Goal: Navigation & Orientation: Find specific page/section

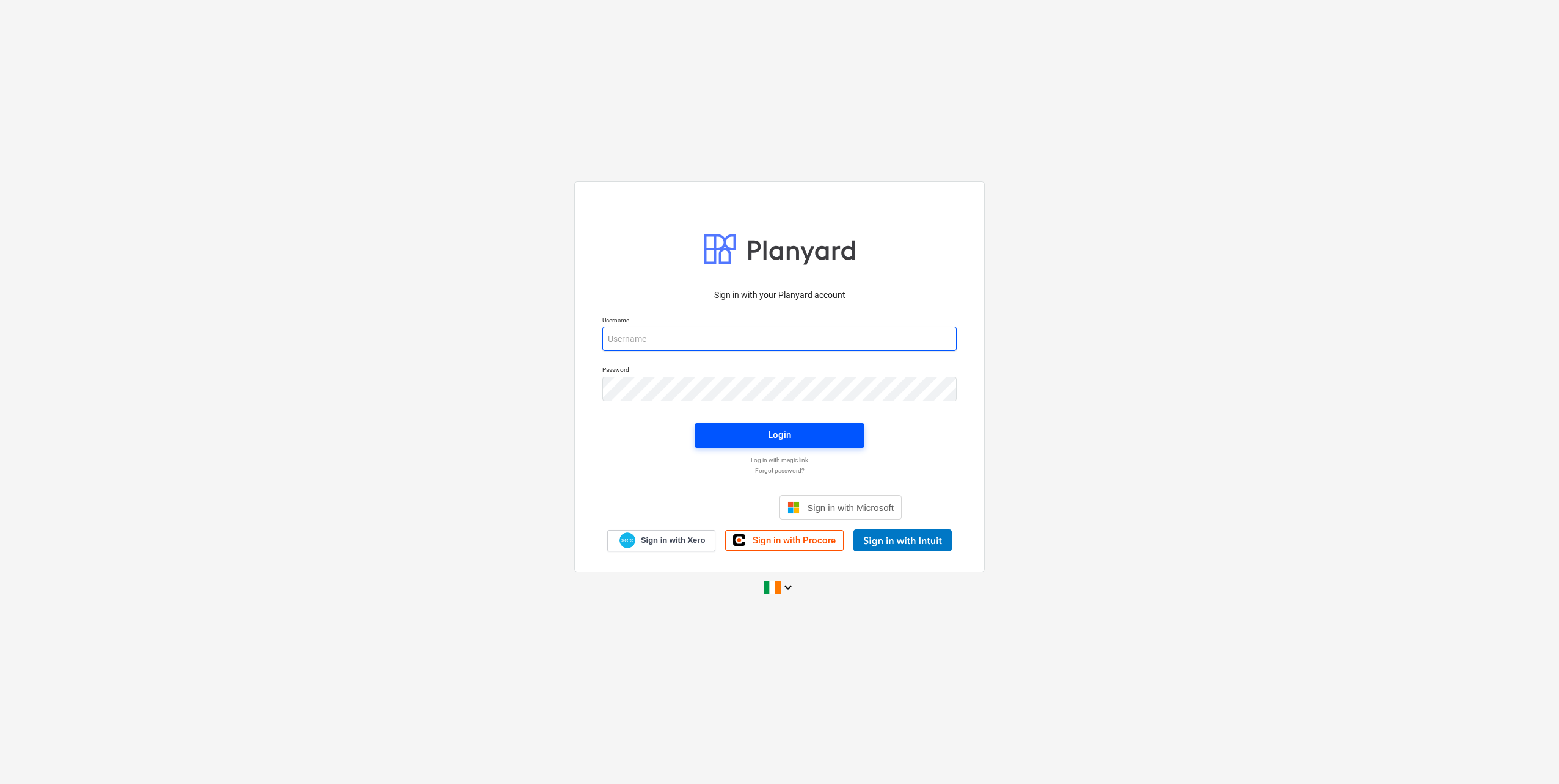
type input "[EMAIL_ADDRESS][DOMAIN_NAME]"
click at [820, 435] on span "Login" at bounding box center [779, 435] width 140 height 16
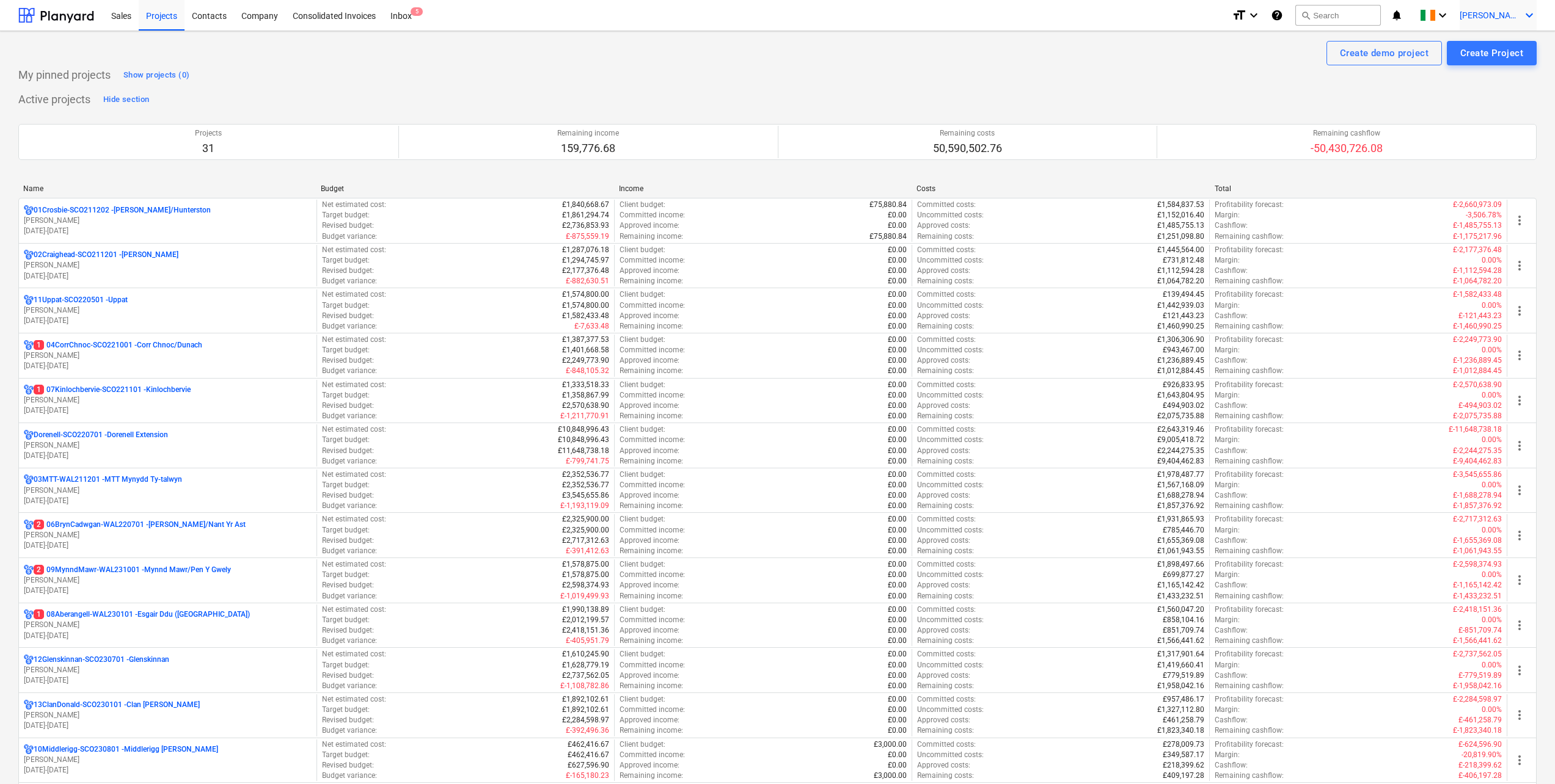
click at [1489, 7] on div "[PERSON_NAME] keyboard_arrow_down" at bounding box center [1498, 15] width 77 height 31
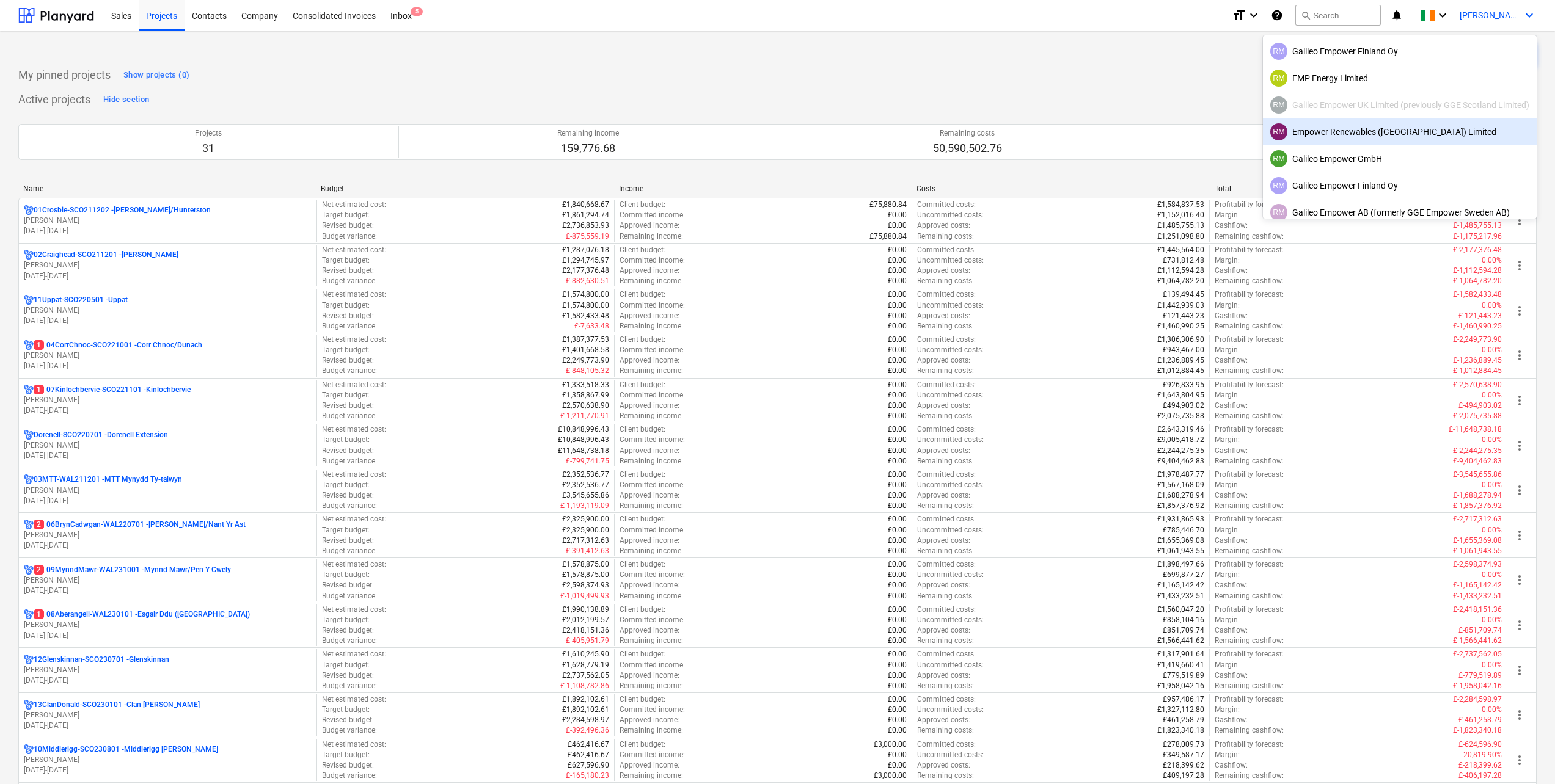
drag, startPoint x: 471, startPoint y: 85, endPoint x: 399, endPoint y: 73, distance: 73.0
click at [469, 85] on div at bounding box center [778, 392] width 1555 height 784
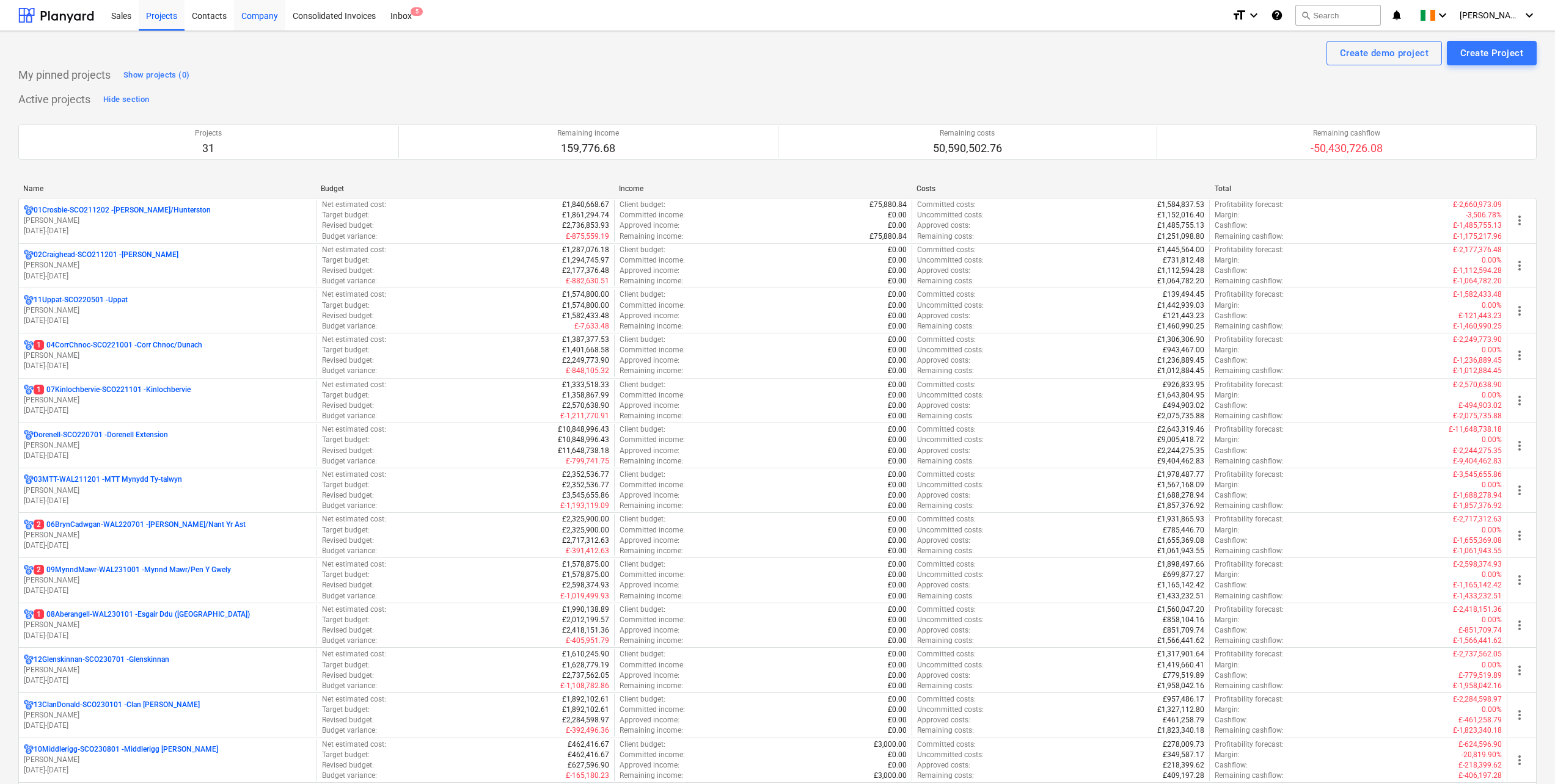
click at [259, 14] on div "Company" at bounding box center [259, 15] width 51 height 31
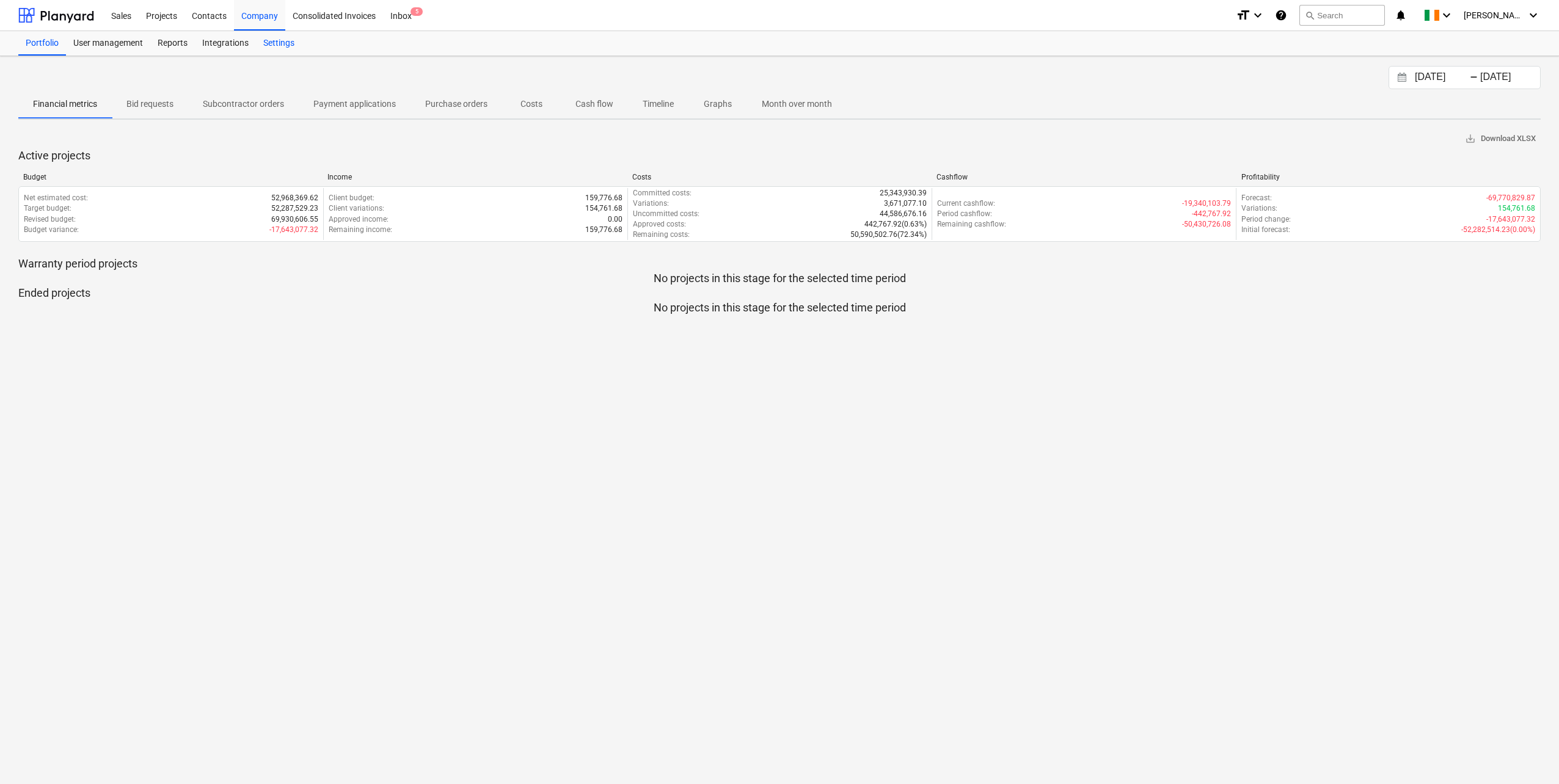
click at [285, 43] on div "Settings" at bounding box center [279, 44] width 46 height 25
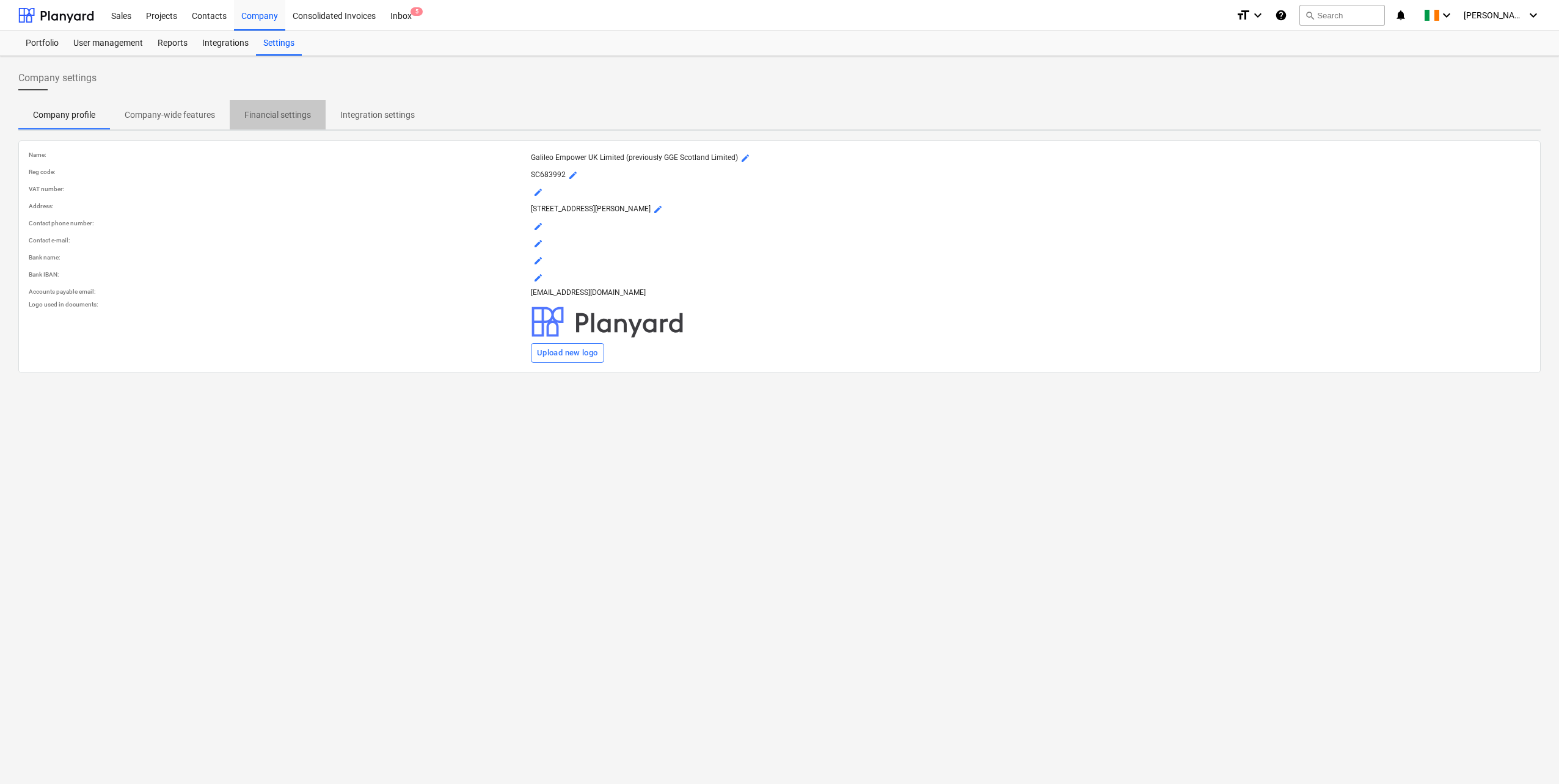
click at [269, 115] on p "Financial settings" at bounding box center [278, 115] width 67 height 13
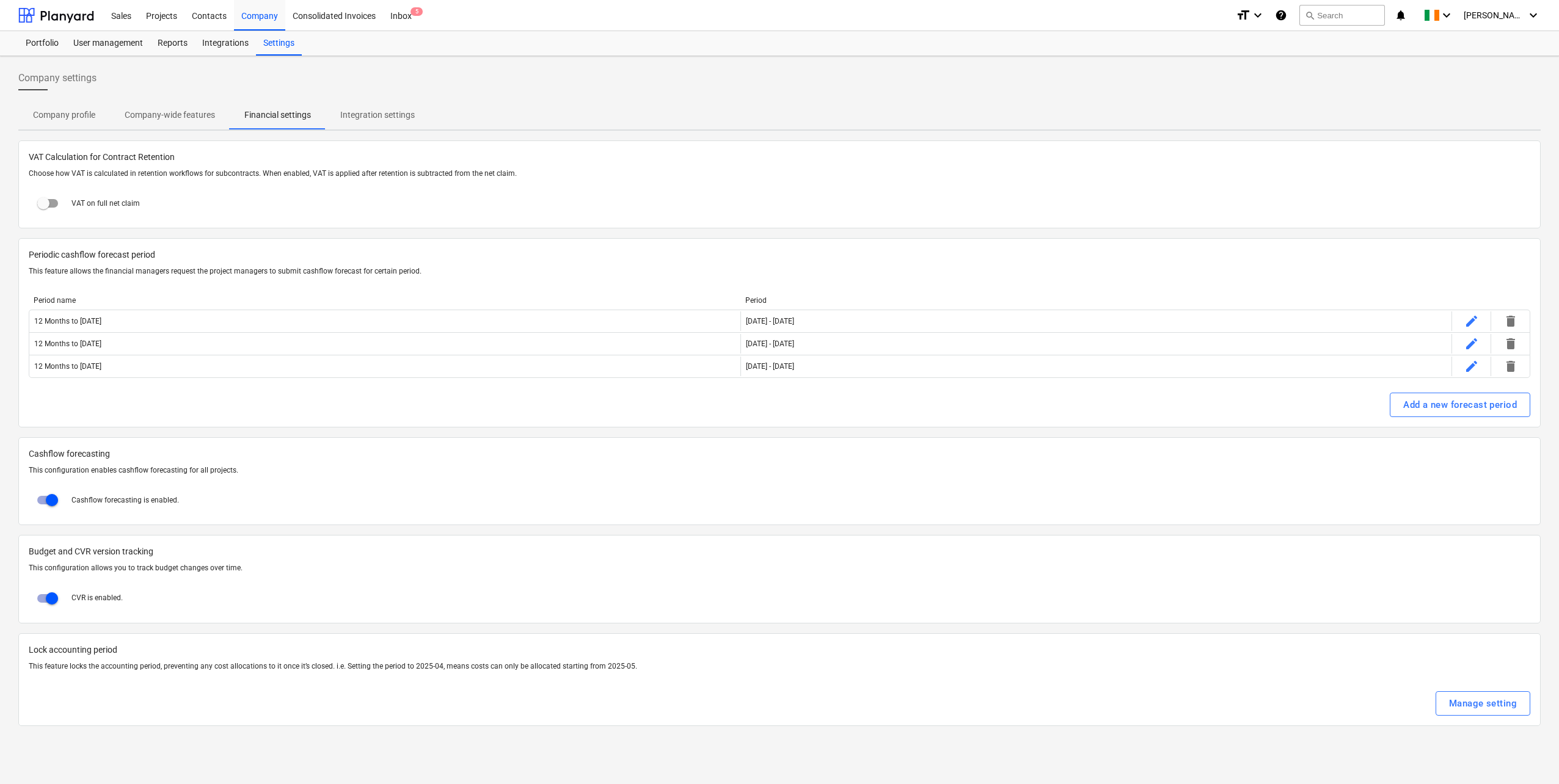
click at [174, 112] on p "Company-wide features" at bounding box center [169, 115] width 91 height 13
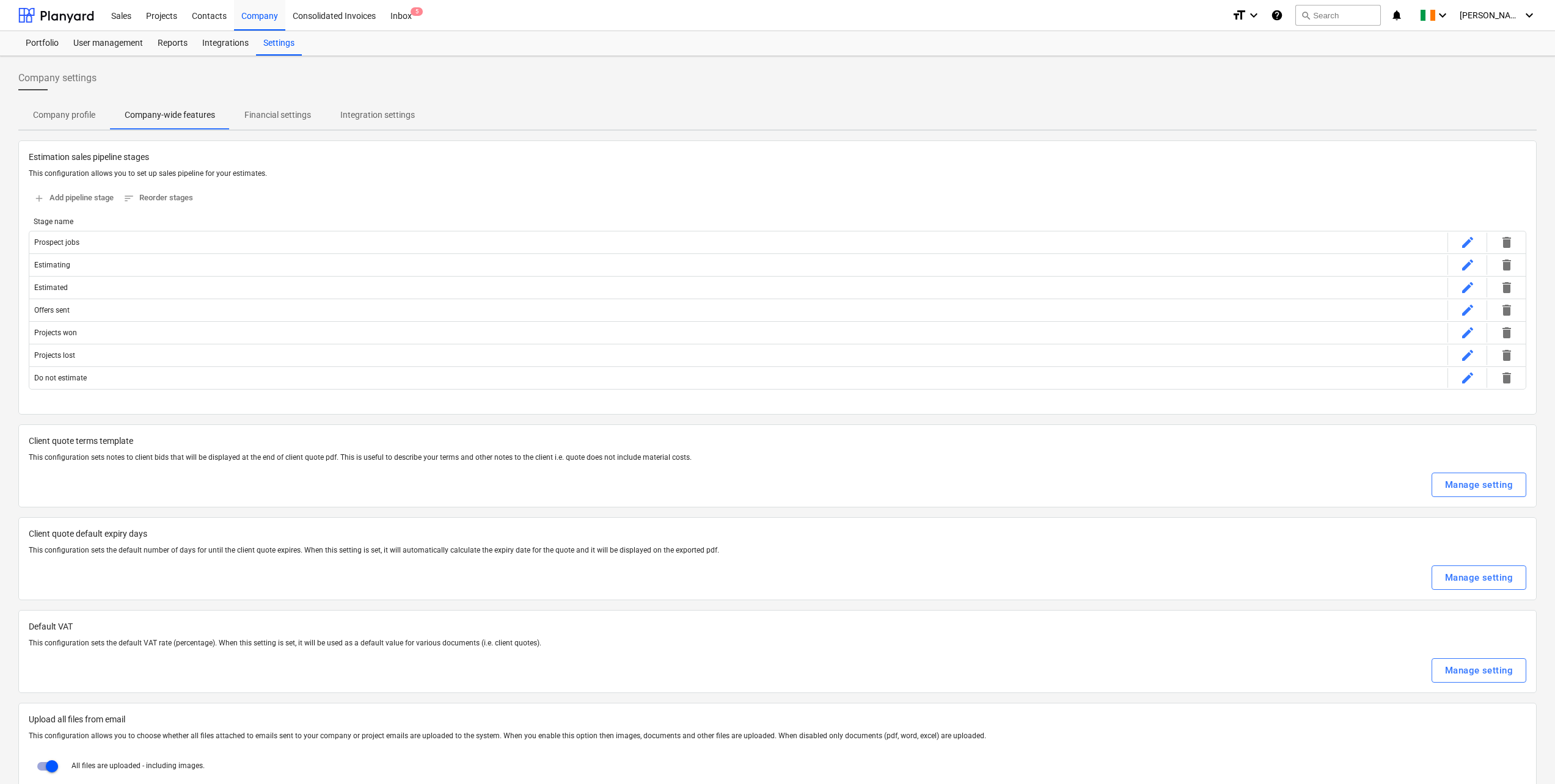
click at [376, 114] on p "Integration settings" at bounding box center [377, 115] width 75 height 13
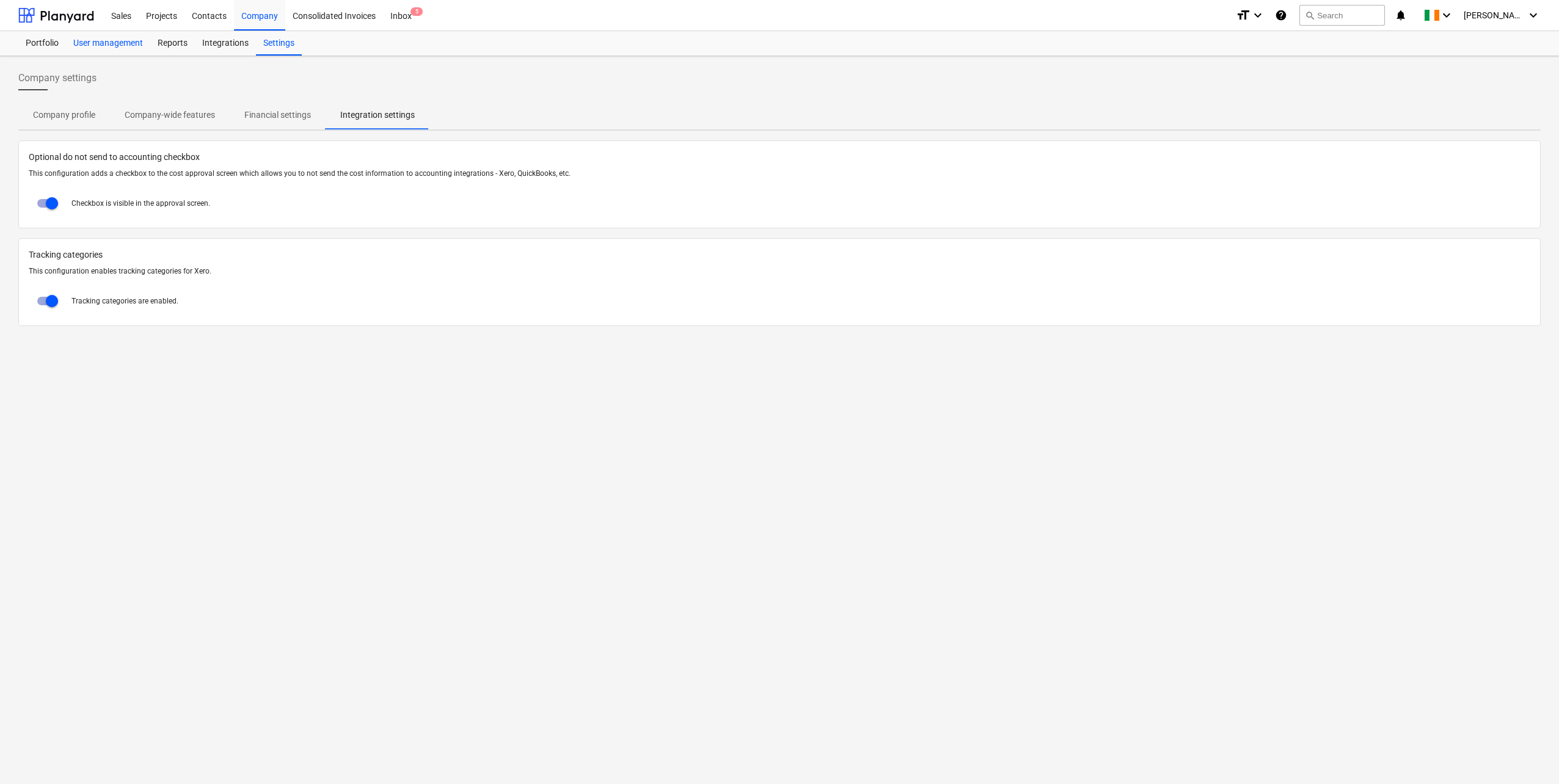
click at [97, 42] on div "User management" at bounding box center [108, 44] width 84 height 25
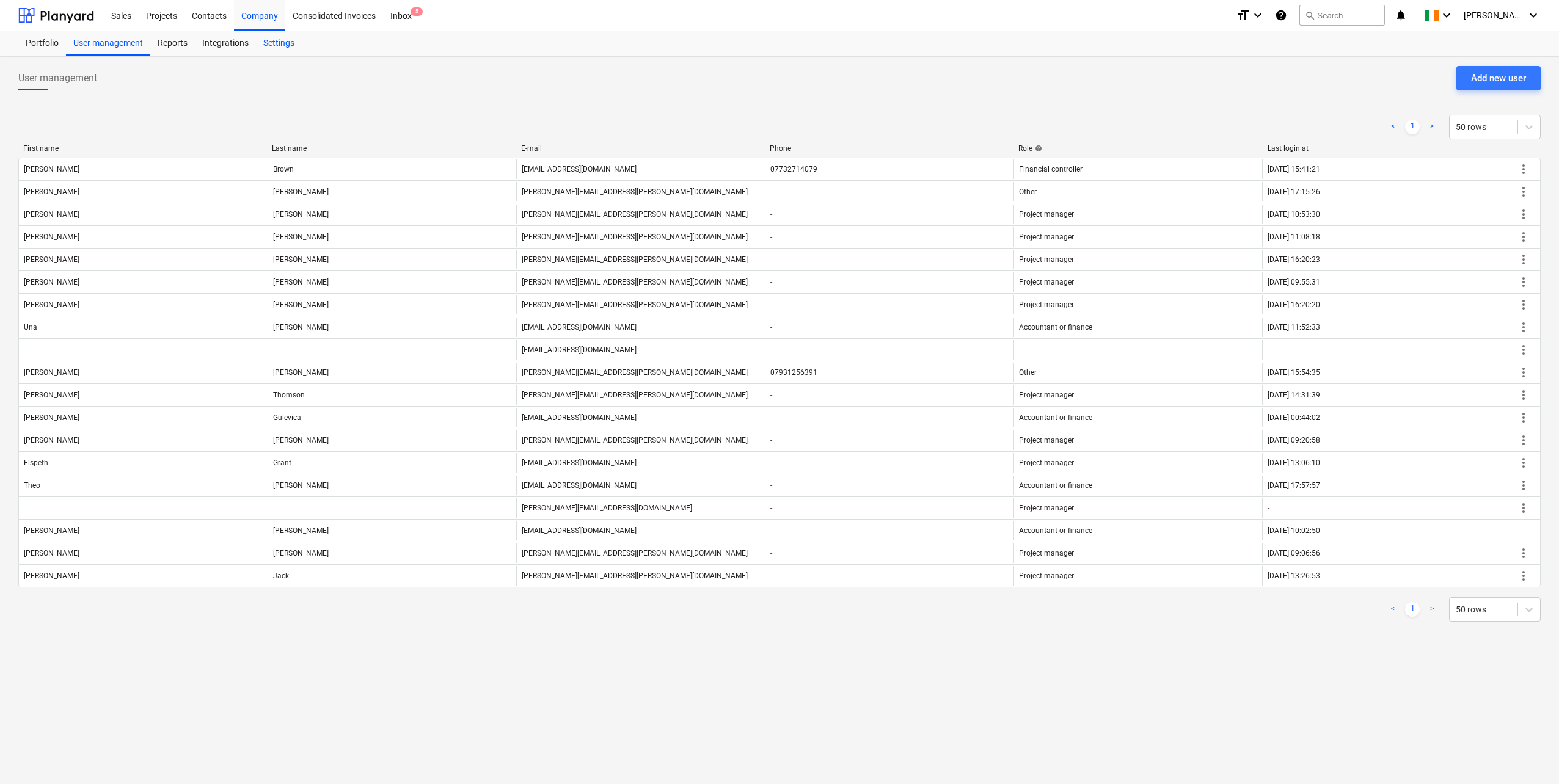
click at [283, 43] on div "Settings" at bounding box center [279, 44] width 46 height 25
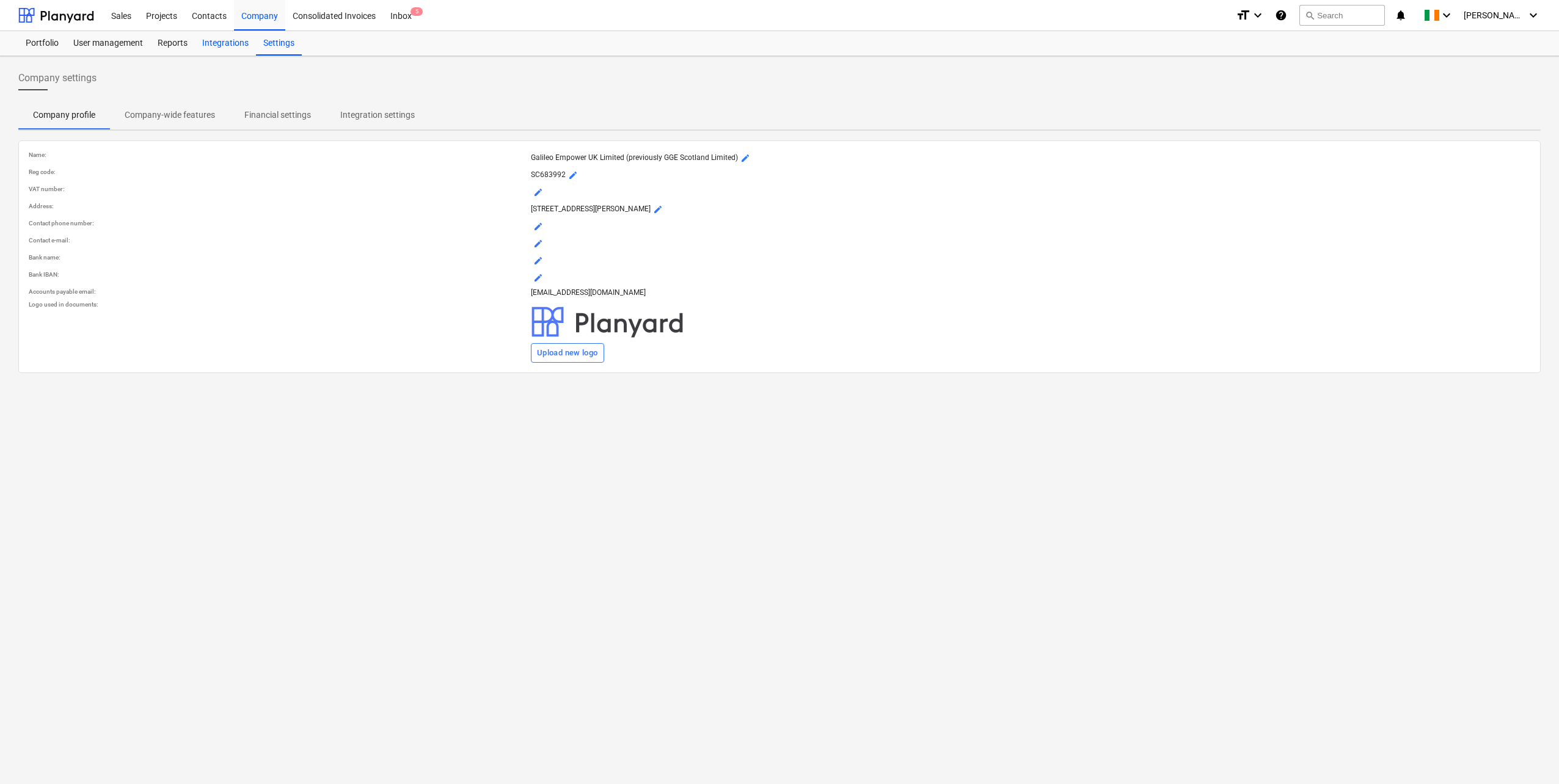
click at [215, 41] on div "Integrations" at bounding box center [225, 44] width 61 height 25
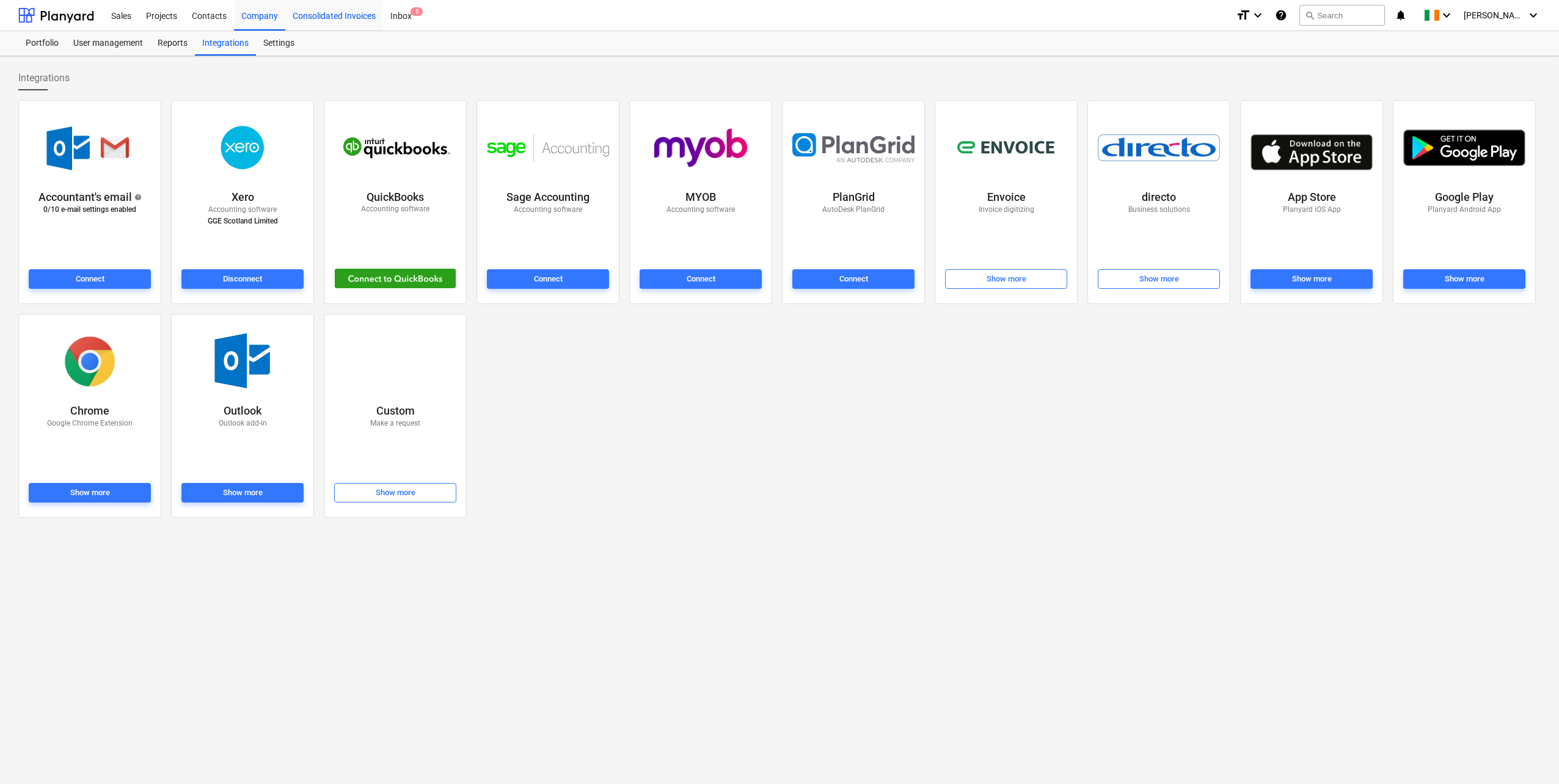
click at [342, 17] on div "Consolidated Invoices" at bounding box center [334, 15] width 98 height 31
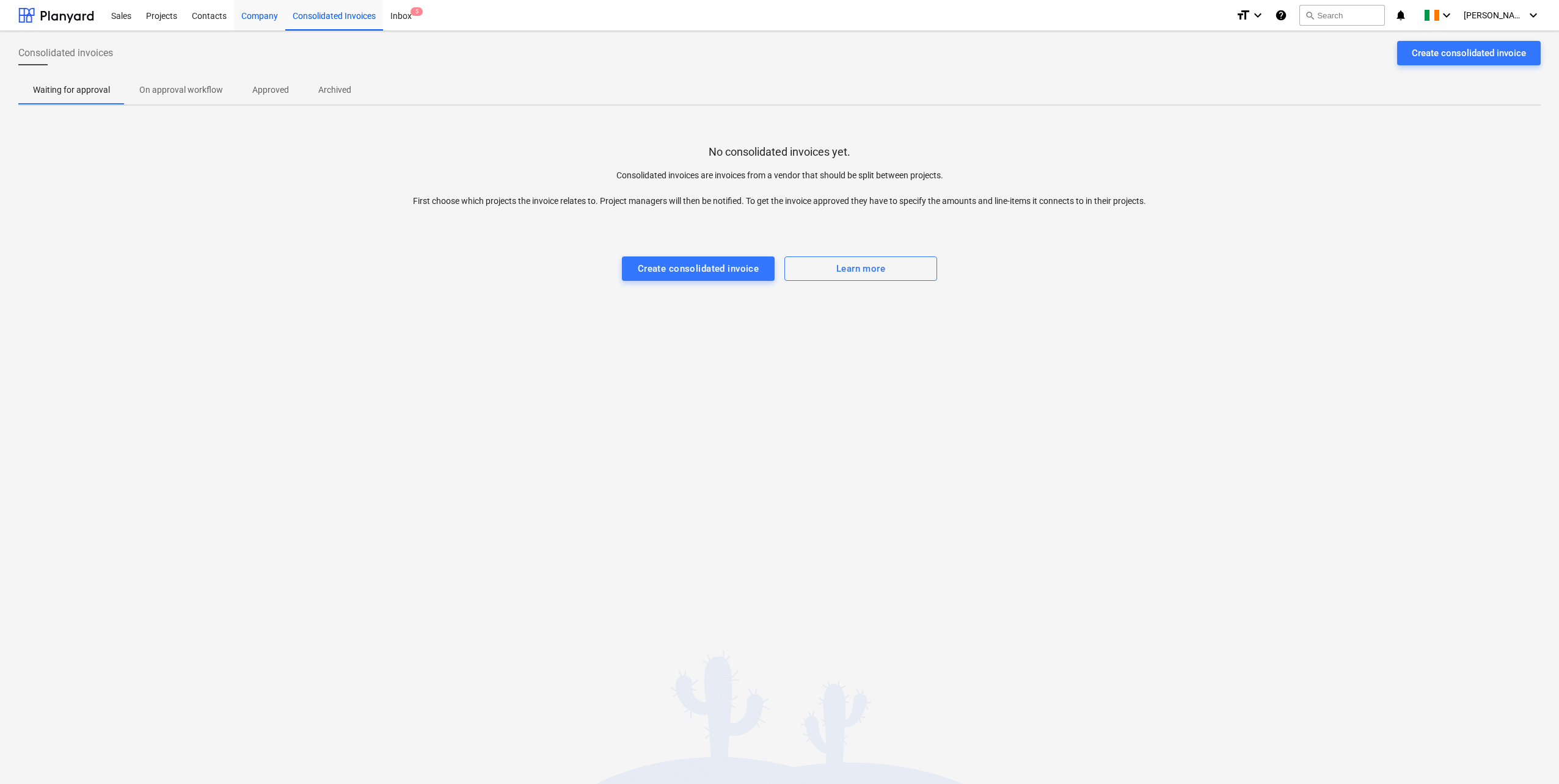
click at [265, 24] on div "Company" at bounding box center [259, 15] width 51 height 31
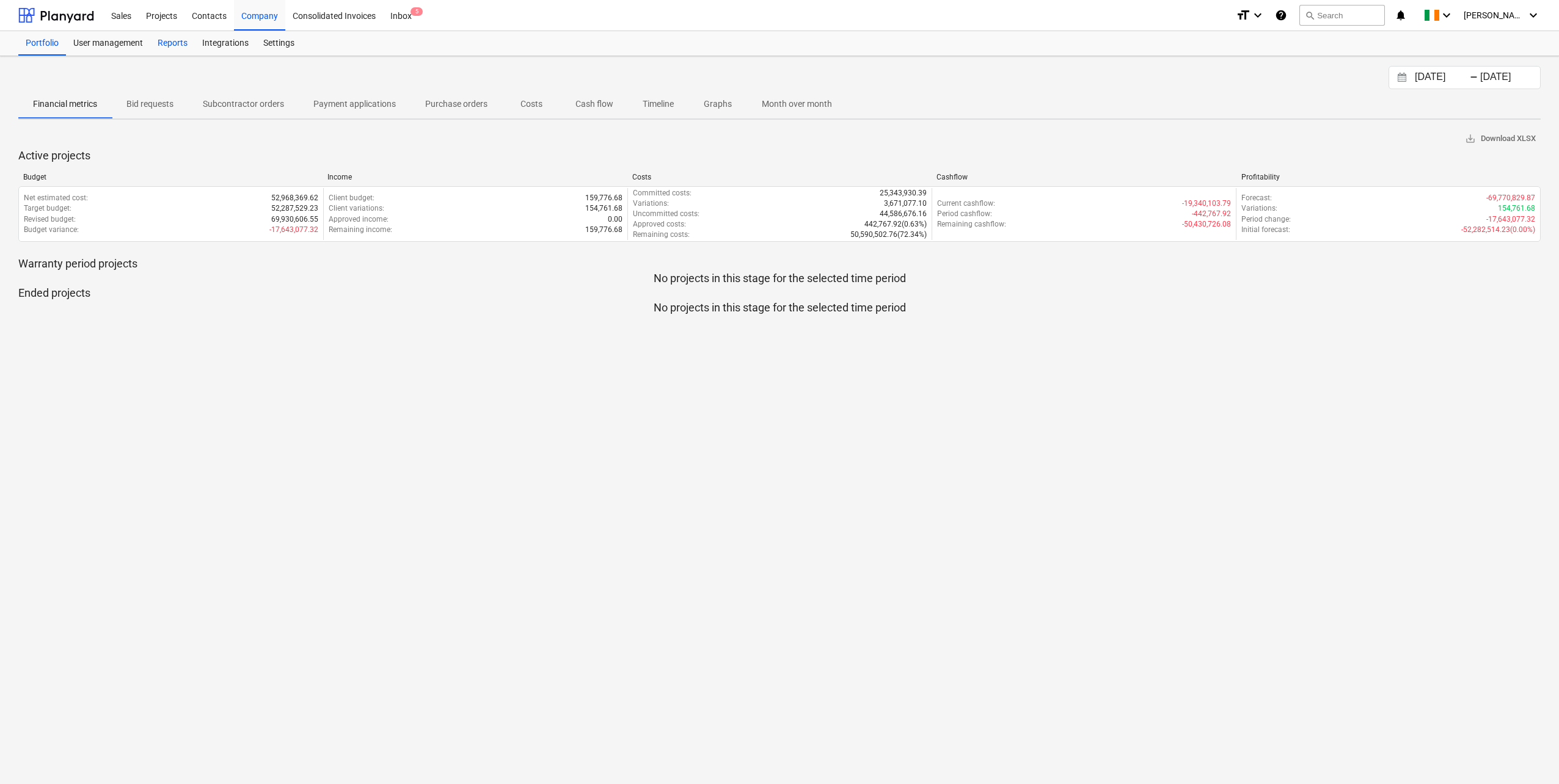
click at [155, 47] on div "Reports" at bounding box center [172, 44] width 44 height 25
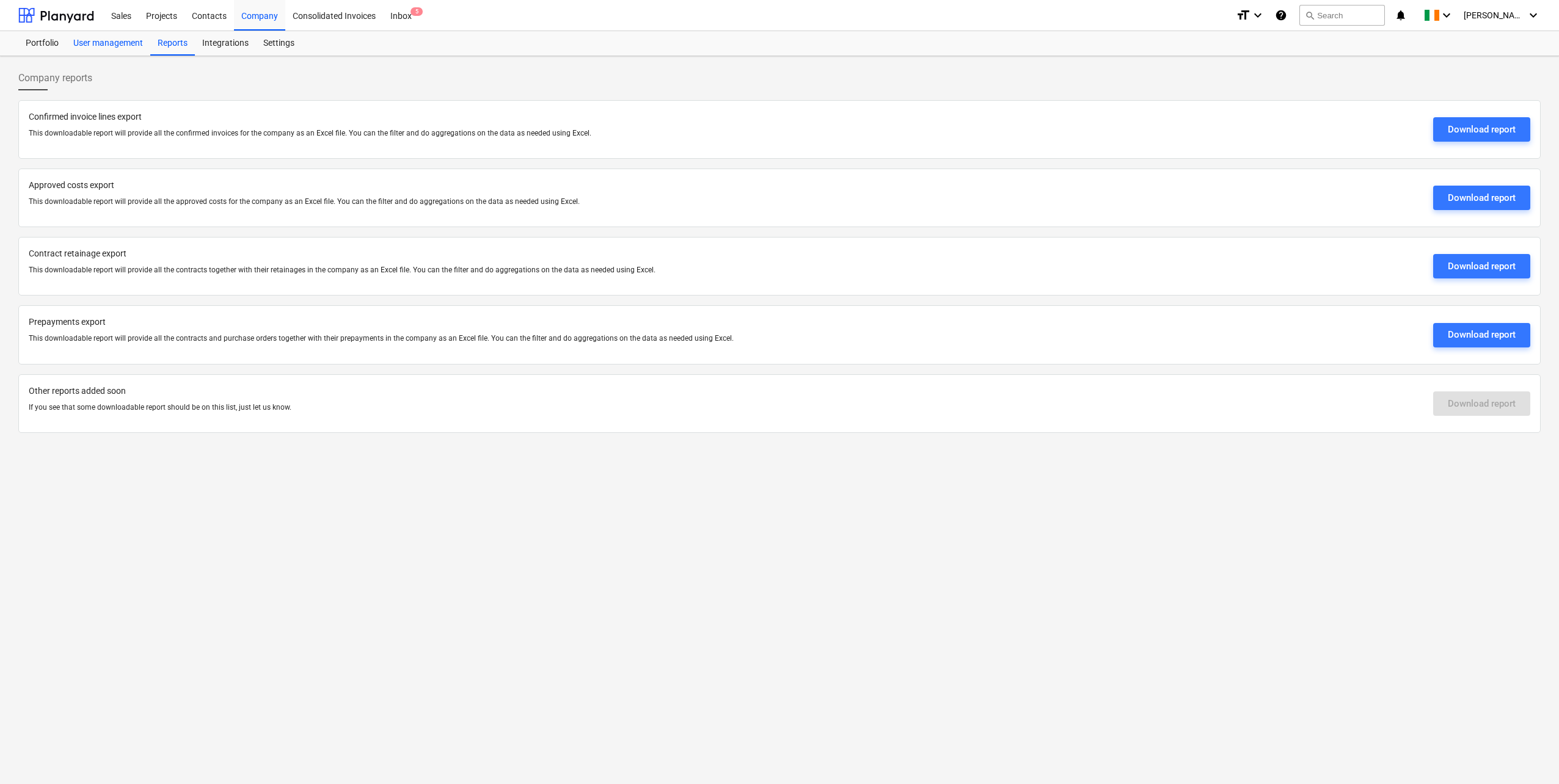
click at [112, 49] on div "User management" at bounding box center [108, 44] width 84 height 25
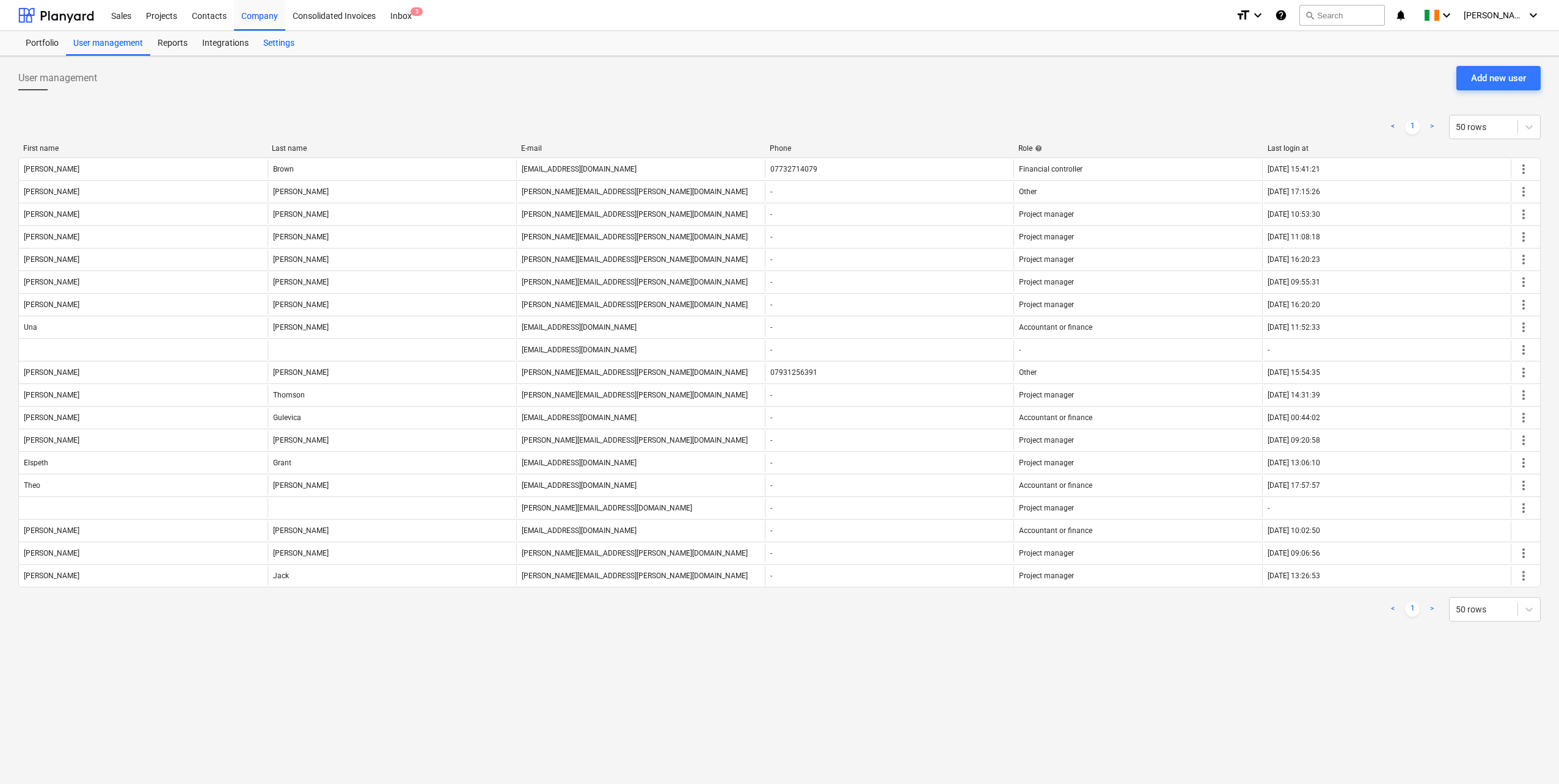
click at [289, 41] on div "Settings" at bounding box center [279, 44] width 46 height 25
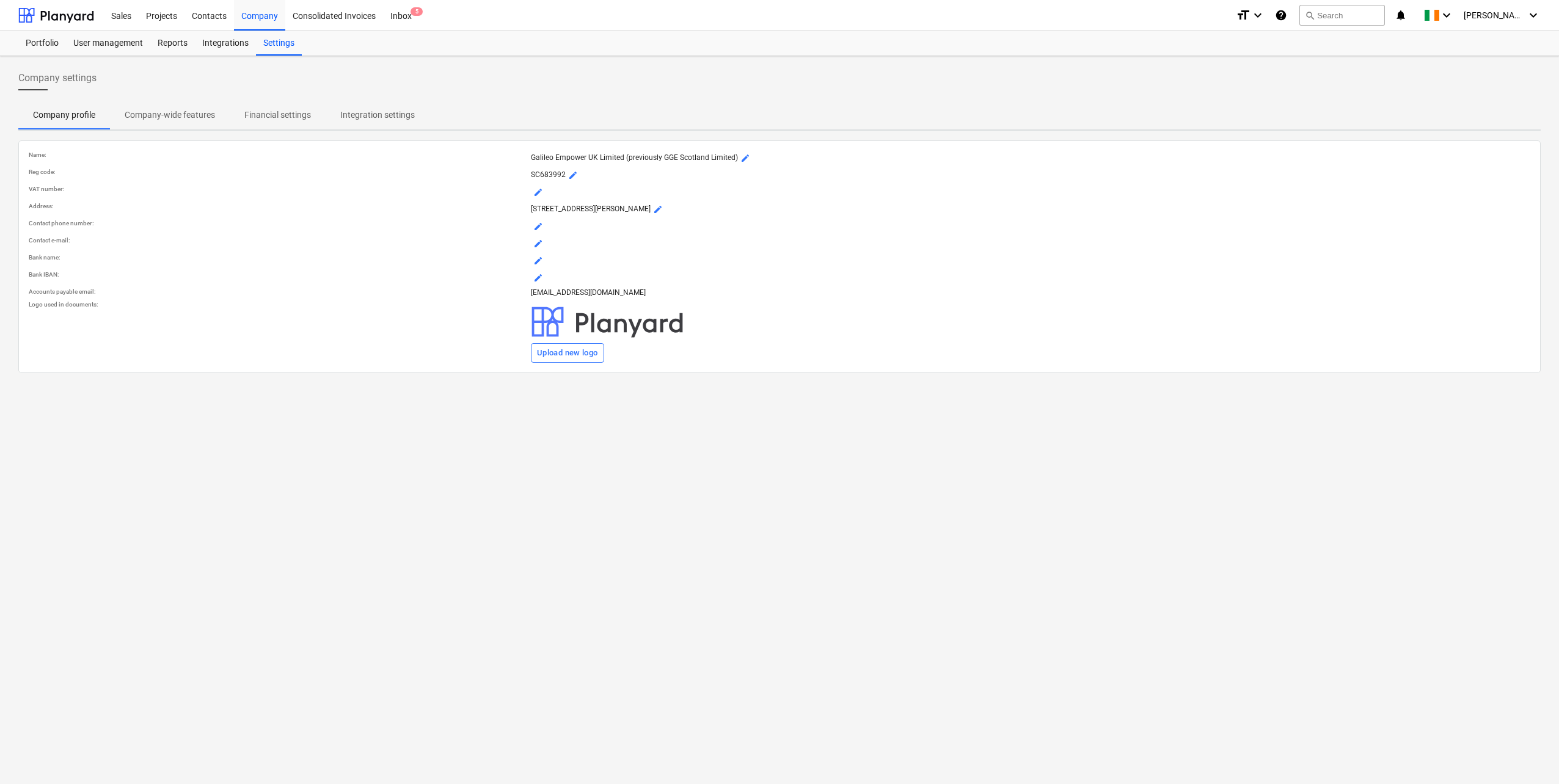
click at [157, 109] on p "Company-wide features" at bounding box center [169, 115] width 91 height 13
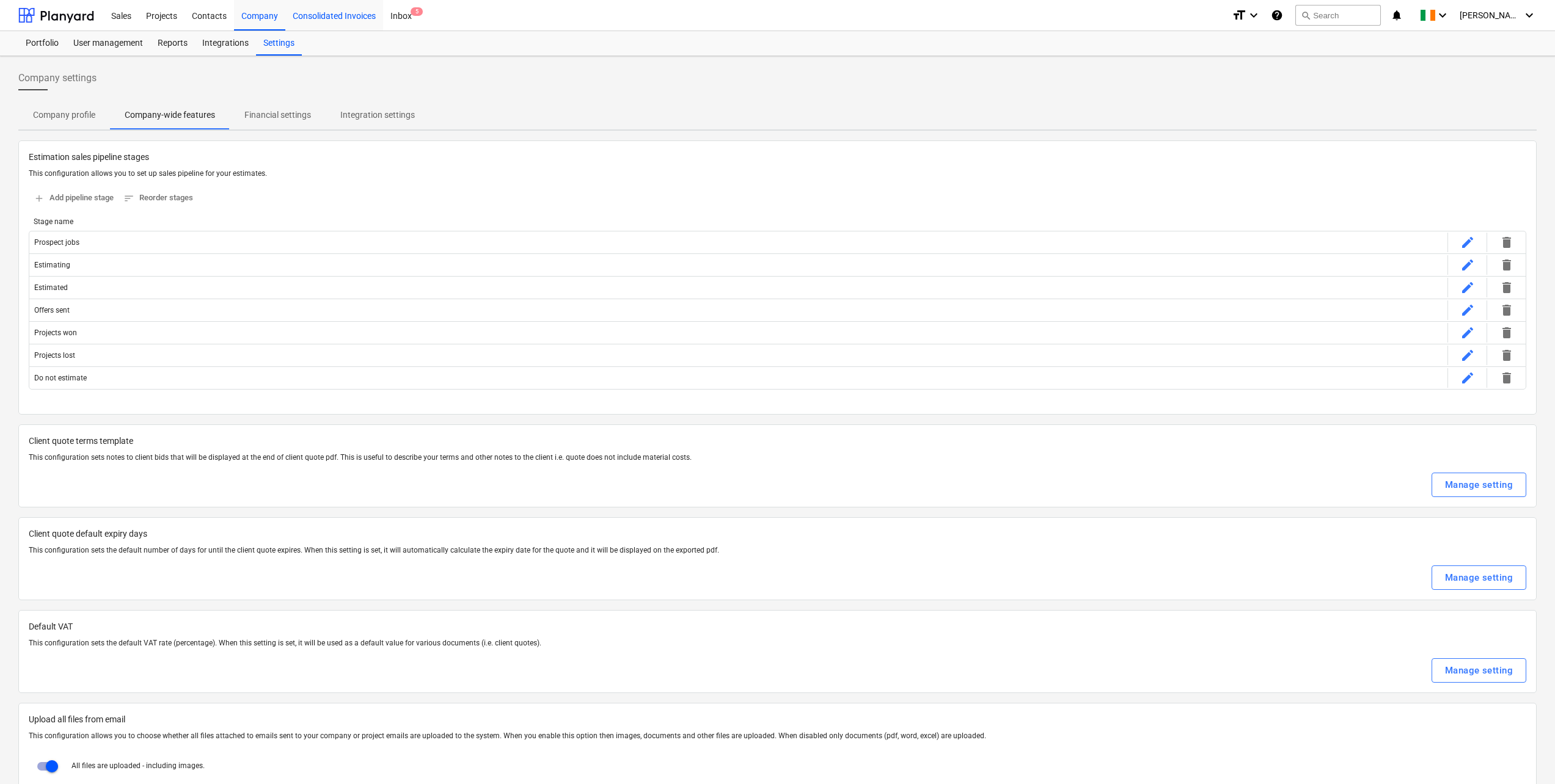
click at [327, 16] on div "Consolidated Invoices" at bounding box center [334, 15] width 98 height 31
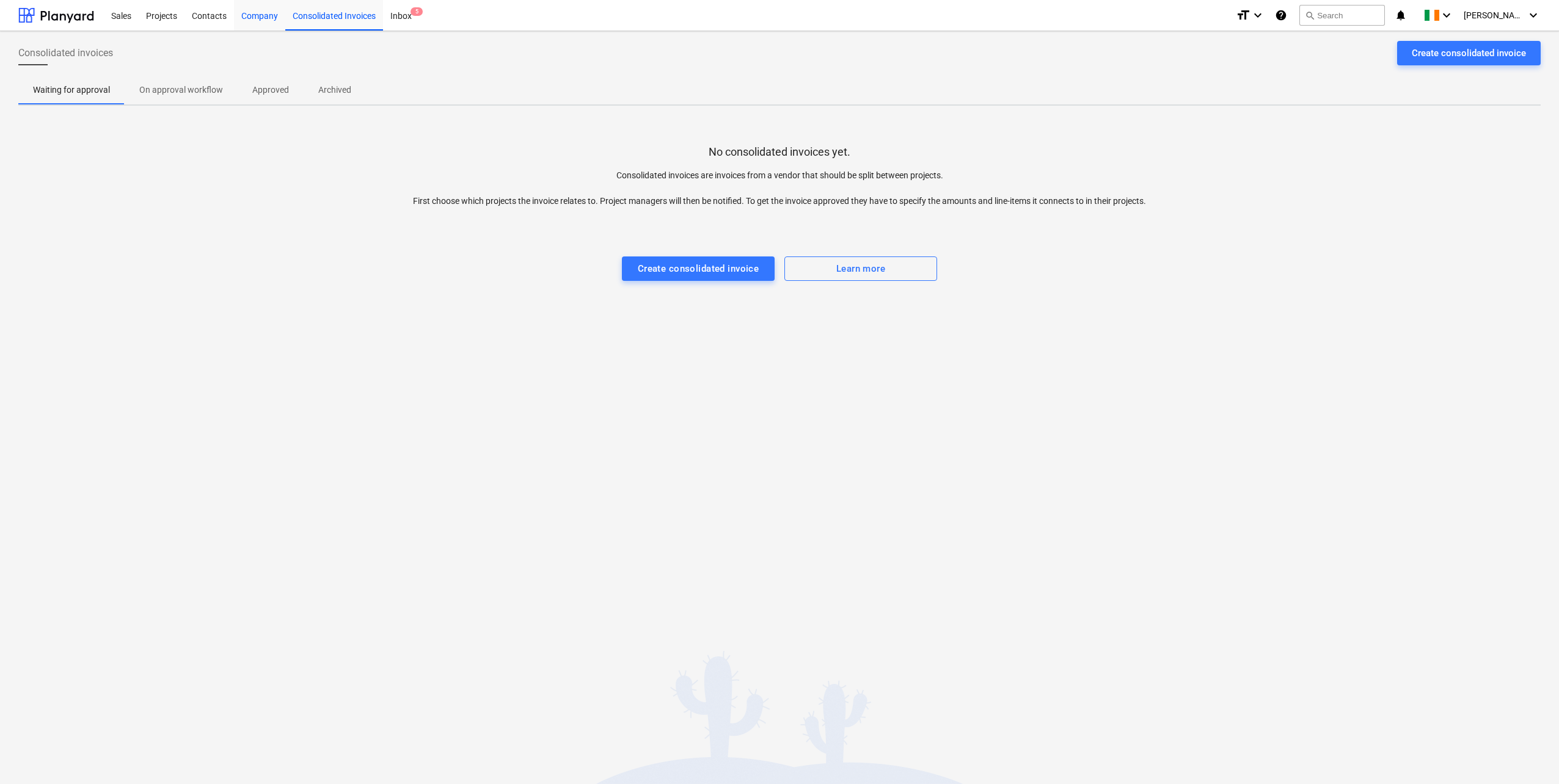
click at [263, 14] on div "Company" at bounding box center [259, 15] width 51 height 31
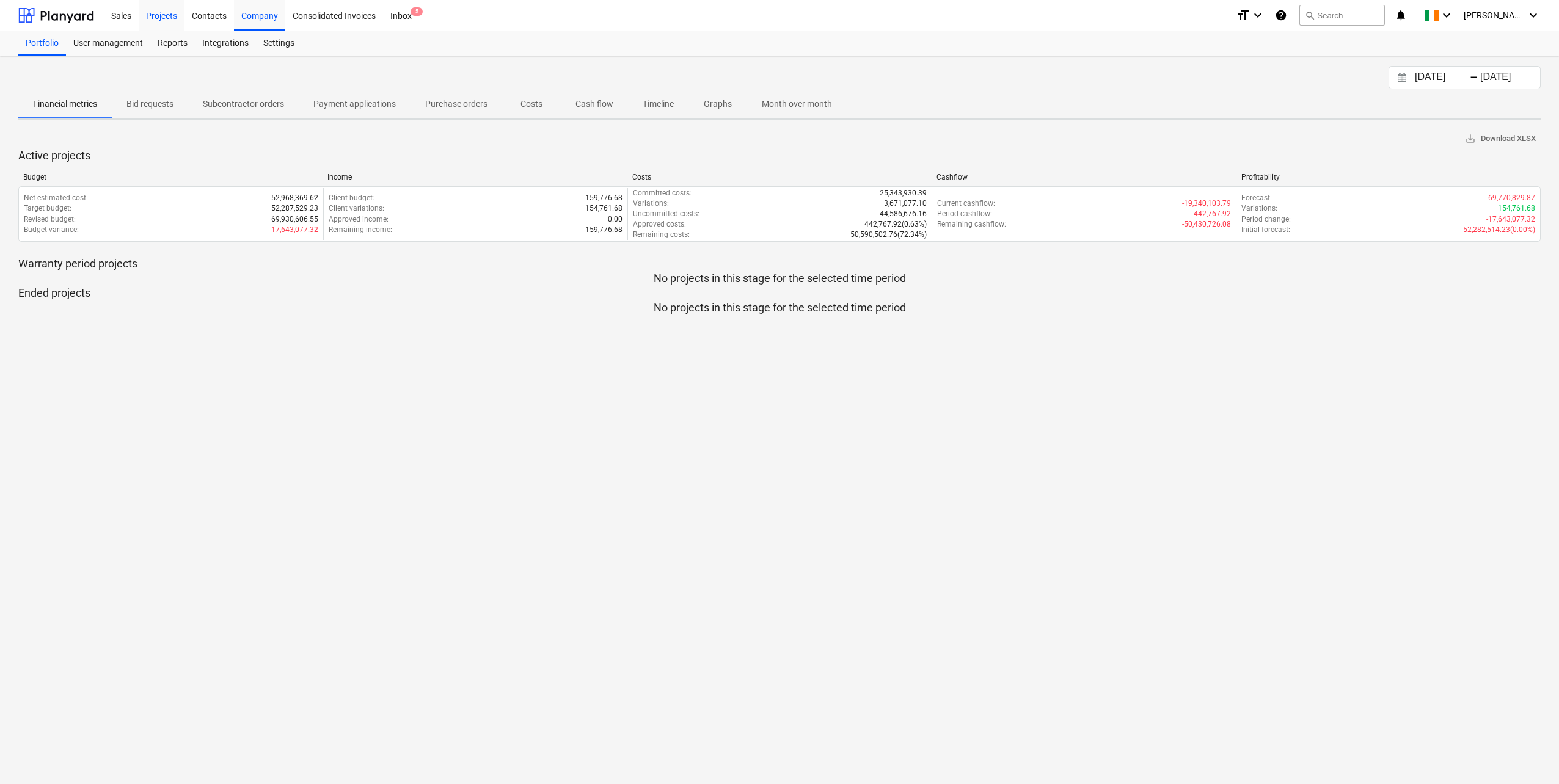
click at [168, 17] on div "Projects" at bounding box center [161, 15] width 46 height 31
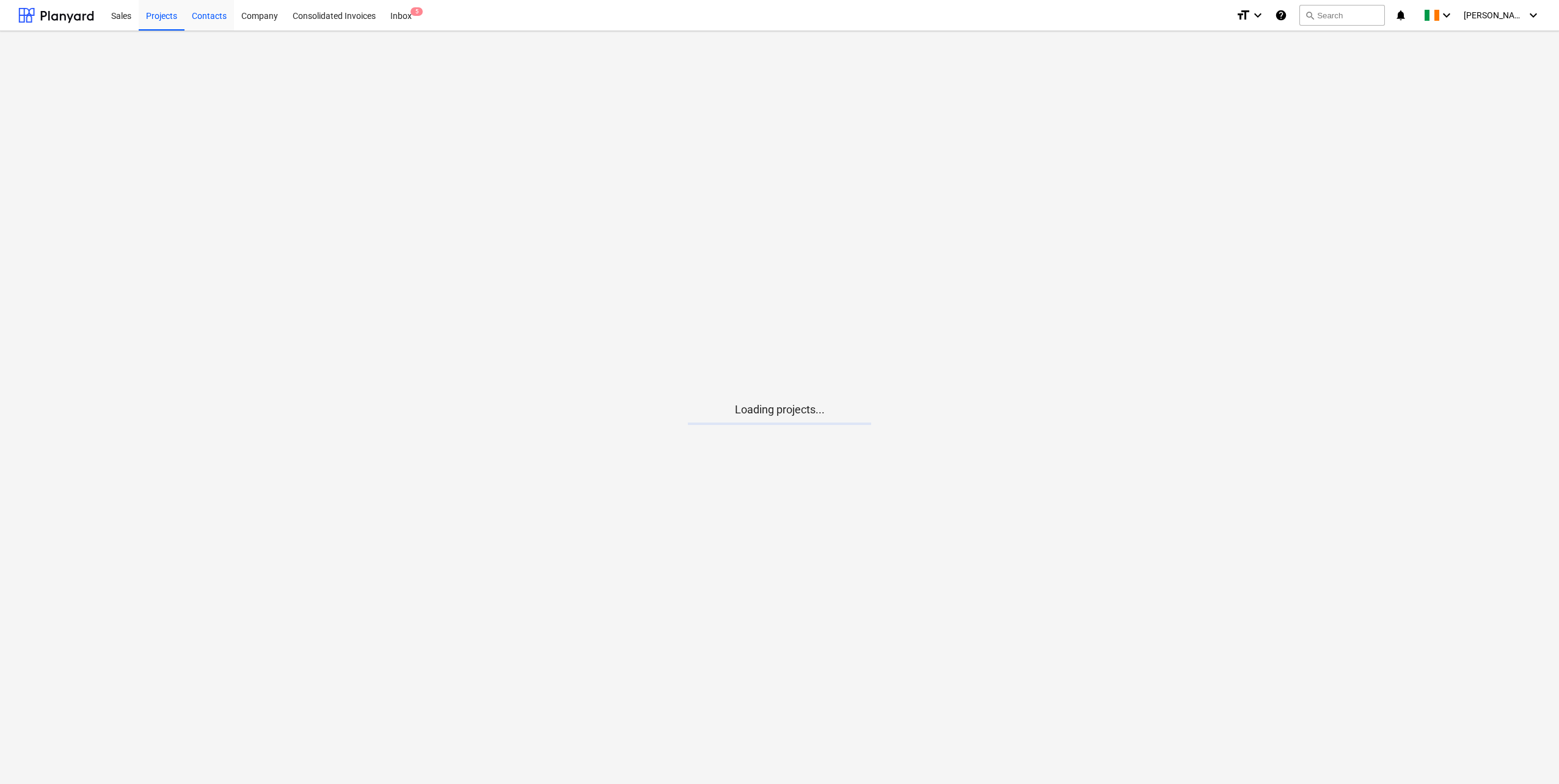
click at [216, 17] on div "Contacts" at bounding box center [209, 15] width 49 height 31
click at [264, 14] on div "Company" at bounding box center [259, 15] width 51 height 31
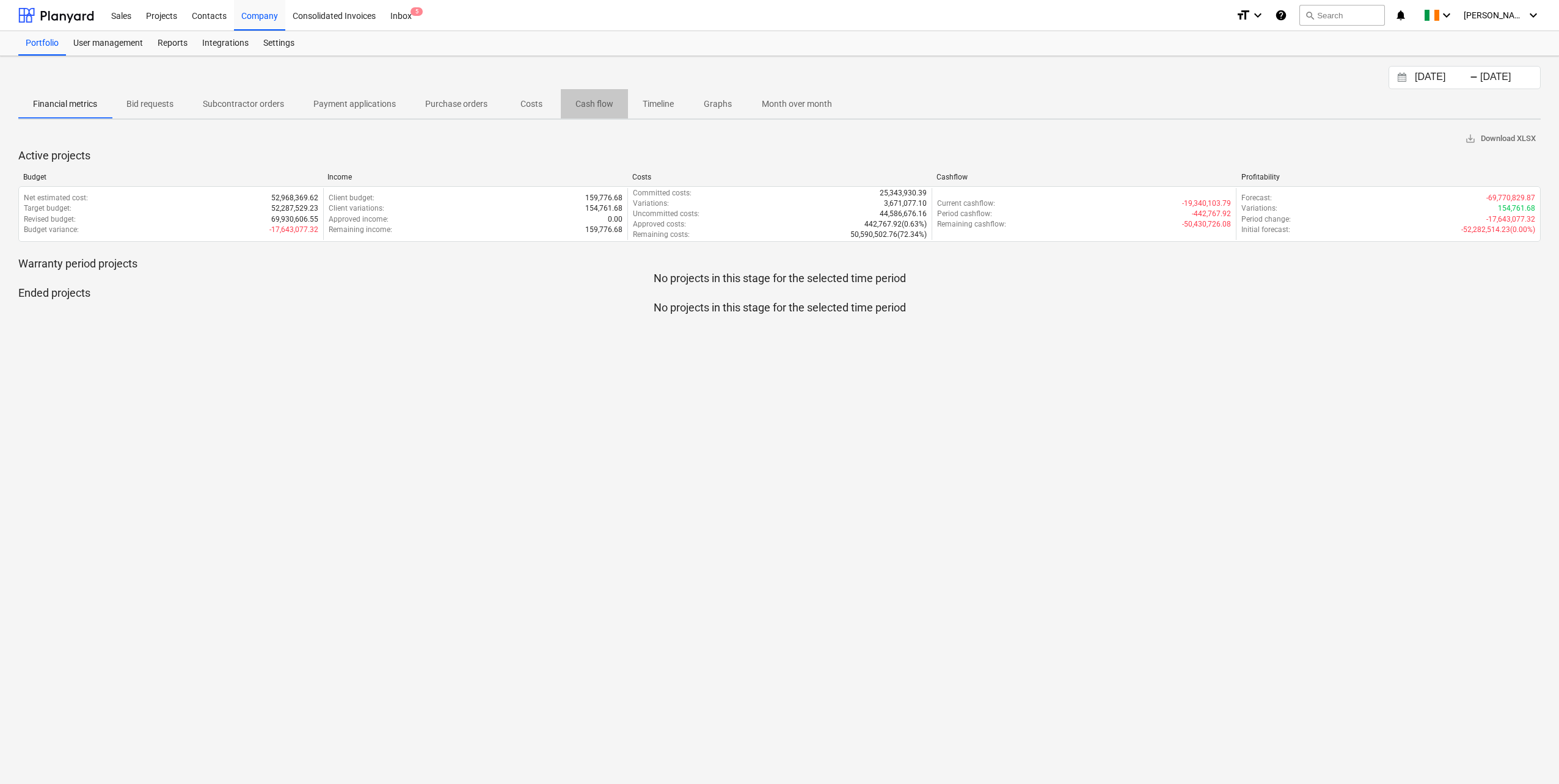
click at [583, 102] on p "Cash flow" at bounding box center [594, 104] width 38 height 13
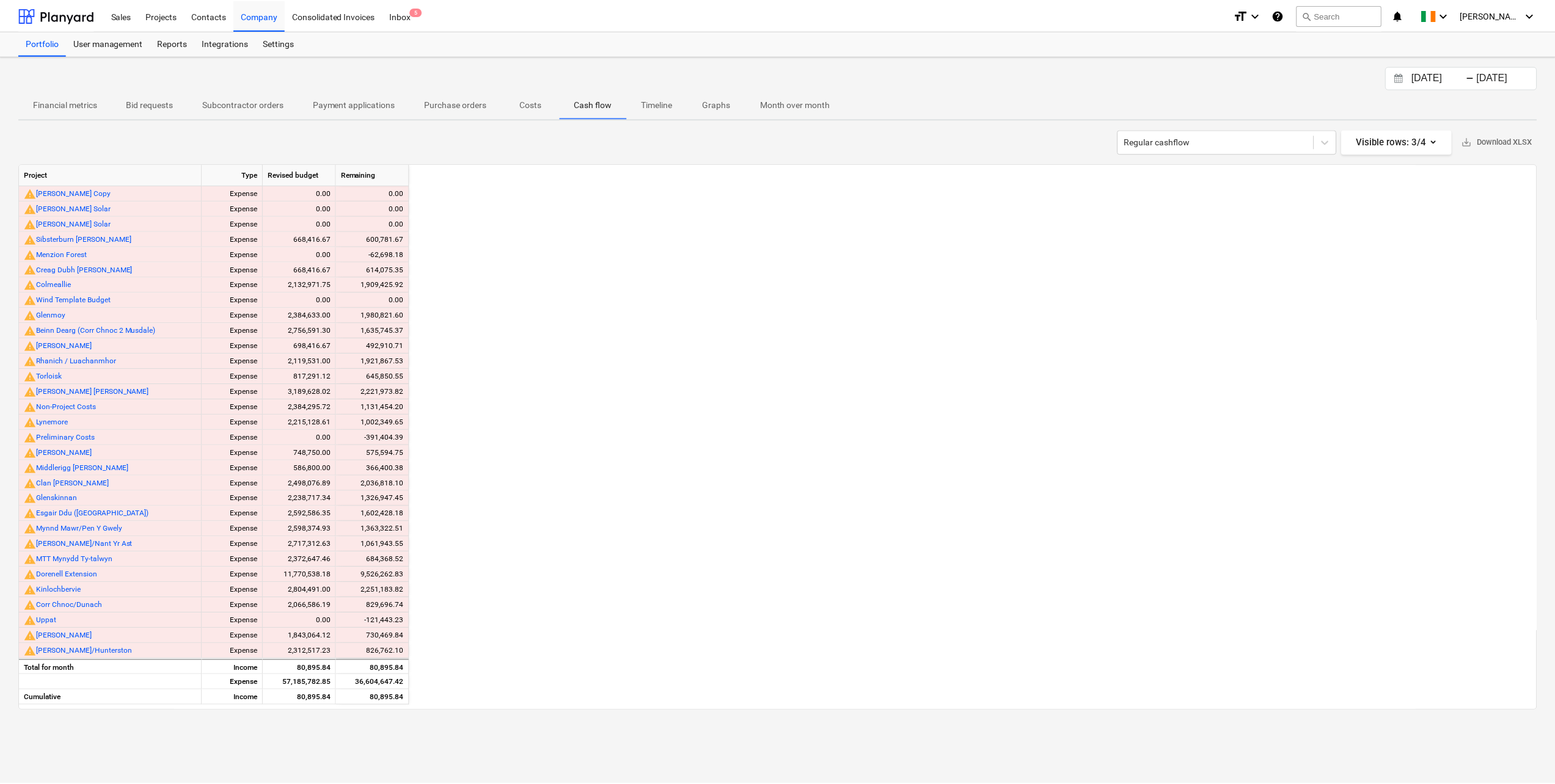
scroll to position [0, 2273]
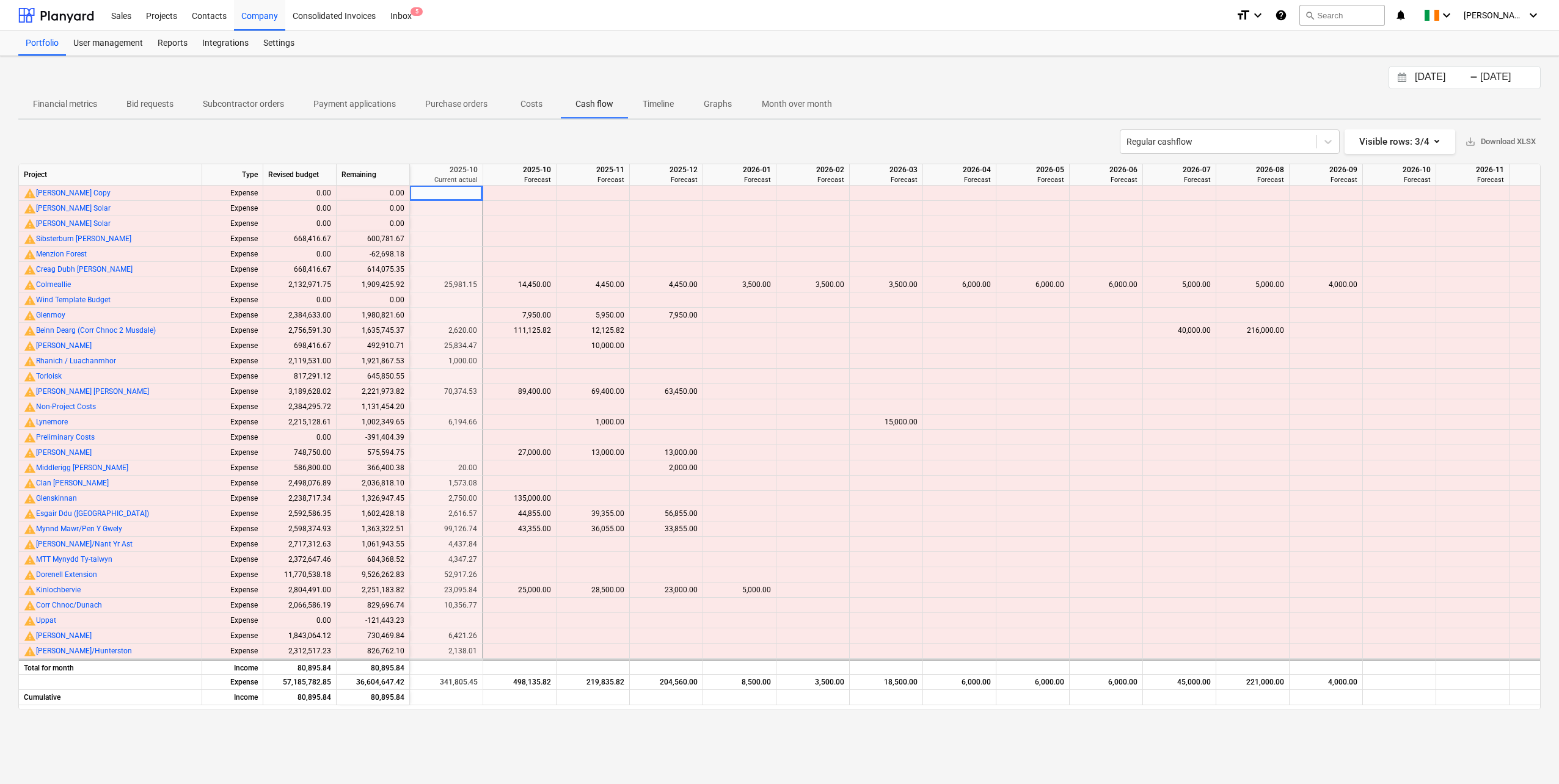
click at [87, 107] on p "Financial metrics" at bounding box center [65, 104] width 64 height 13
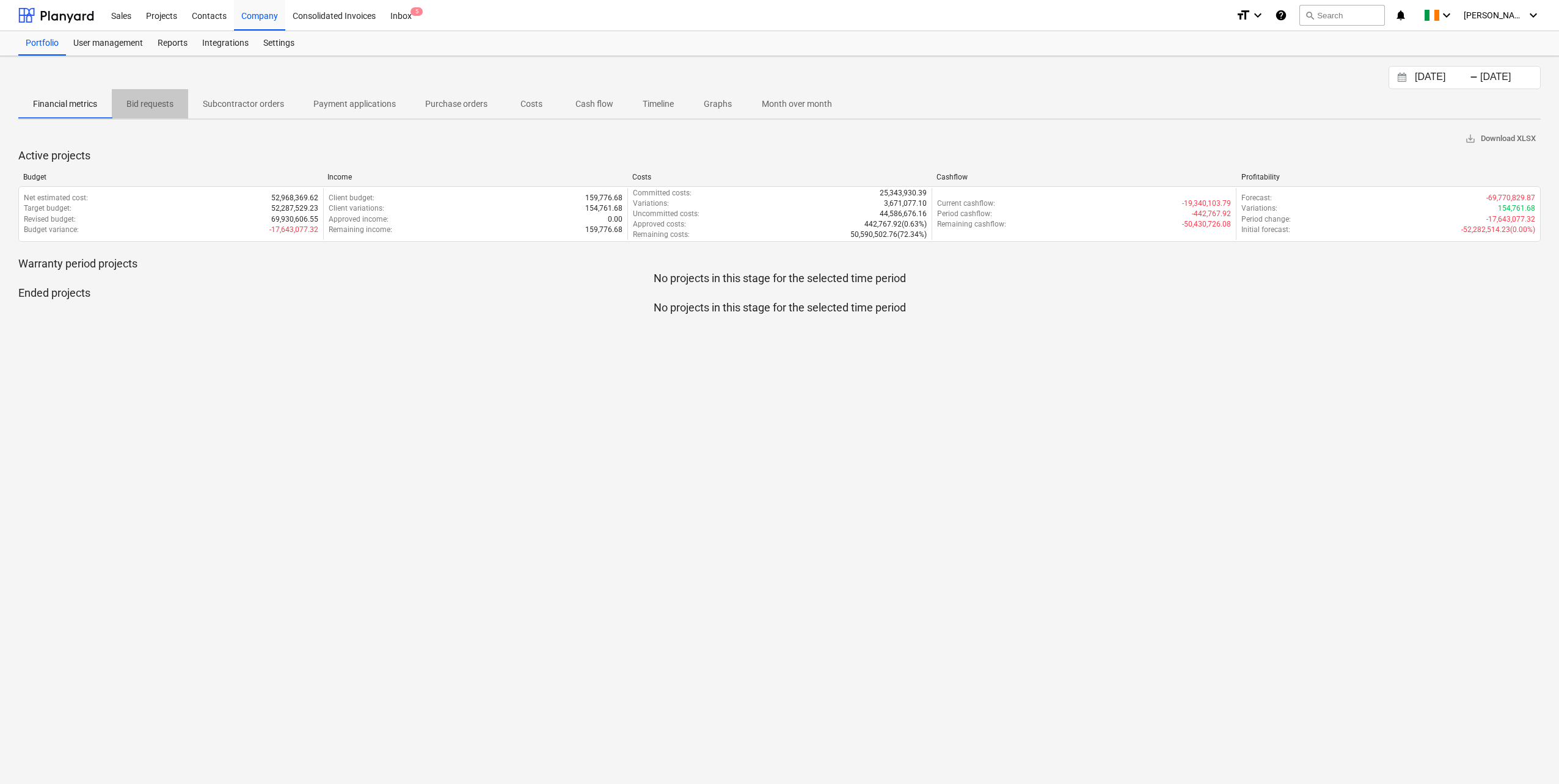
click at [163, 108] on p "Bid requests" at bounding box center [150, 104] width 47 height 13
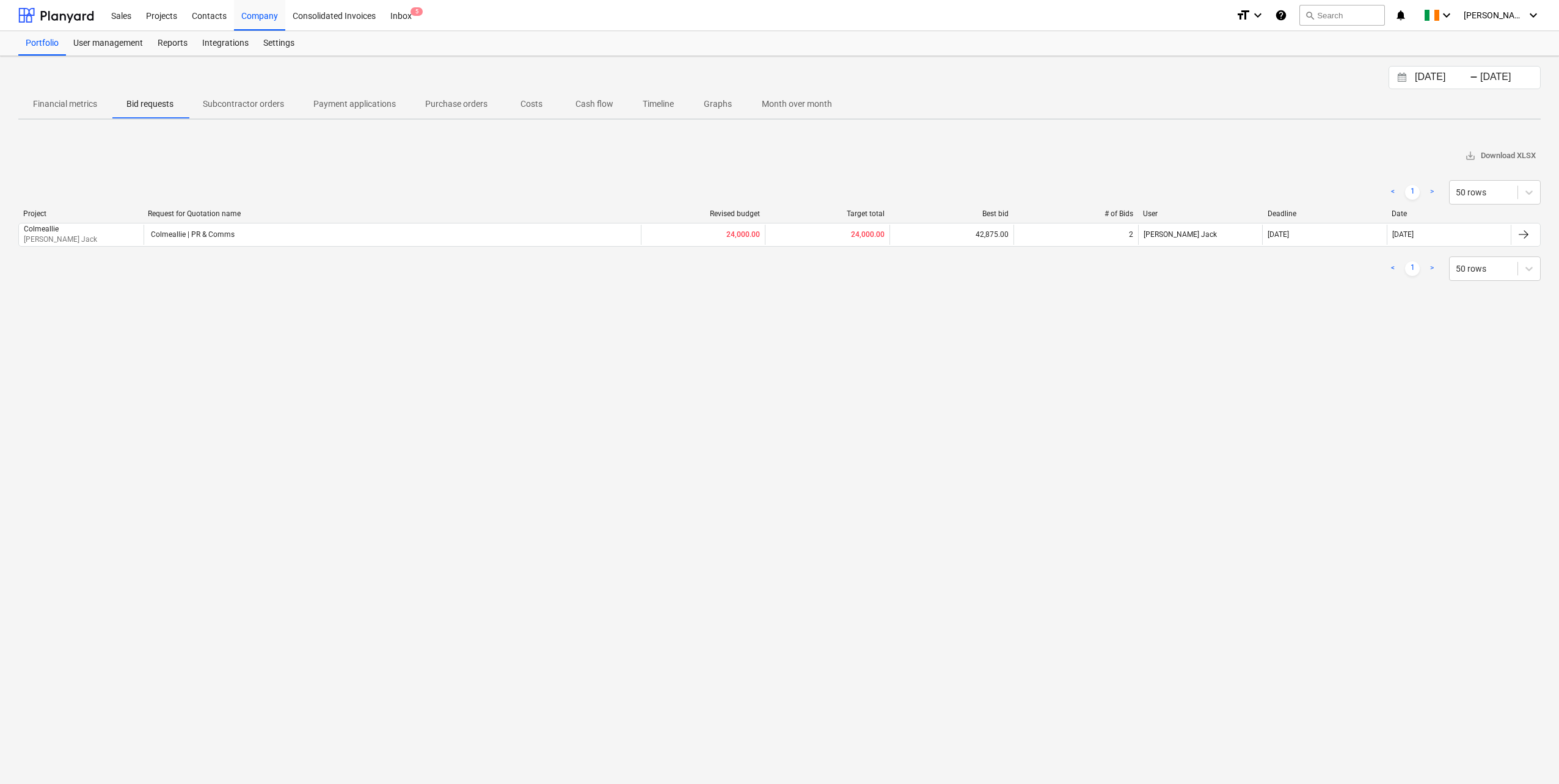
drag, startPoint x: 235, startPoint y: 102, endPoint x: 337, endPoint y: 102, distance: 102.0
click at [235, 102] on p "Subcontractor orders" at bounding box center [243, 104] width 81 height 13
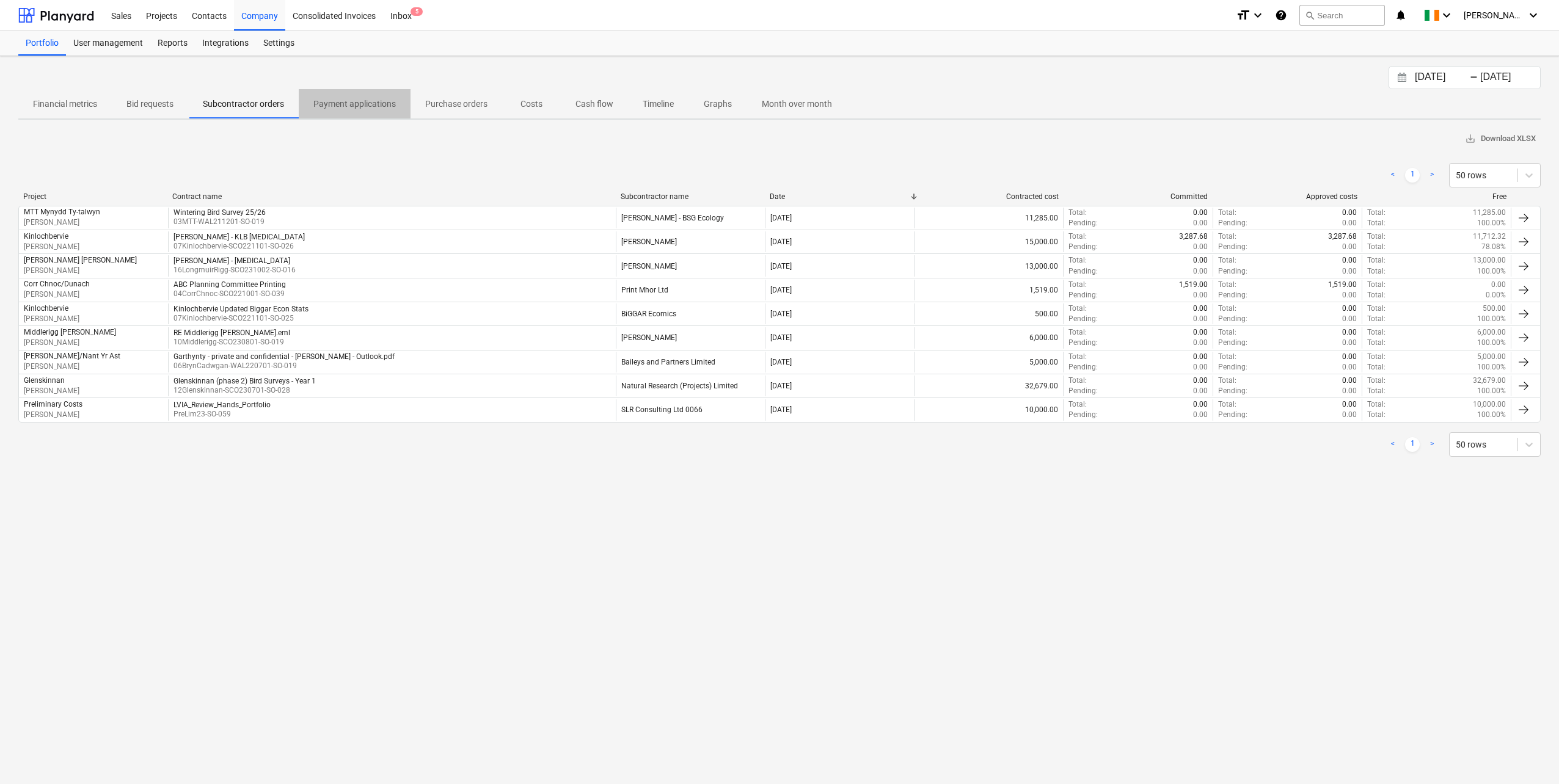
click at [373, 102] on p "Payment applications" at bounding box center [355, 104] width 83 height 13
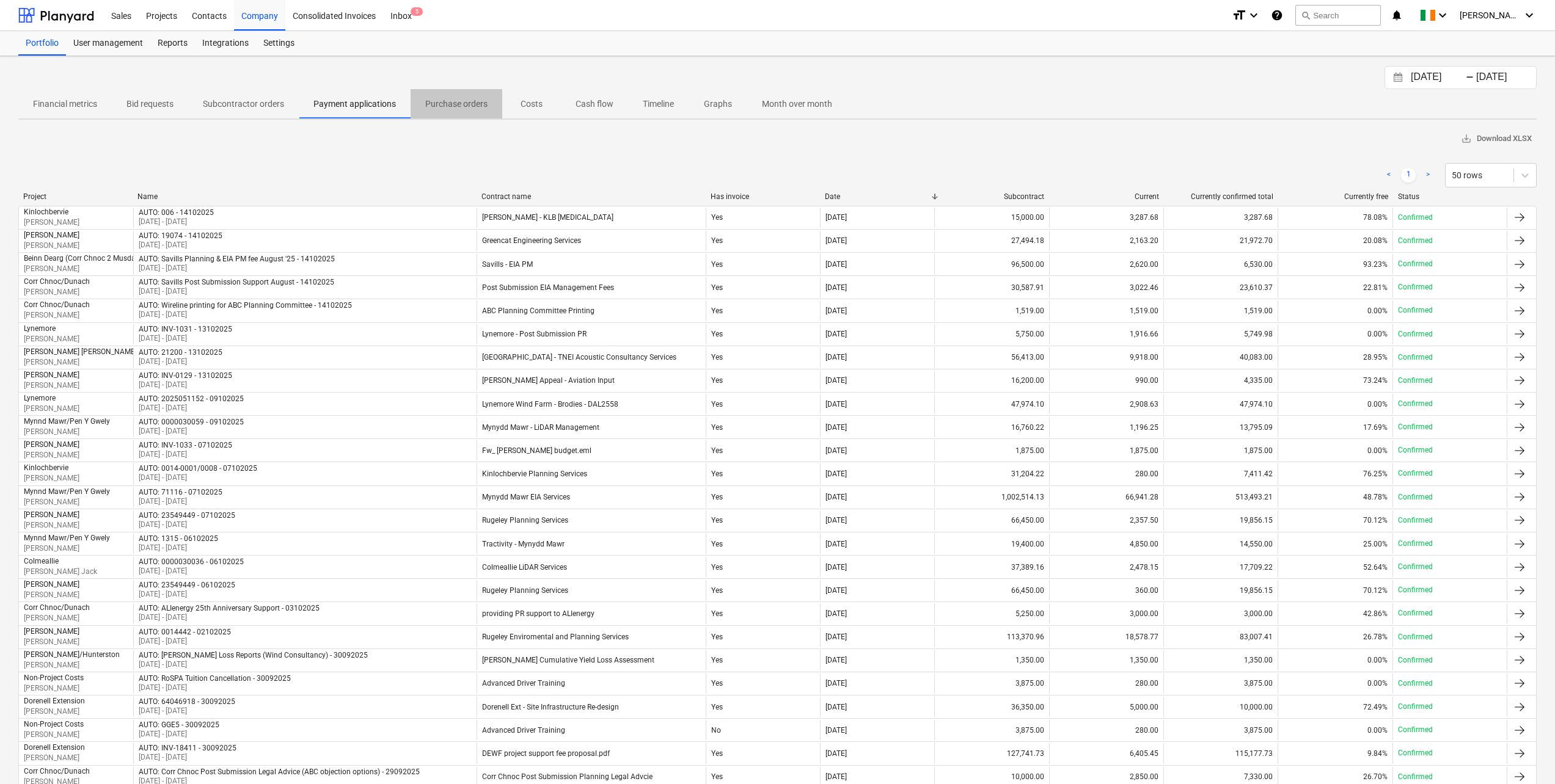
click at [438, 108] on p "Purchase orders" at bounding box center [456, 104] width 62 height 13
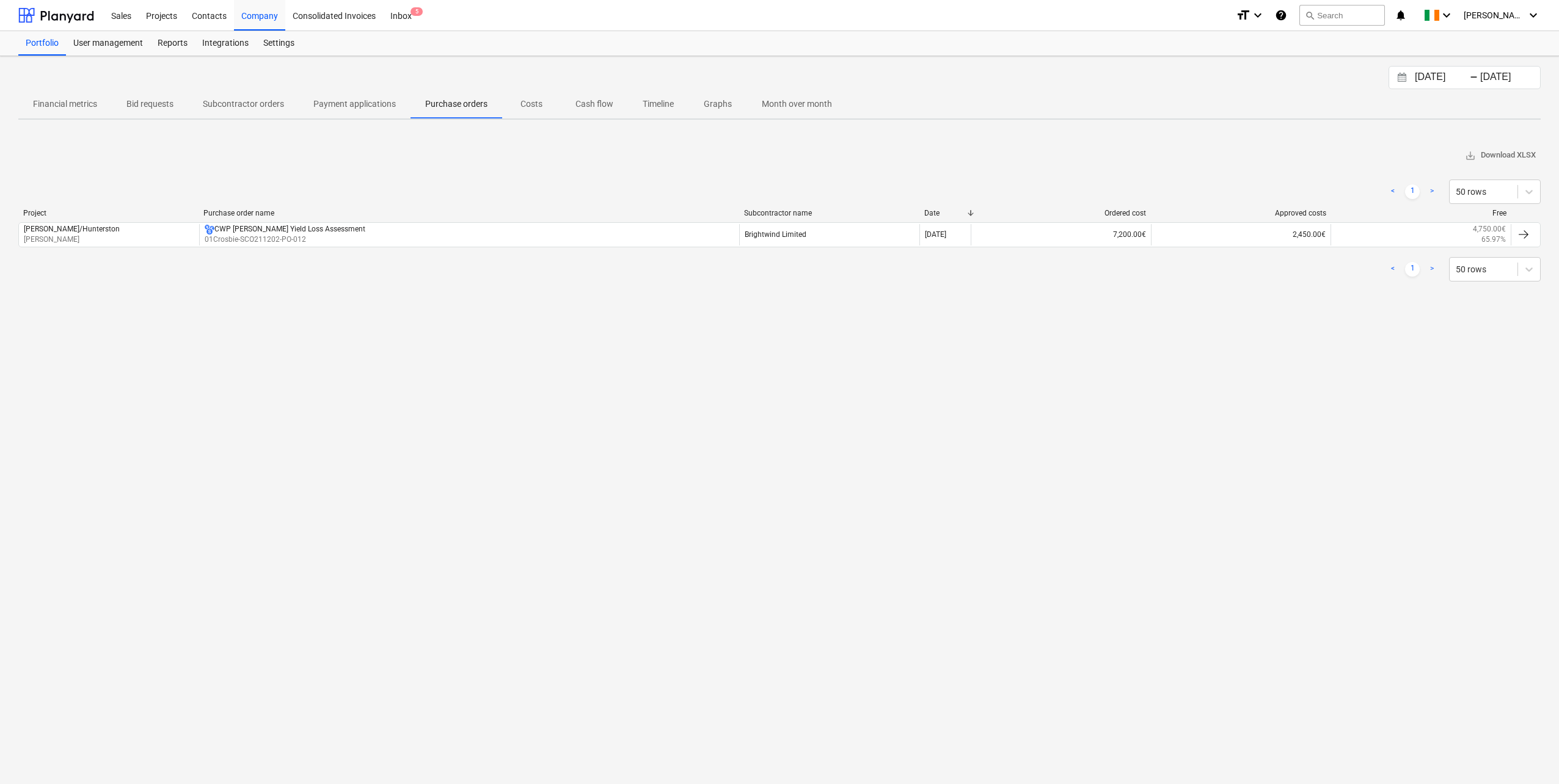
click at [250, 108] on p "Subcontractor orders" at bounding box center [243, 104] width 81 height 13
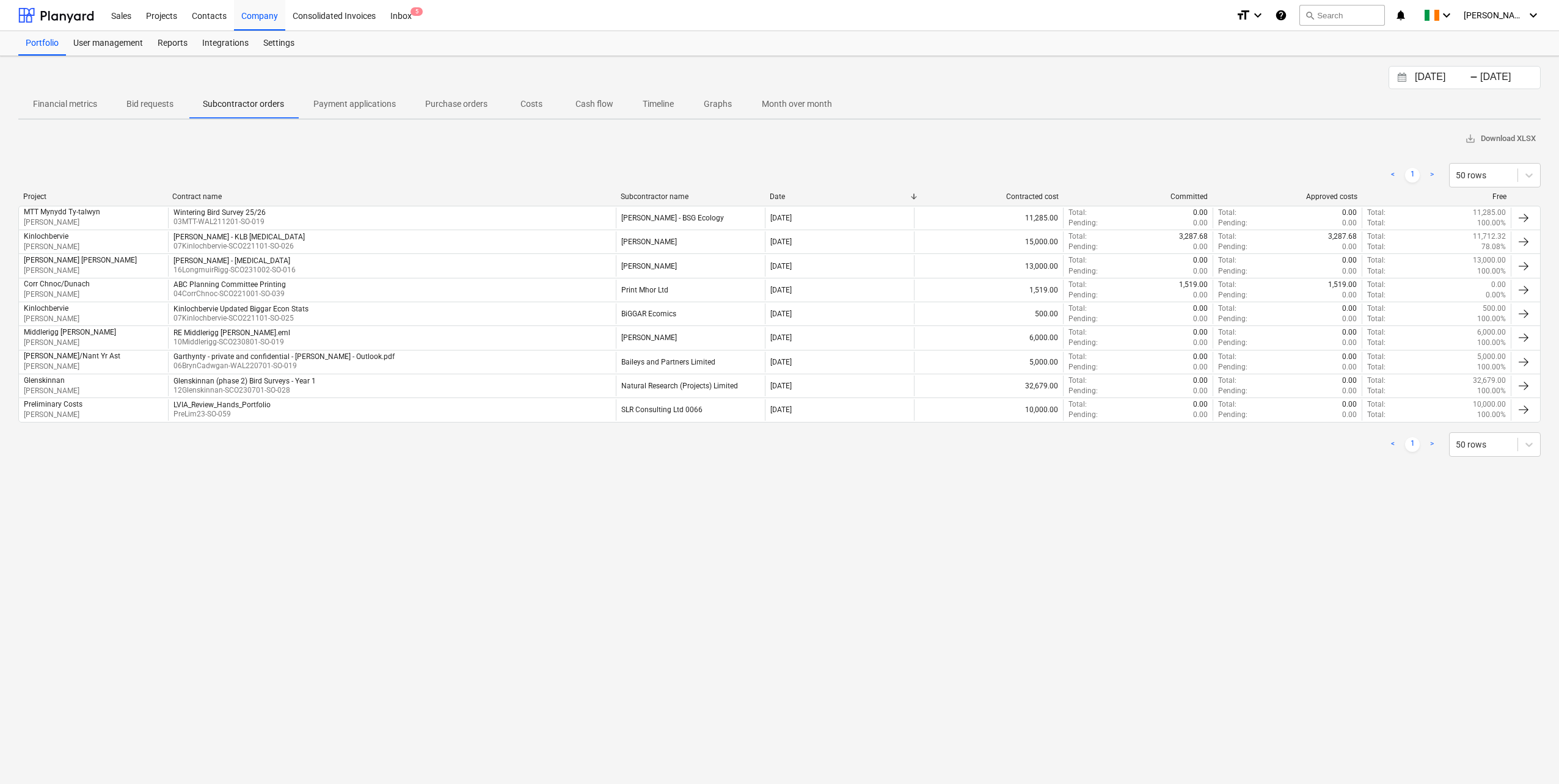
click at [540, 105] on p "Costs" at bounding box center [532, 104] width 30 height 13
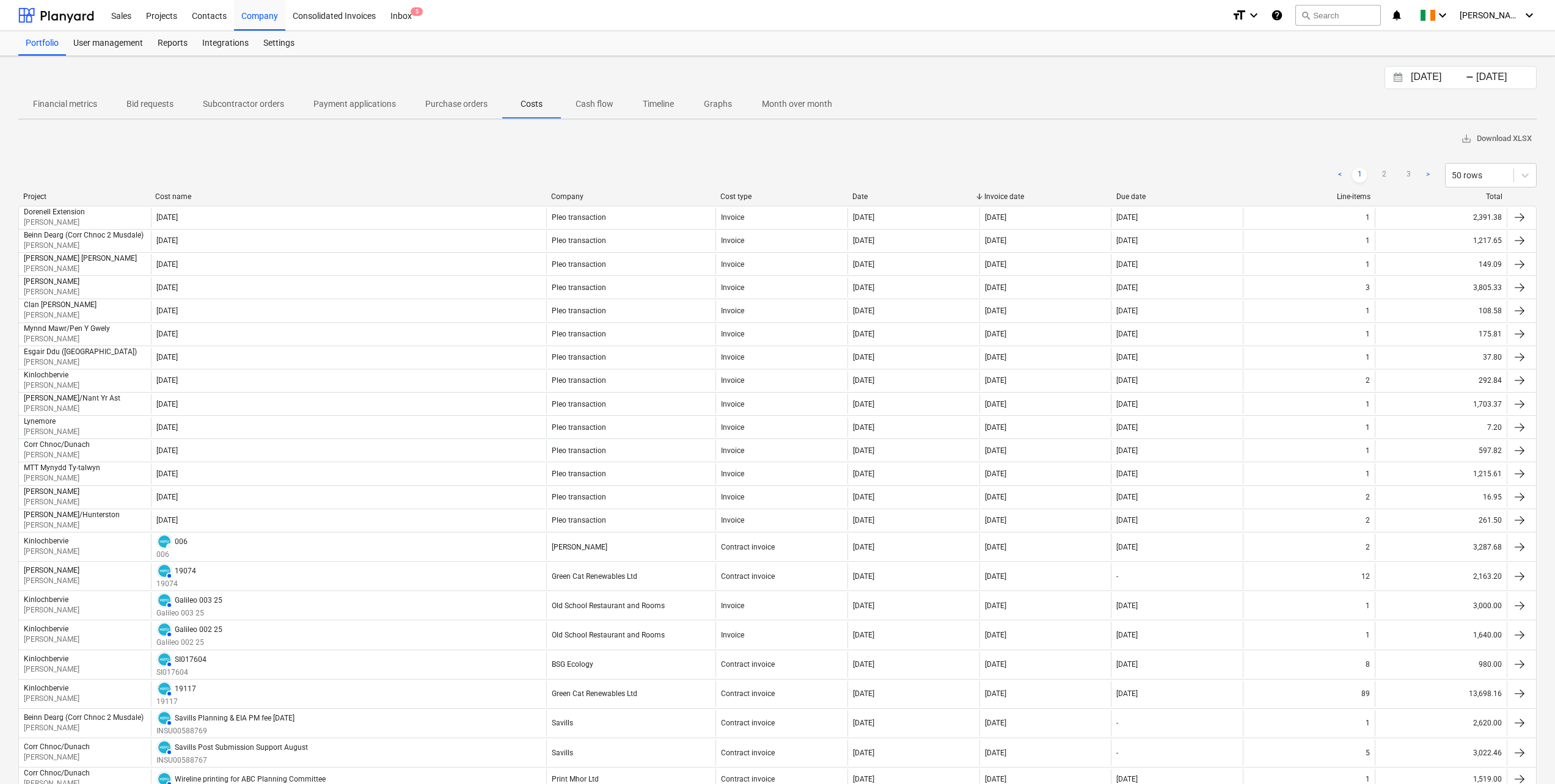
click at [594, 103] on p "Cash flow" at bounding box center [594, 104] width 38 height 13
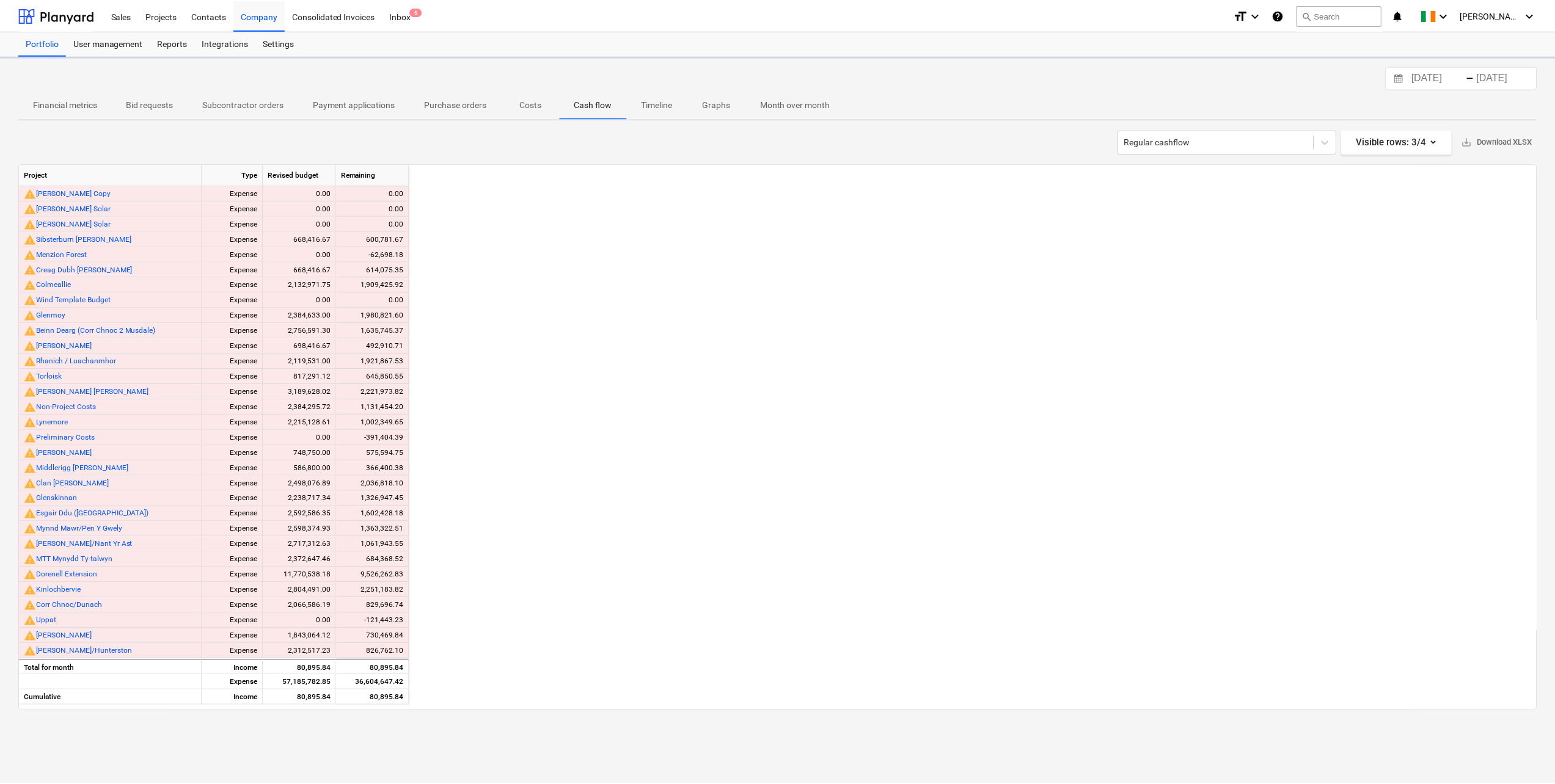
scroll to position [0, 2273]
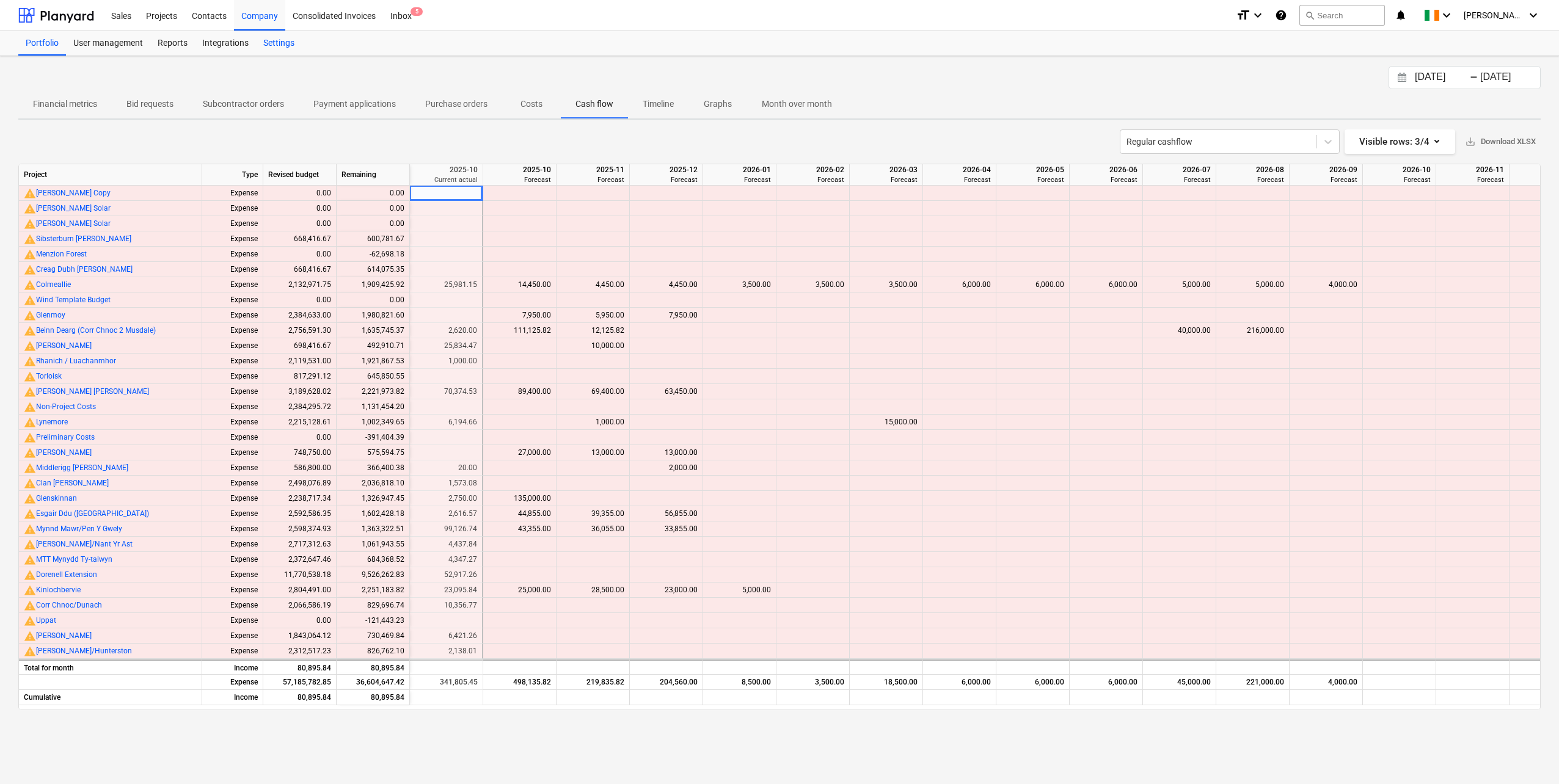
click at [293, 47] on div "Settings" at bounding box center [279, 44] width 46 height 25
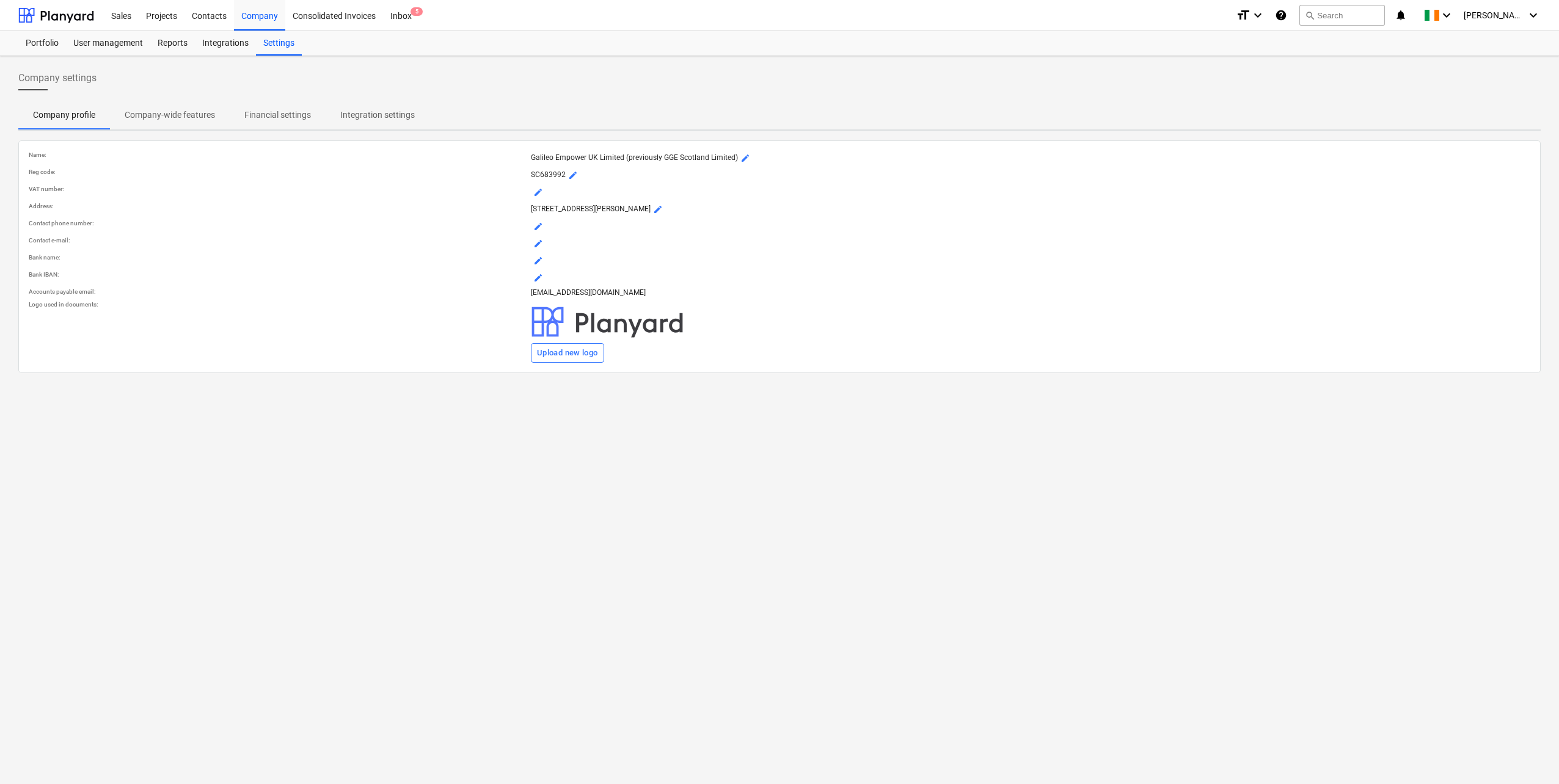
click at [259, 110] on p "Financial settings" at bounding box center [278, 115] width 67 height 13
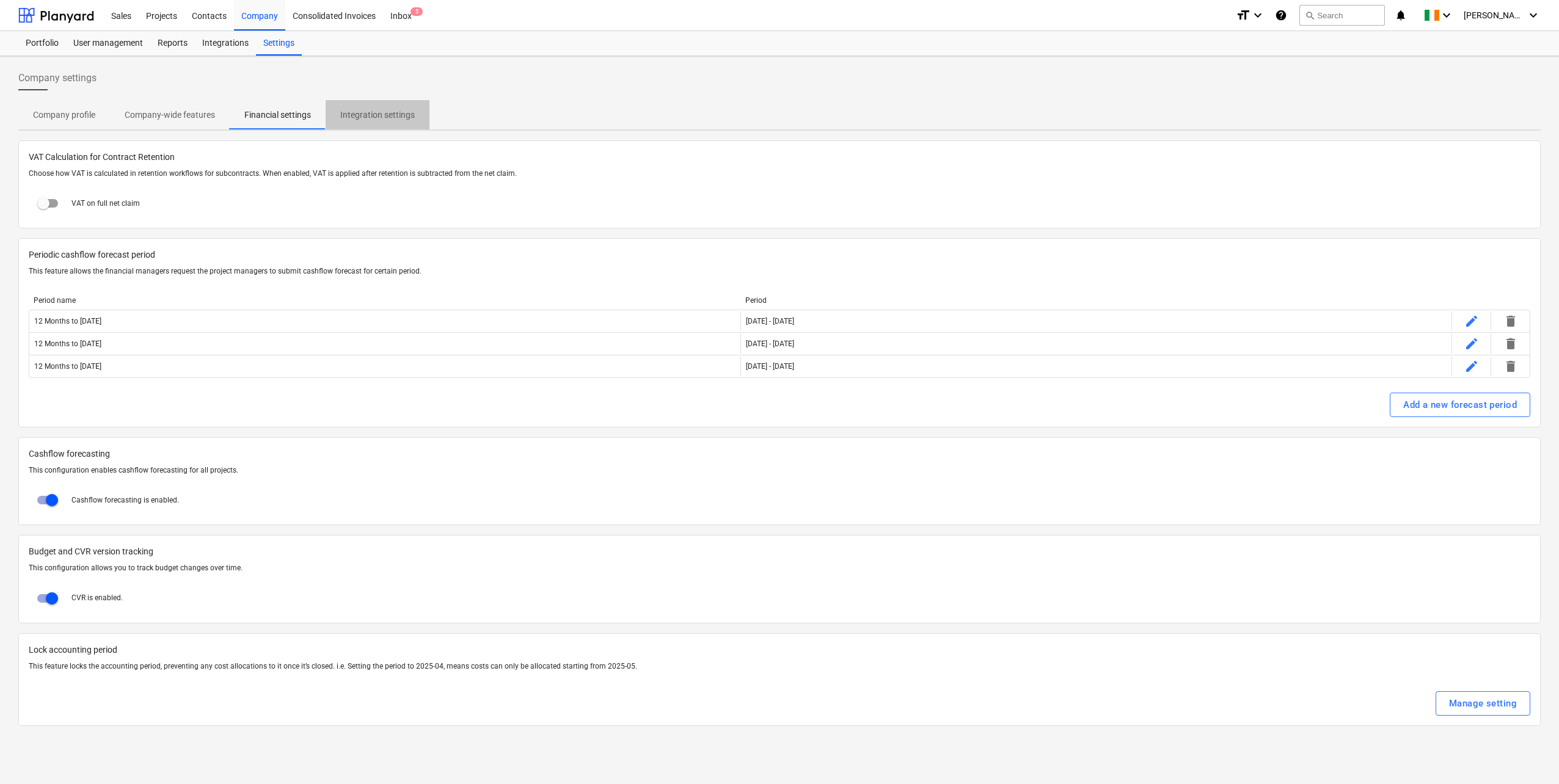
drag, startPoint x: 379, startPoint y: 115, endPoint x: 347, endPoint y: 118, distance: 32.1
click at [379, 116] on p "Integration settings" at bounding box center [377, 115] width 75 height 13
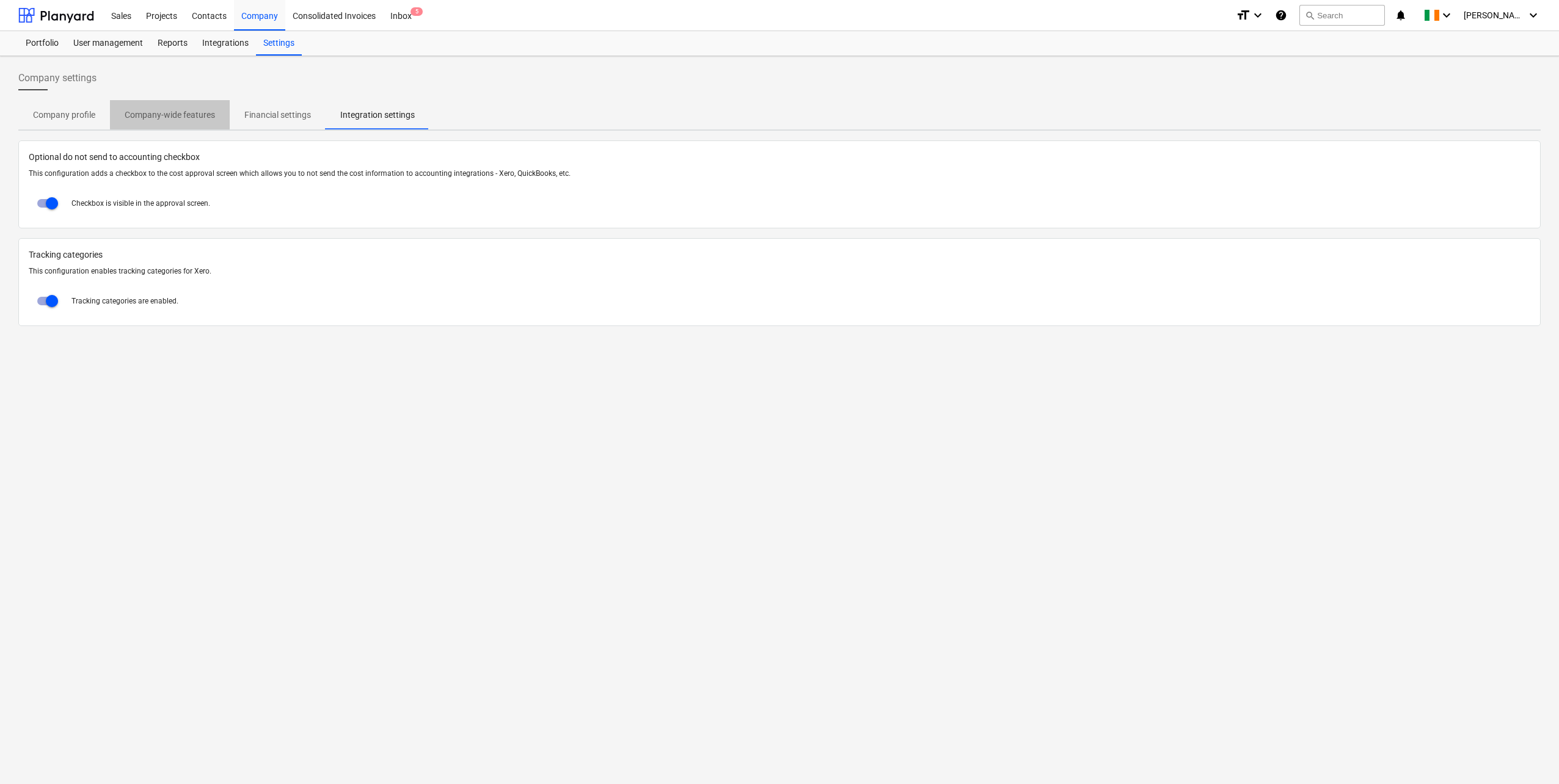
click at [198, 119] on p "Company-wide features" at bounding box center [169, 115] width 91 height 13
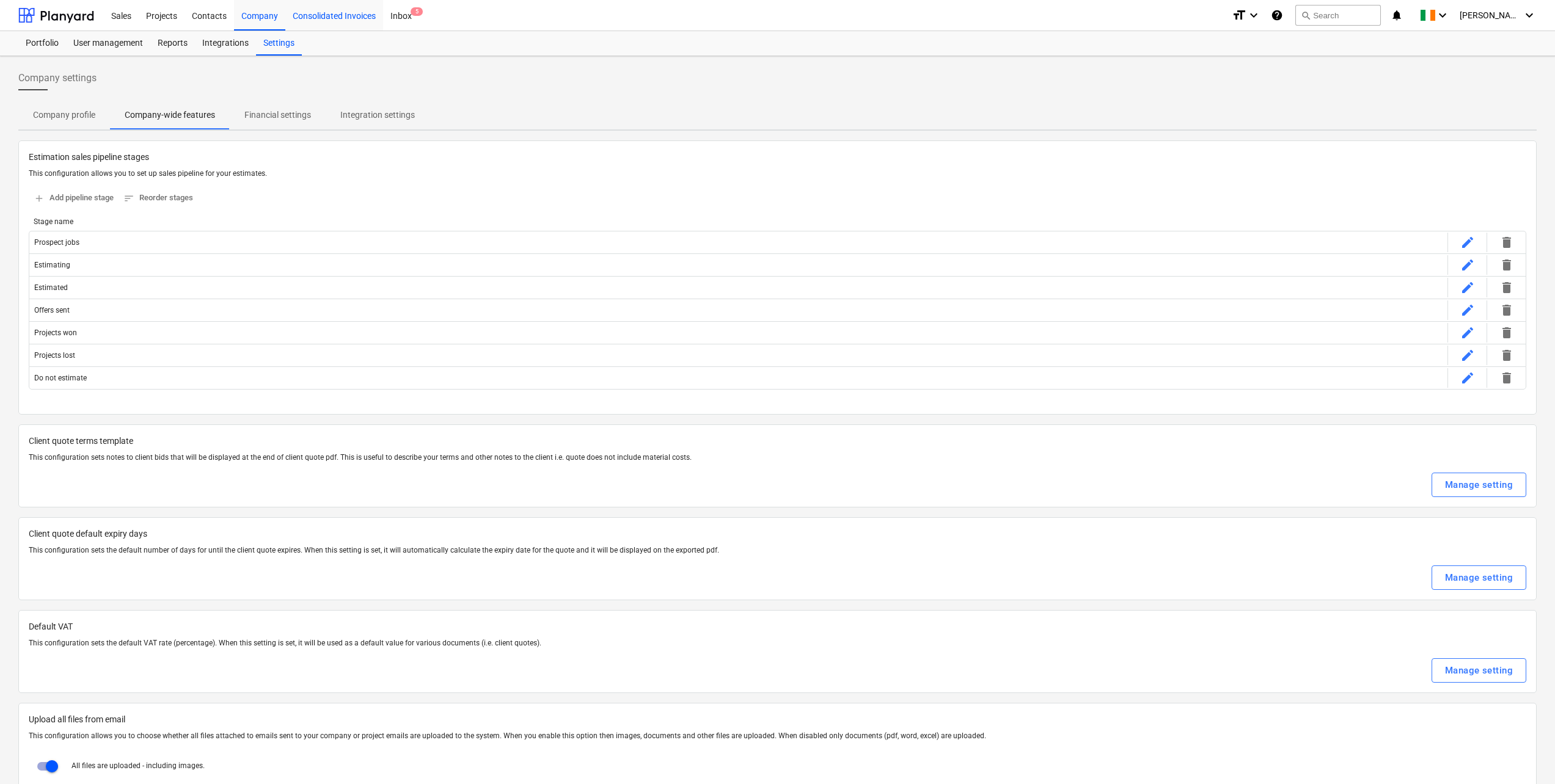
click at [305, 23] on div "Consolidated Invoices" at bounding box center [334, 15] width 98 height 31
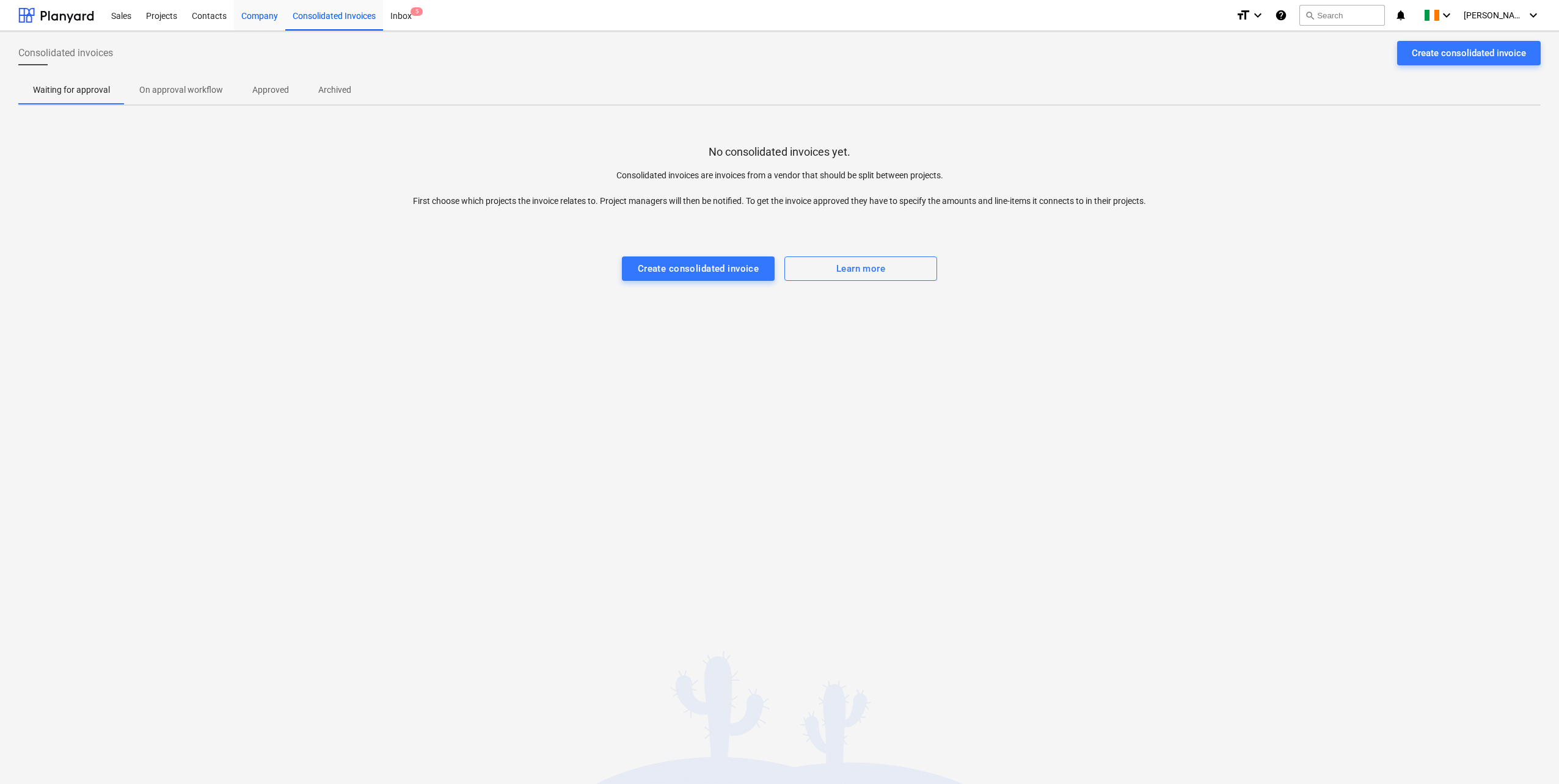
click at [252, 16] on div "Company" at bounding box center [259, 15] width 51 height 31
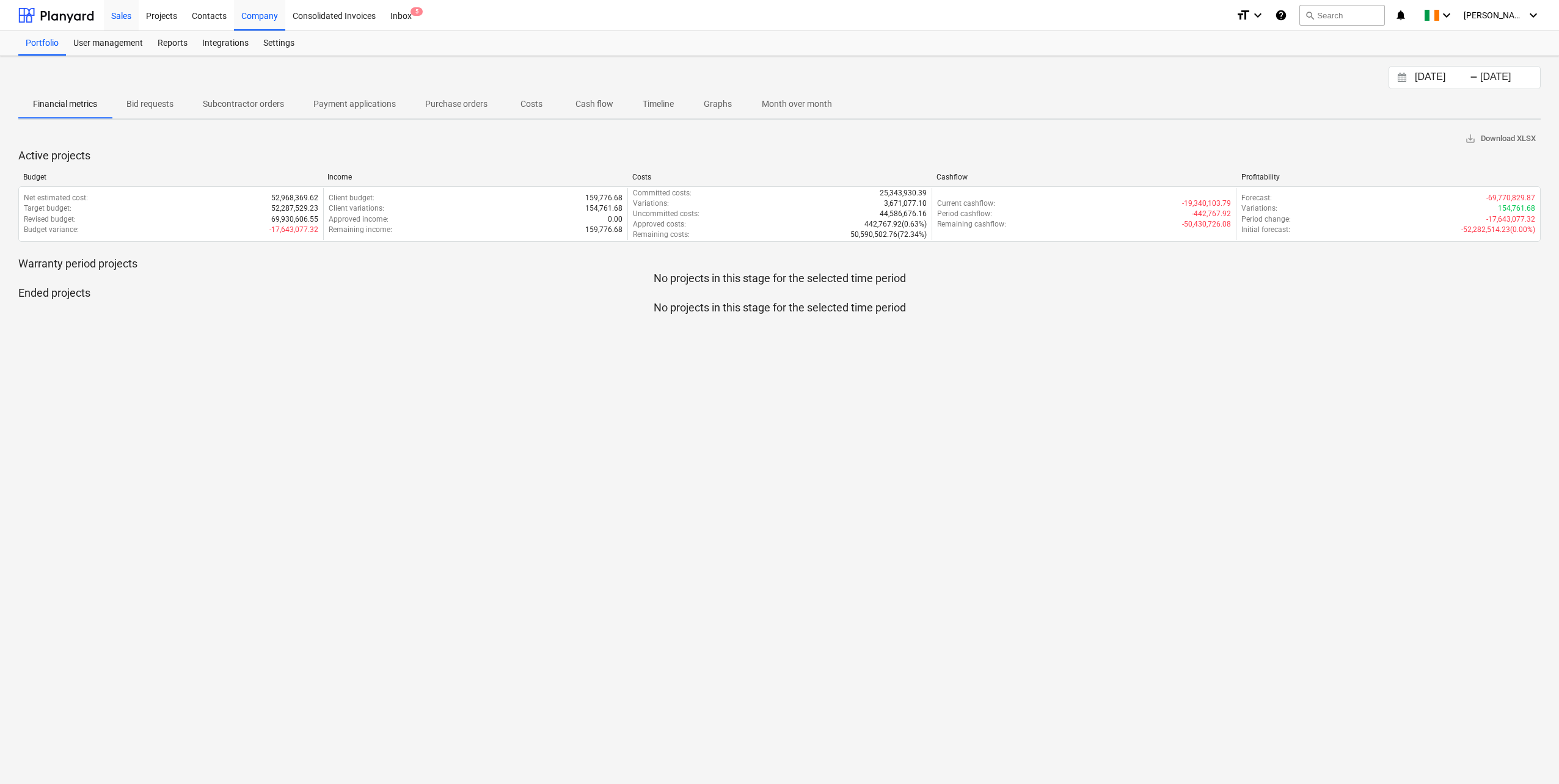
click at [135, 22] on div "Sales" at bounding box center [121, 15] width 35 height 31
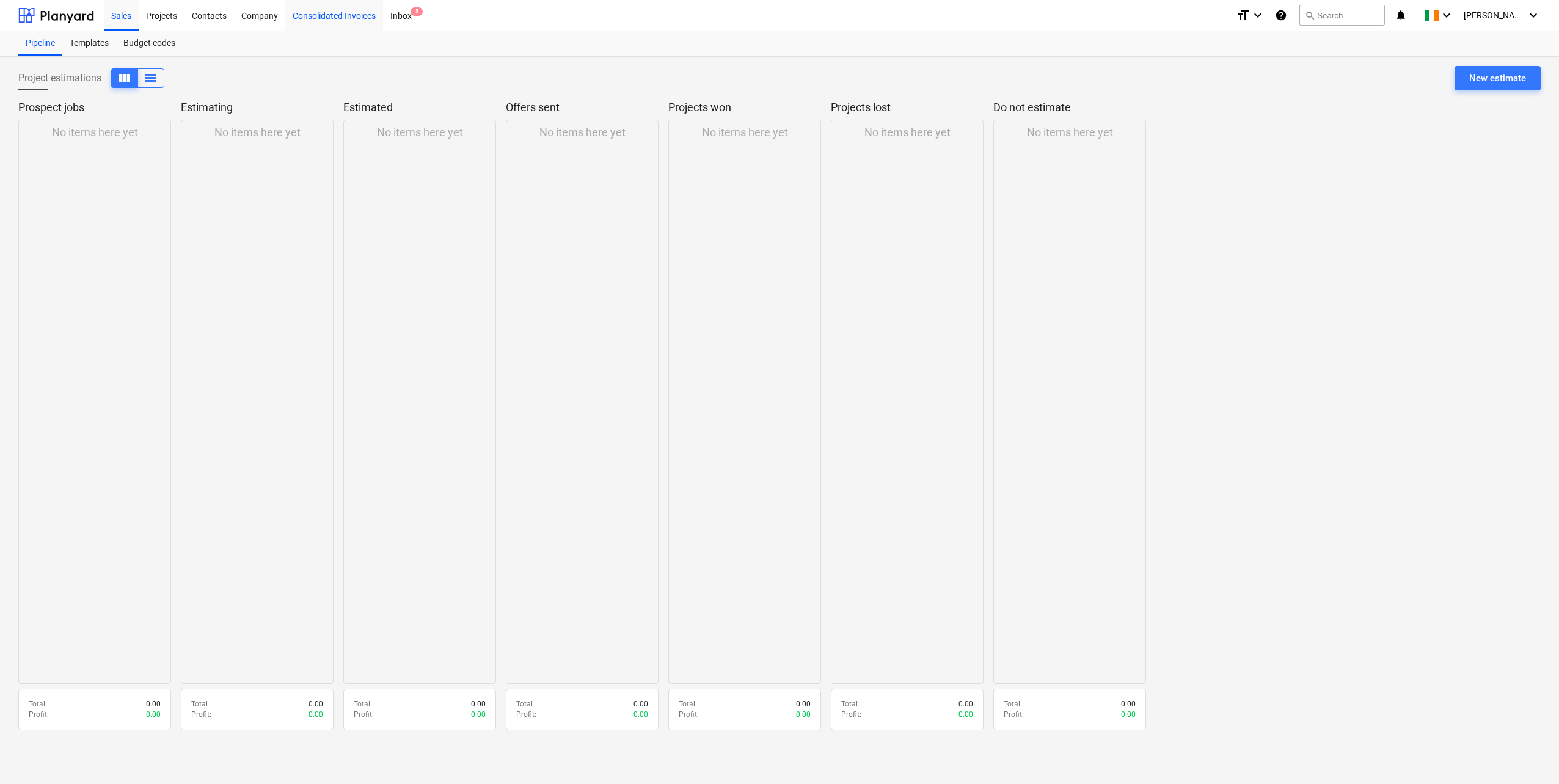
click at [320, 13] on div "Consolidated Invoices" at bounding box center [334, 15] width 98 height 31
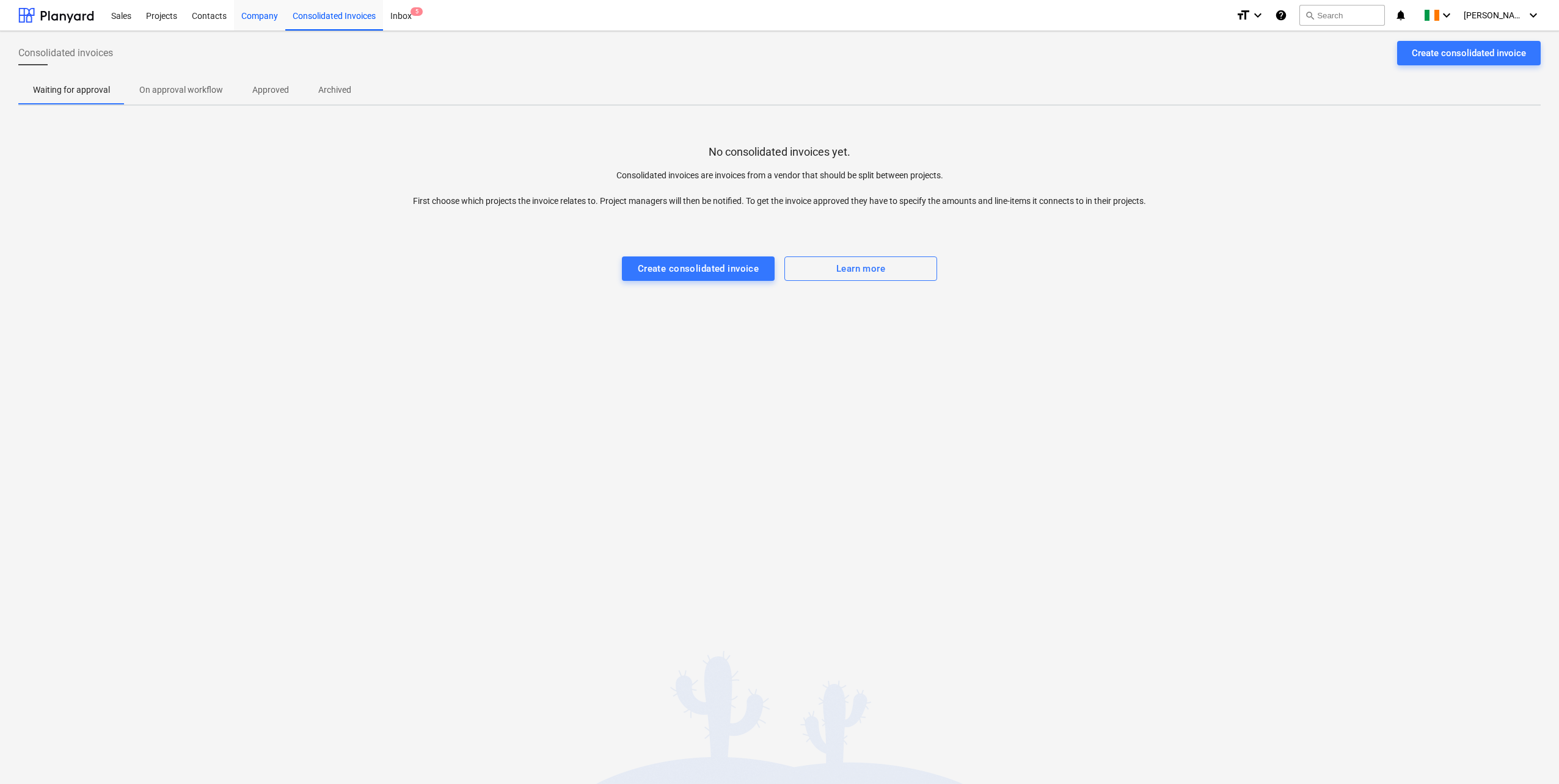
click at [265, 18] on div "Company" at bounding box center [259, 15] width 51 height 31
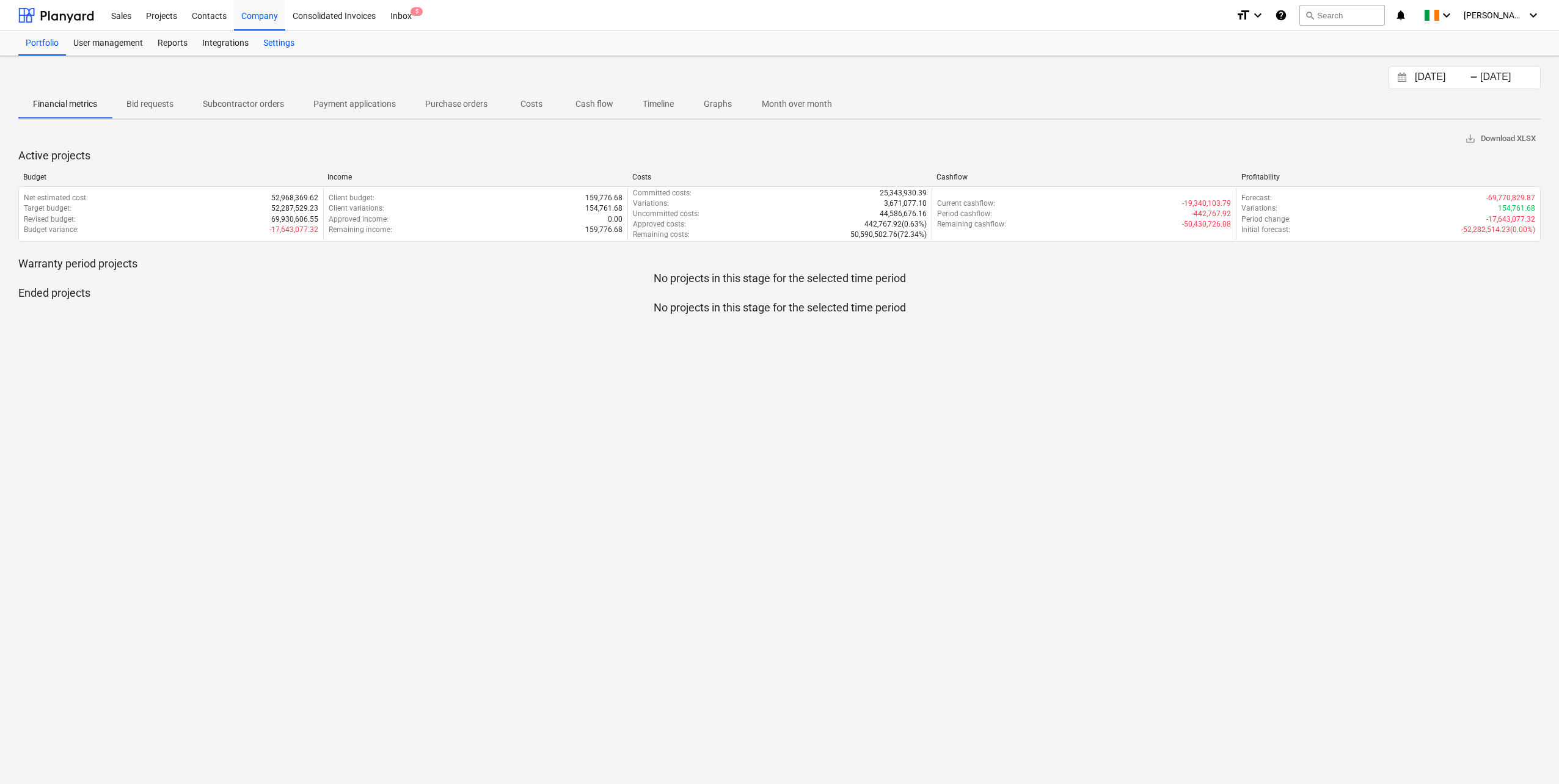
click at [287, 46] on div "Settings" at bounding box center [279, 44] width 46 height 25
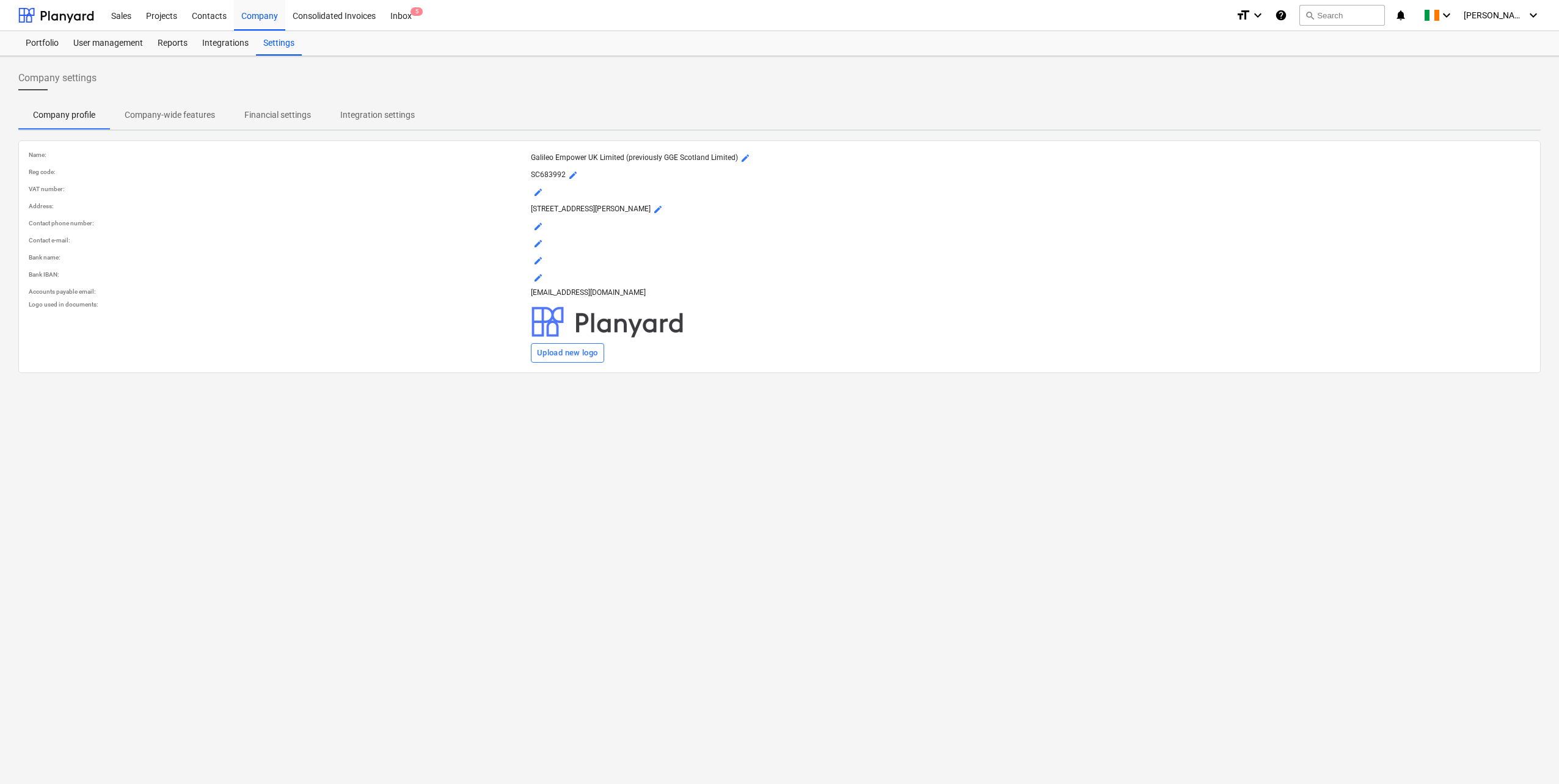
drag, startPoint x: 193, startPoint y: 115, endPoint x: 248, endPoint y: 114, distance: 55.0
click at [193, 115] on p "Company-wide features" at bounding box center [169, 115] width 91 height 13
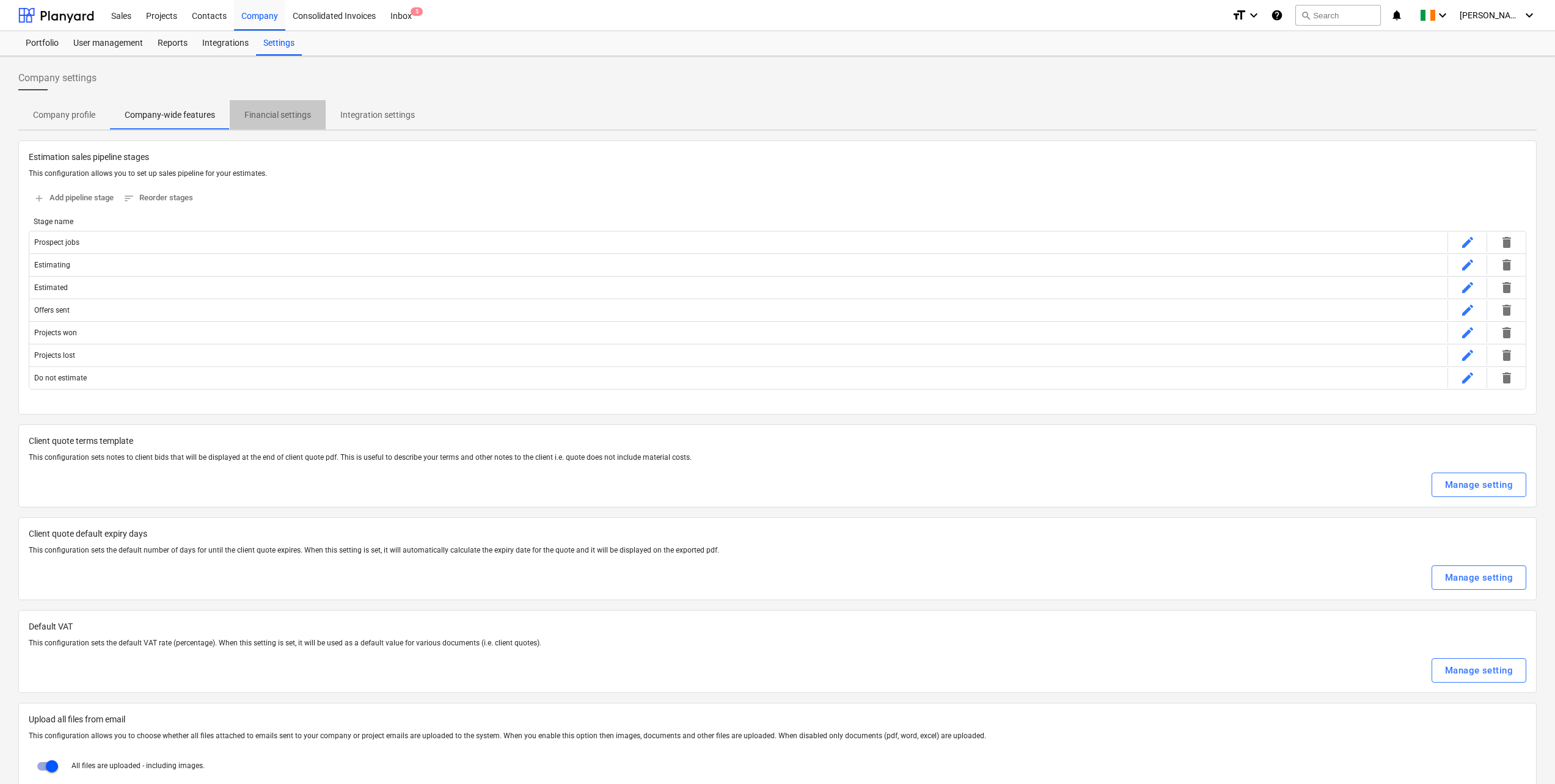
click at [267, 113] on p "Financial settings" at bounding box center [278, 115] width 67 height 13
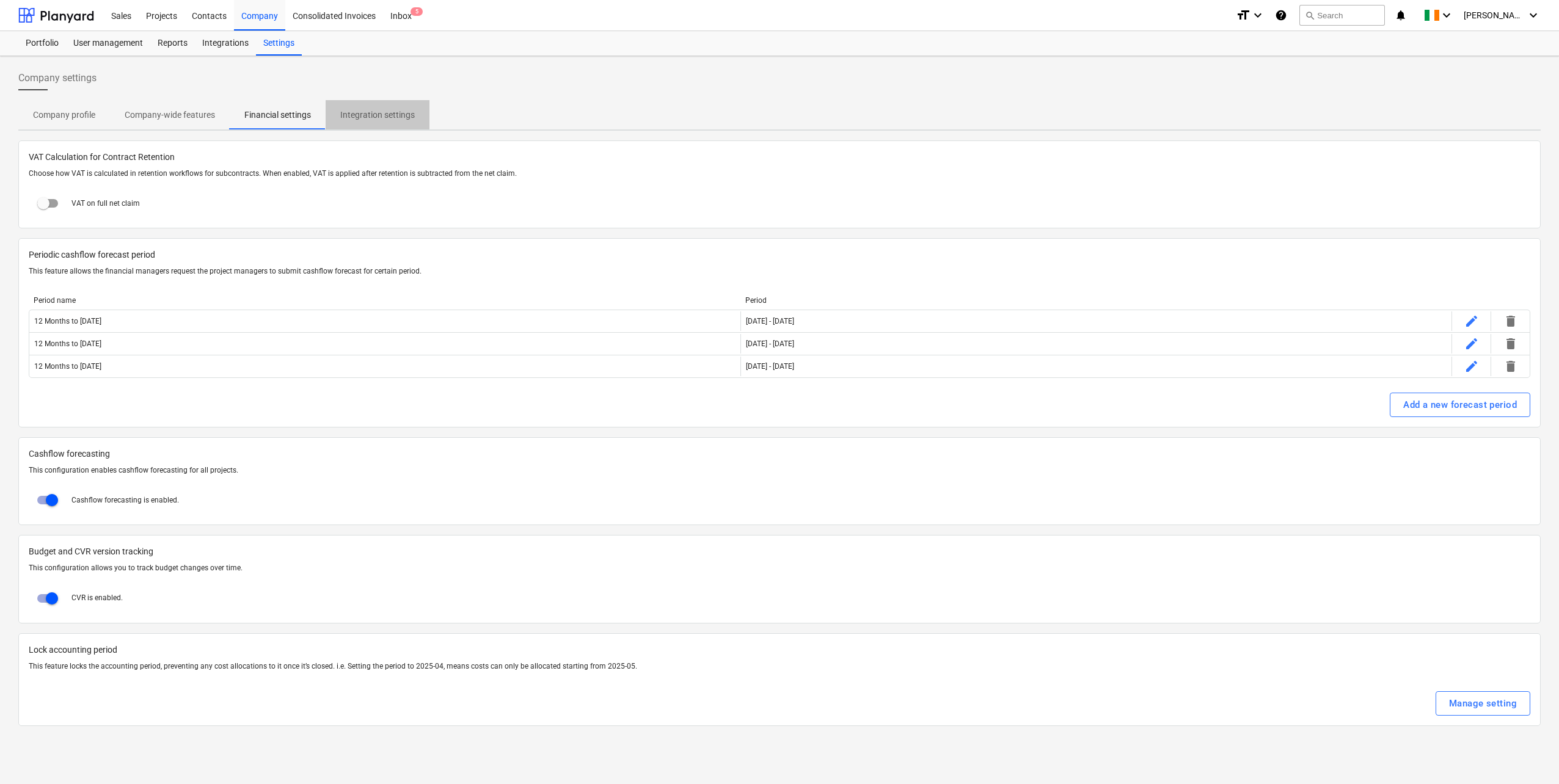
click at [387, 113] on p "Integration settings" at bounding box center [377, 115] width 75 height 13
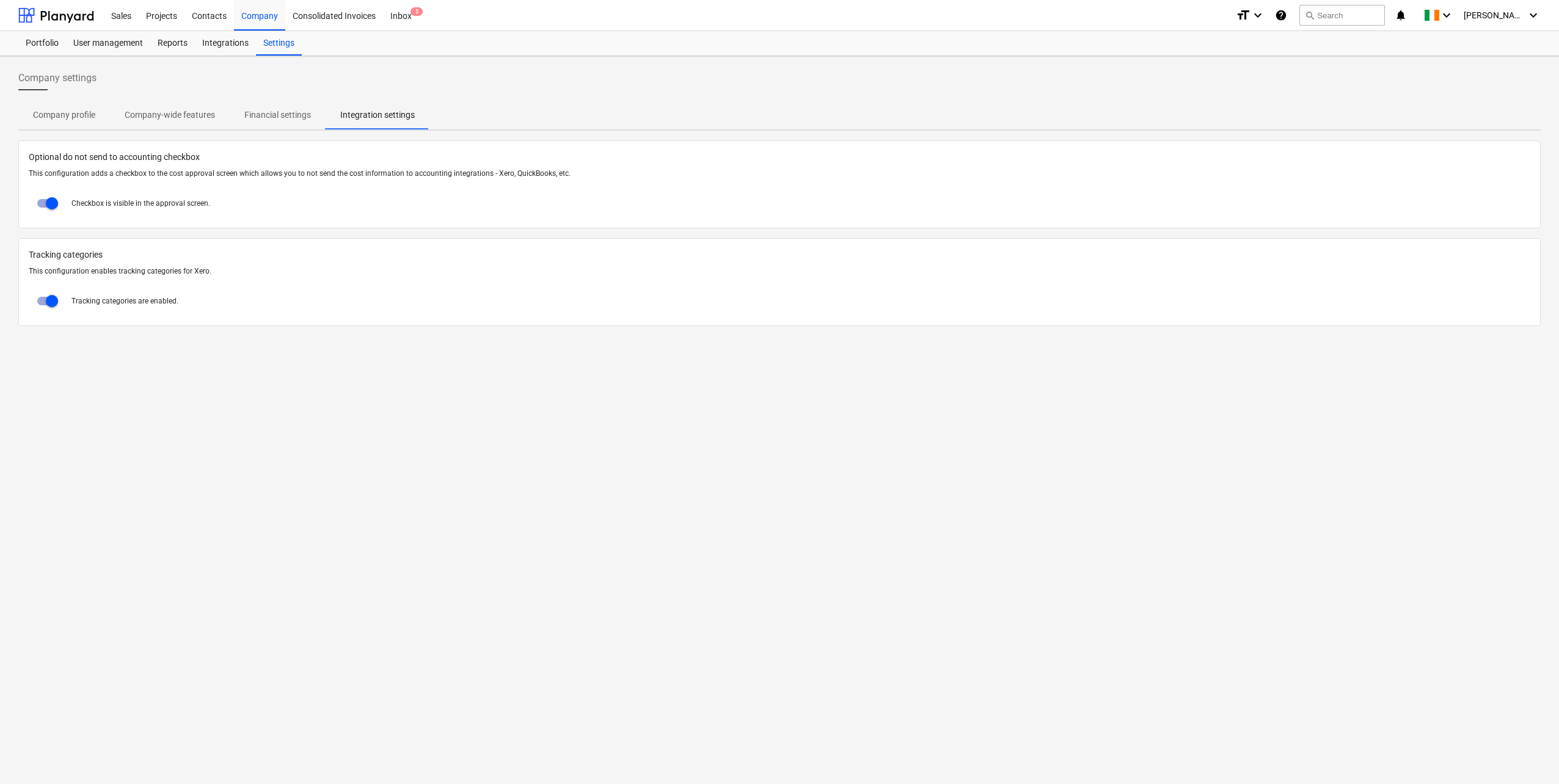
click at [173, 114] on p "Company-wide features" at bounding box center [169, 115] width 91 height 13
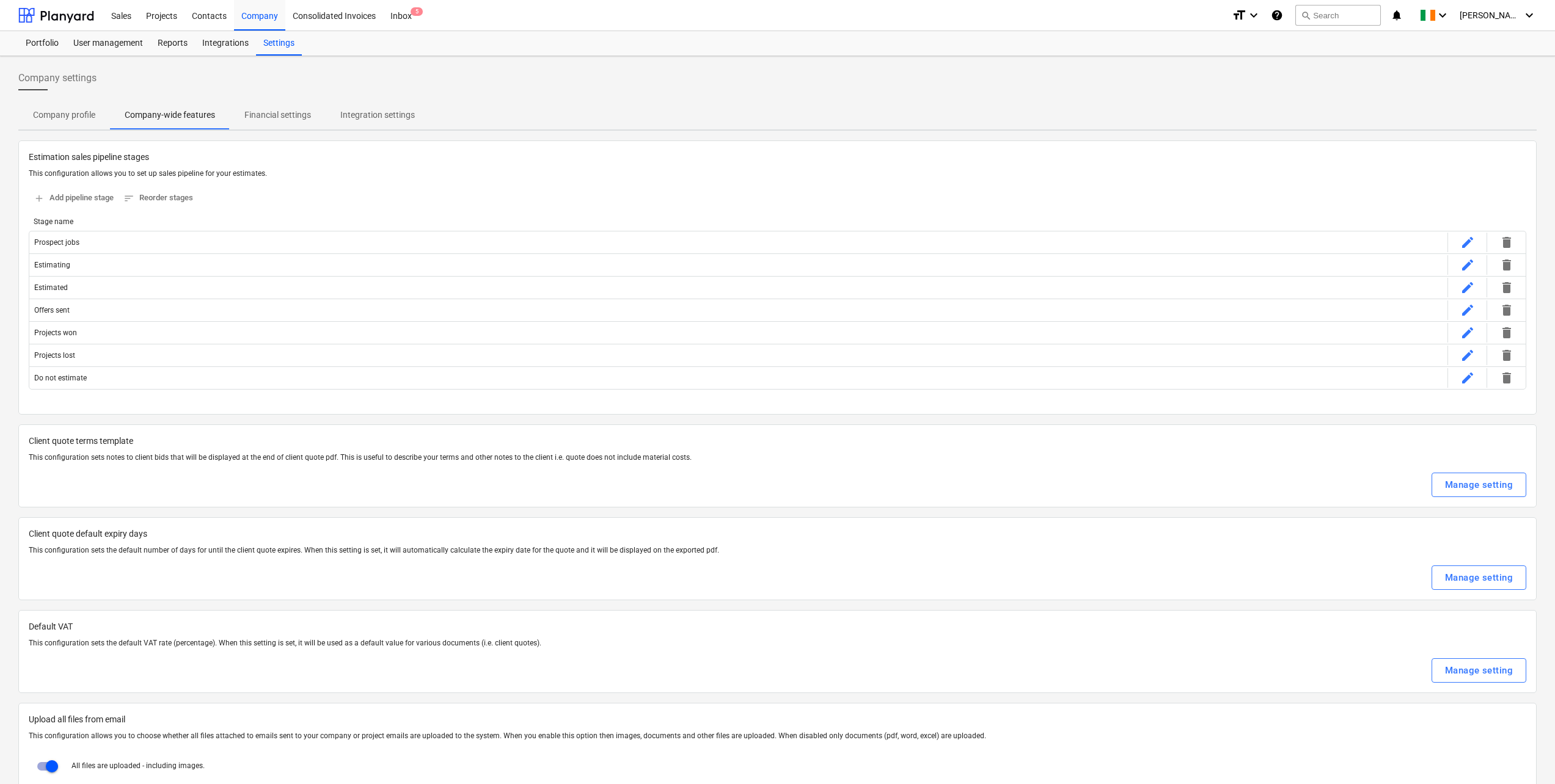
click at [71, 110] on p "Company profile" at bounding box center [64, 115] width 62 height 13
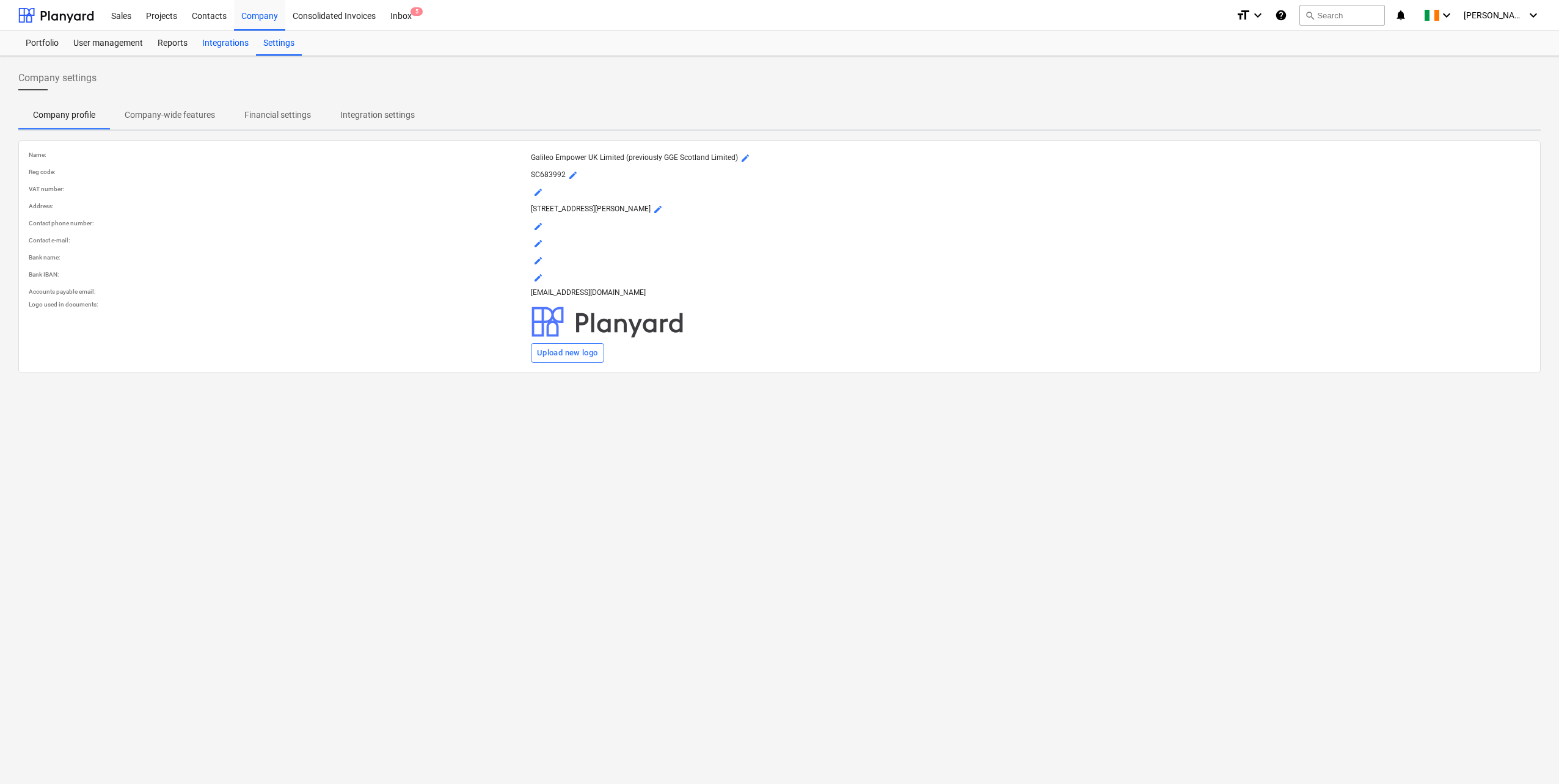
click at [221, 43] on div "Integrations" at bounding box center [225, 44] width 61 height 25
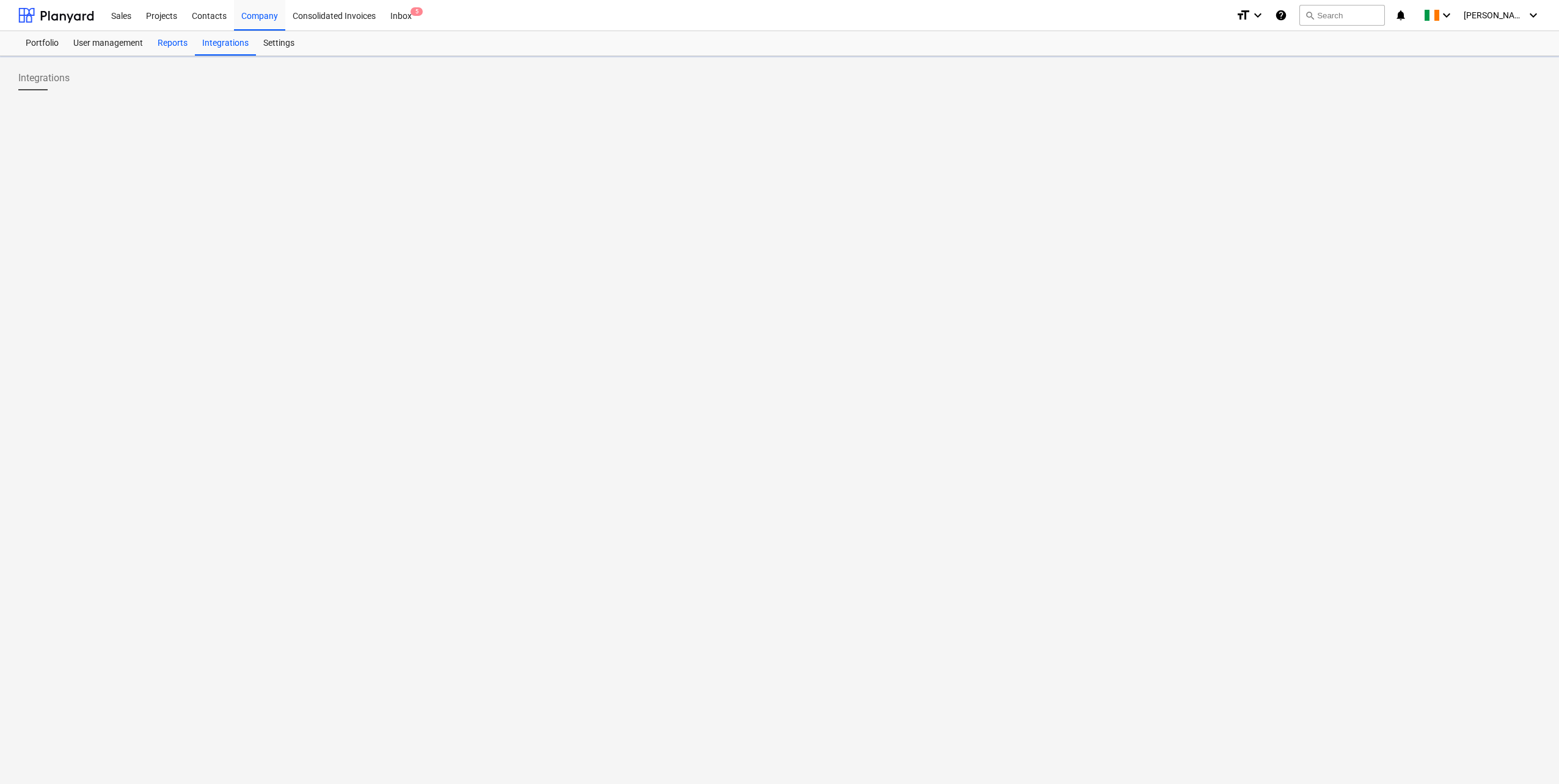
click at [164, 45] on div "Reports" at bounding box center [172, 44] width 44 height 25
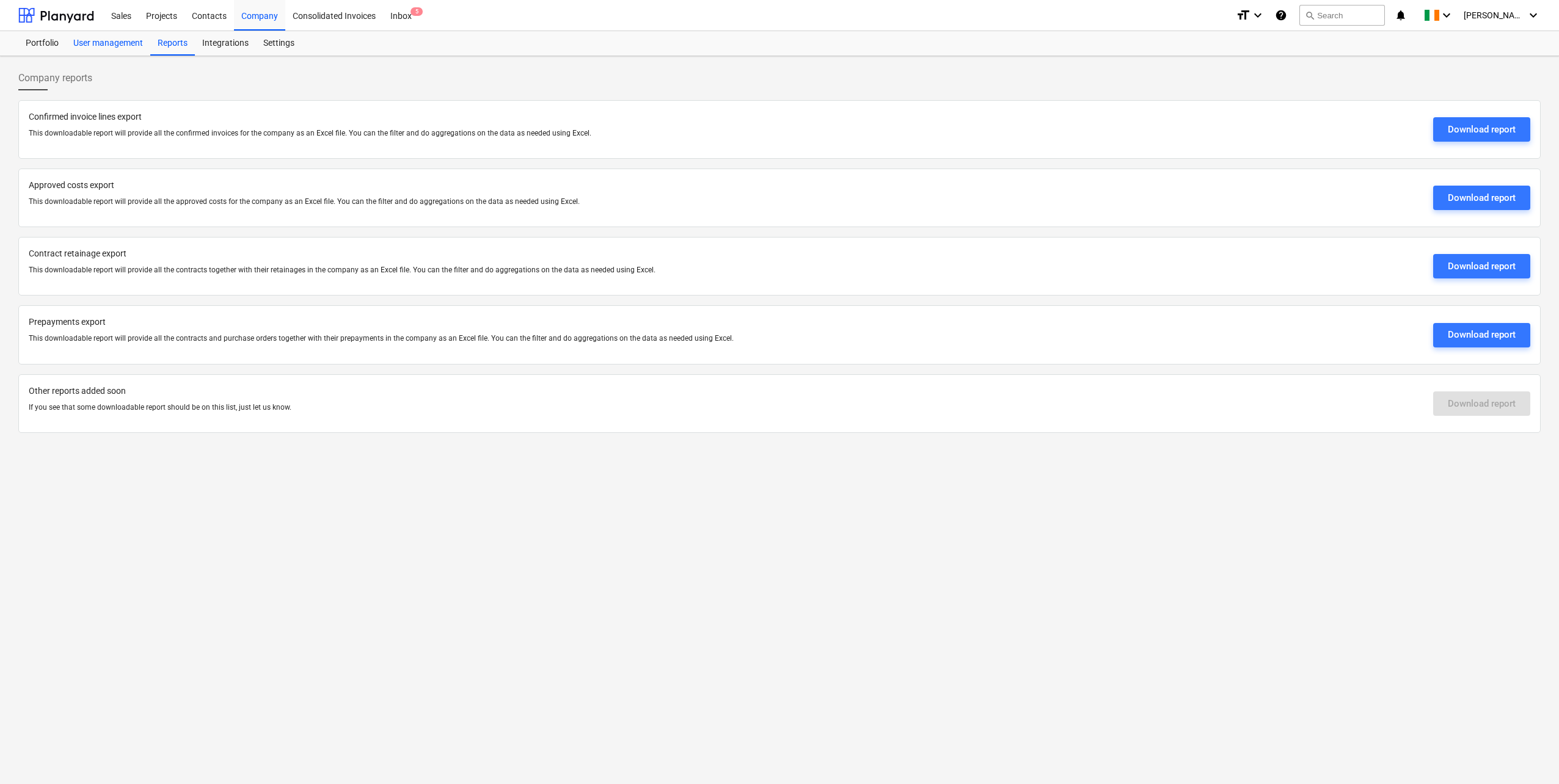
click at [97, 33] on div "User management" at bounding box center [108, 44] width 84 height 25
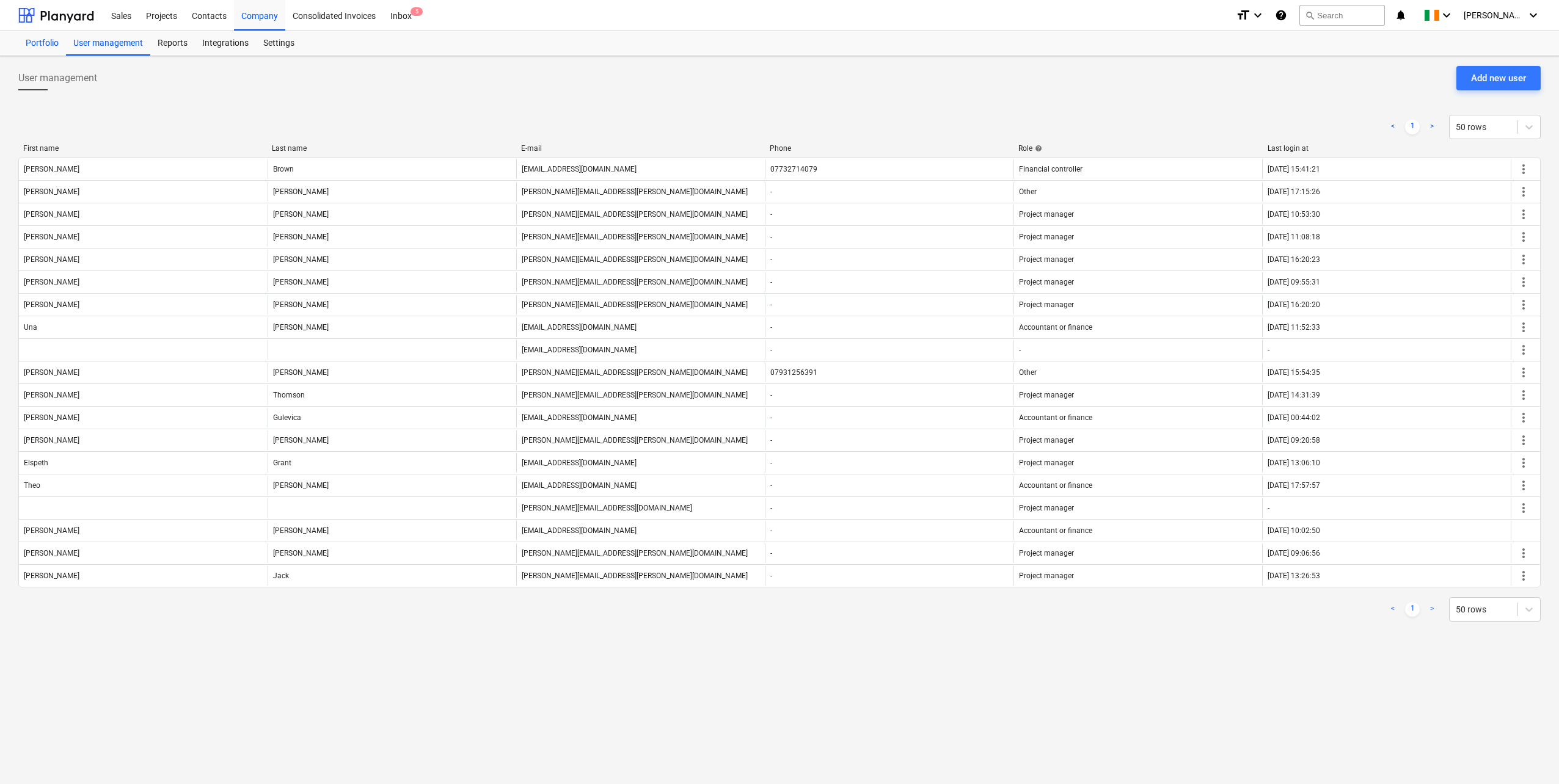
click at [44, 47] on div "Portfolio" at bounding box center [42, 44] width 47 height 25
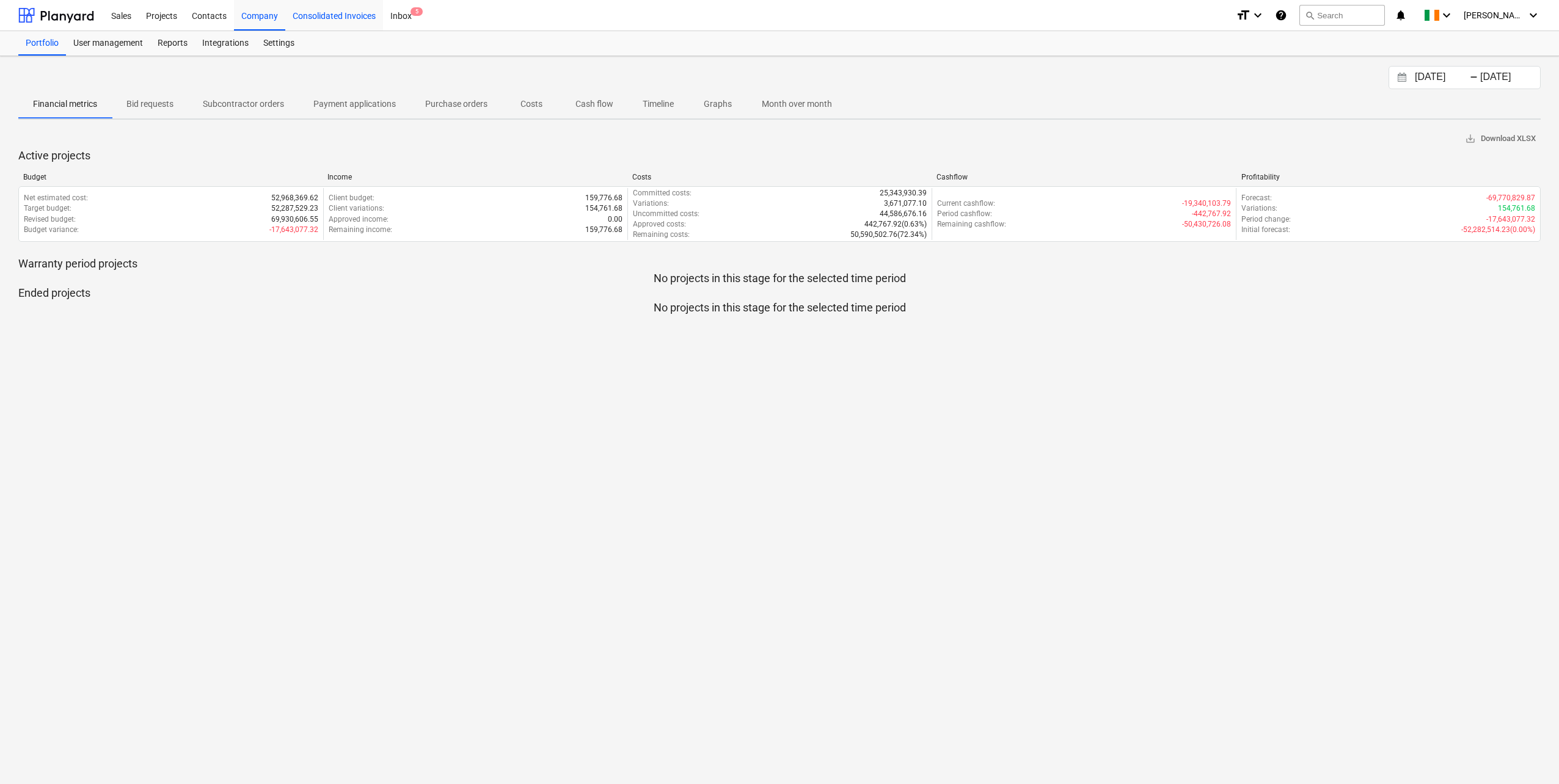
click at [344, 13] on div "Consolidated Invoices" at bounding box center [334, 15] width 98 height 31
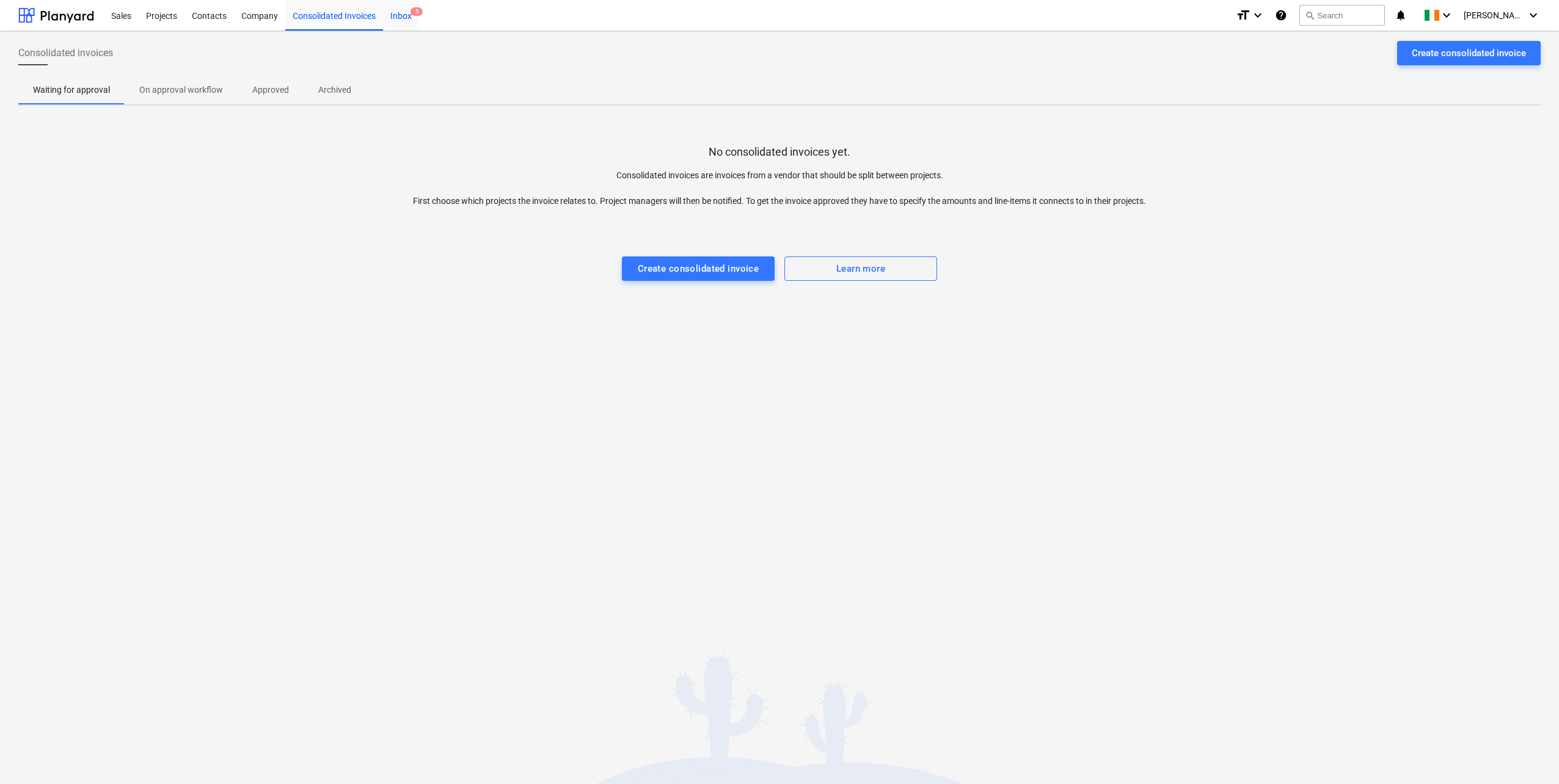
click at [406, 22] on div "Inbox 5" at bounding box center [401, 15] width 36 height 31
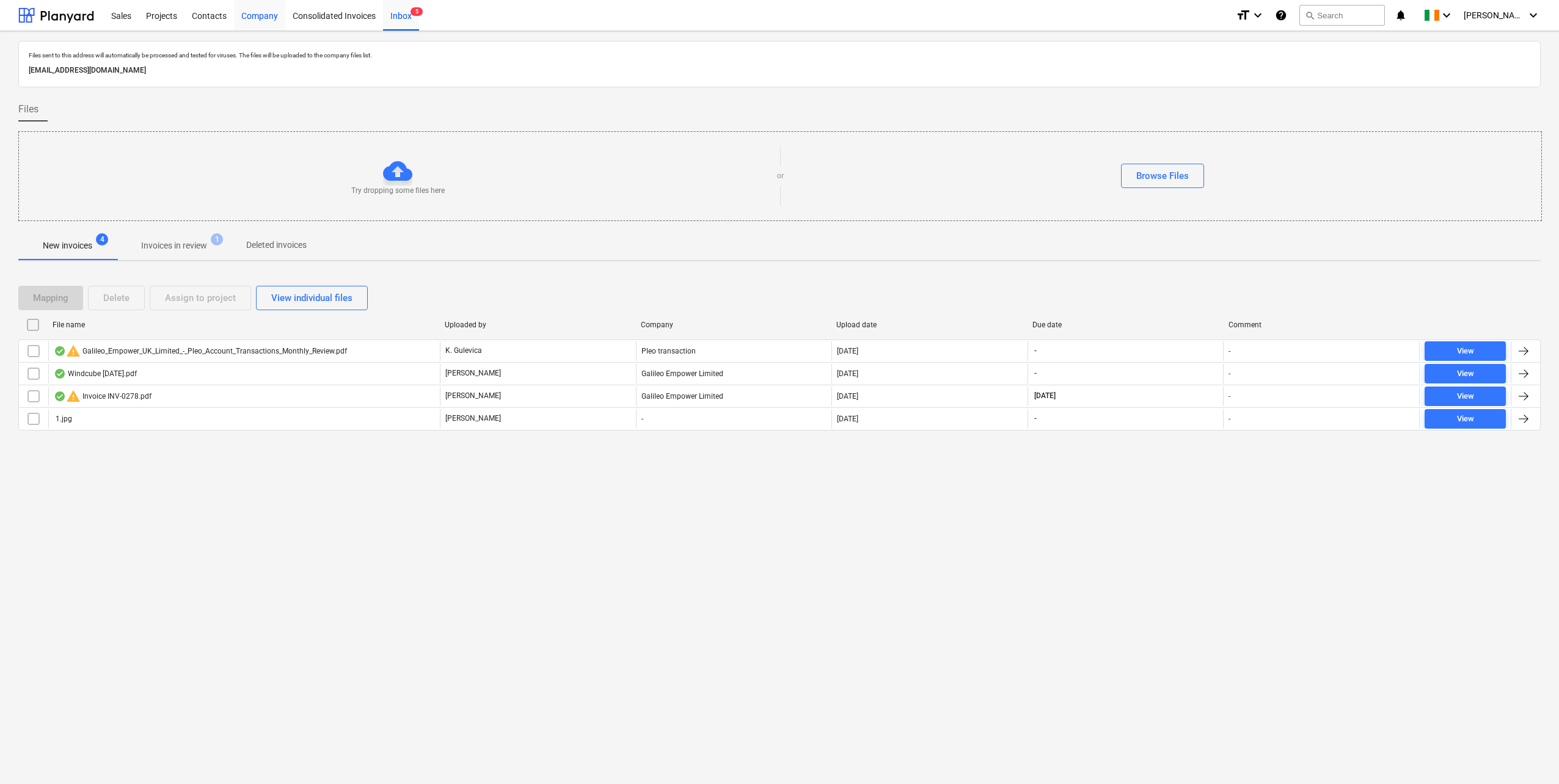
click at [262, 17] on div "Company" at bounding box center [259, 15] width 51 height 31
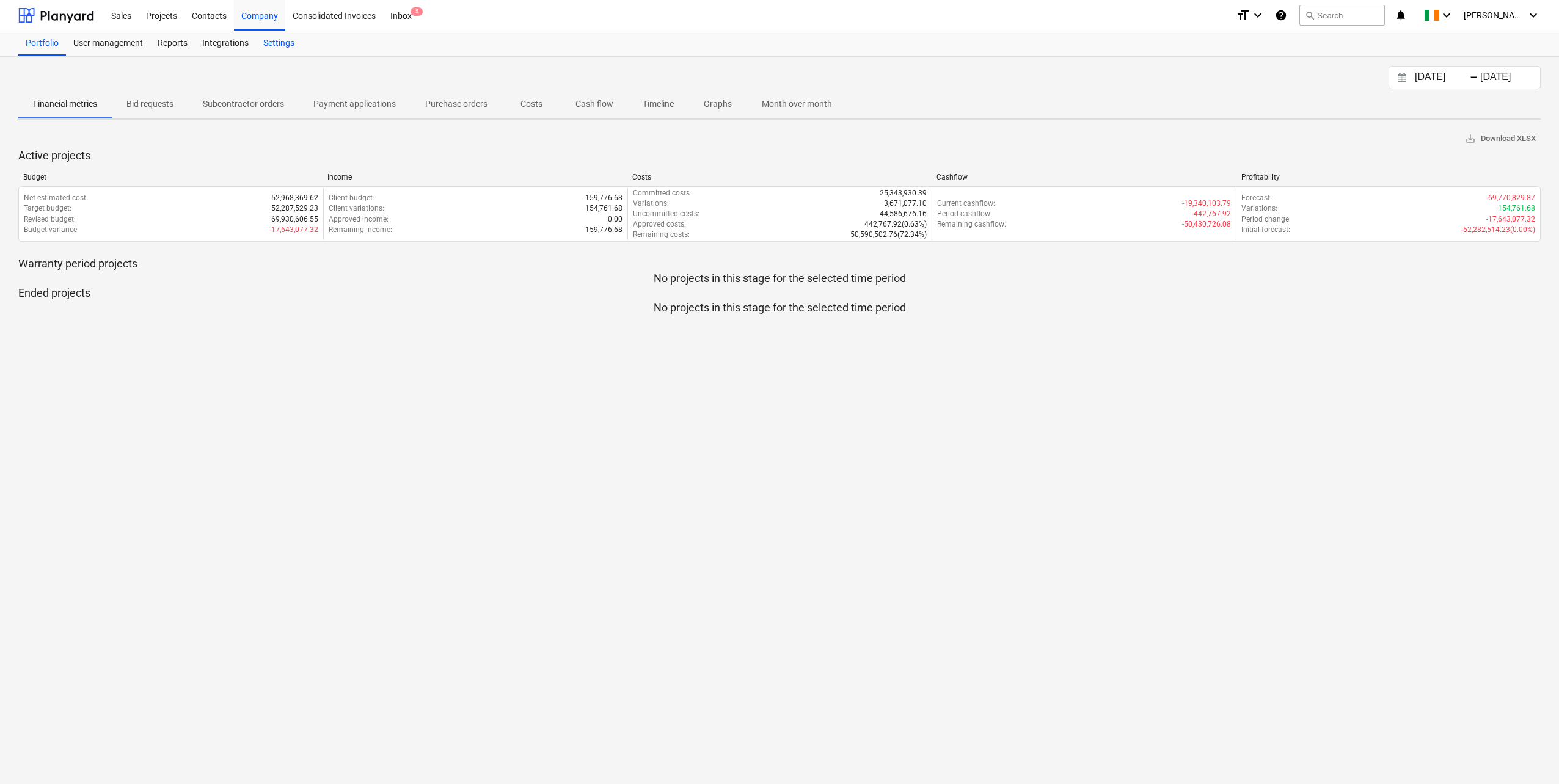
click at [298, 45] on div "Settings" at bounding box center [279, 44] width 46 height 25
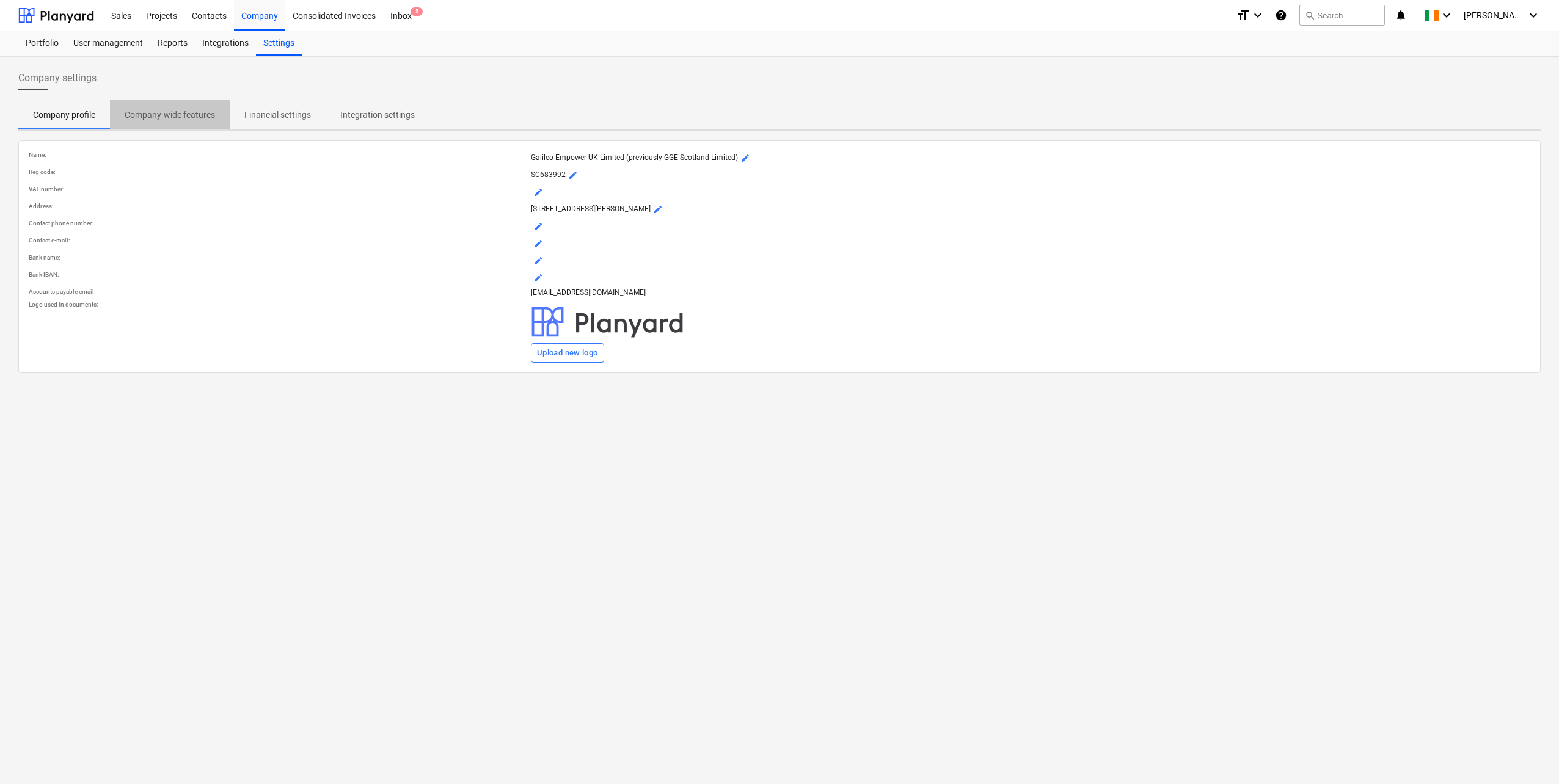
click at [193, 111] on p "Company-wide features" at bounding box center [169, 115] width 91 height 13
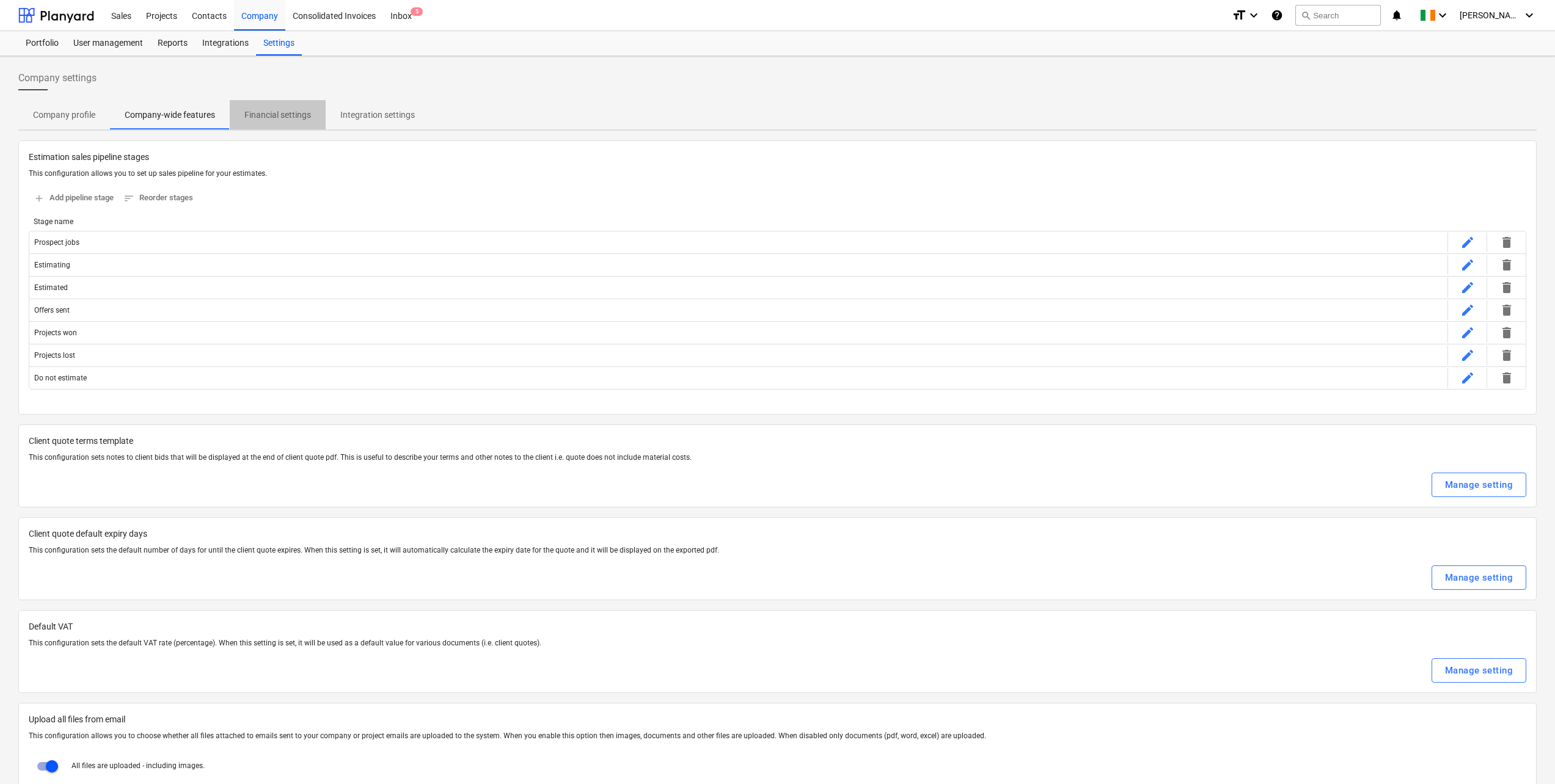
click at [294, 110] on p "Financial settings" at bounding box center [278, 115] width 67 height 13
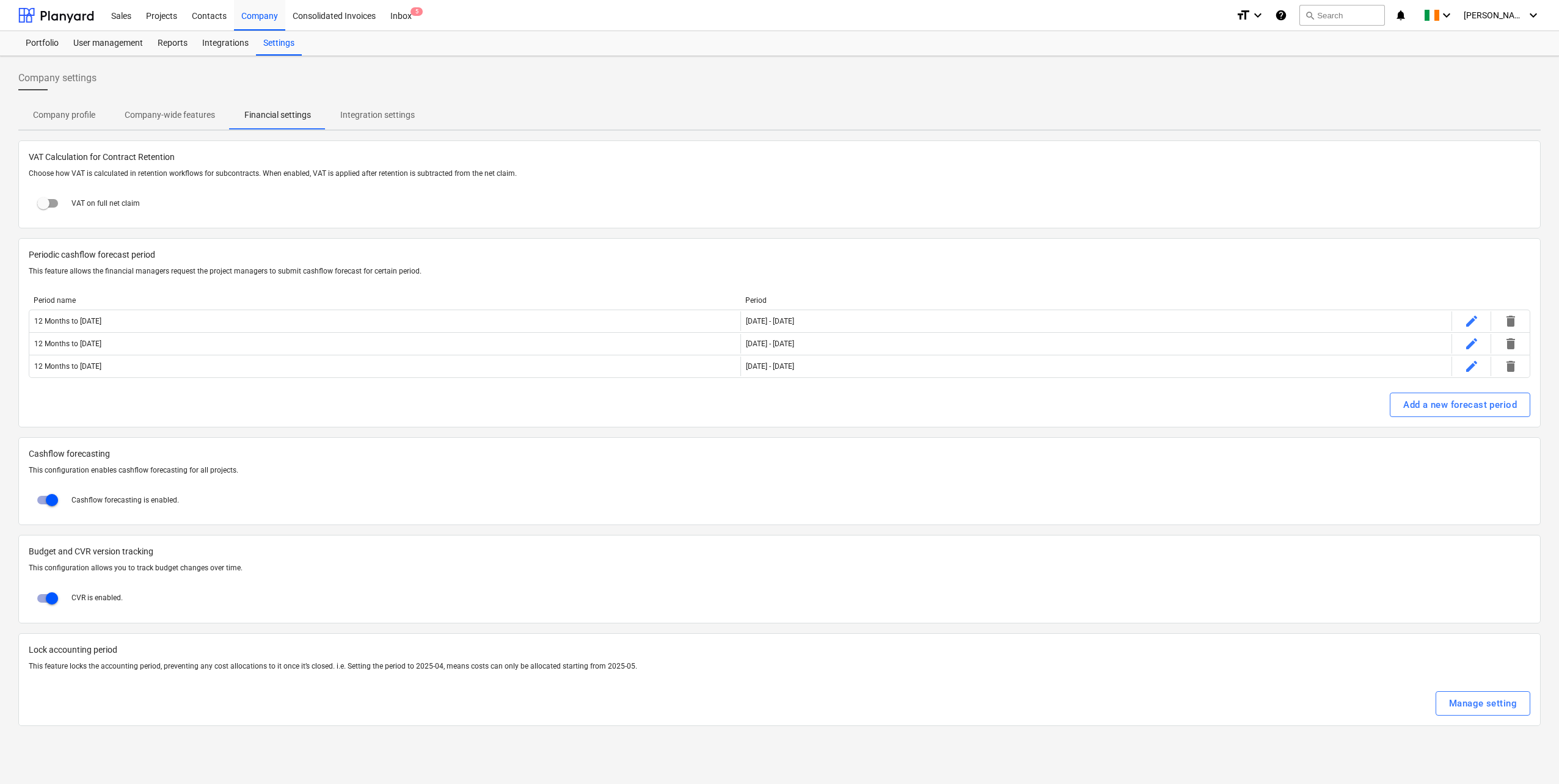
click at [381, 109] on p "Integration settings" at bounding box center [377, 115] width 75 height 13
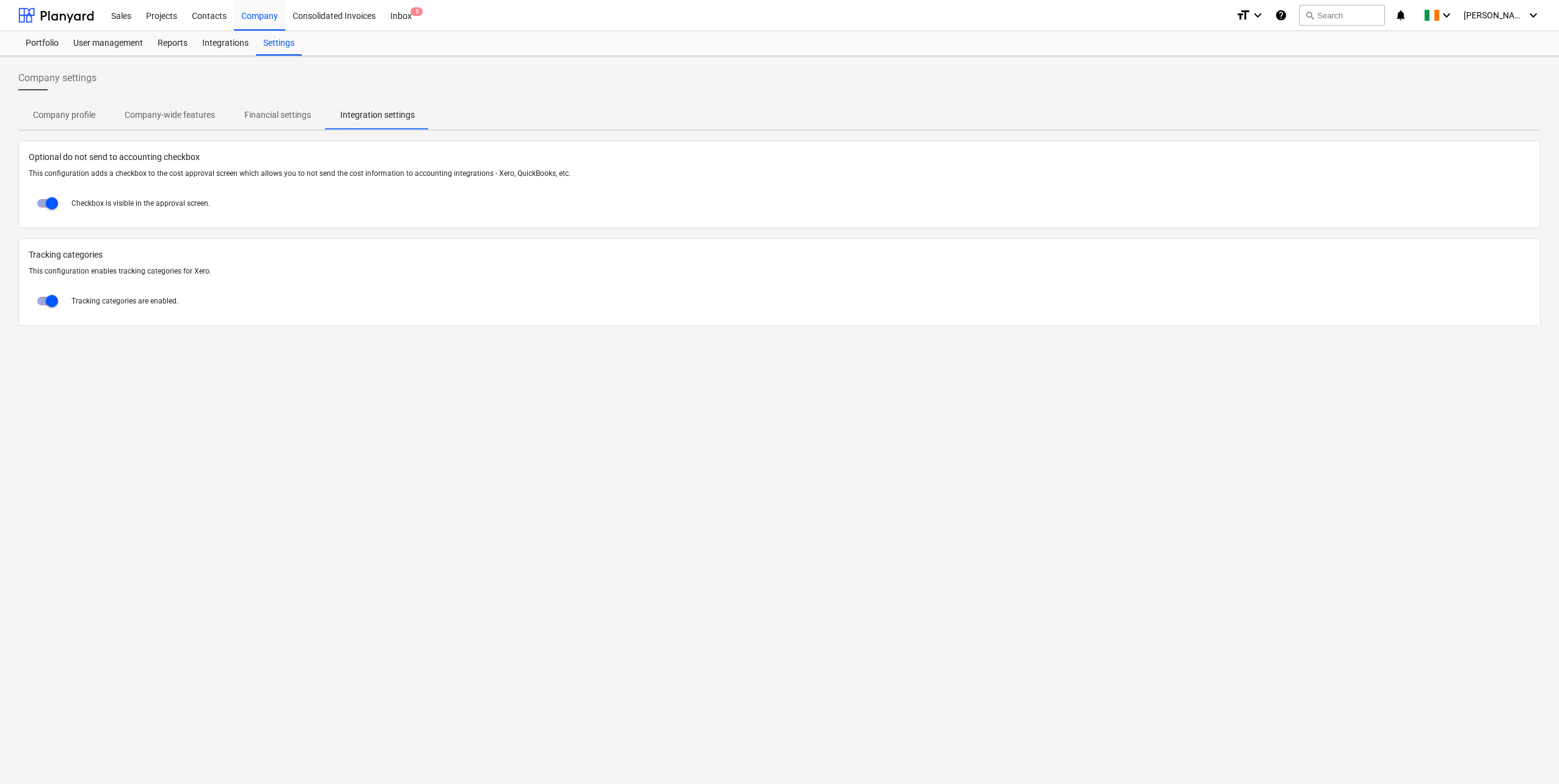
click at [296, 115] on p "Financial settings" at bounding box center [278, 115] width 67 height 13
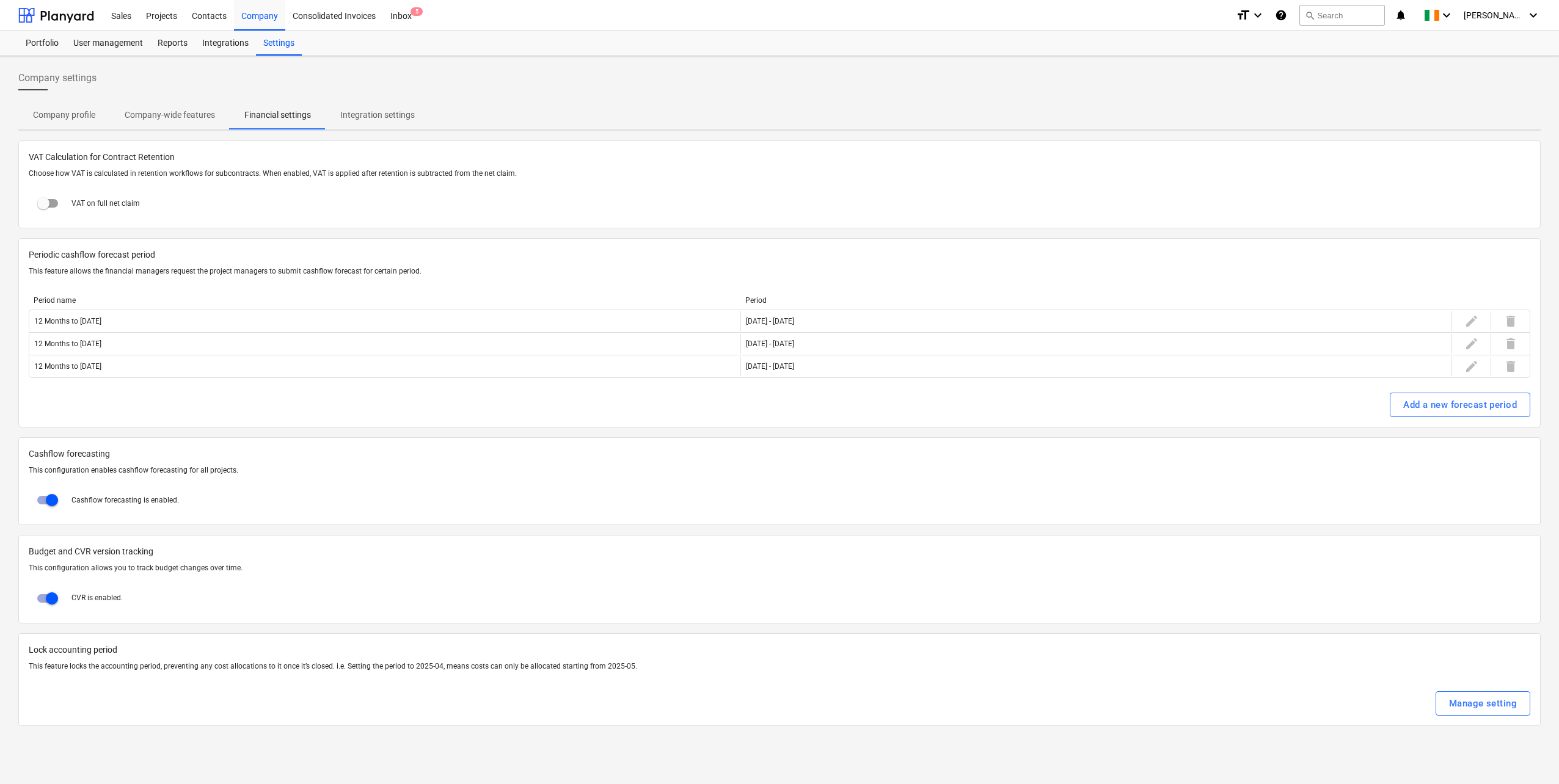
drag, startPoint x: 187, startPoint y: 115, endPoint x: 172, endPoint y: 118, distance: 15.3
click at [187, 115] on p "Company-wide features" at bounding box center [169, 115] width 91 height 13
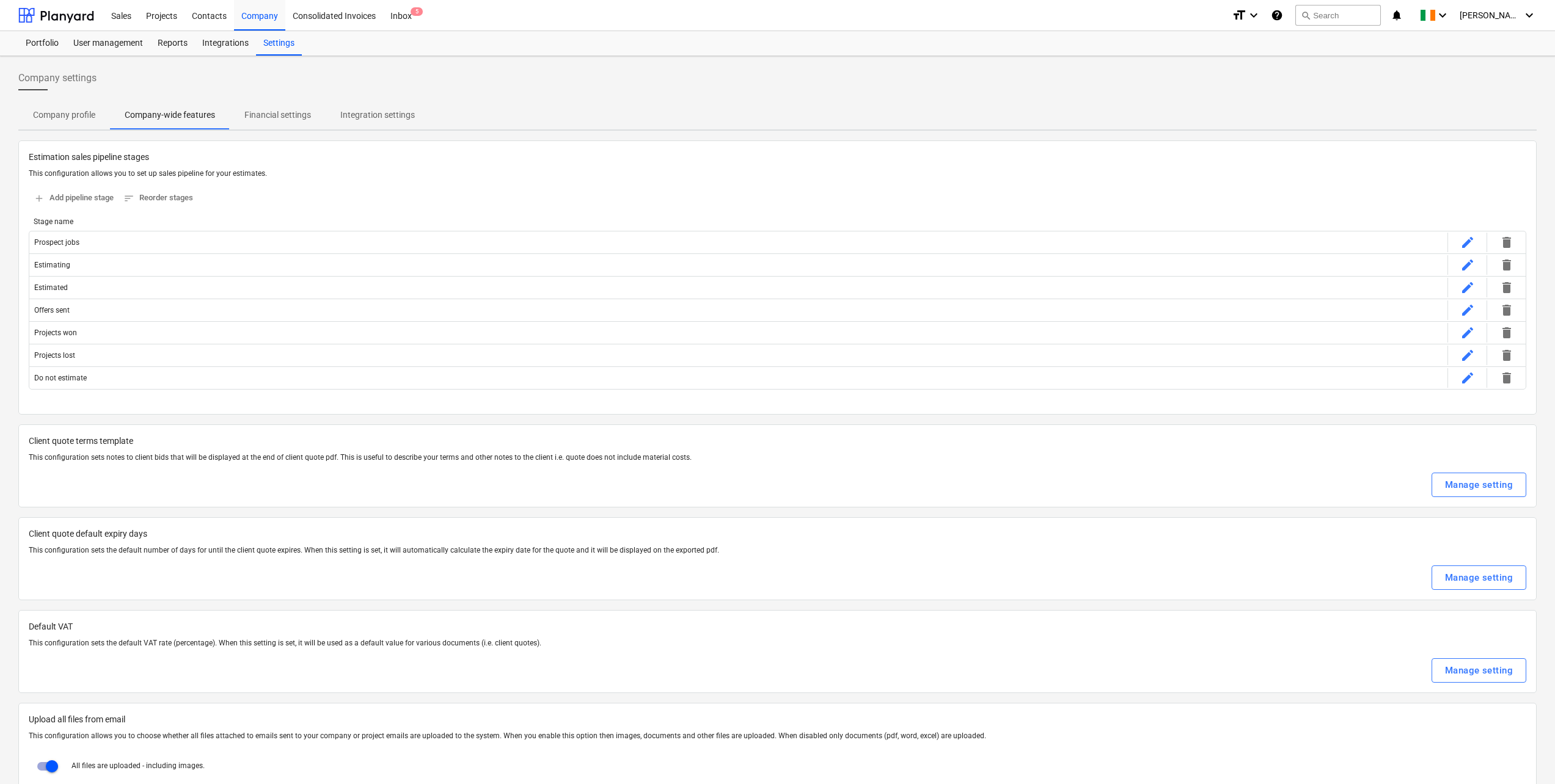
click at [80, 119] on p "Company profile" at bounding box center [64, 115] width 62 height 13
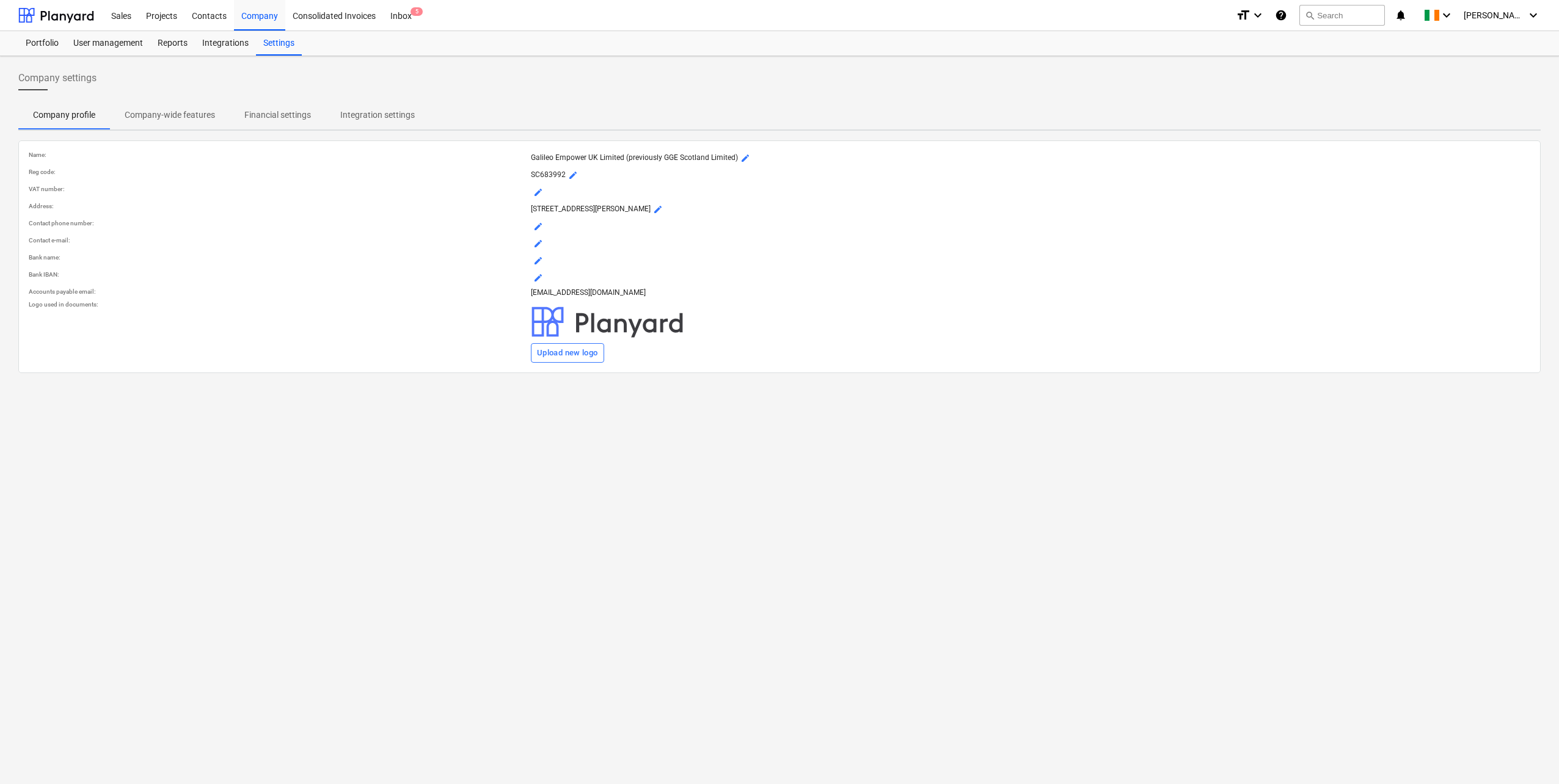
click at [170, 118] on p "Company-wide features" at bounding box center [169, 115] width 91 height 13
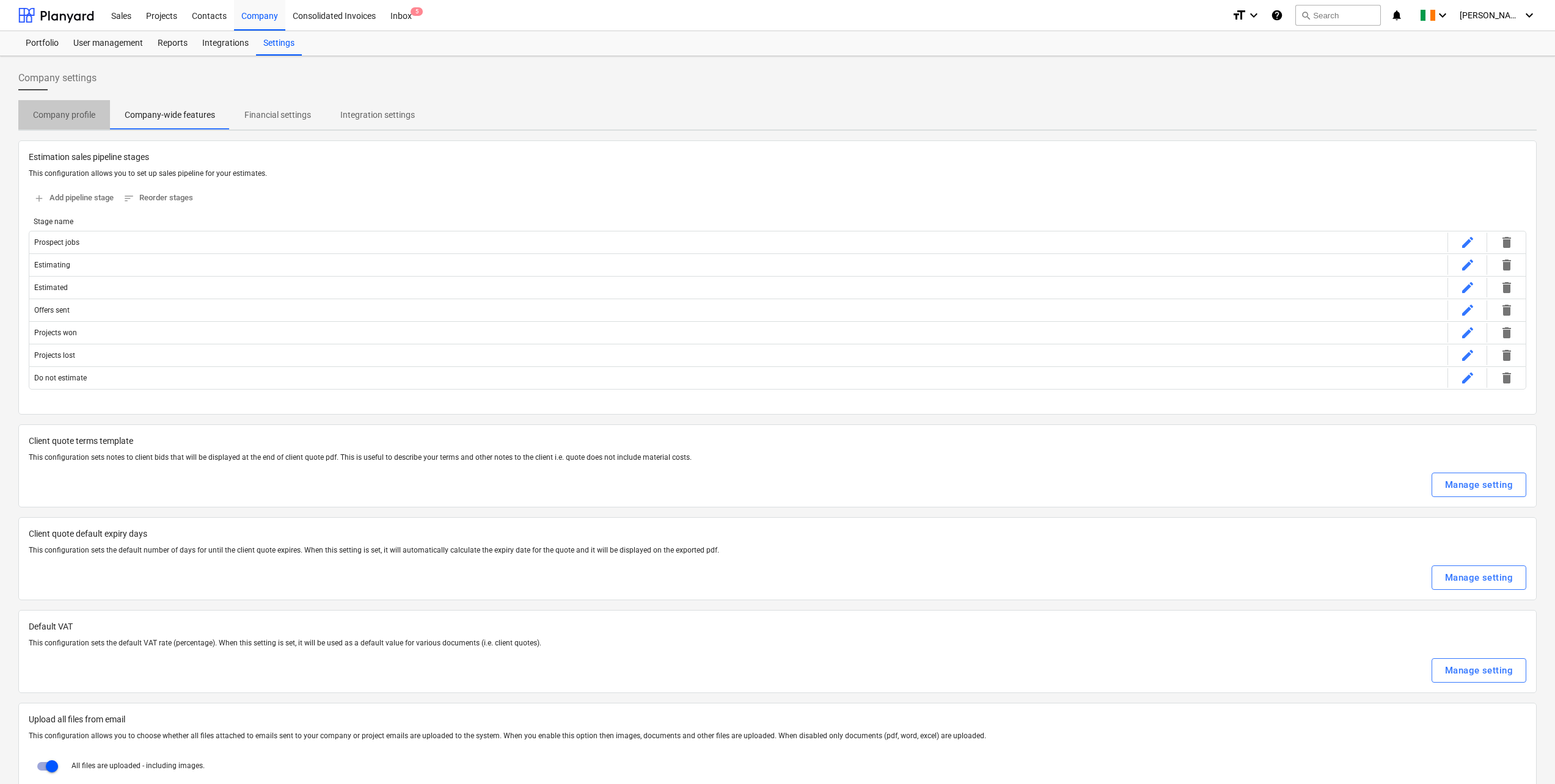
click at [87, 121] on p "Company profile" at bounding box center [64, 115] width 62 height 13
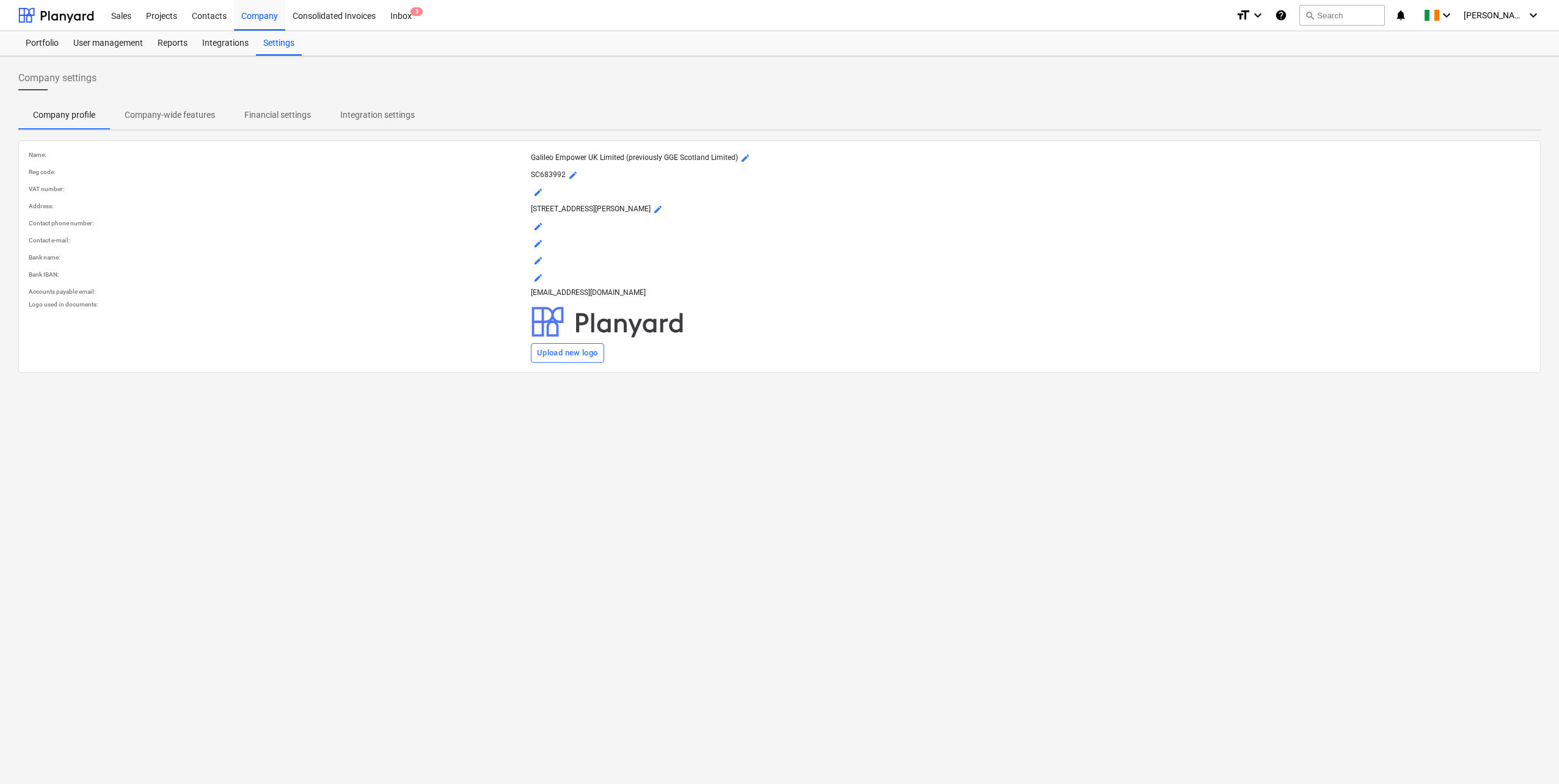
click at [248, 111] on p "Financial settings" at bounding box center [278, 115] width 67 height 13
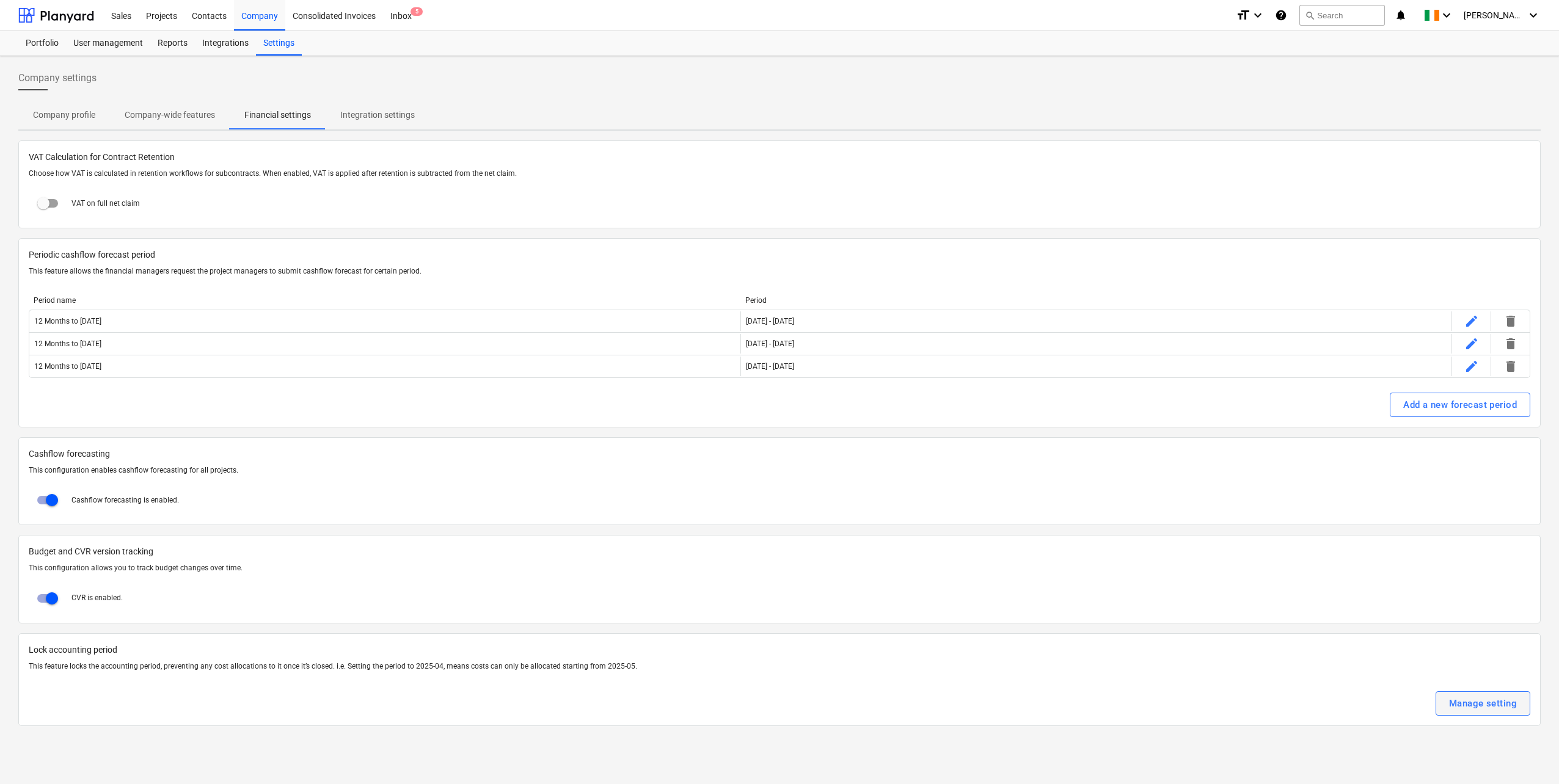
click at [1484, 701] on div "Manage setting" at bounding box center [1483, 704] width 68 height 16
click at [355, 122] on span "Integration settings" at bounding box center [378, 115] width 104 height 20
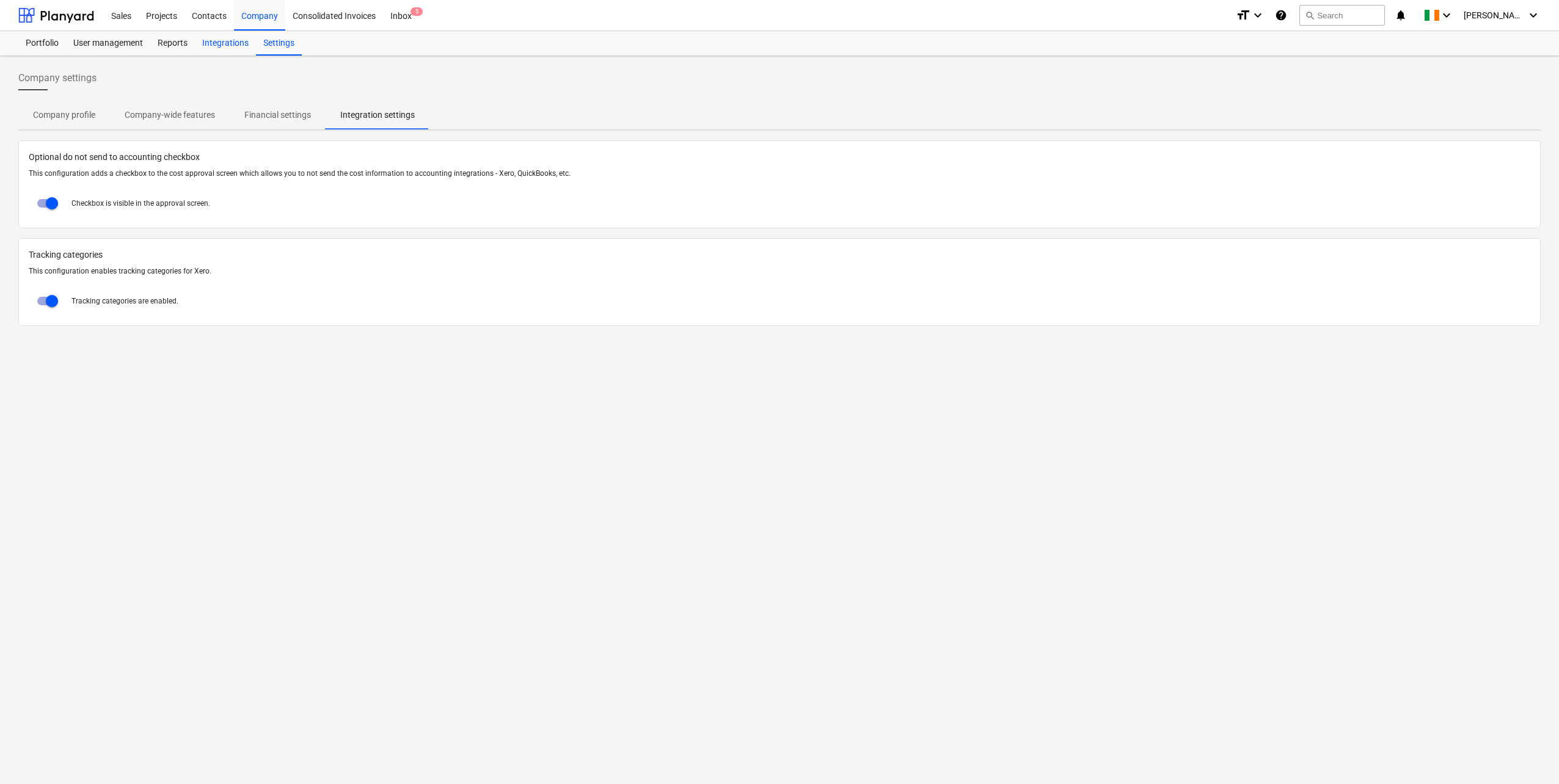
drag, startPoint x: 229, startPoint y: 41, endPoint x: 221, endPoint y: 42, distance: 8.1
click at [229, 41] on div "Integrations" at bounding box center [225, 44] width 61 height 25
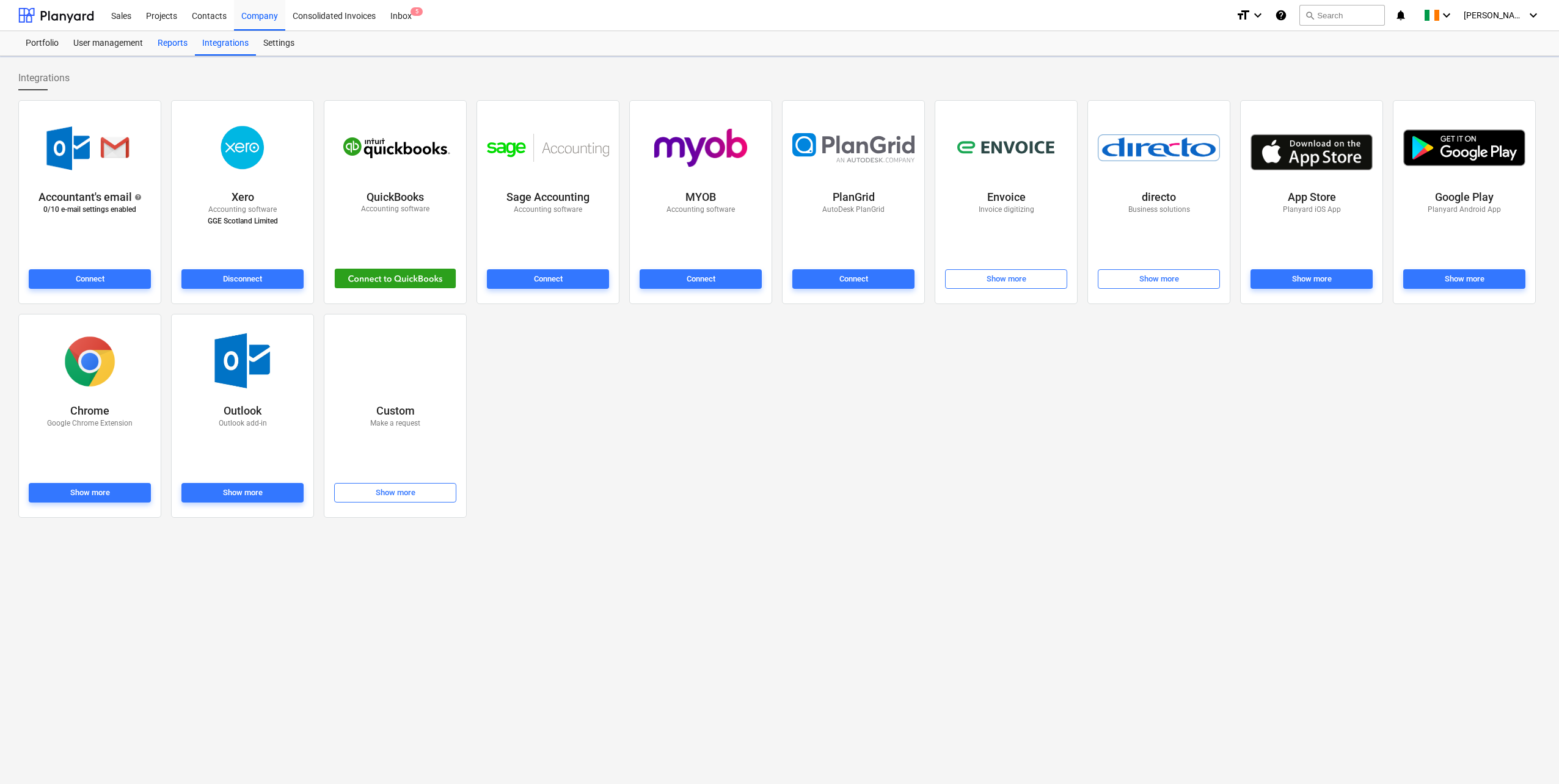
click at [171, 43] on div "Reports" at bounding box center [172, 44] width 44 height 25
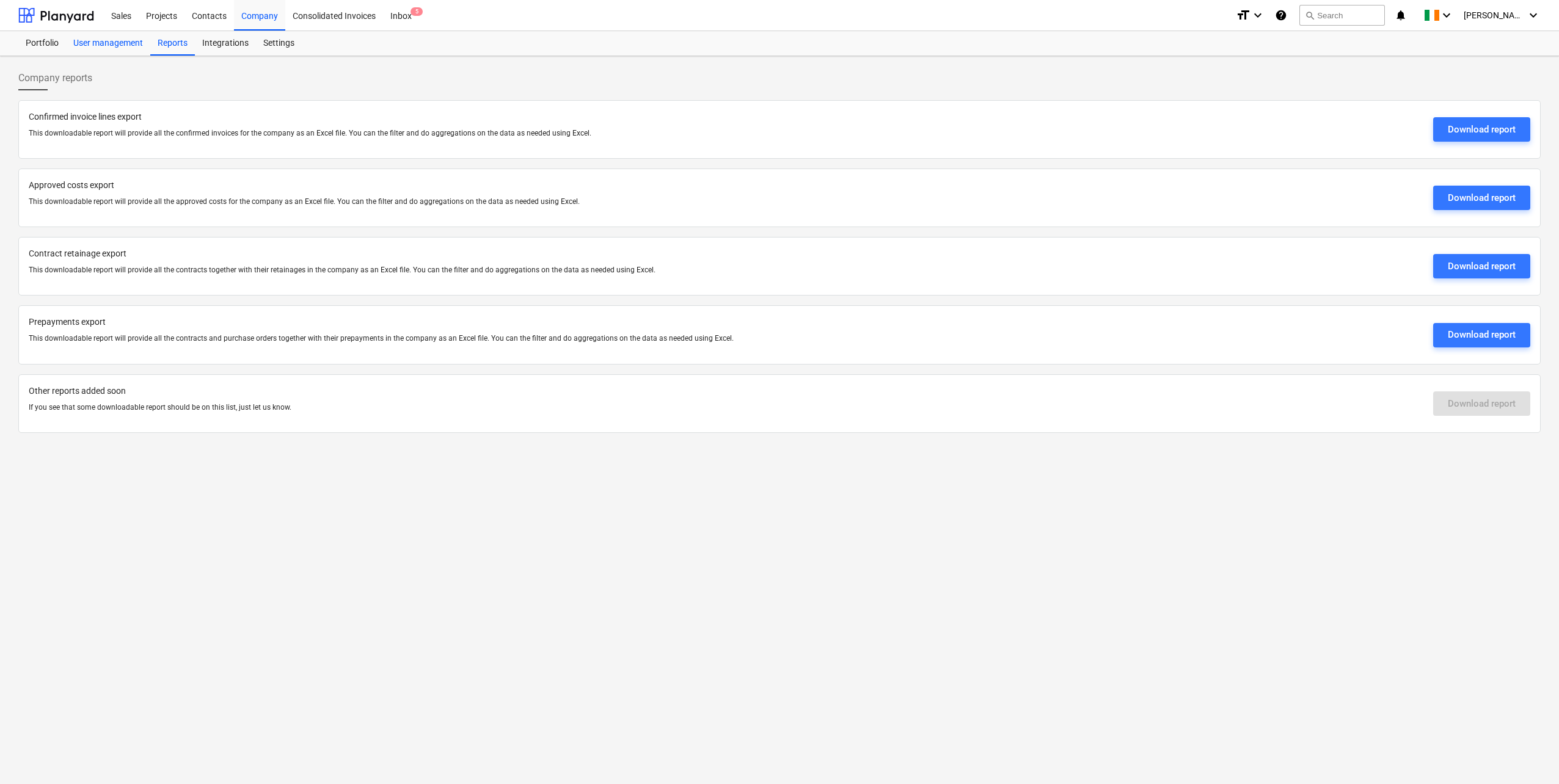
click at [101, 42] on div "User management" at bounding box center [108, 44] width 84 height 25
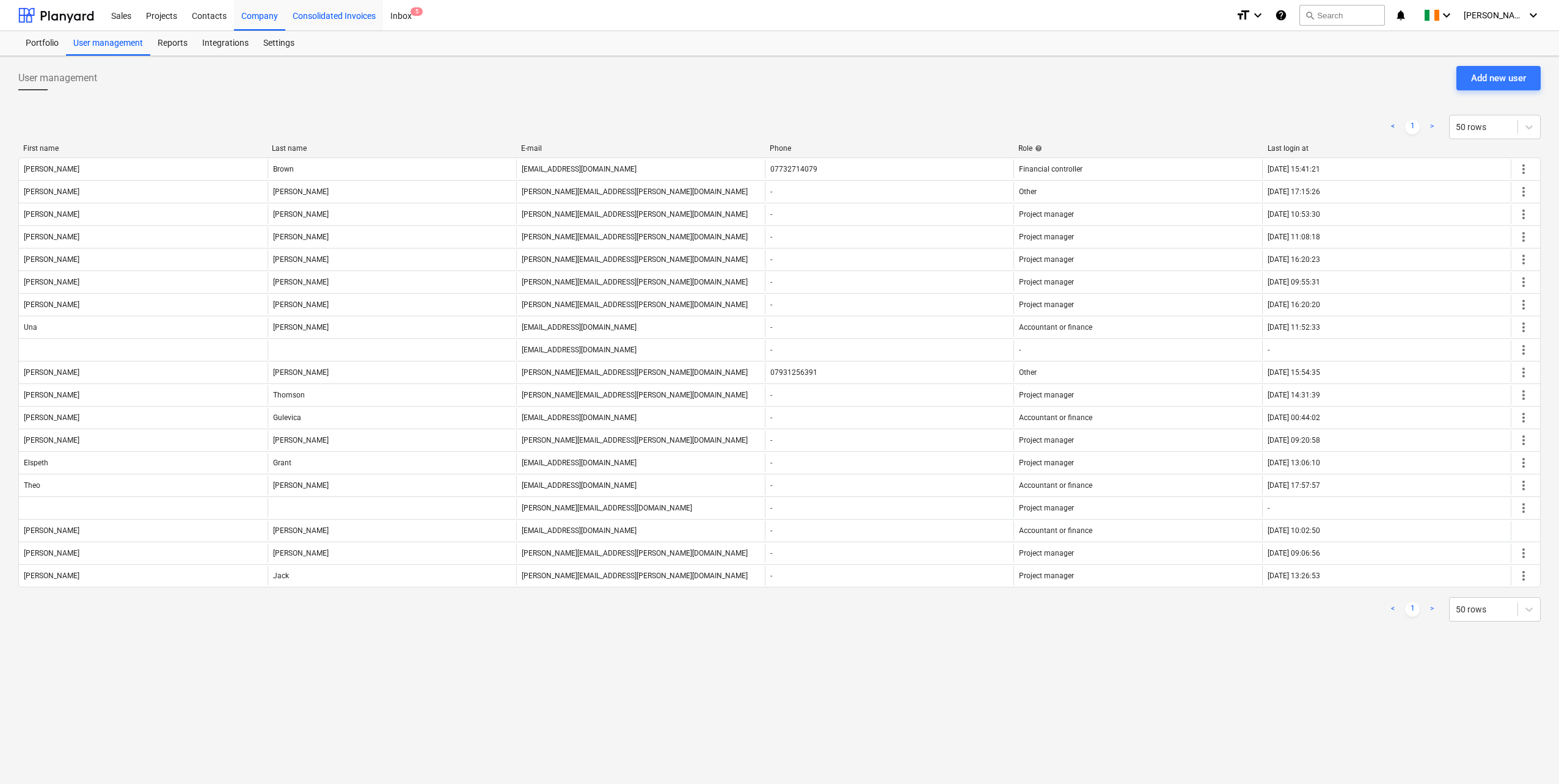
click at [335, 12] on div "Consolidated Invoices" at bounding box center [334, 15] width 98 height 31
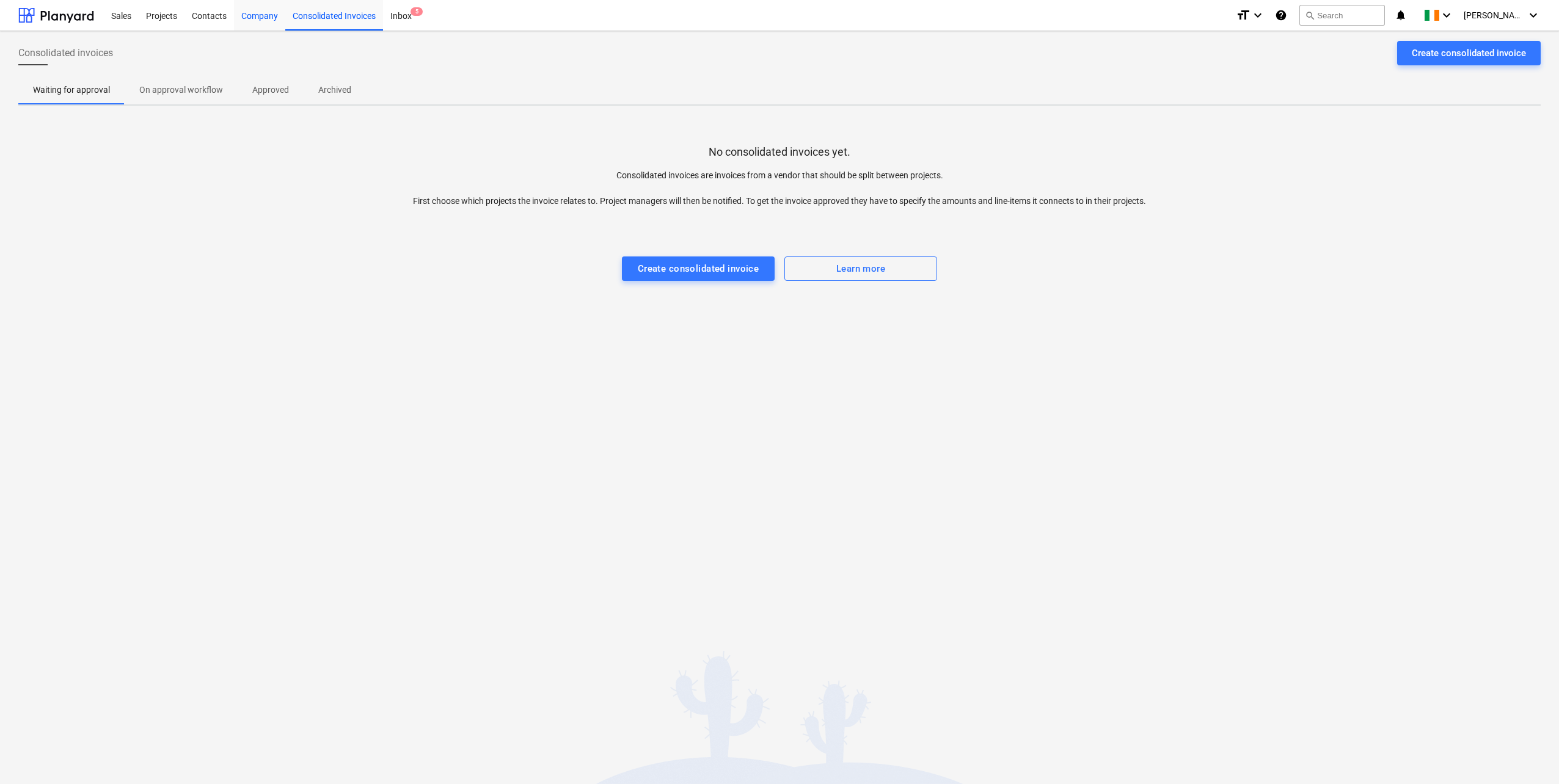
click at [260, 15] on div "Company" at bounding box center [259, 15] width 51 height 31
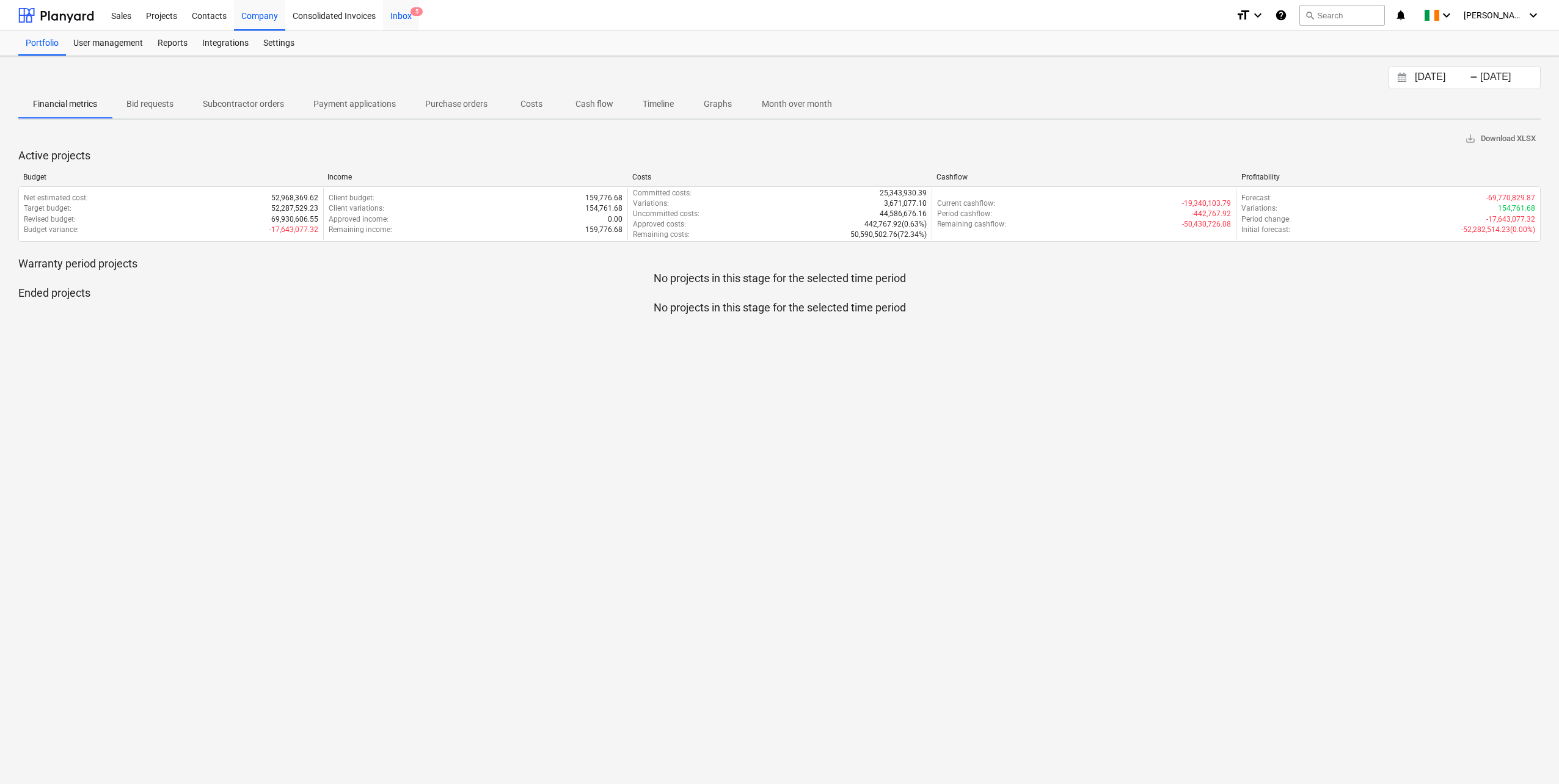
click at [410, 15] on div "Inbox 5" at bounding box center [401, 15] width 36 height 31
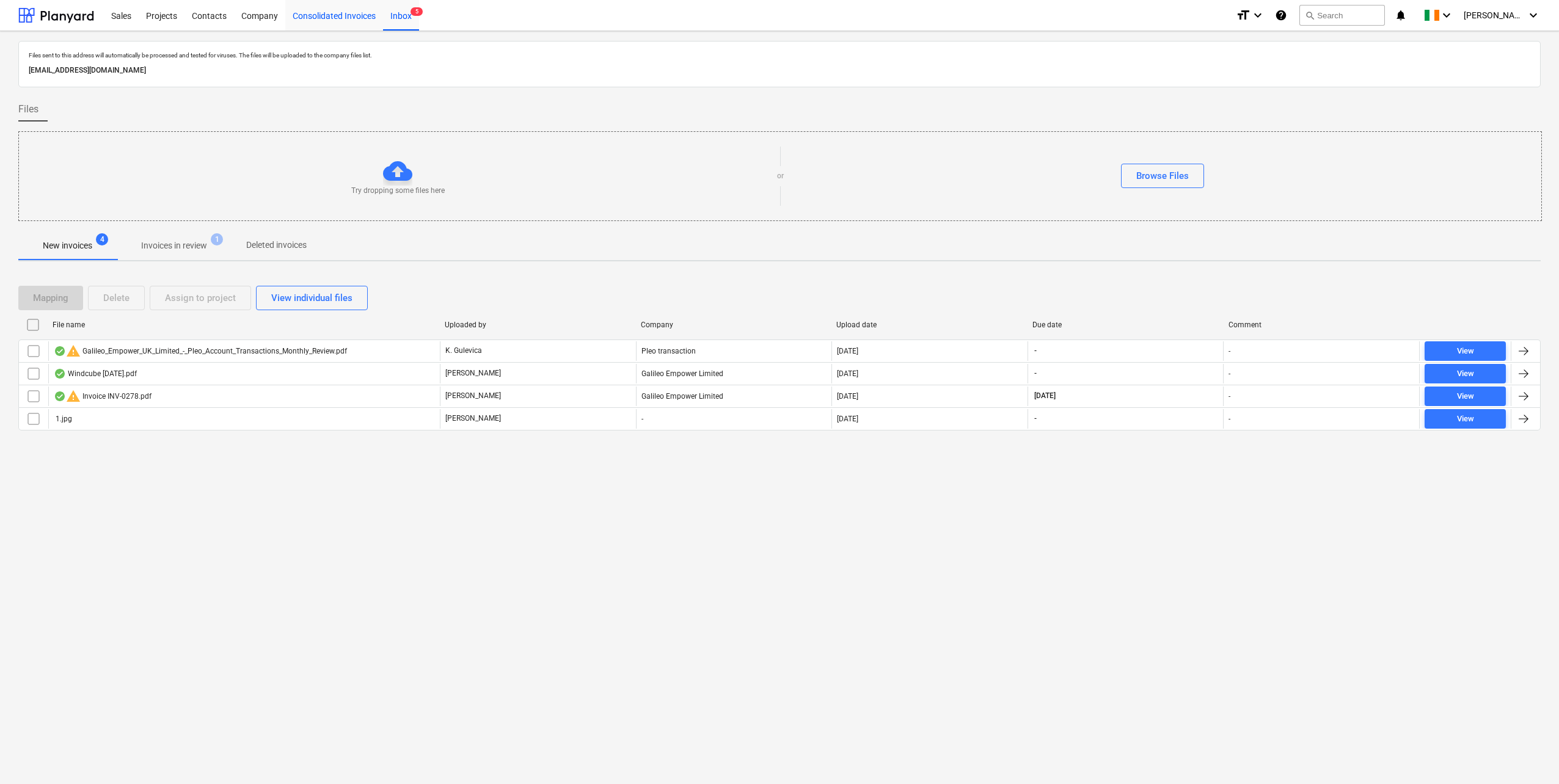
click at [375, 17] on div "Consolidated Invoices" at bounding box center [334, 15] width 98 height 31
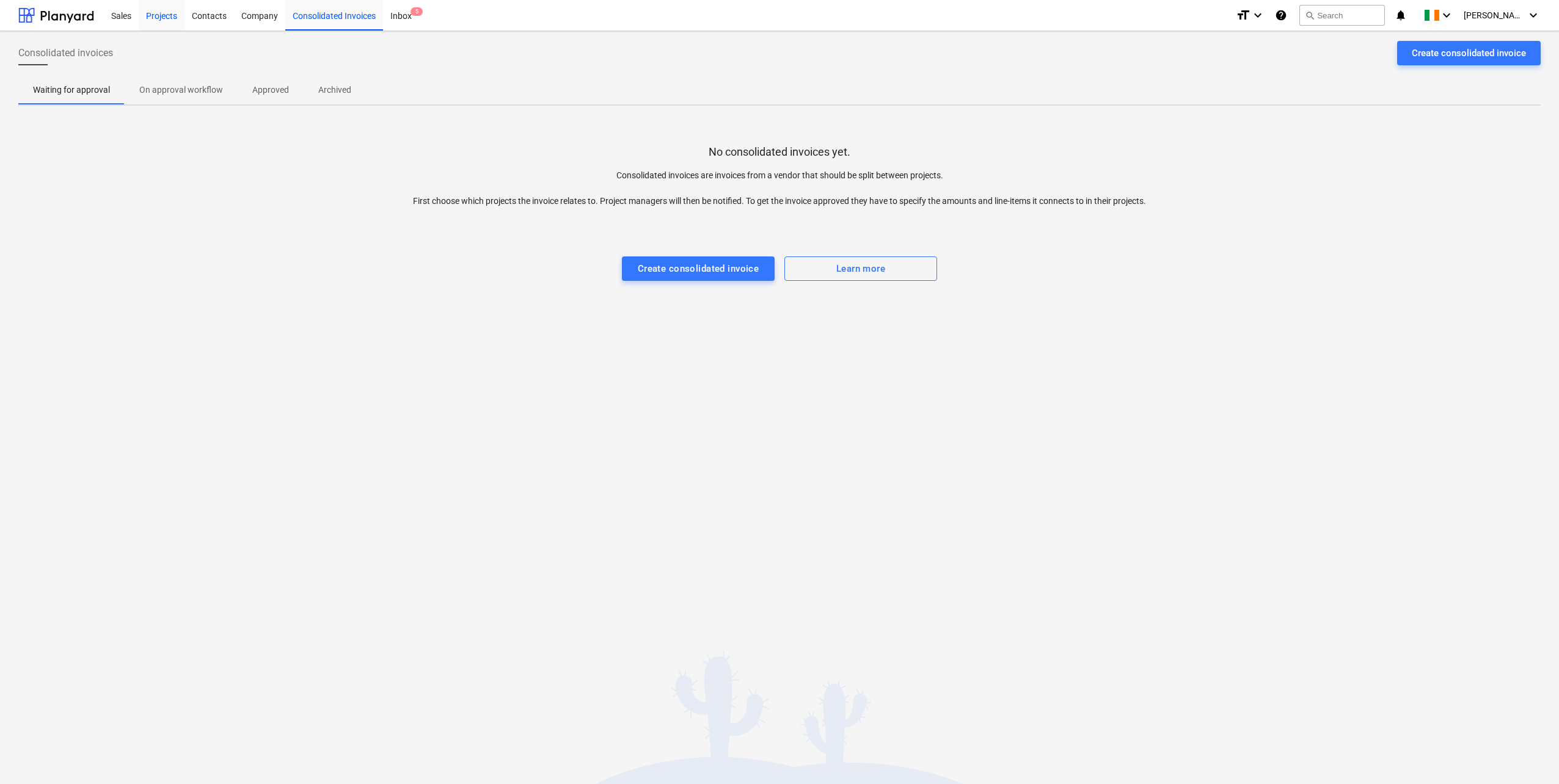
click at [167, 14] on div "Projects" at bounding box center [161, 15] width 46 height 31
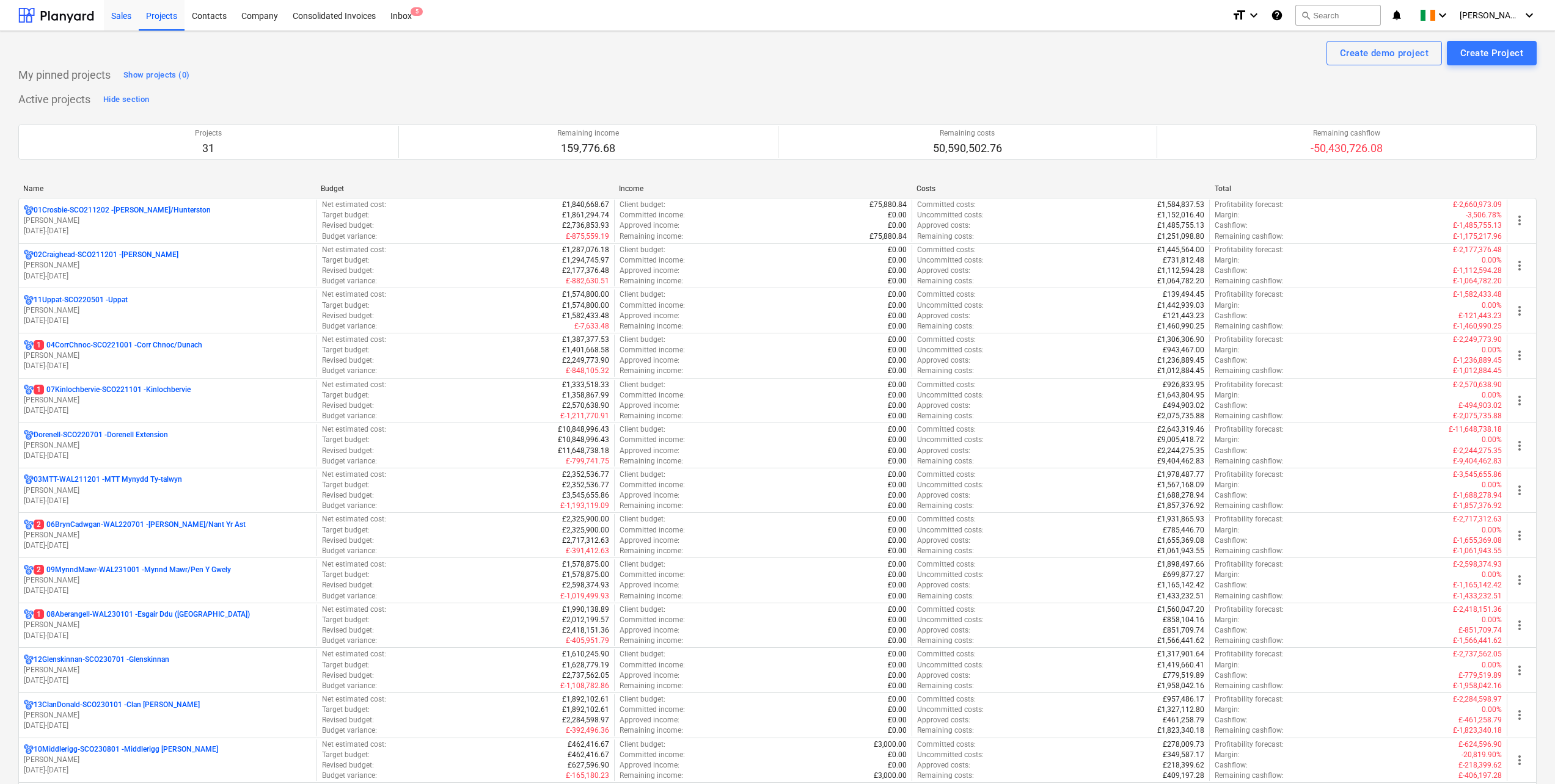
click at [121, 18] on div "Sales" at bounding box center [121, 15] width 35 height 31
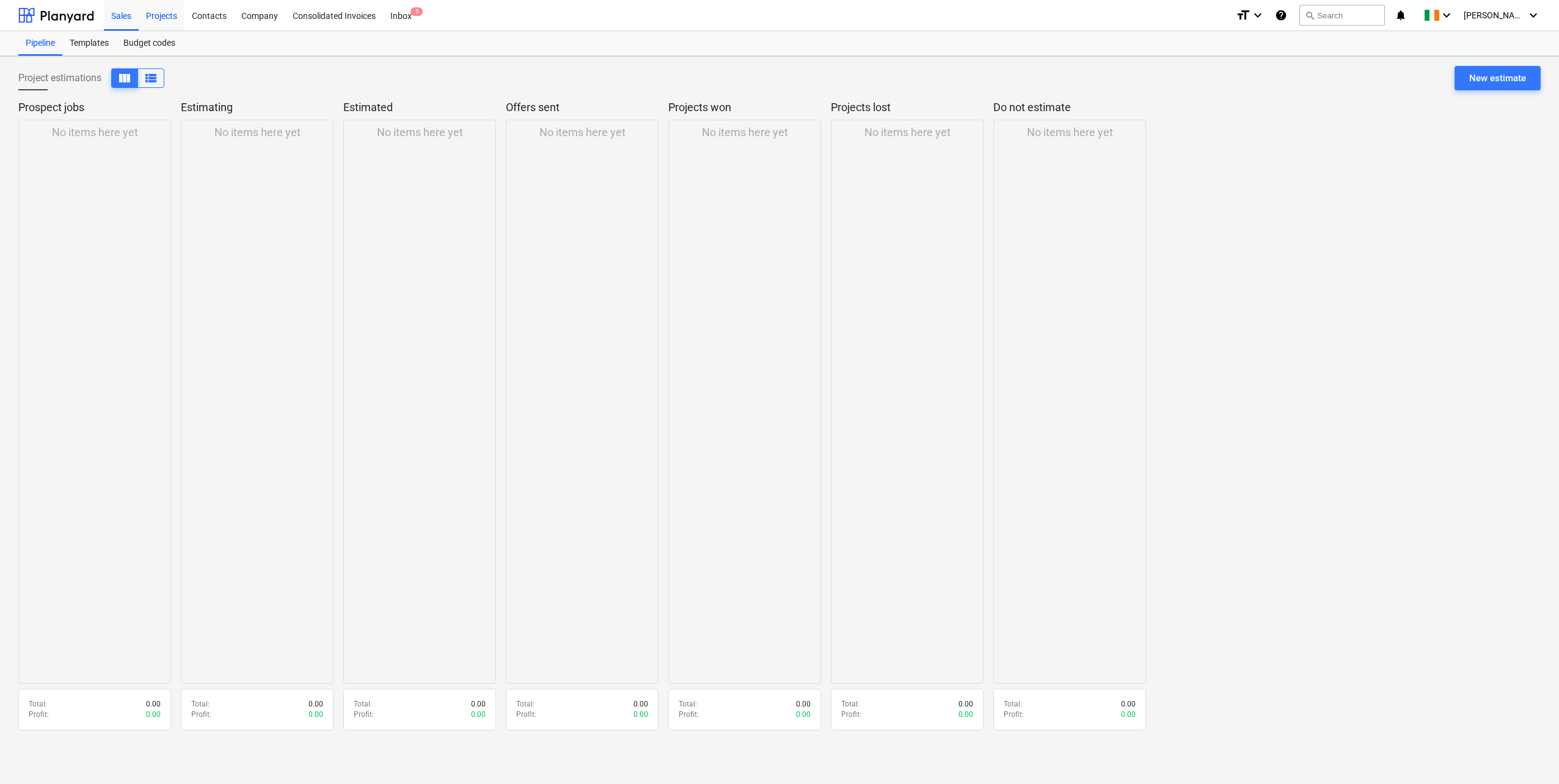
click at [168, 18] on div "Projects" at bounding box center [161, 15] width 46 height 31
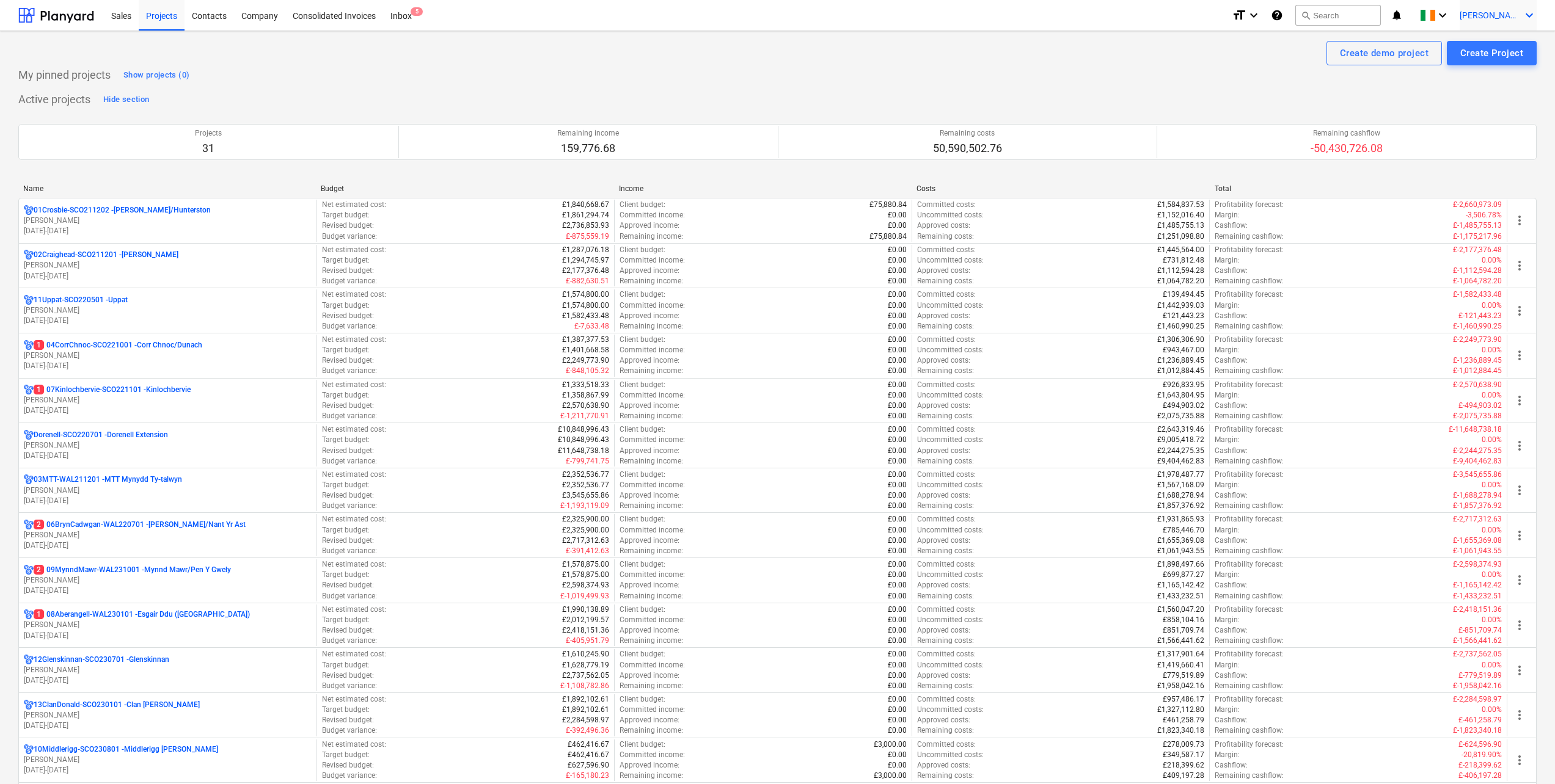
click at [1527, 16] on icon "keyboard_arrow_down" at bounding box center [1529, 15] width 15 height 15
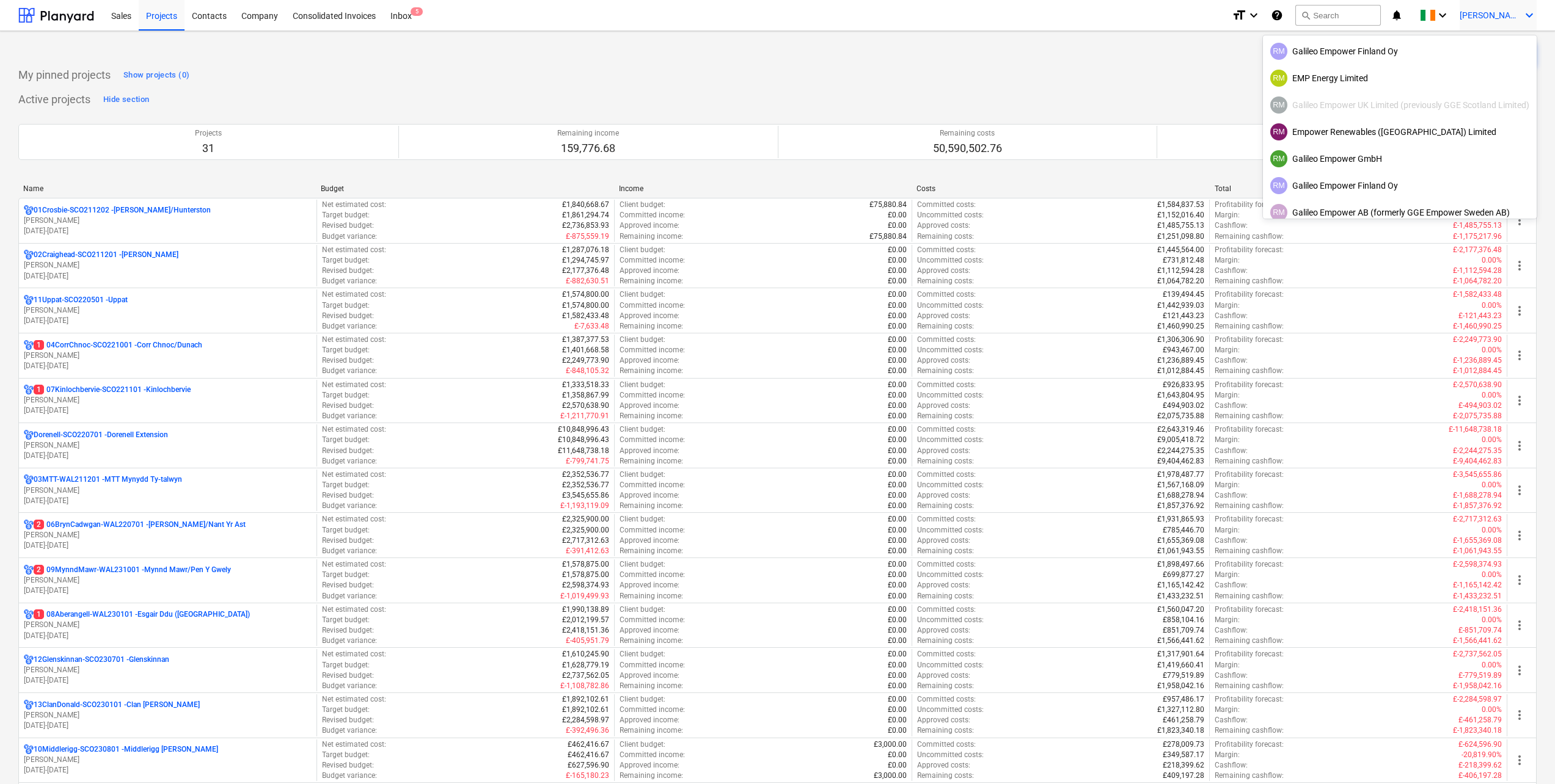
click at [1426, 16] on div at bounding box center [778, 392] width 1555 height 784
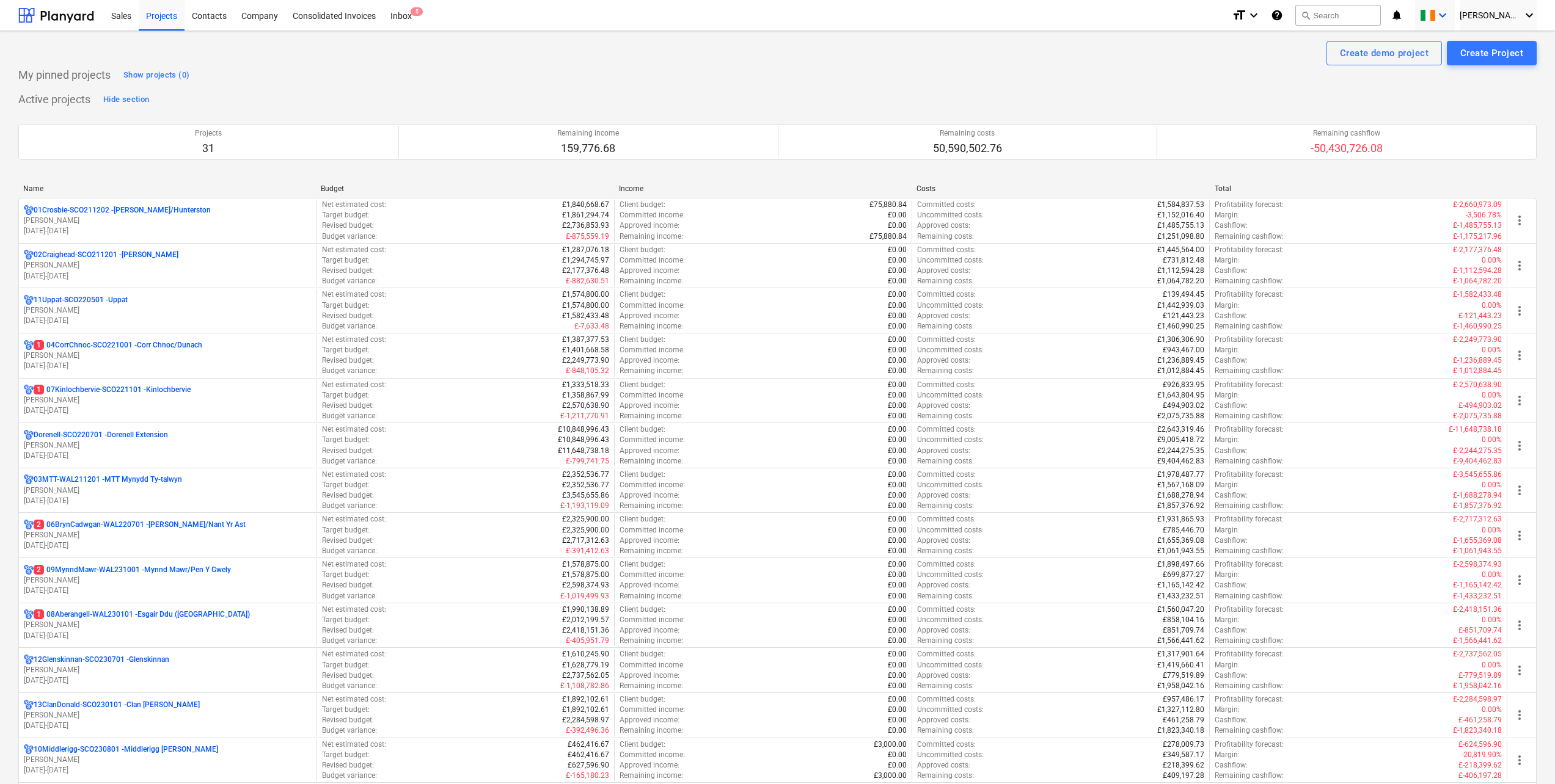
click at [1450, 15] on icon "keyboard_arrow_down" at bounding box center [1443, 15] width 15 height 15
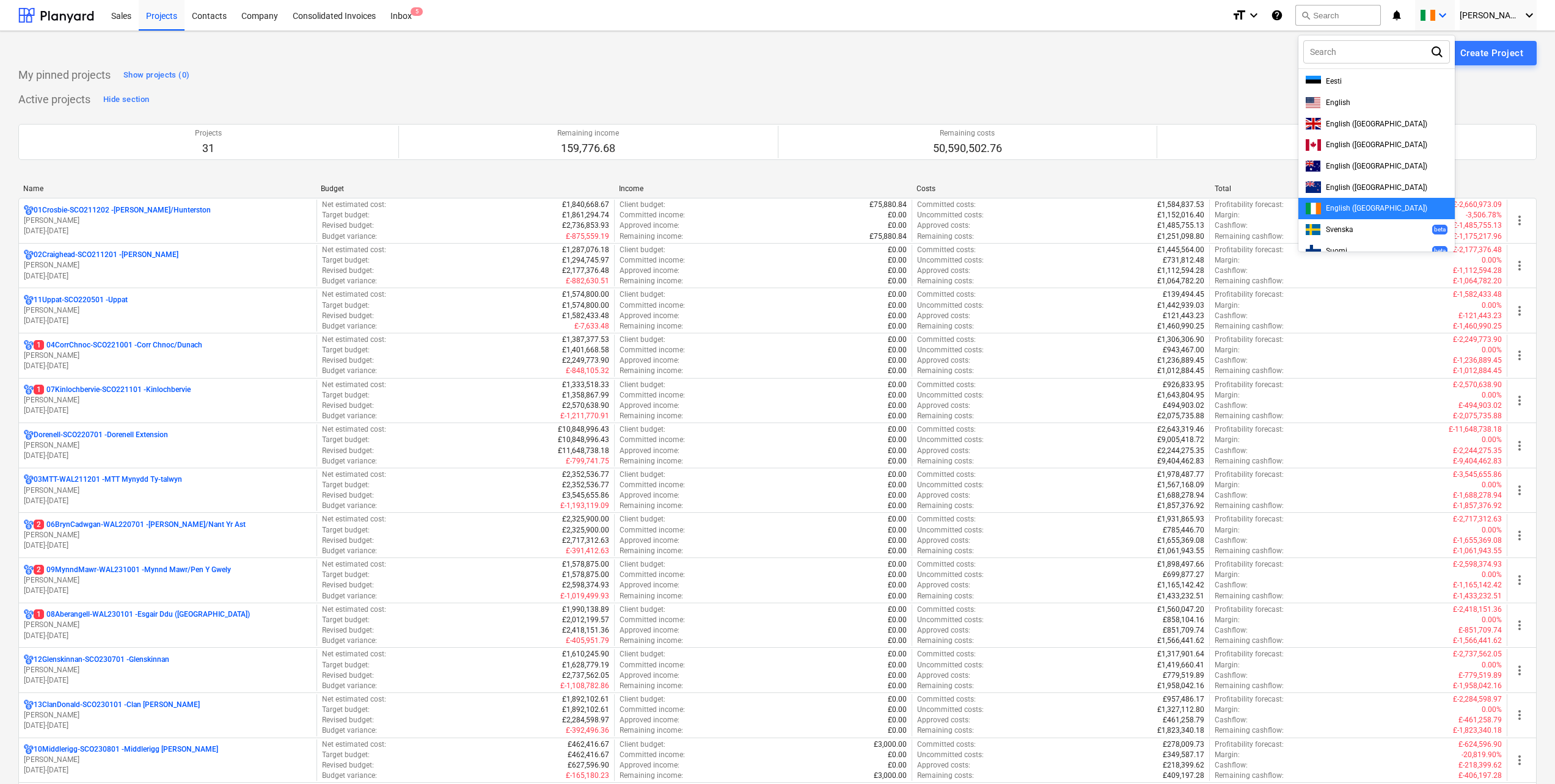
click at [1273, 15] on div at bounding box center [778, 392] width 1555 height 784
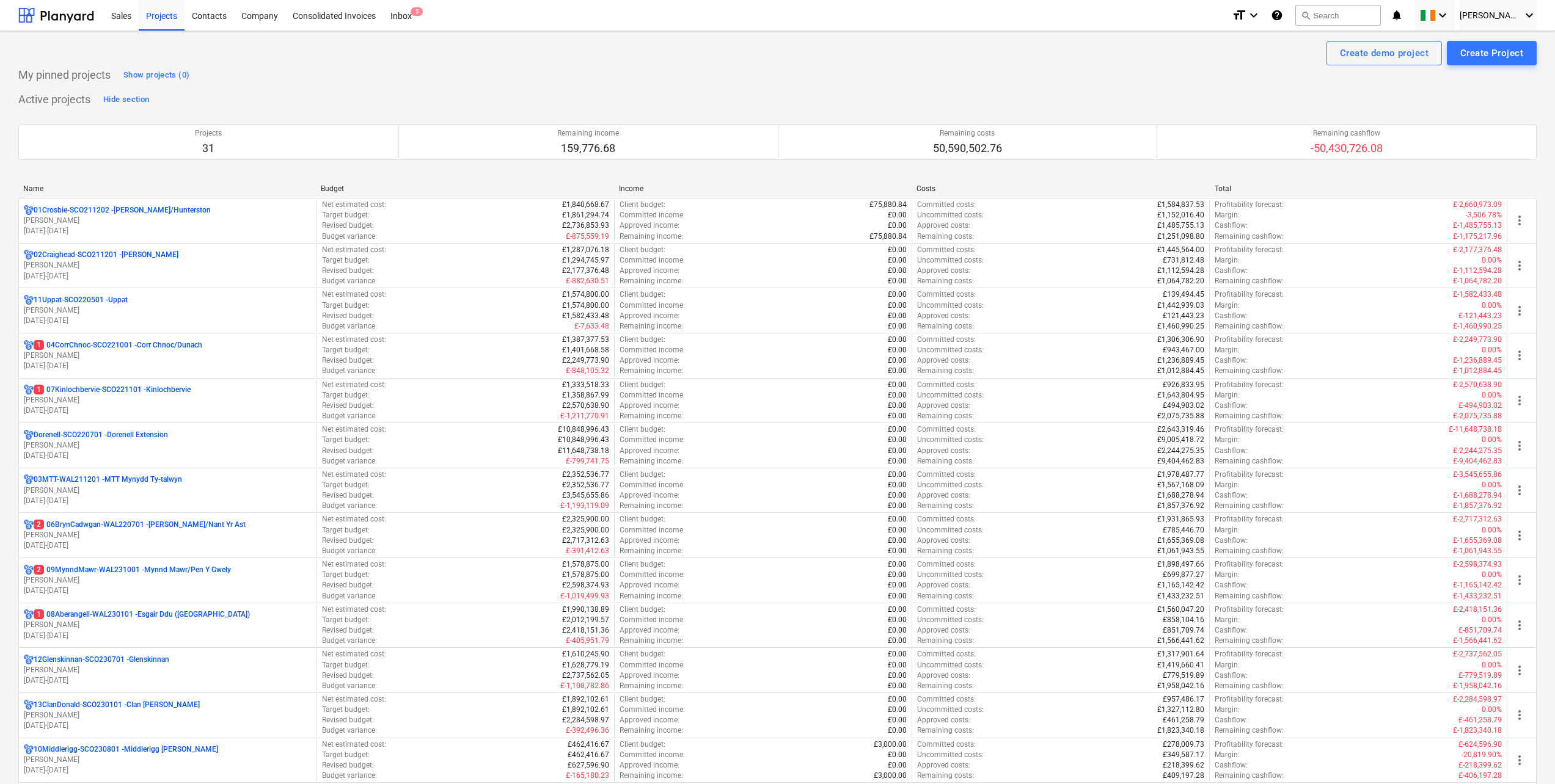
click at [1261, 15] on icon "keyboard_arrow_down" at bounding box center [1254, 15] width 15 height 15
click at [418, 14] on div at bounding box center [778, 392] width 1555 height 784
drag, startPoint x: 408, startPoint y: 16, endPoint x: 382, endPoint y: 21, distance: 26.5
click at [408, 17] on div "Inbox 5" at bounding box center [401, 15] width 36 height 31
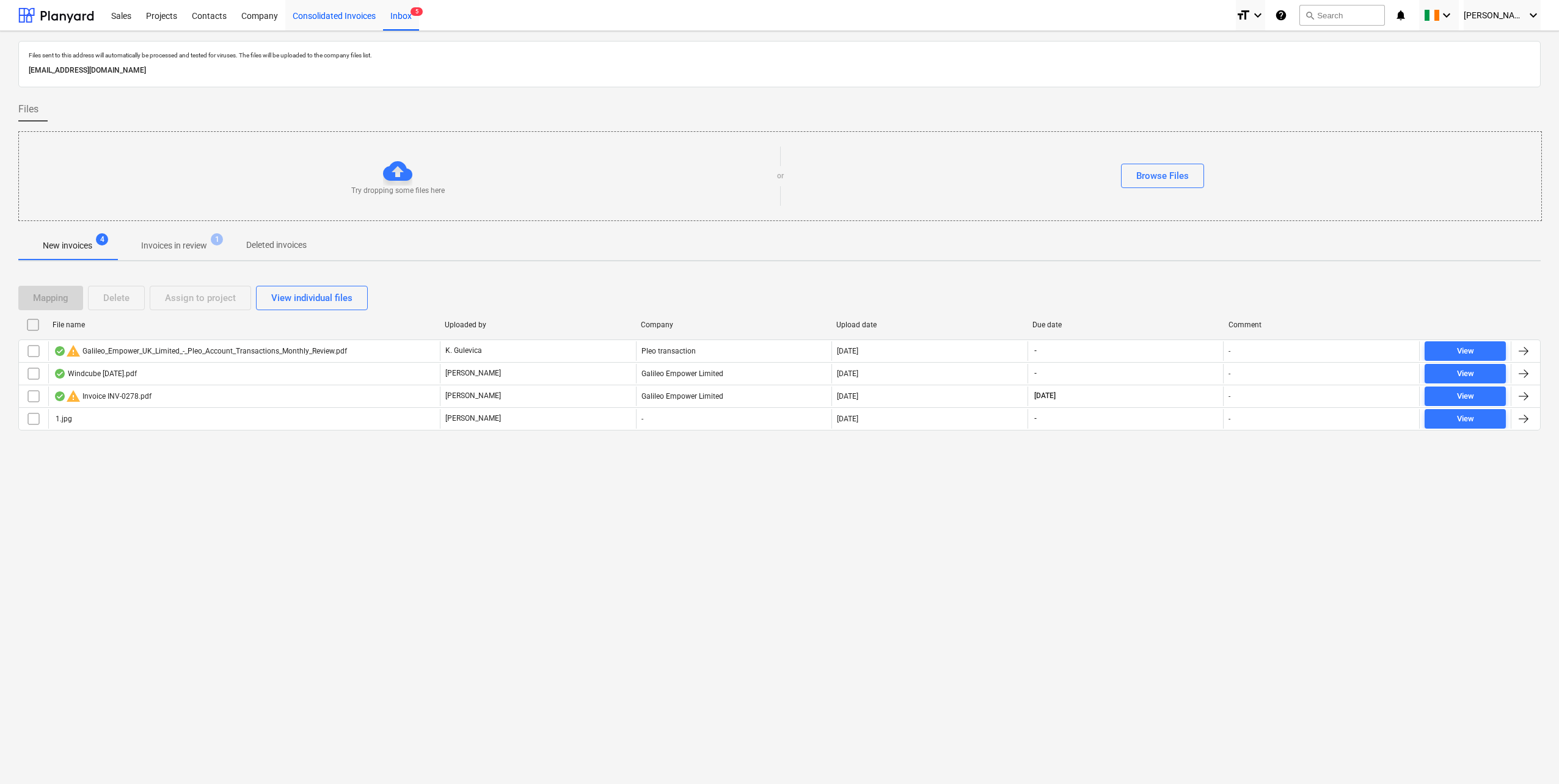
click at [354, 10] on div "Consolidated Invoices" at bounding box center [334, 15] width 98 height 31
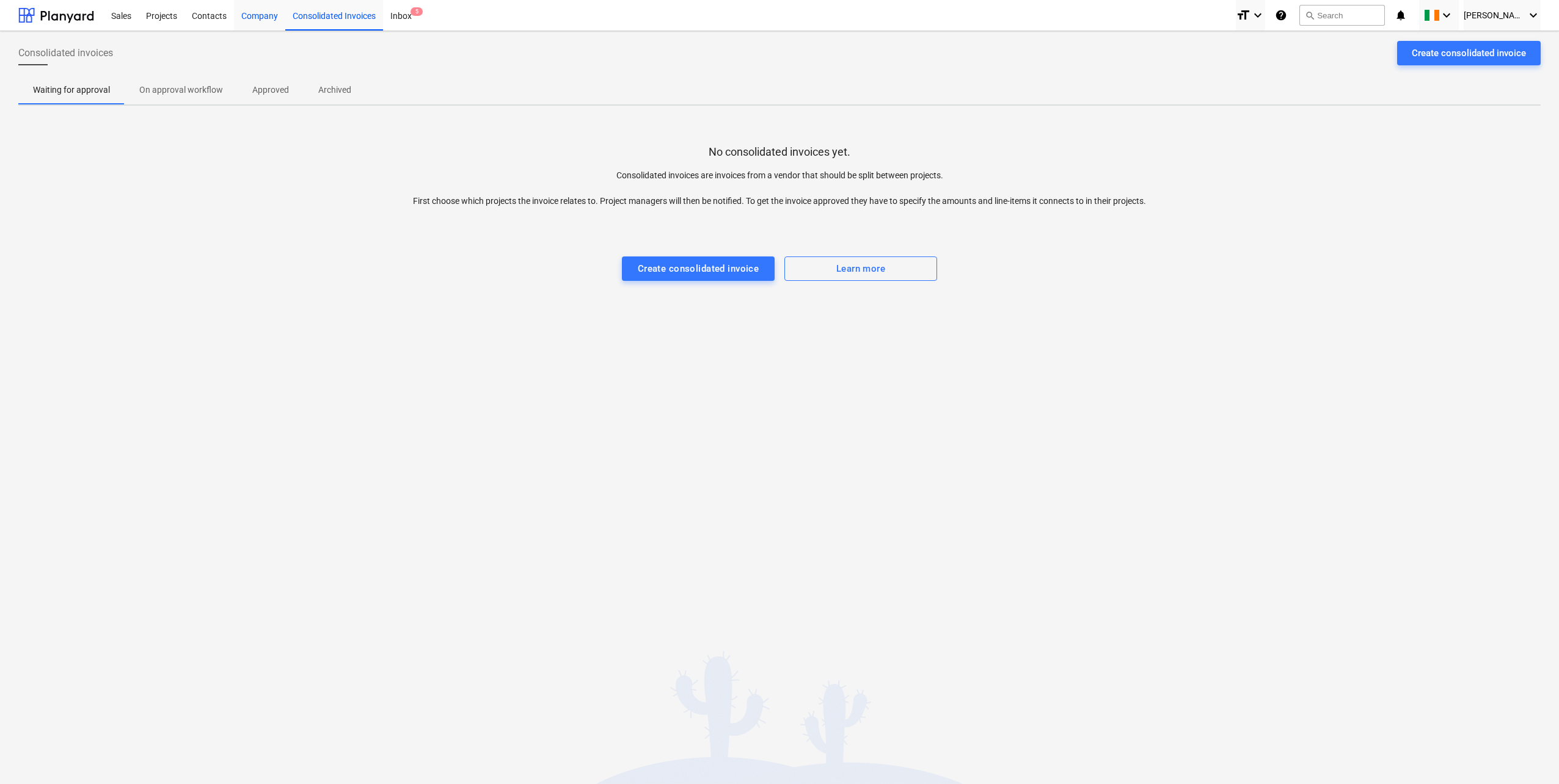
click at [267, 18] on div "Company" at bounding box center [259, 15] width 51 height 31
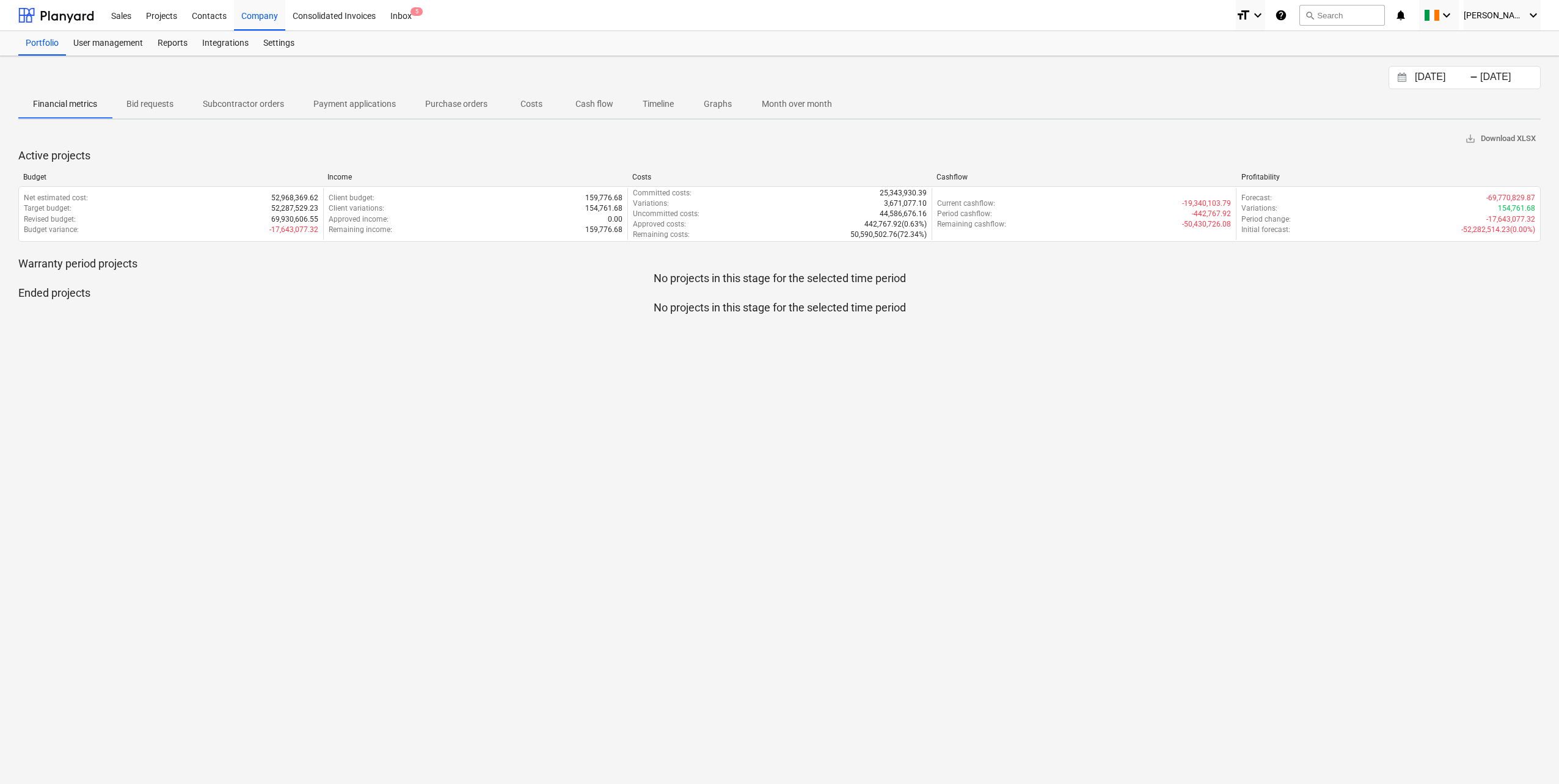
click at [260, 103] on p "Subcontractor orders" at bounding box center [243, 104] width 81 height 13
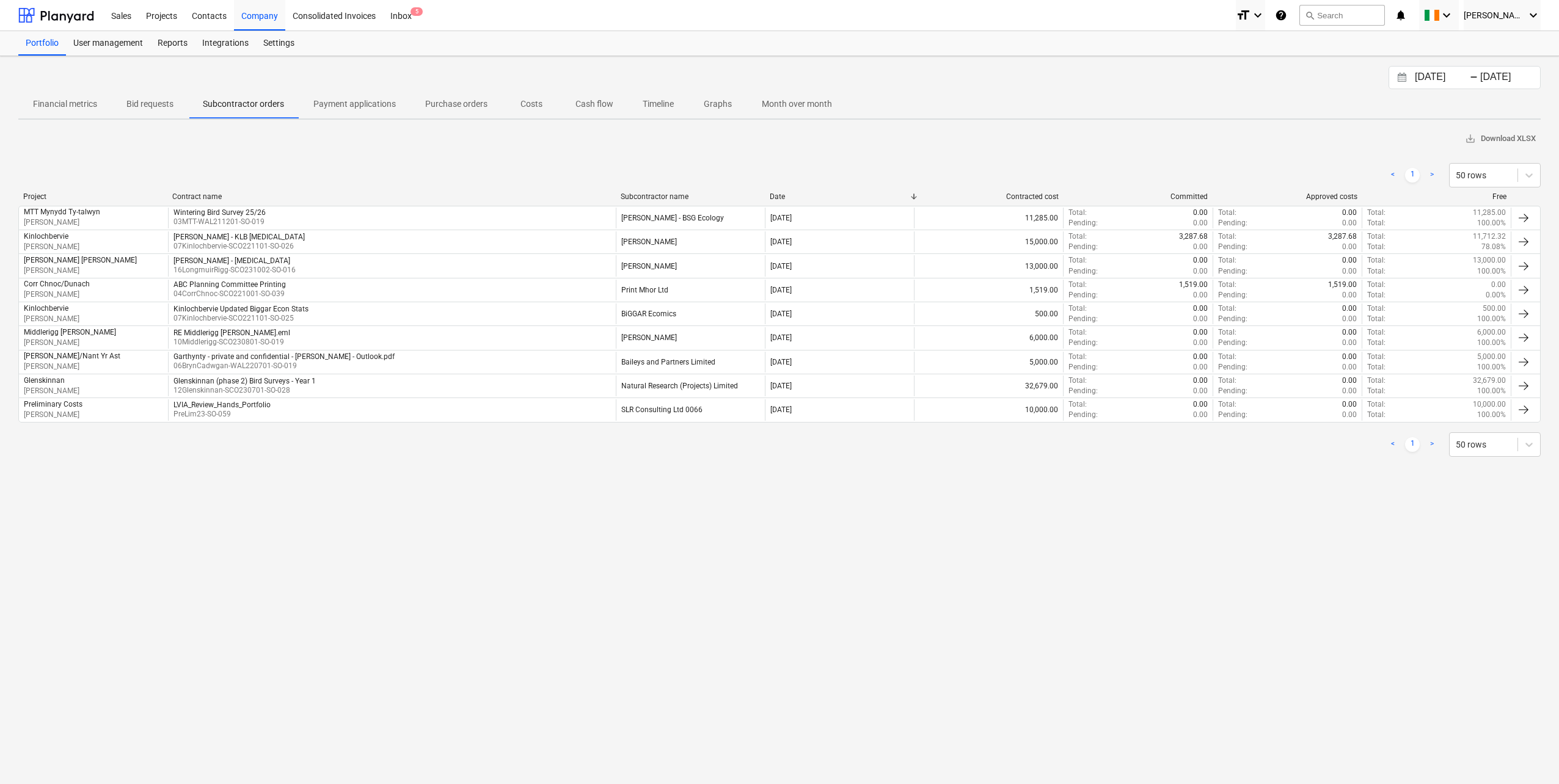
click at [334, 102] on p "Payment applications" at bounding box center [355, 104] width 83 height 13
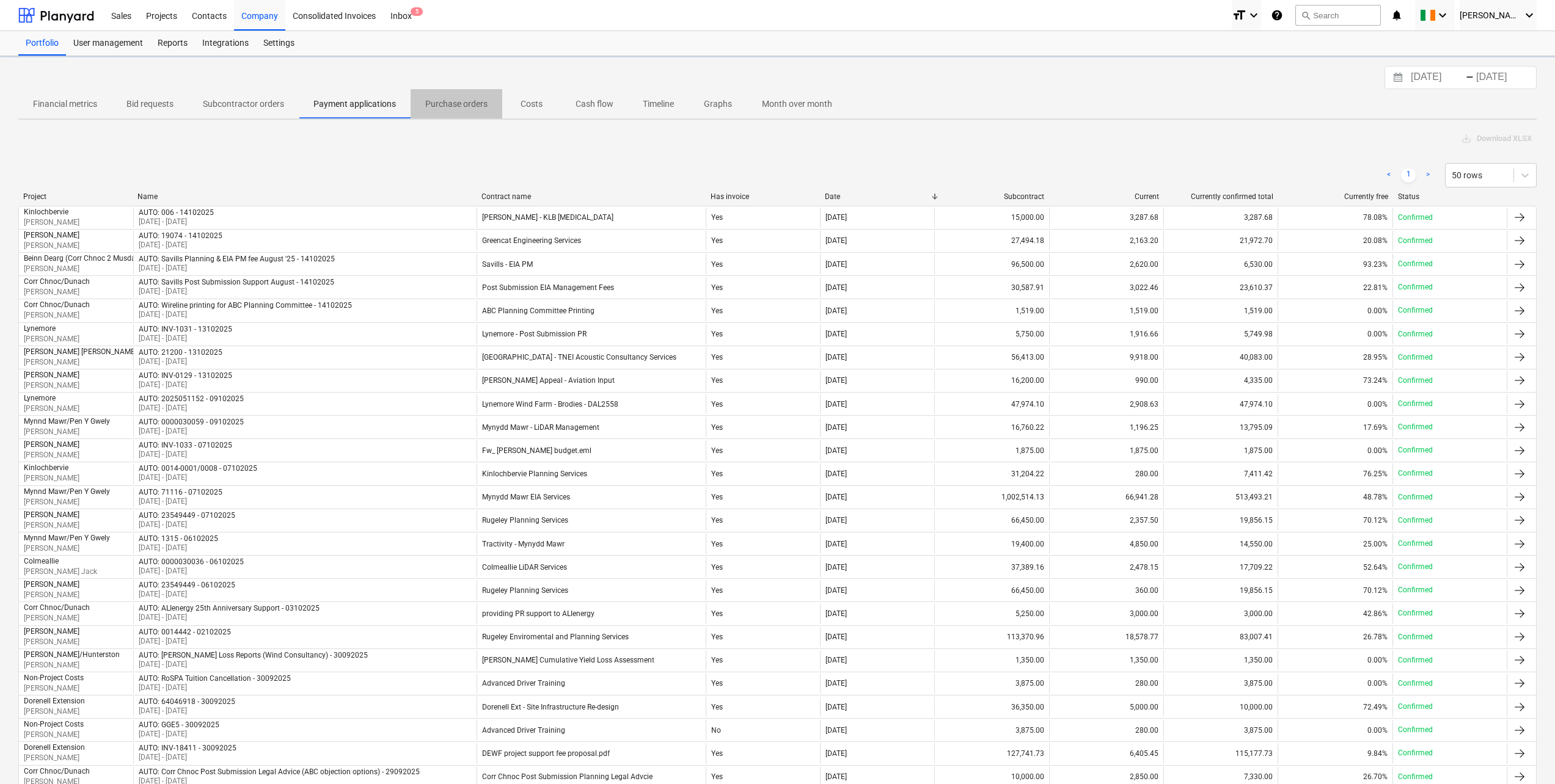
drag, startPoint x: 439, startPoint y: 101, endPoint x: 485, endPoint y: 100, distance: 46.0
click at [440, 102] on p "Purchase orders" at bounding box center [456, 104] width 62 height 13
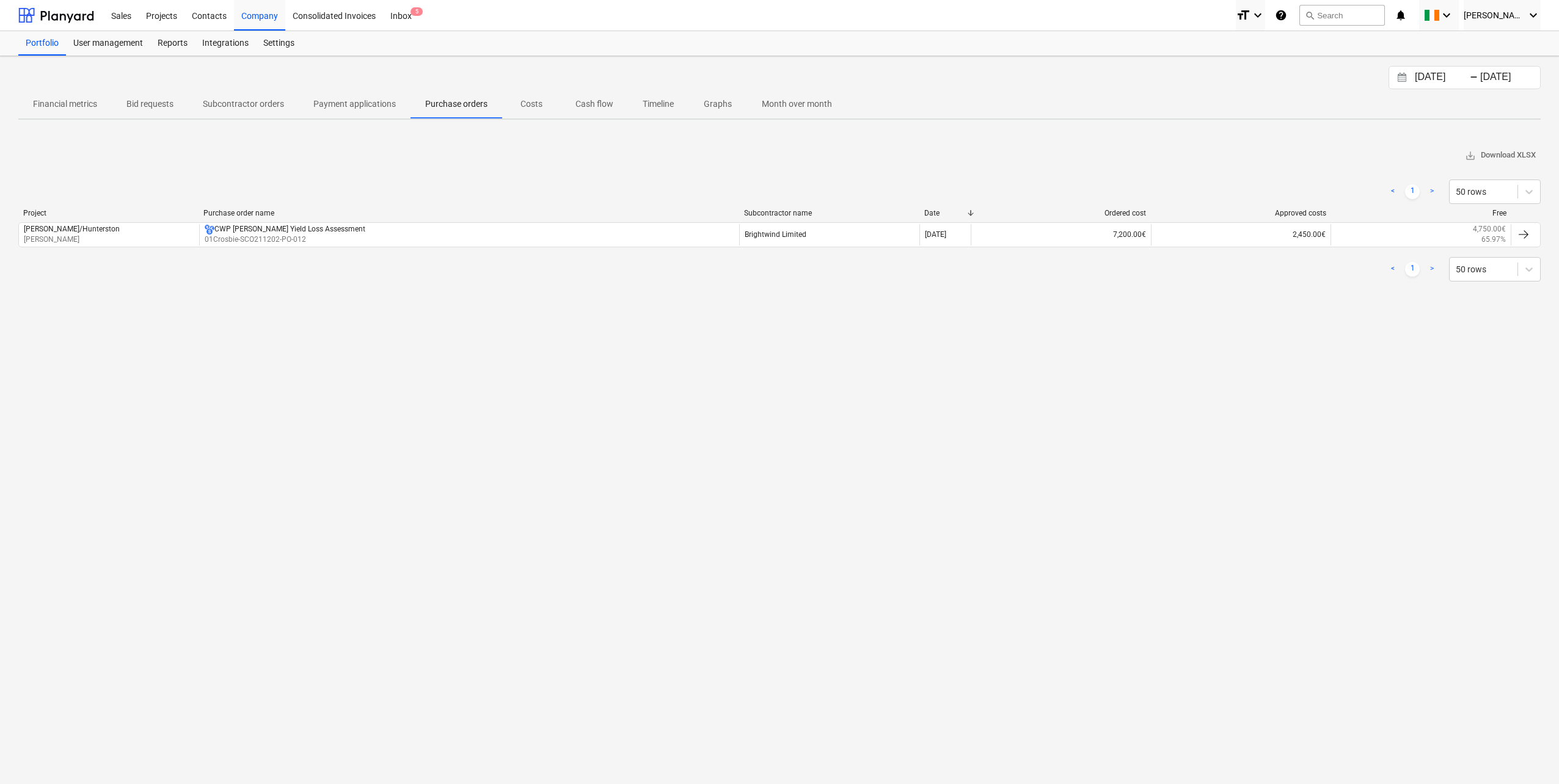
drag, startPoint x: 516, startPoint y: 100, endPoint x: 581, endPoint y: 100, distance: 65.0
click at [517, 100] on span "Costs" at bounding box center [531, 104] width 59 height 20
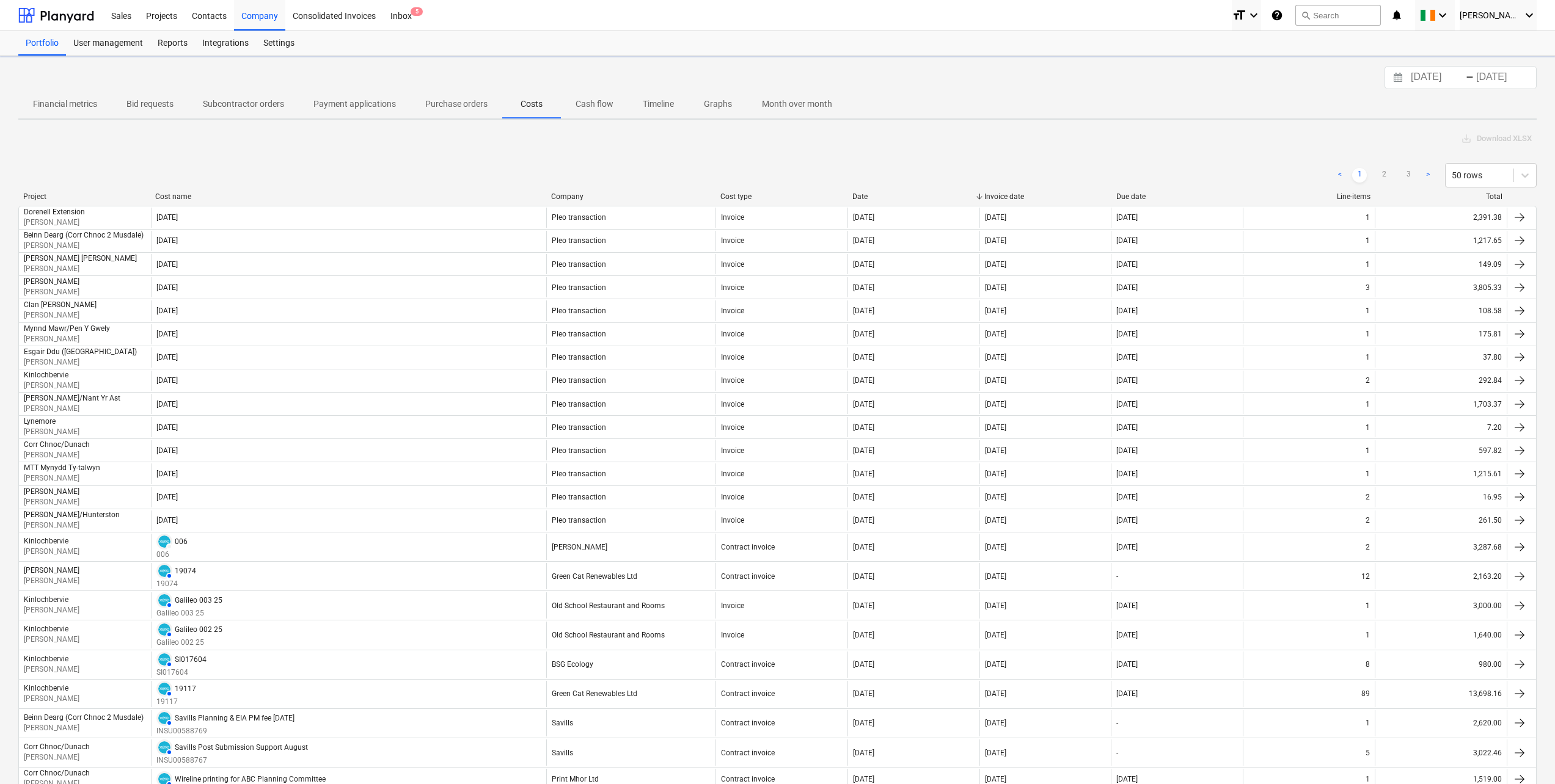
click at [581, 100] on p "Cash flow" at bounding box center [594, 104] width 38 height 13
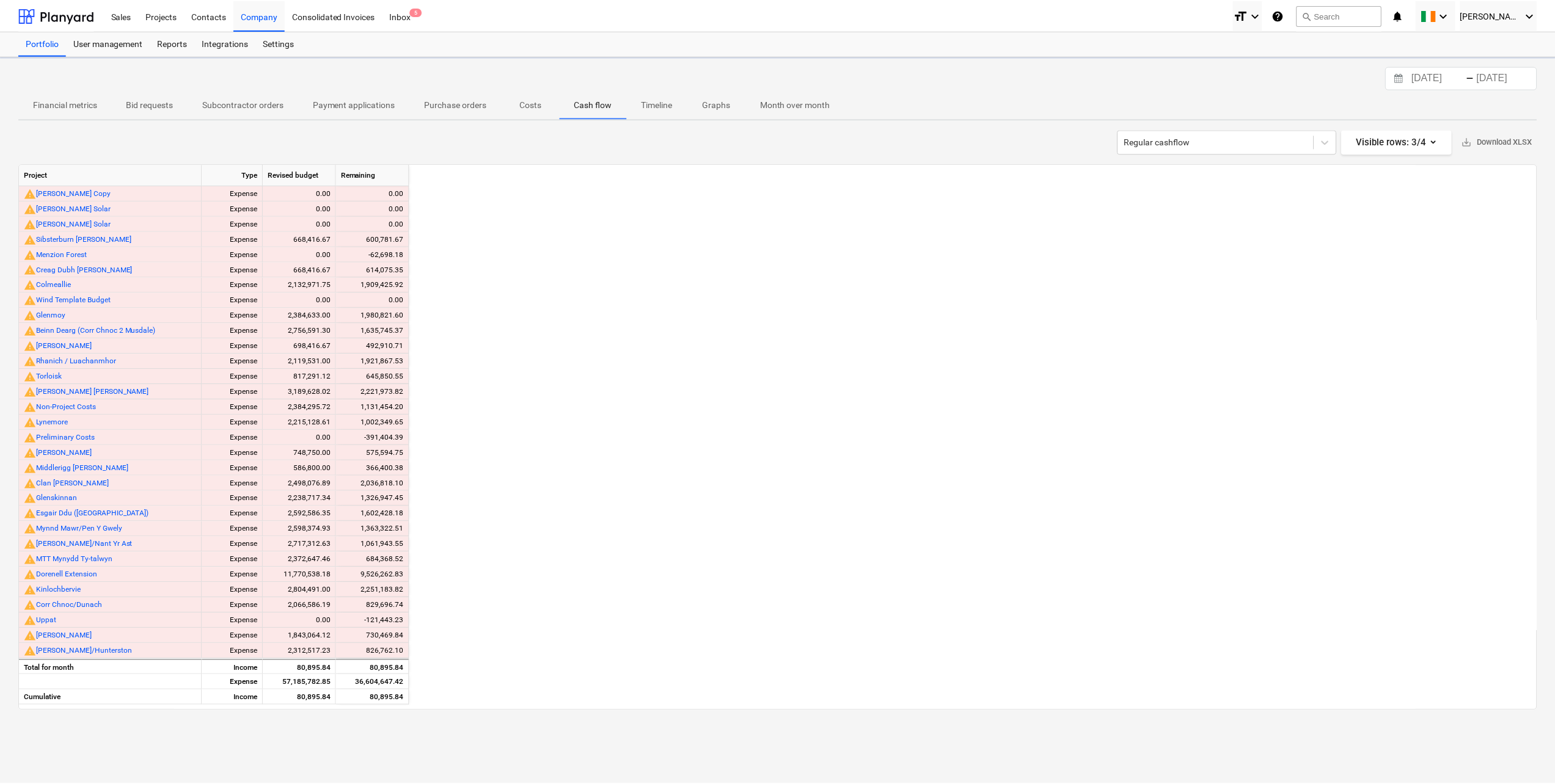
scroll to position [0, 2273]
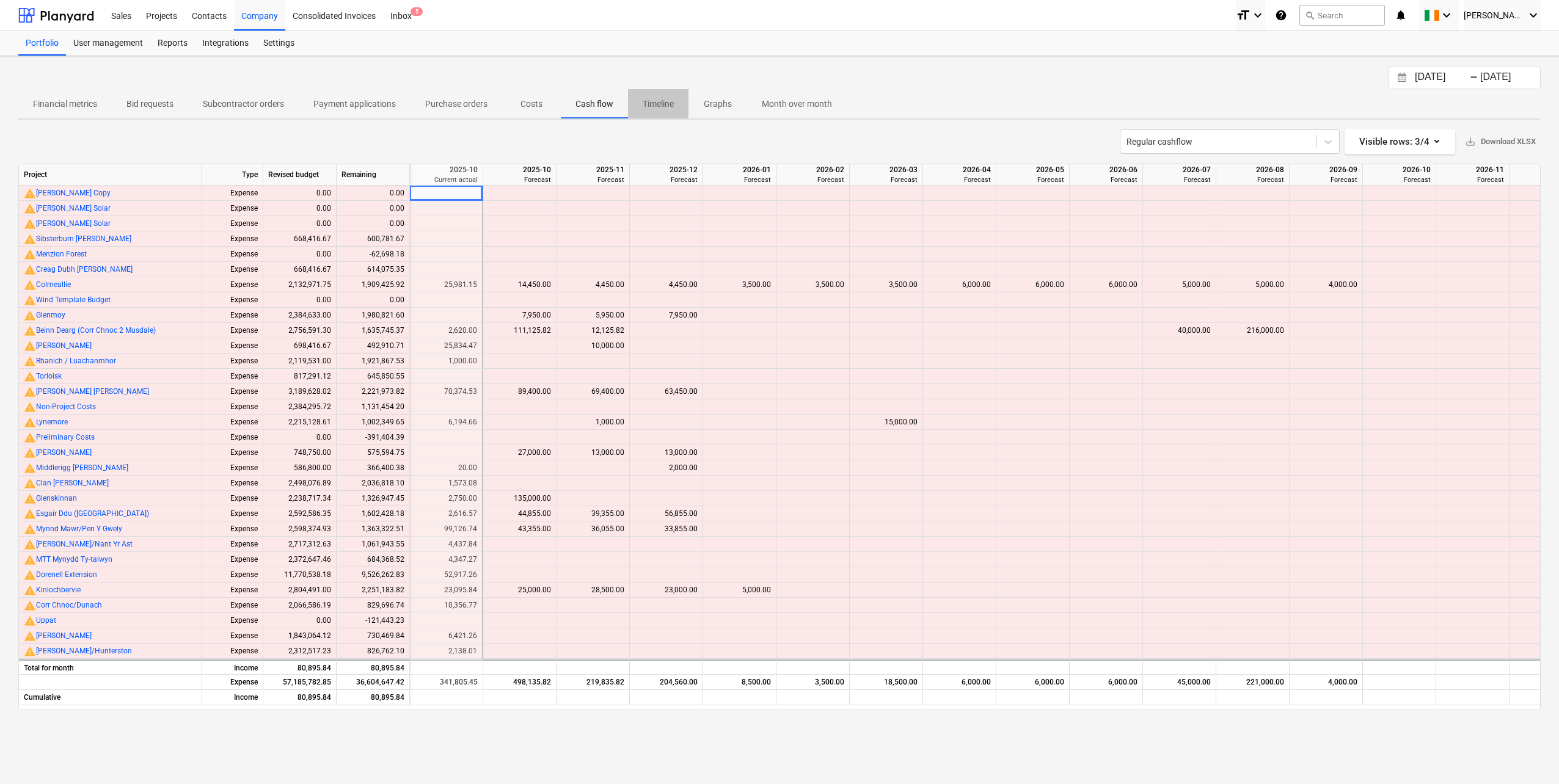
click at [660, 99] on p "Timeline" at bounding box center [658, 104] width 31 height 13
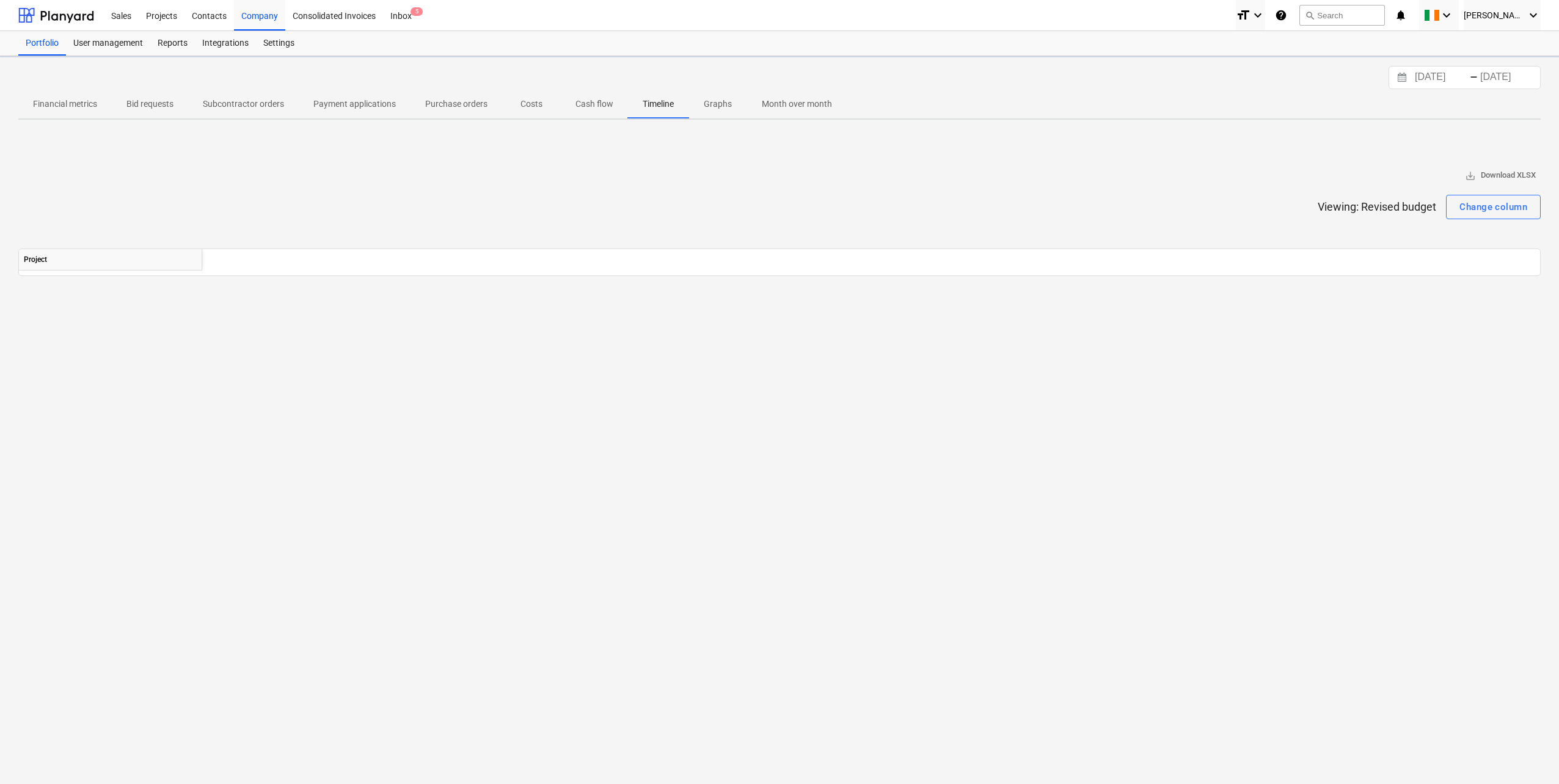
click at [716, 100] on p "Graphs" at bounding box center [718, 104] width 30 height 13
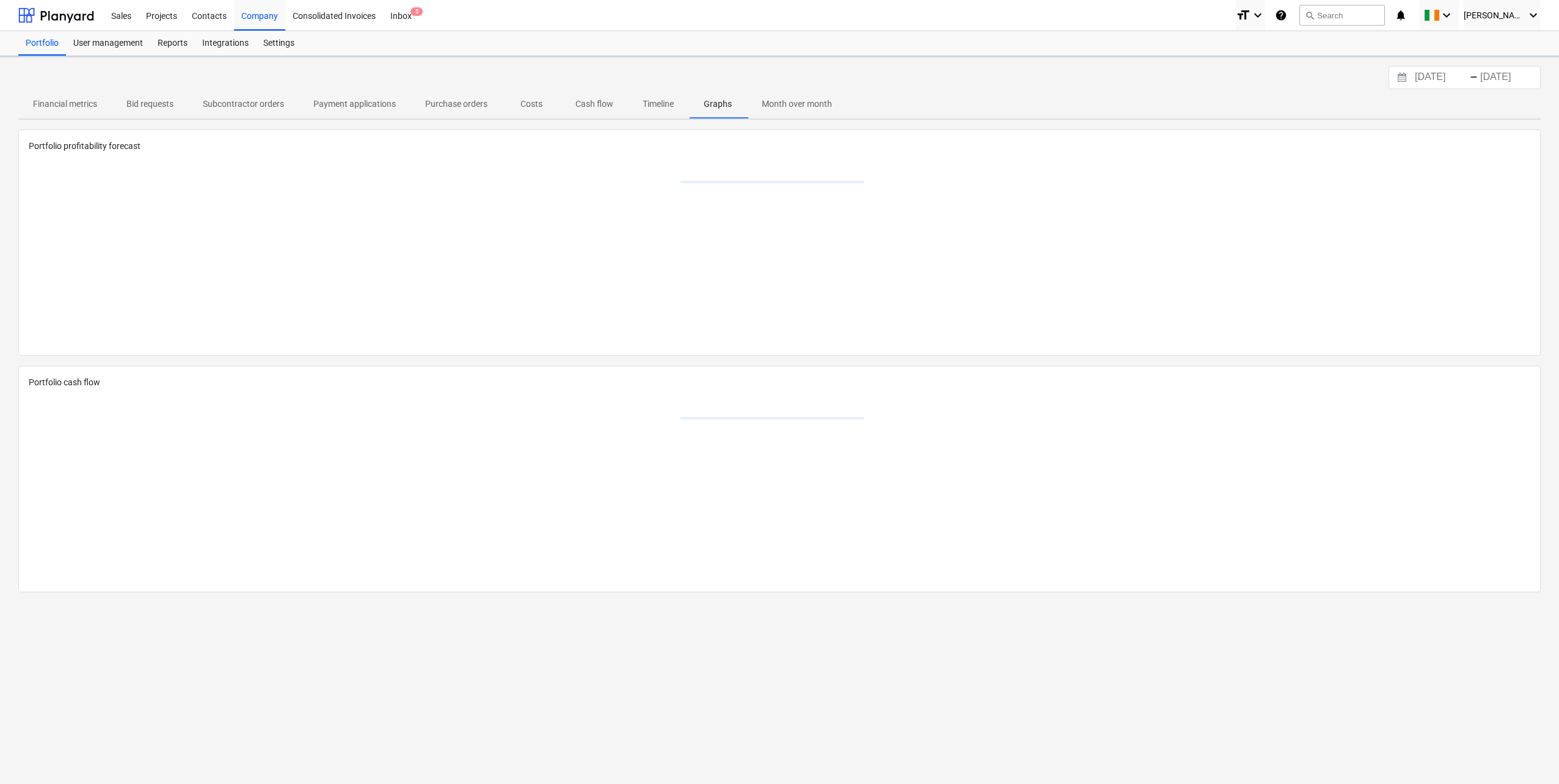
click at [798, 101] on p "Month over month" at bounding box center [797, 104] width 70 height 13
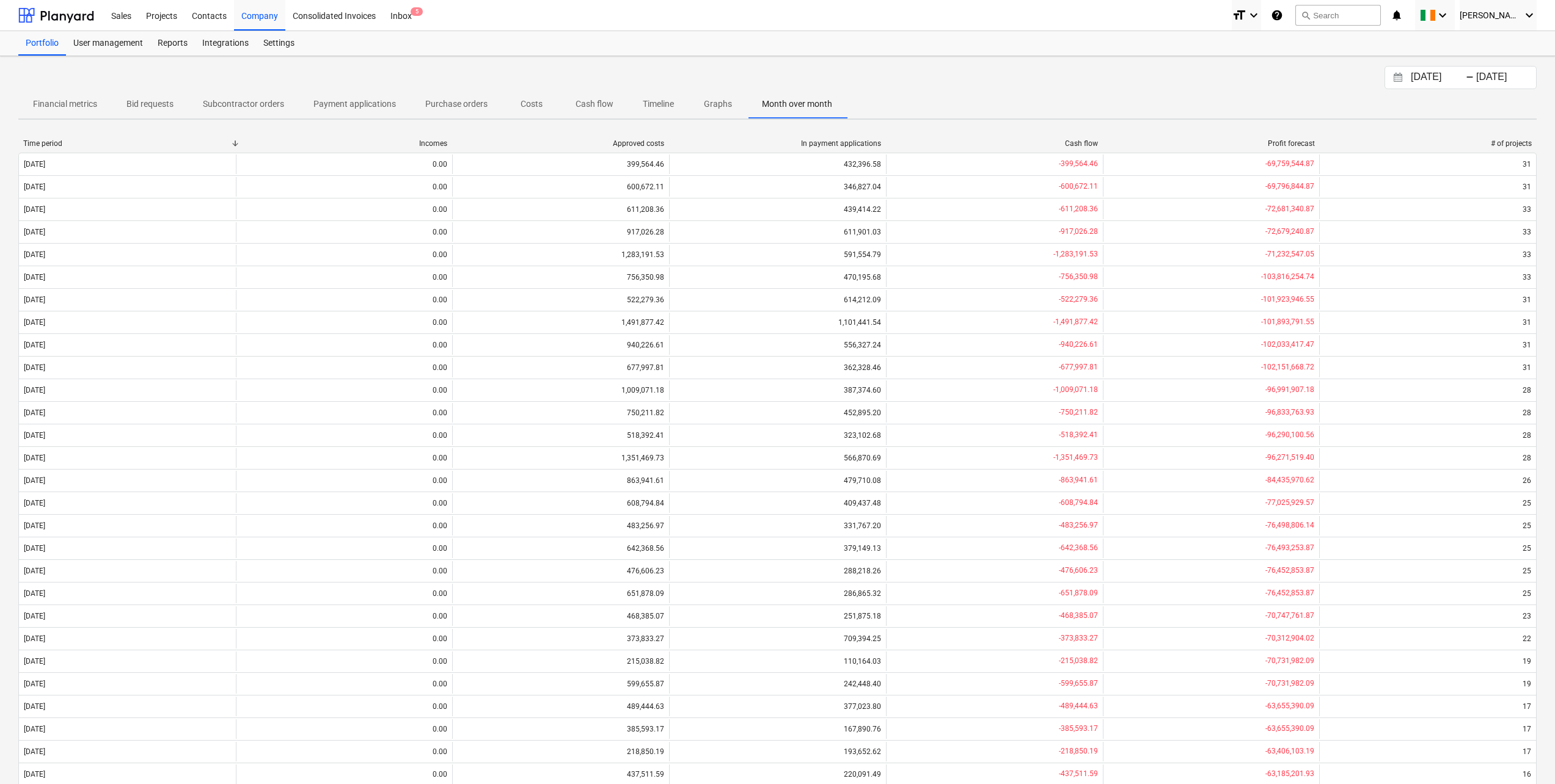
click at [76, 103] on p "Financial metrics" at bounding box center [65, 104] width 64 height 13
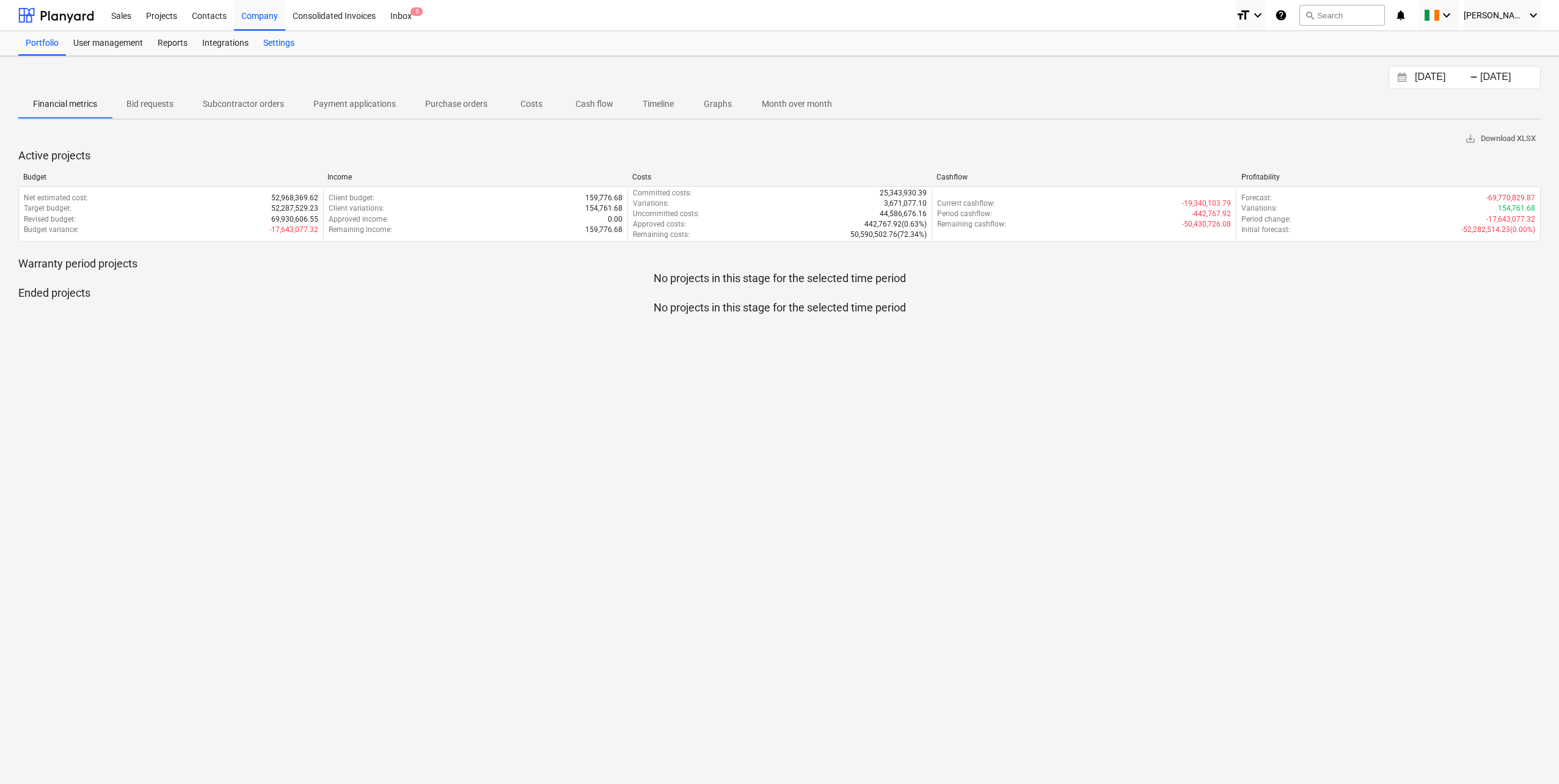
click at [273, 43] on div "Settings" at bounding box center [279, 44] width 46 height 25
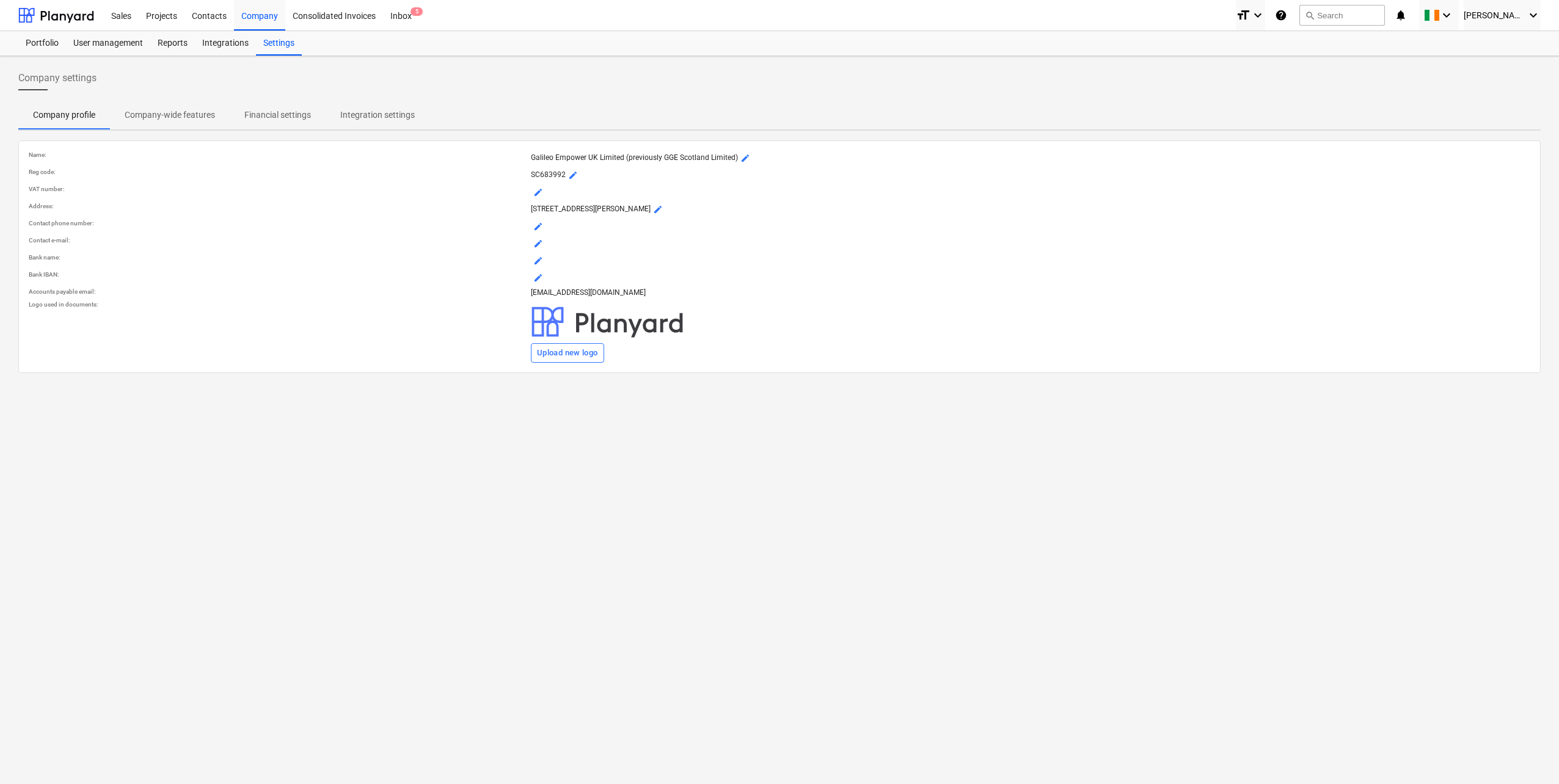
click at [271, 110] on p "Financial settings" at bounding box center [278, 115] width 67 height 13
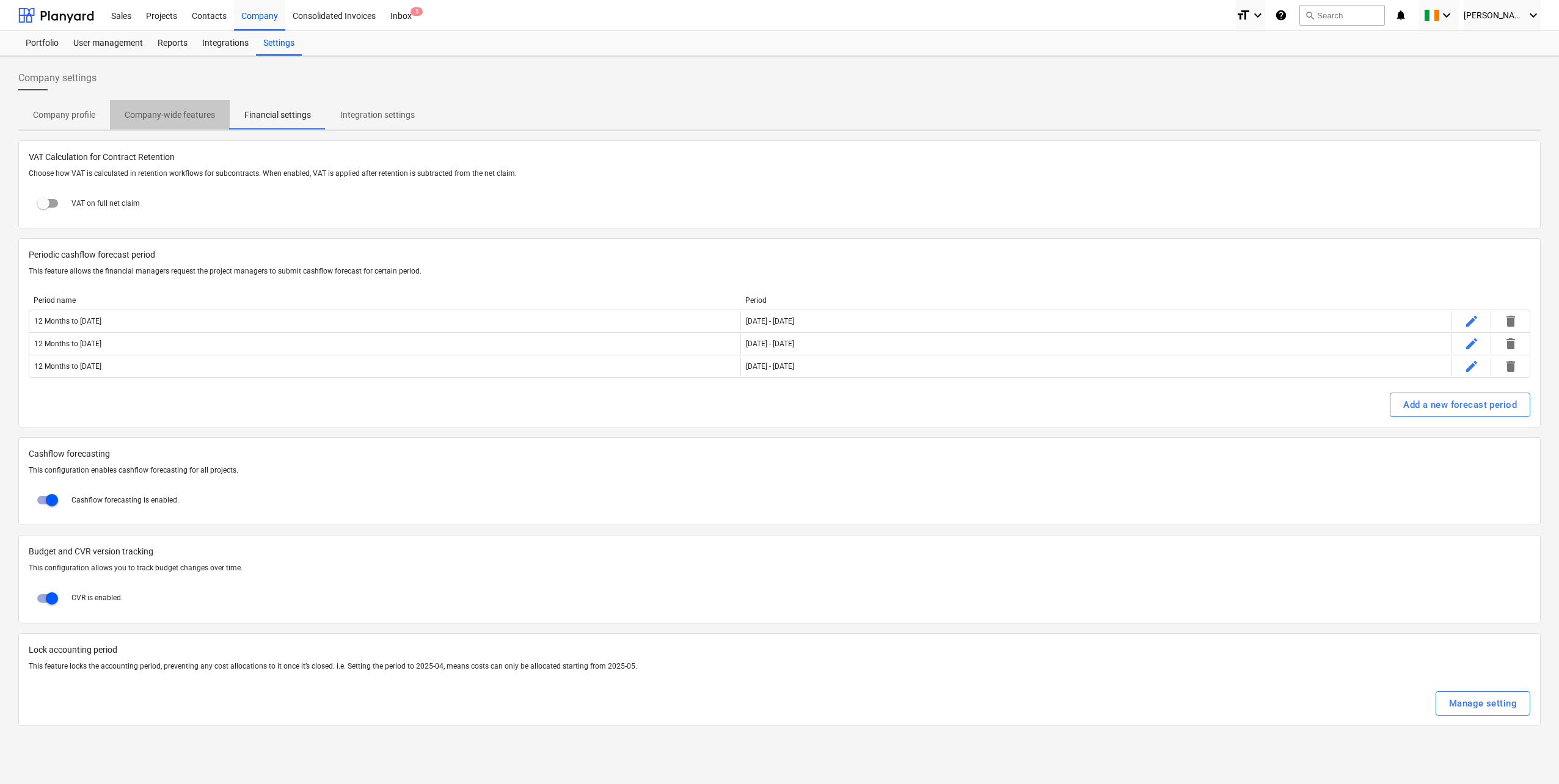
click at [193, 112] on p "Company-wide features" at bounding box center [169, 115] width 91 height 13
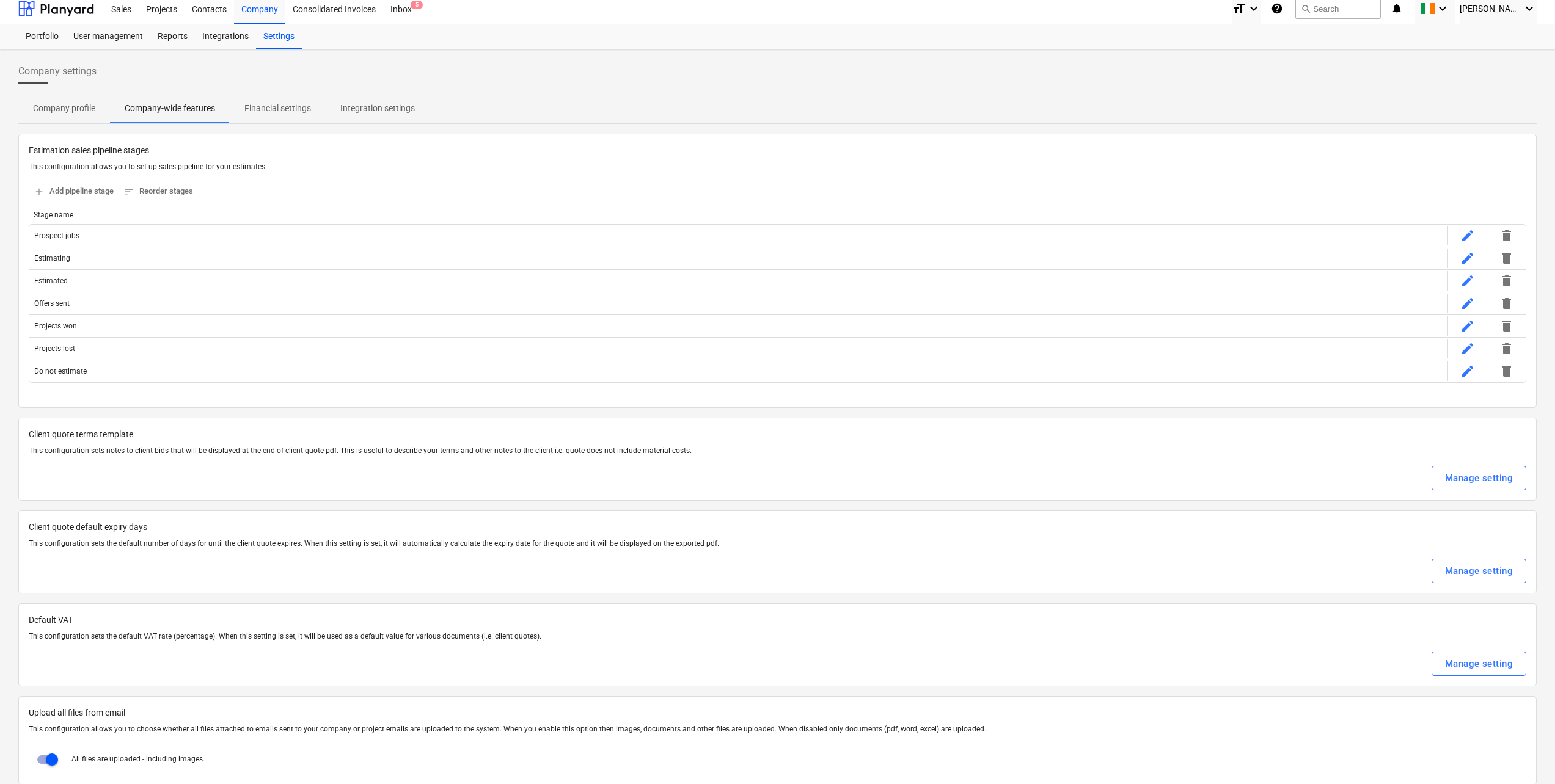
scroll to position [1, 0]
click at [280, 115] on p "Financial settings" at bounding box center [278, 114] width 67 height 13
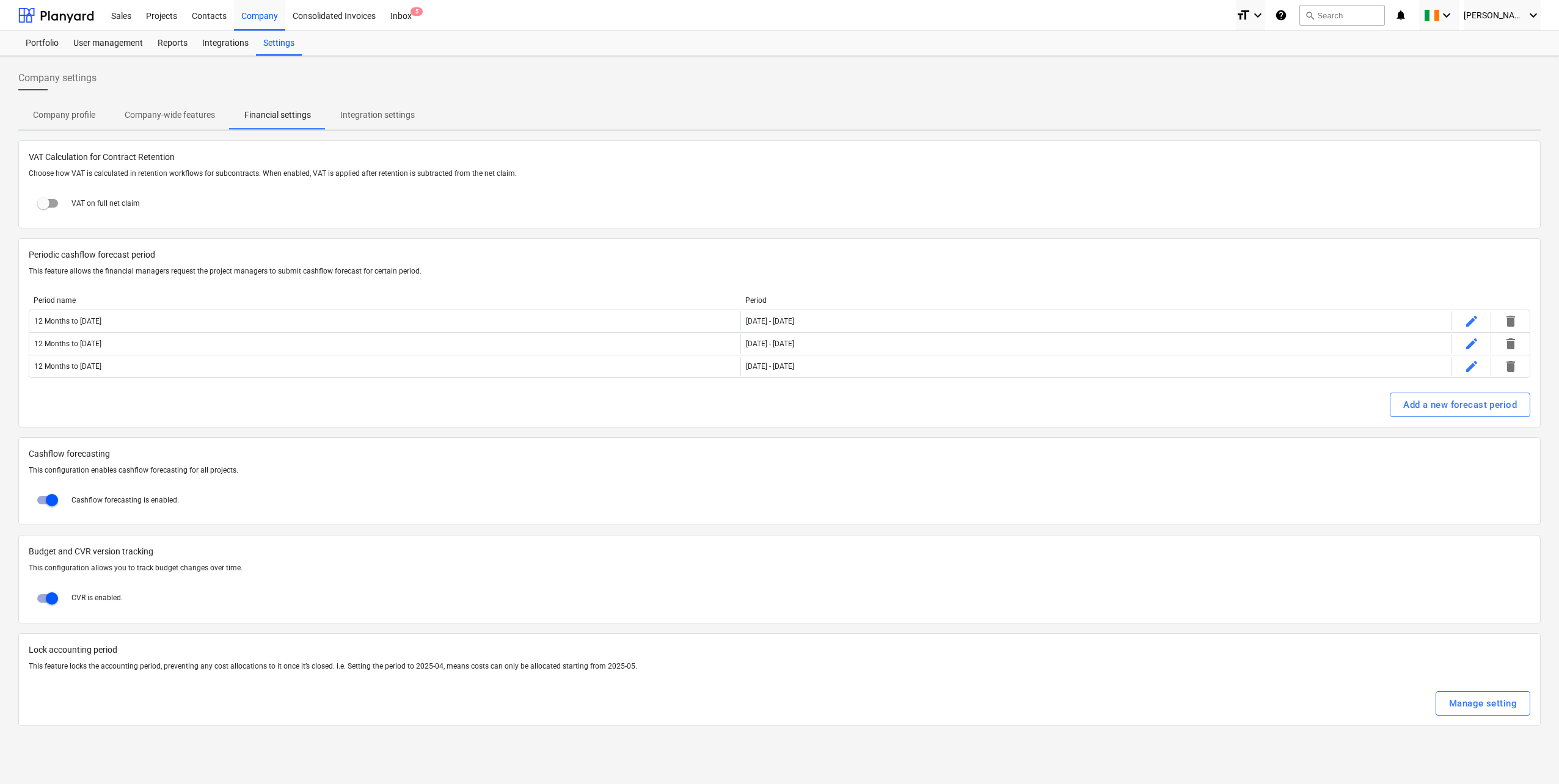
click at [378, 118] on p "Integration settings" at bounding box center [377, 115] width 75 height 13
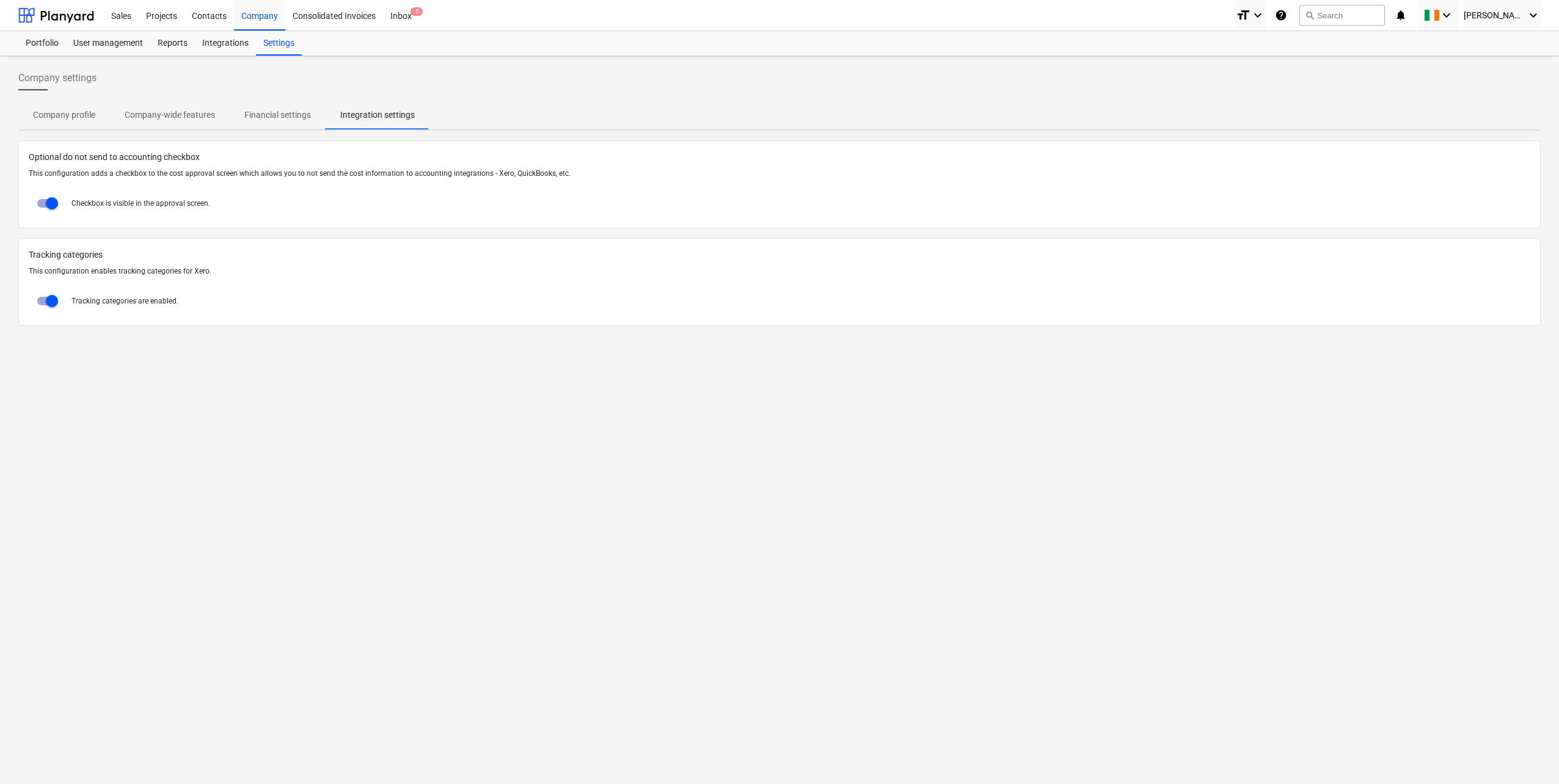
click at [72, 111] on p "Company profile" at bounding box center [64, 115] width 62 height 13
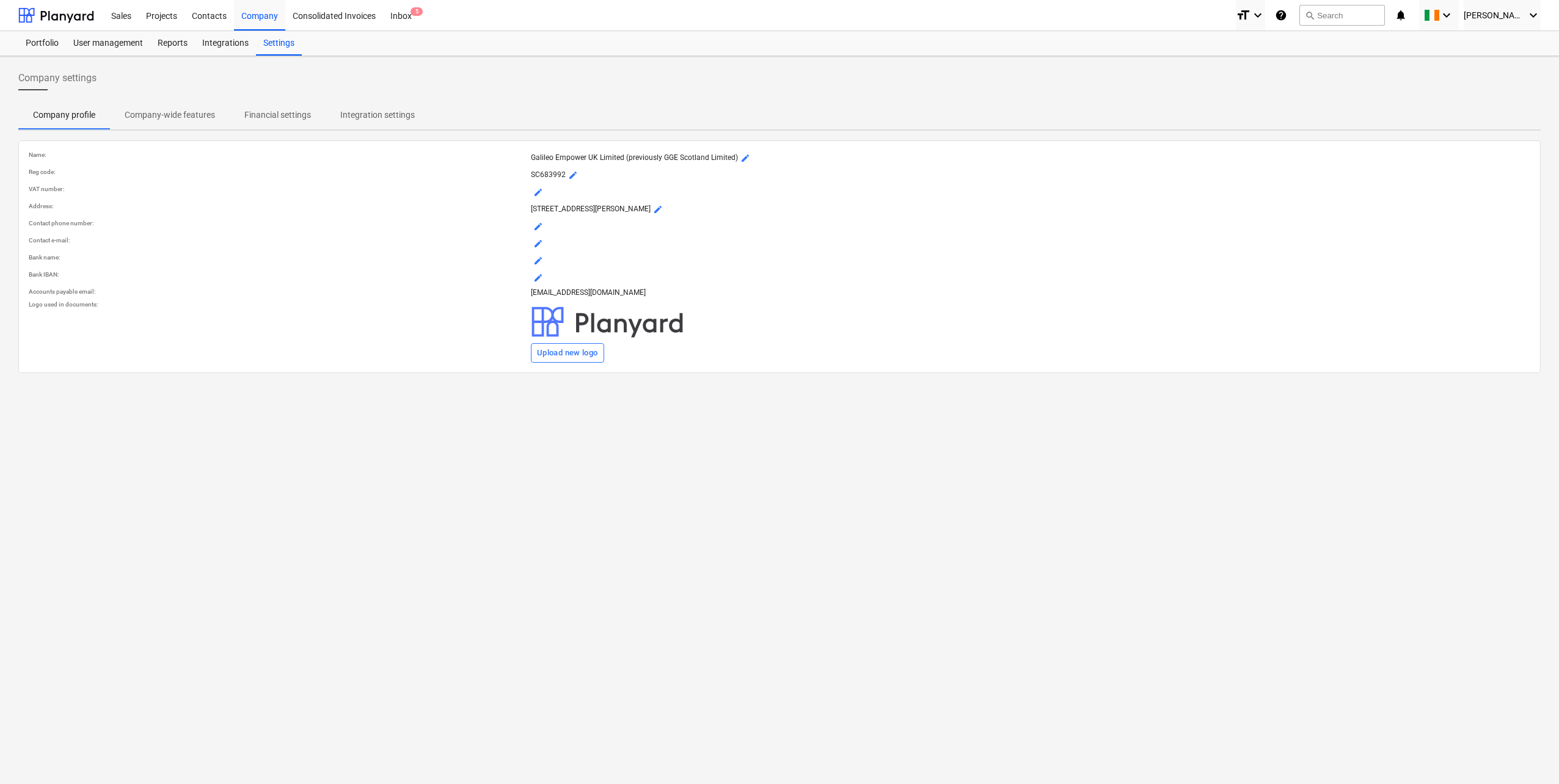
click at [140, 114] on p "Company-wide features" at bounding box center [169, 115] width 91 height 13
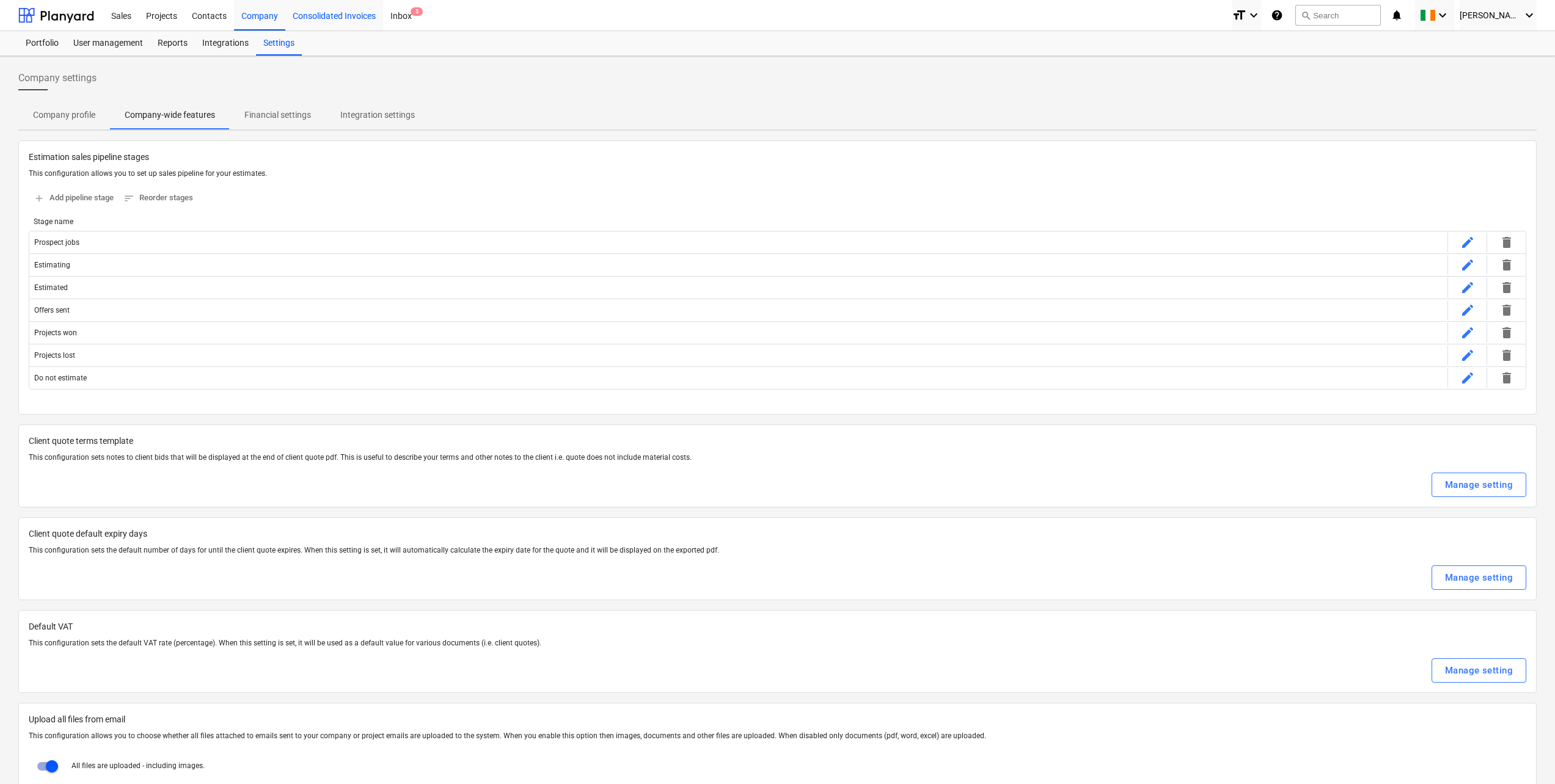
click at [338, 15] on div "Consolidated Invoices" at bounding box center [334, 15] width 98 height 31
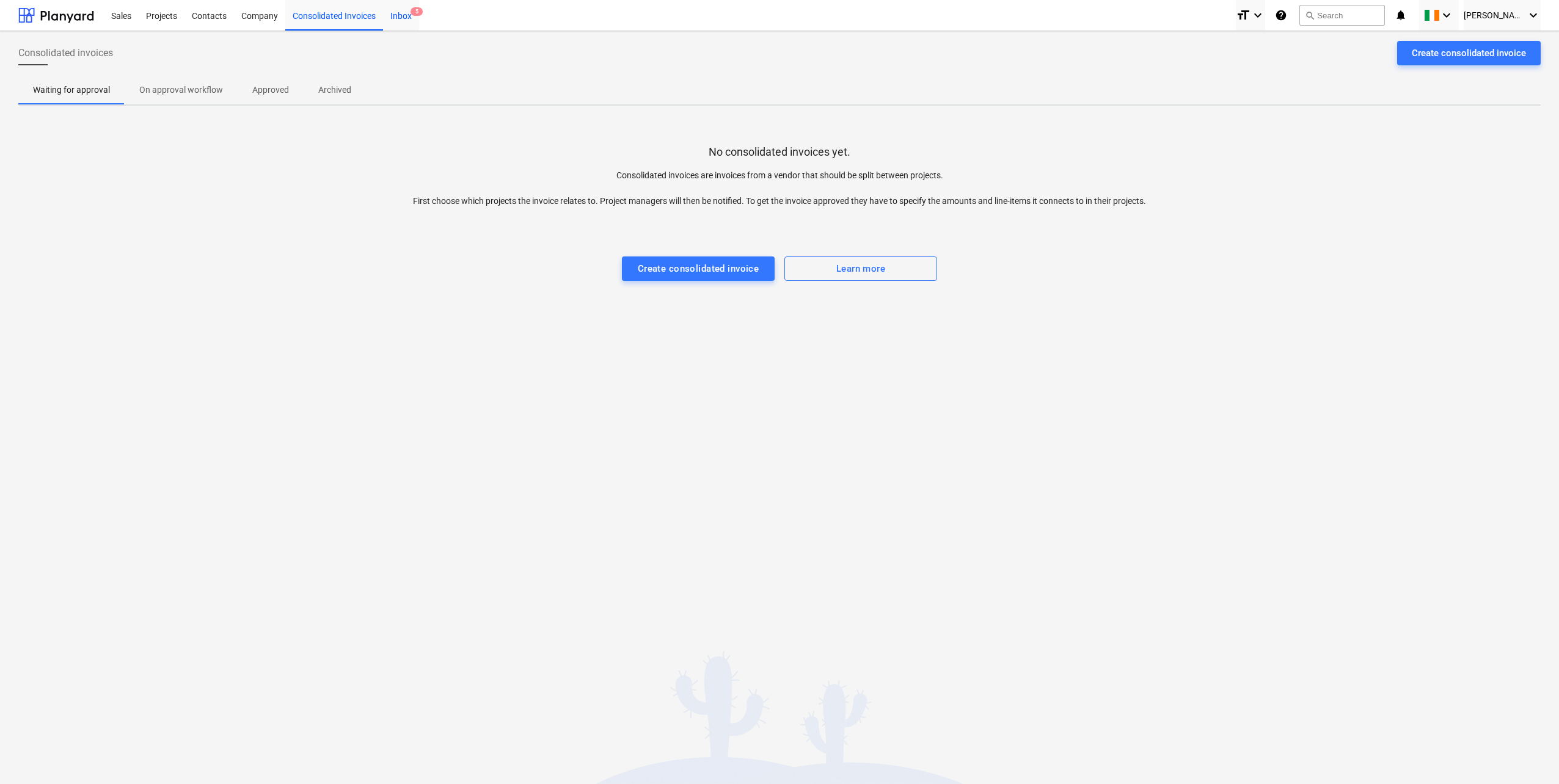
click at [400, 17] on div "Inbox 5" at bounding box center [401, 15] width 36 height 31
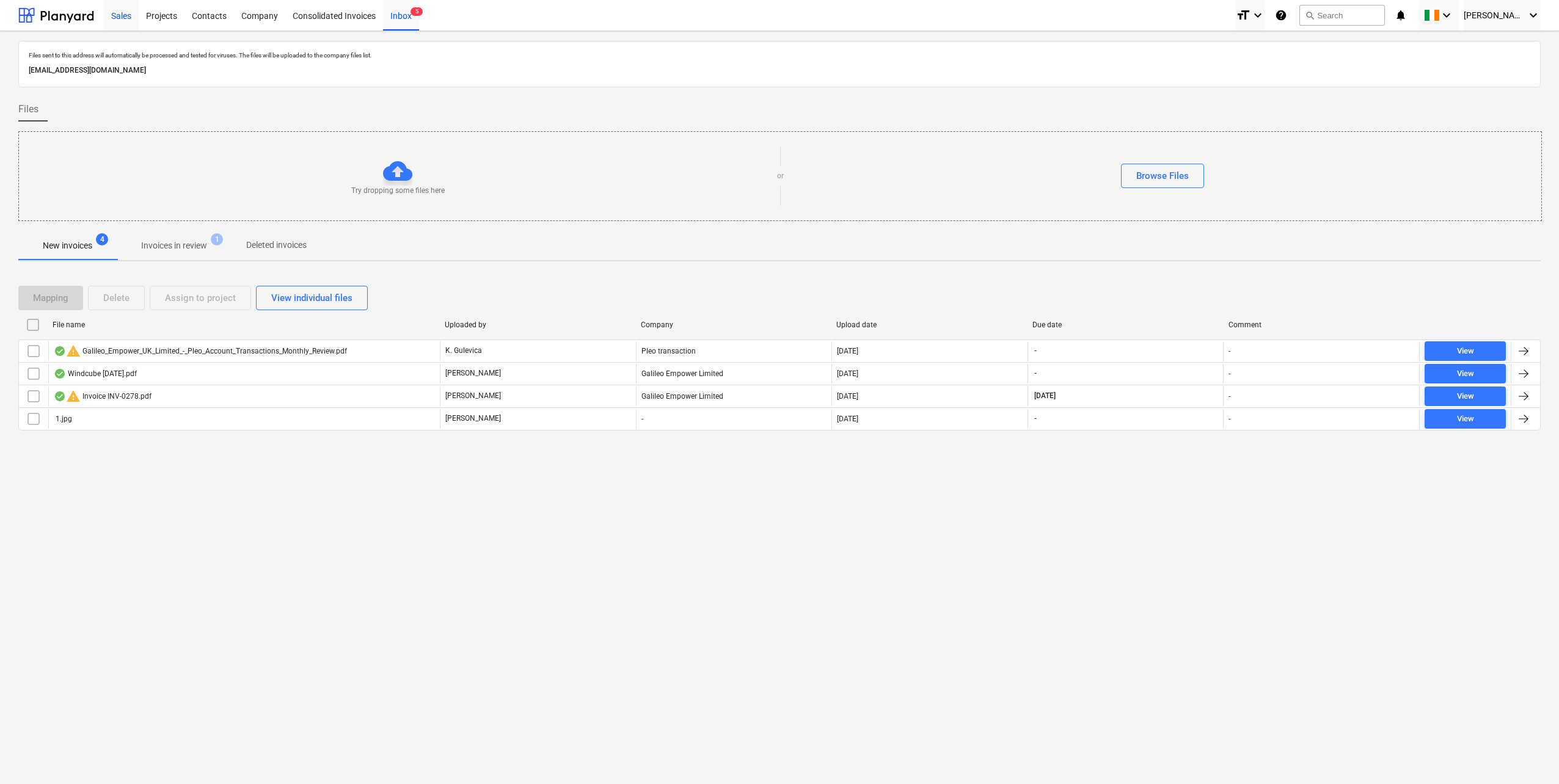
click at [118, 20] on div "Sales" at bounding box center [121, 15] width 35 height 31
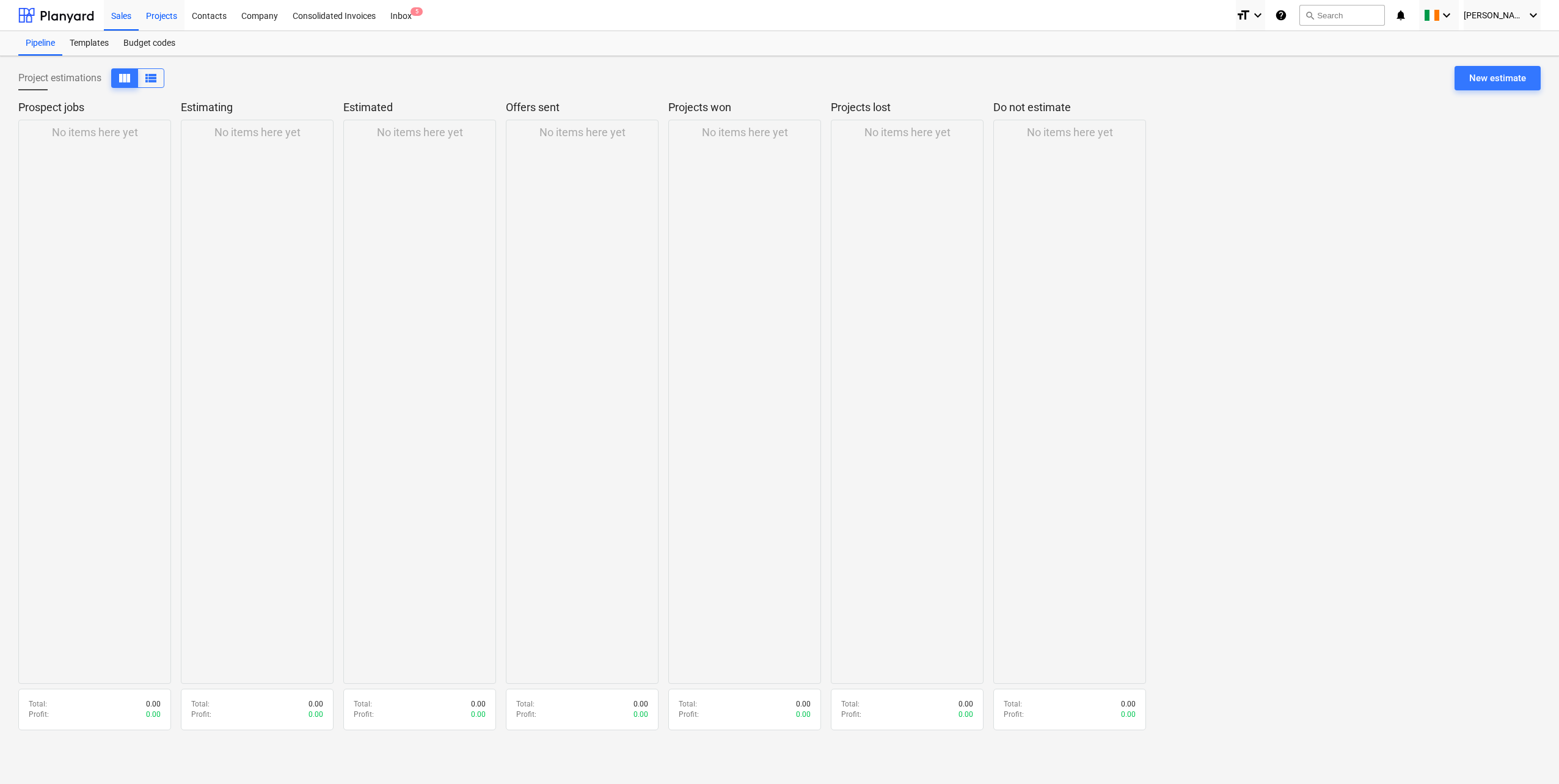
click at [157, 17] on div "Projects" at bounding box center [161, 15] width 46 height 31
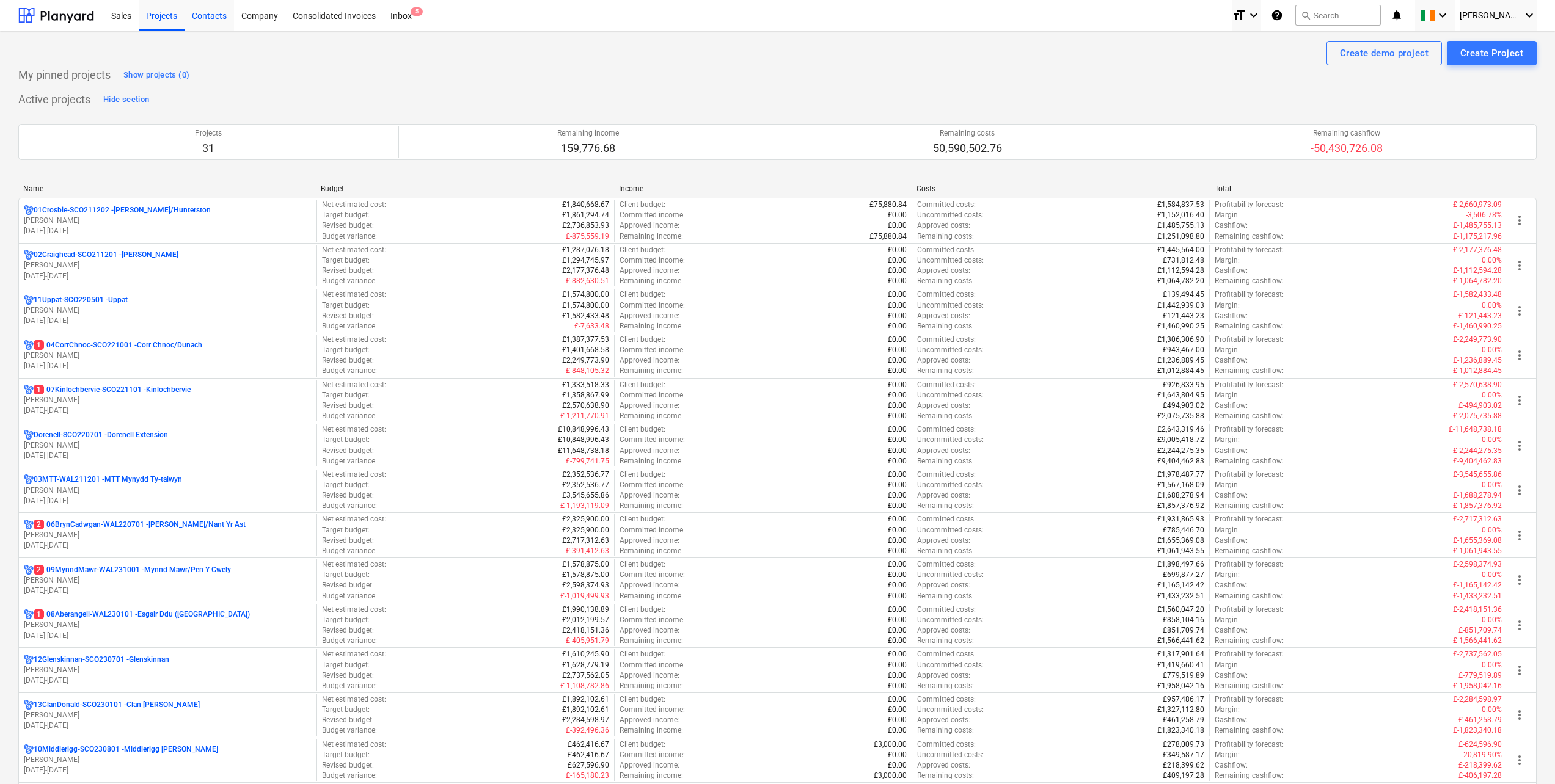
click at [233, 17] on div "Contacts" at bounding box center [209, 15] width 49 height 31
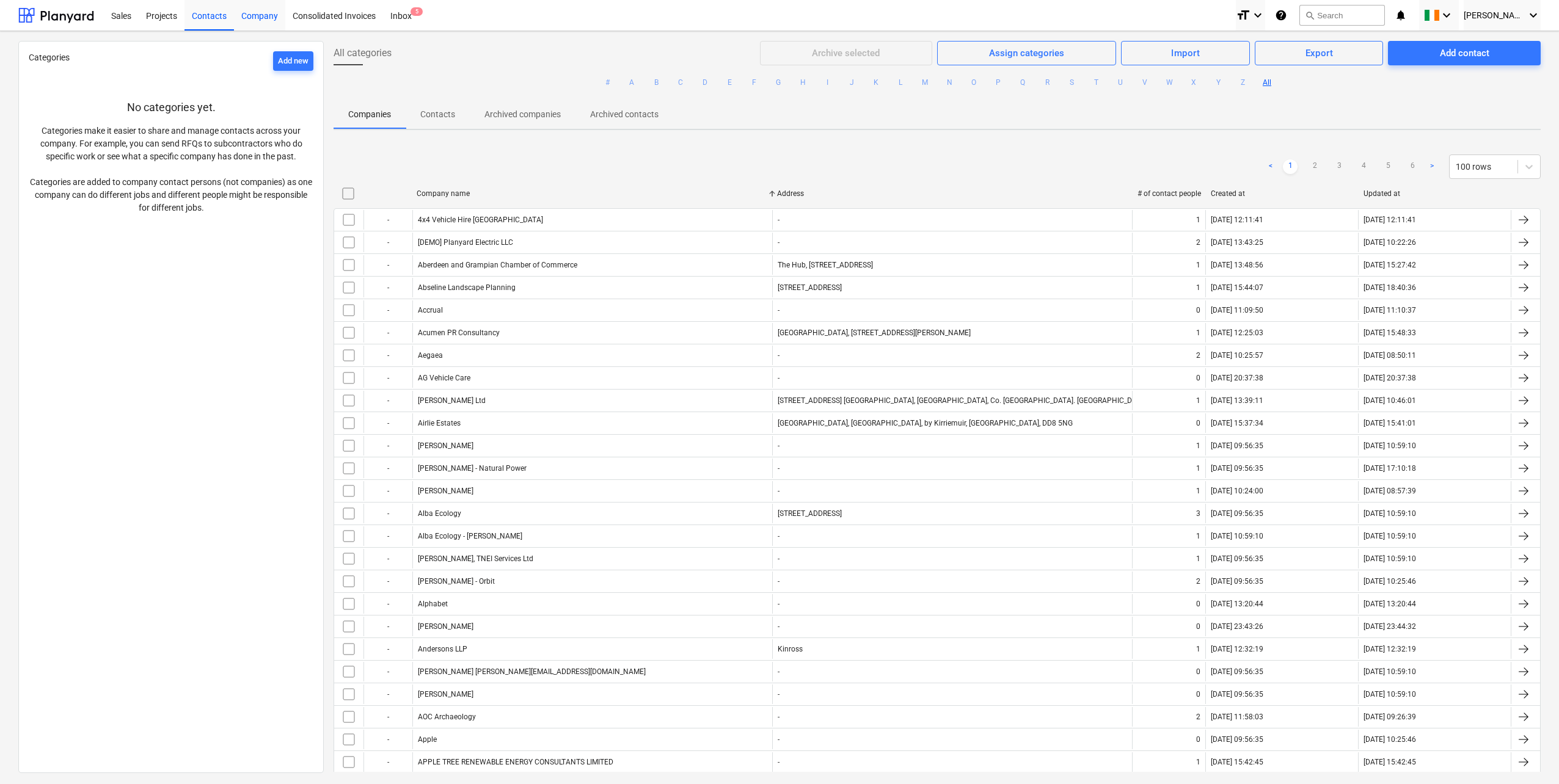
click at [256, 17] on div "Company" at bounding box center [259, 15] width 51 height 31
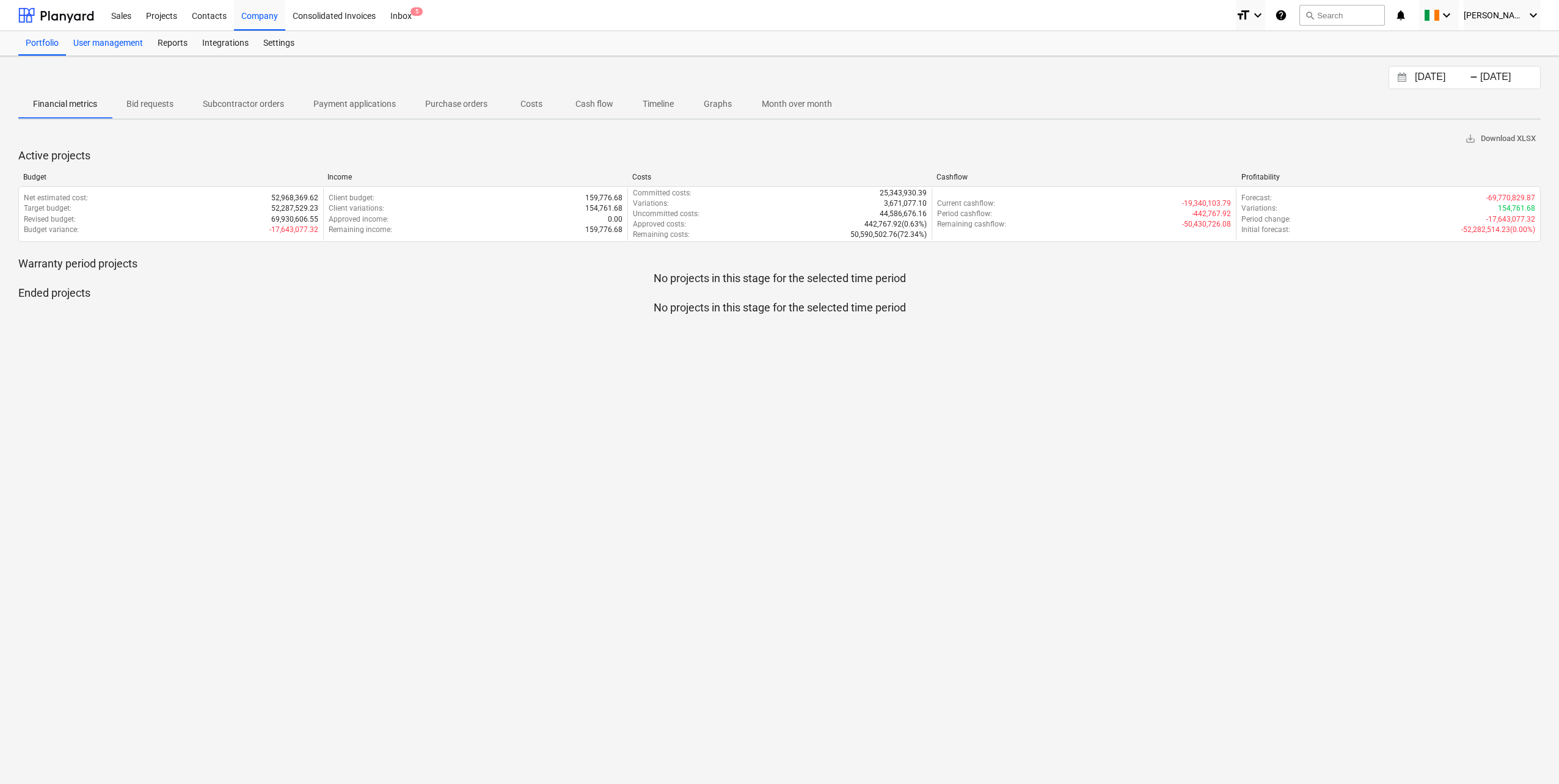
click at [103, 46] on div "User management" at bounding box center [108, 44] width 84 height 25
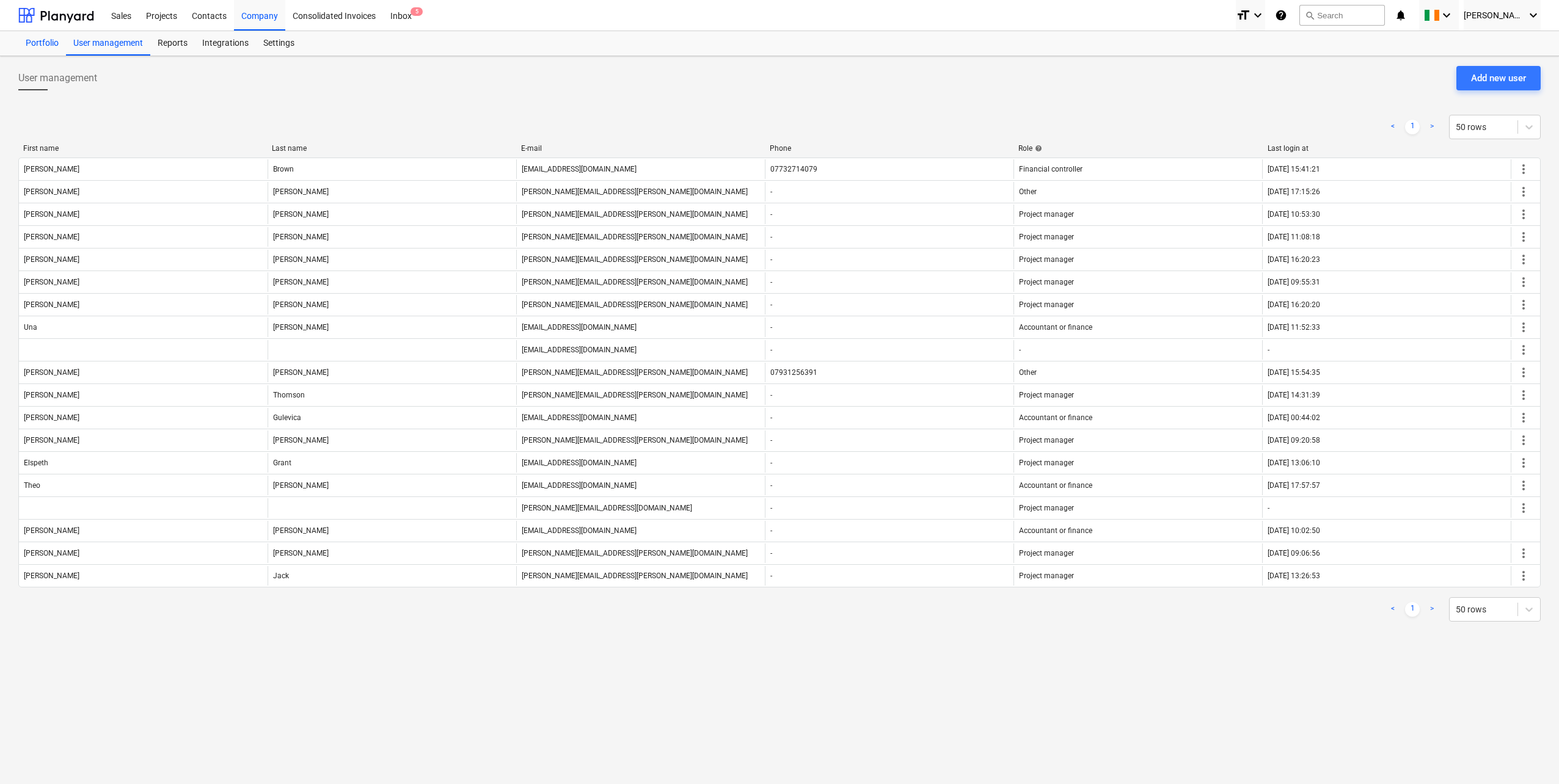
click at [37, 47] on div "Portfolio" at bounding box center [42, 44] width 47 height 25
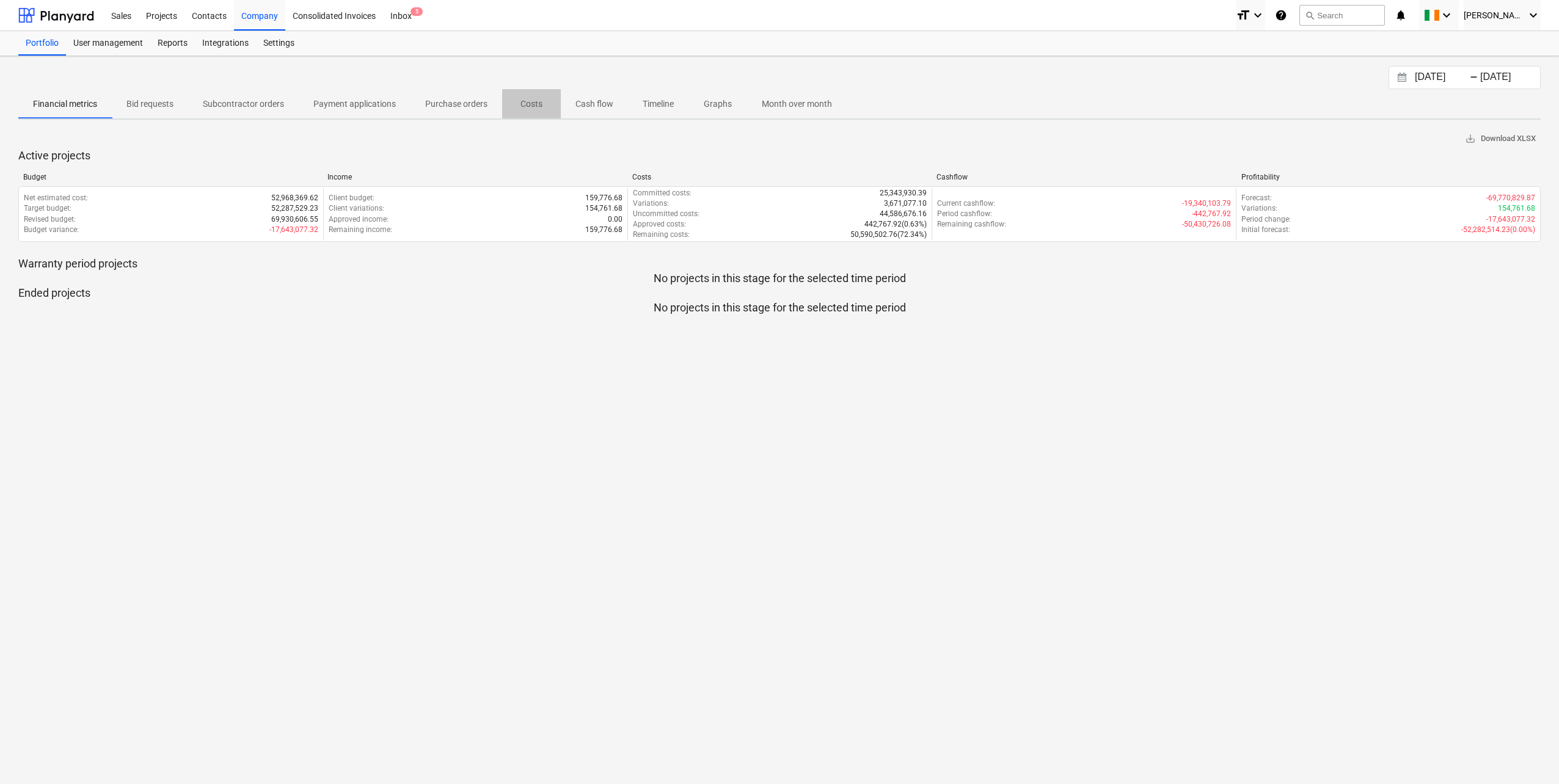
click at [533, 108] on p "Costs" at bounding box center [532, 104] width 30 height 13
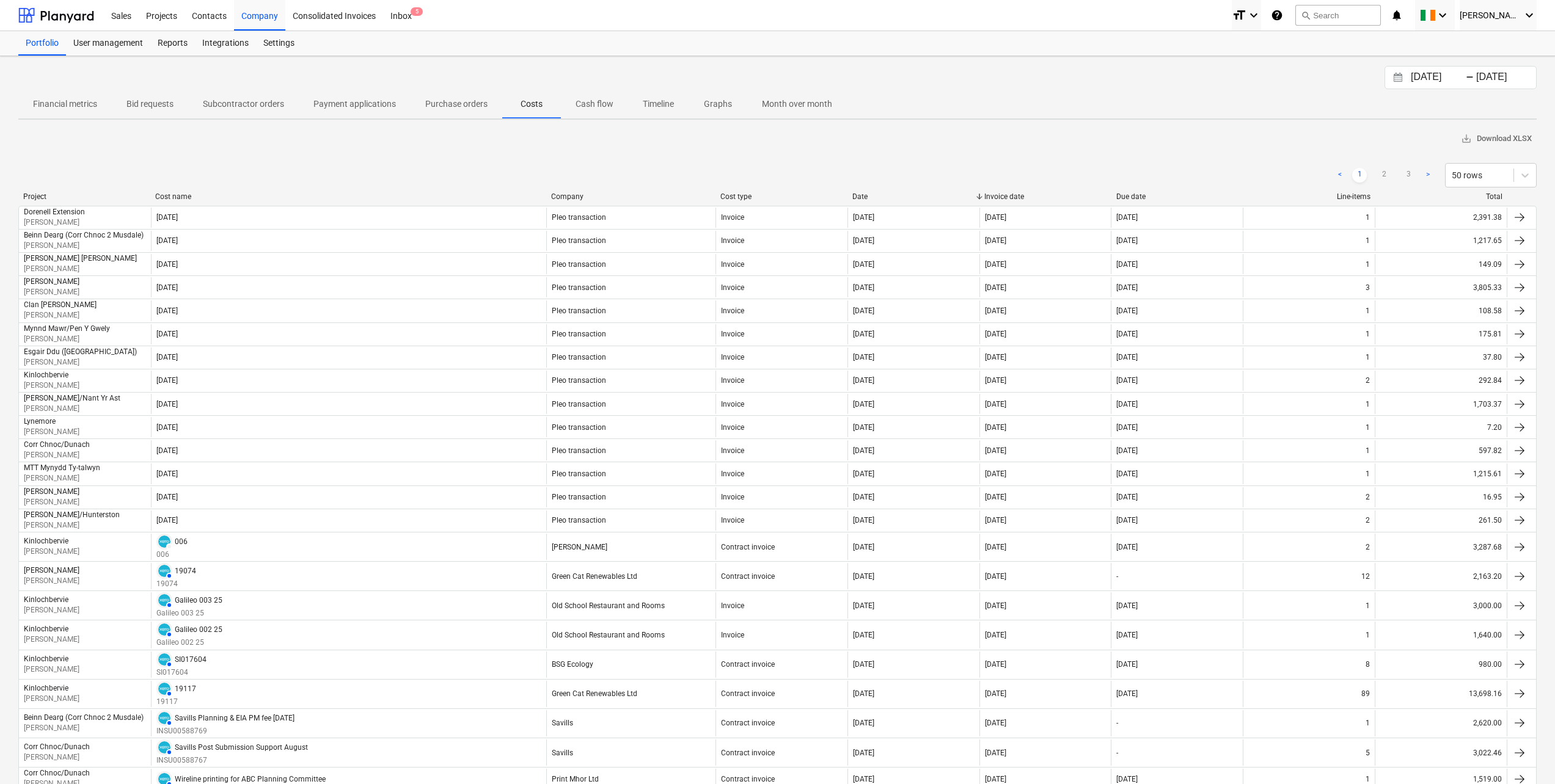
click at [585, 106] on p "Cash flow" at bounding box center [594, 104] width 38 height 13
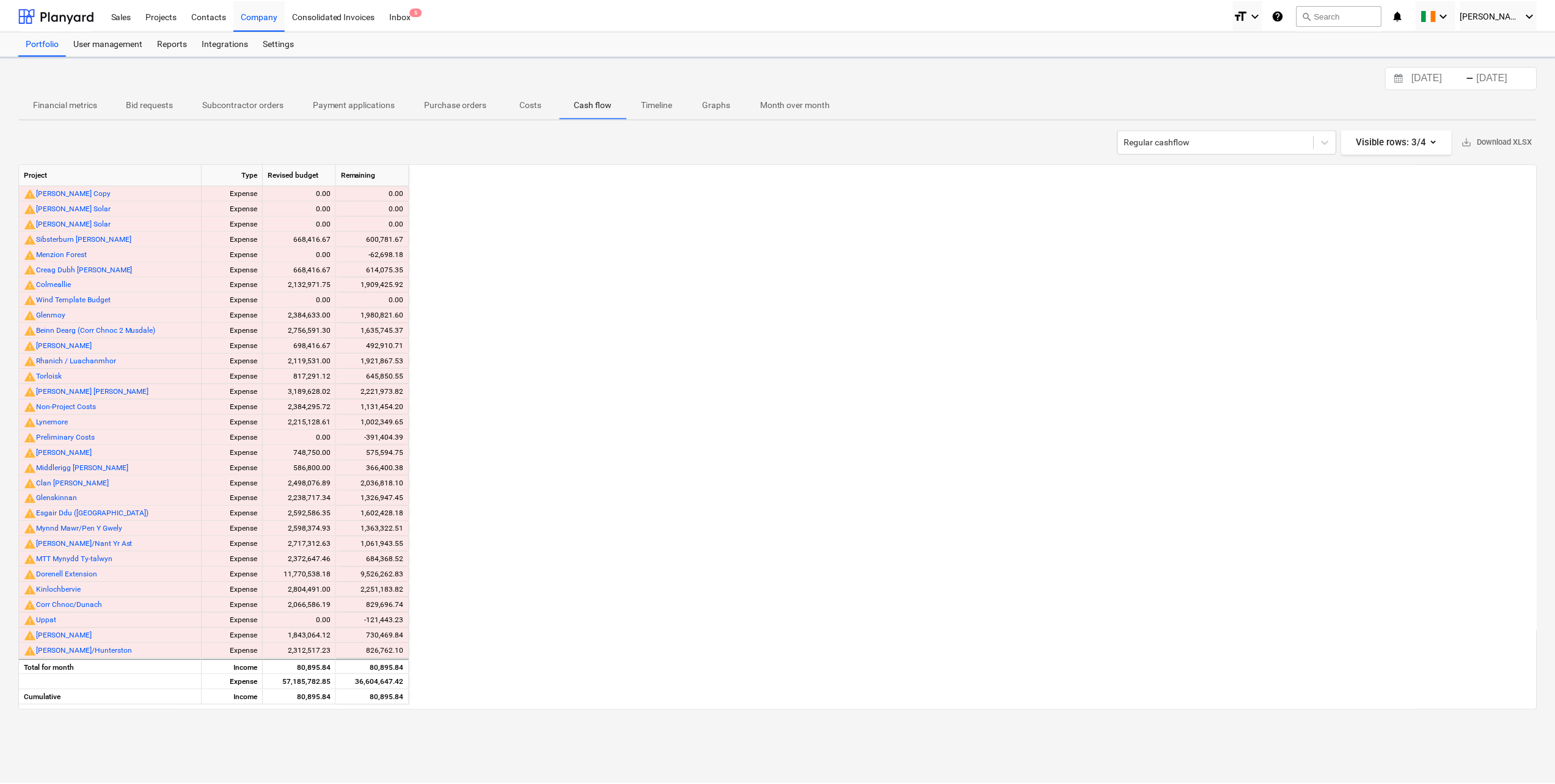
scroll to position [0, 2273]
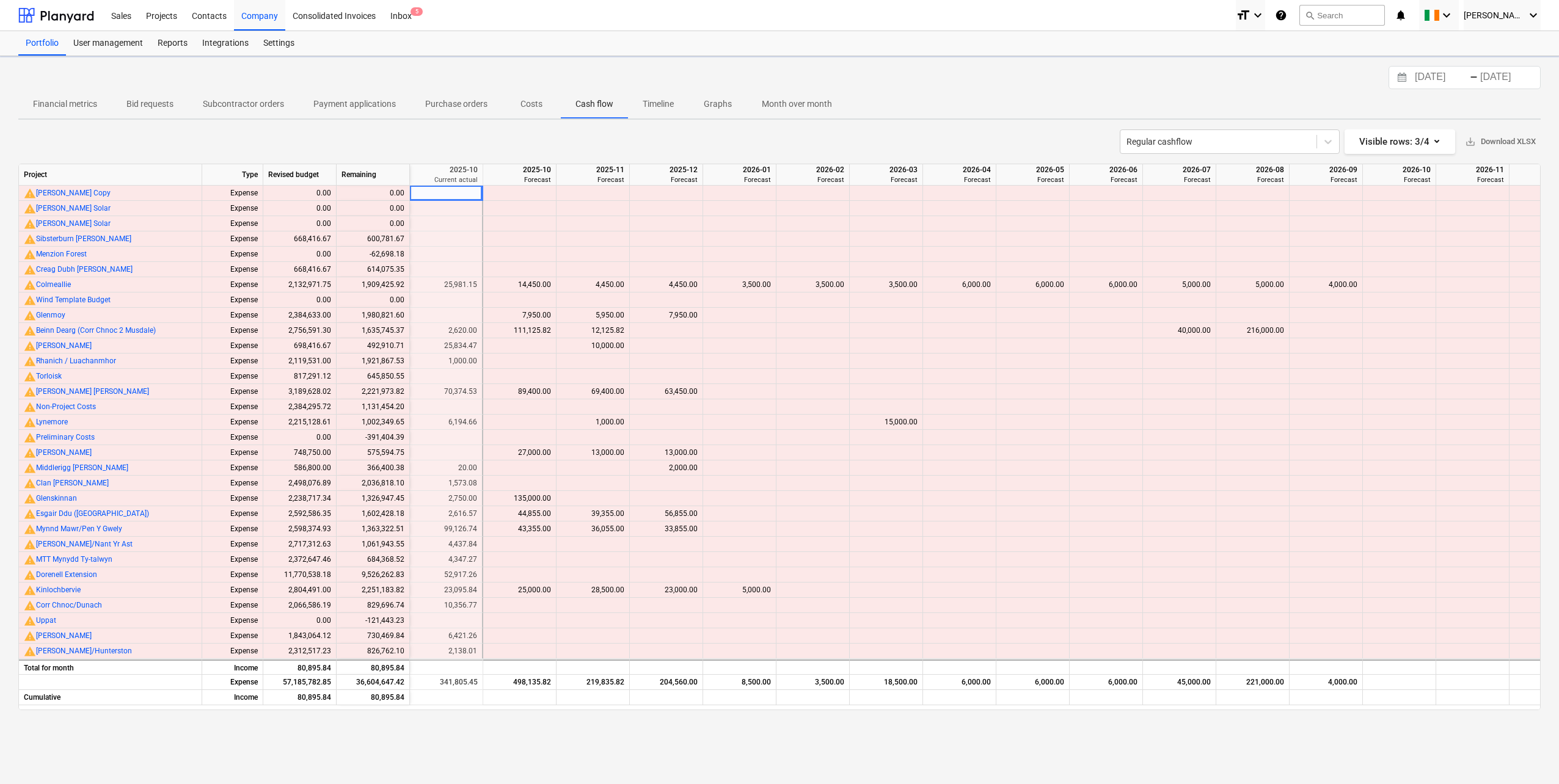
click at [658, 108] on p "Timeline" at bounding box center [658, 104] width 31 height 13
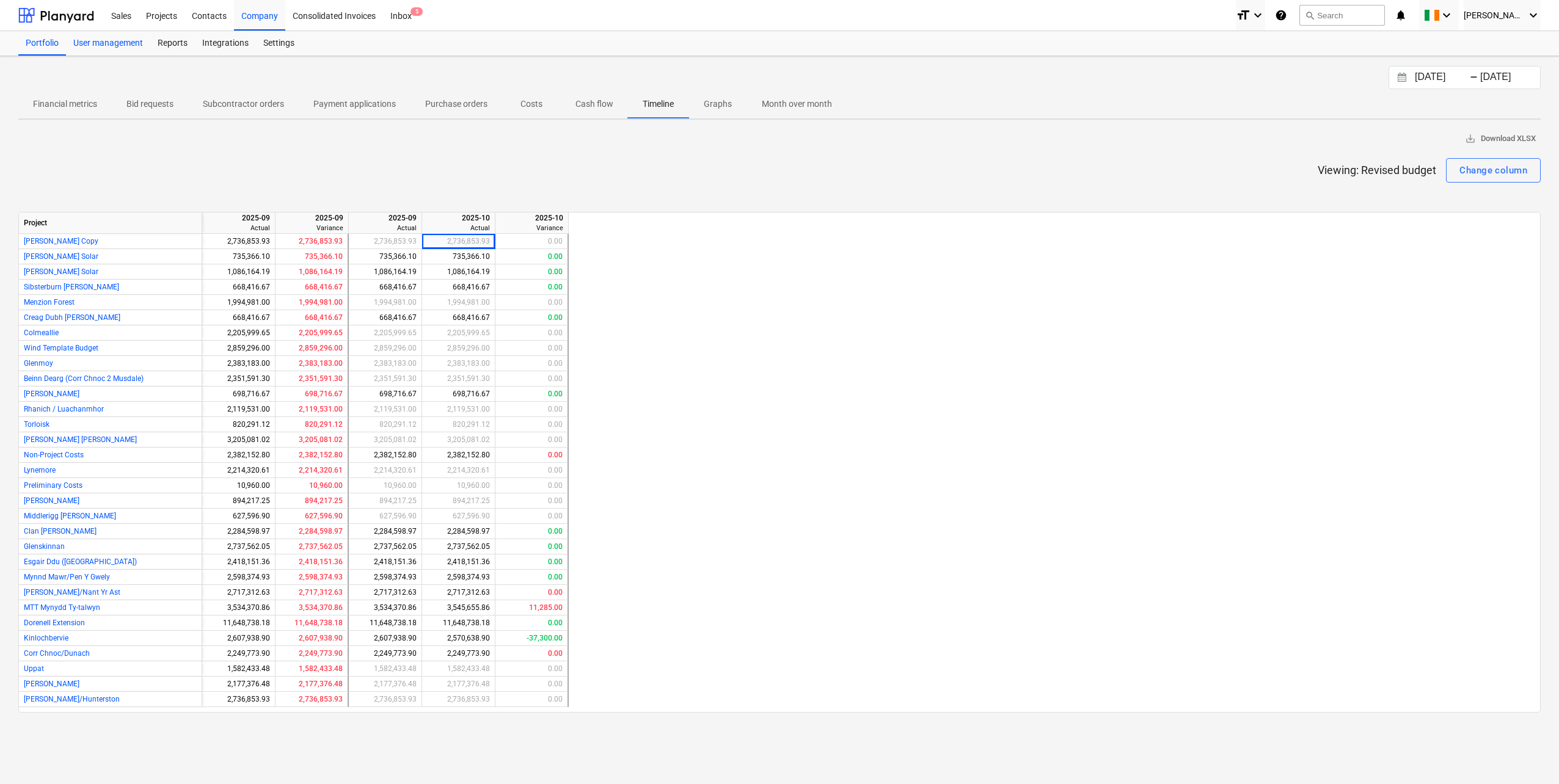
click at [122, 47] on div "User management" at bounding box center [108, 44] width 84 height 25
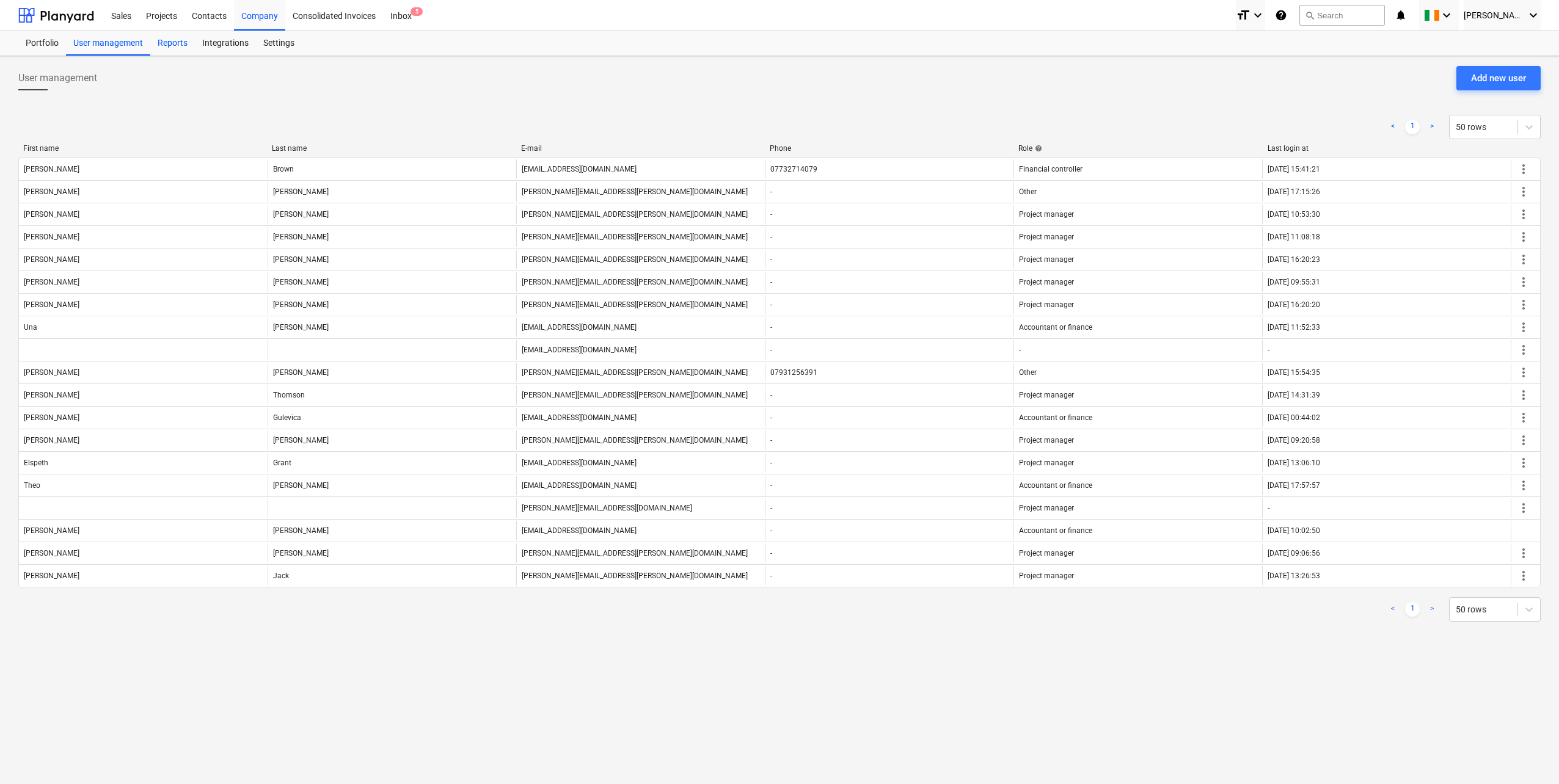
click at [160, 44] on div "Reports" at bounding box center [172, 44] width 44 height 25
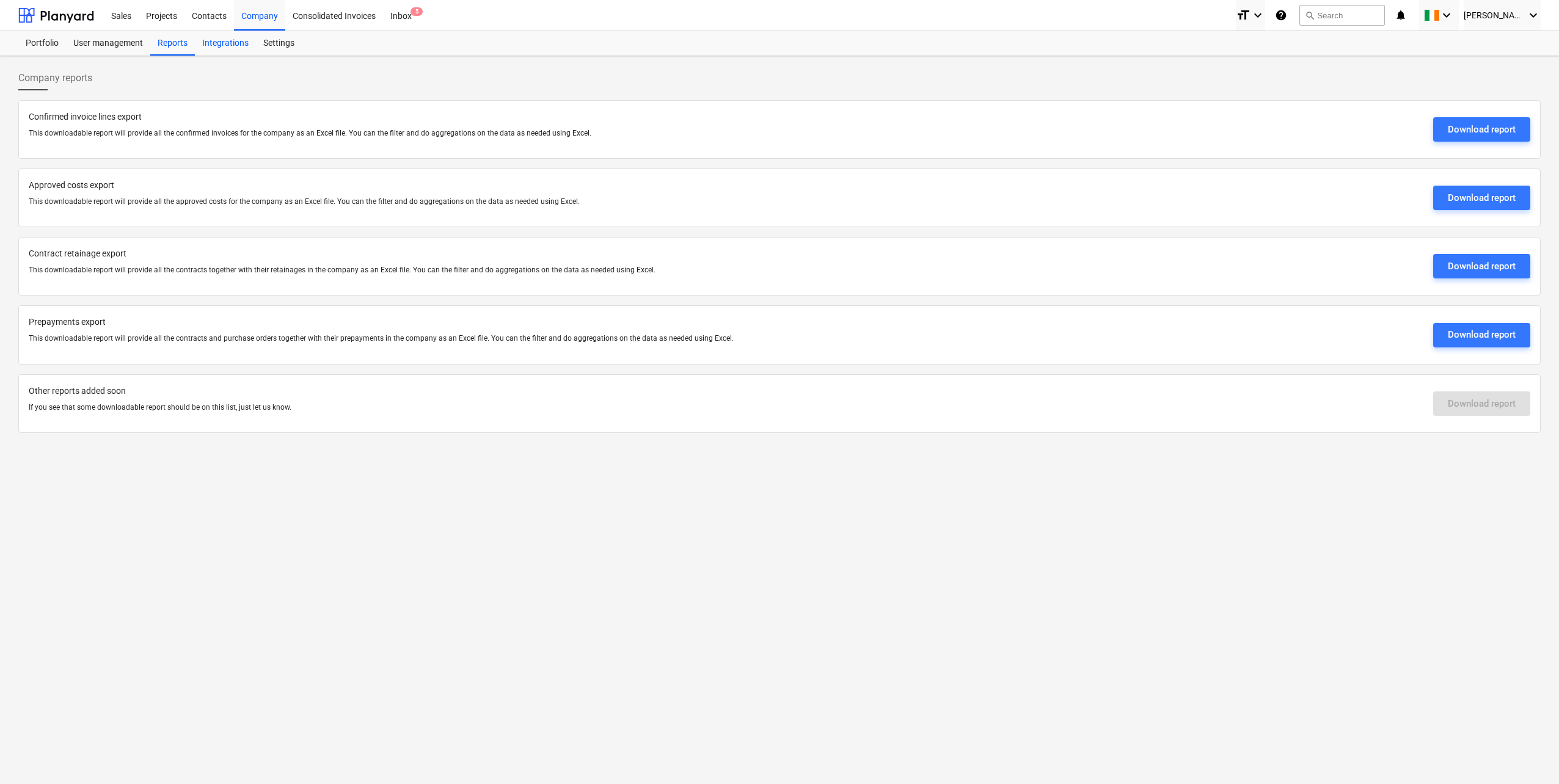
click at [223, 42] on div "Integrations" at bounding box center [225, 44] width 61 height 25
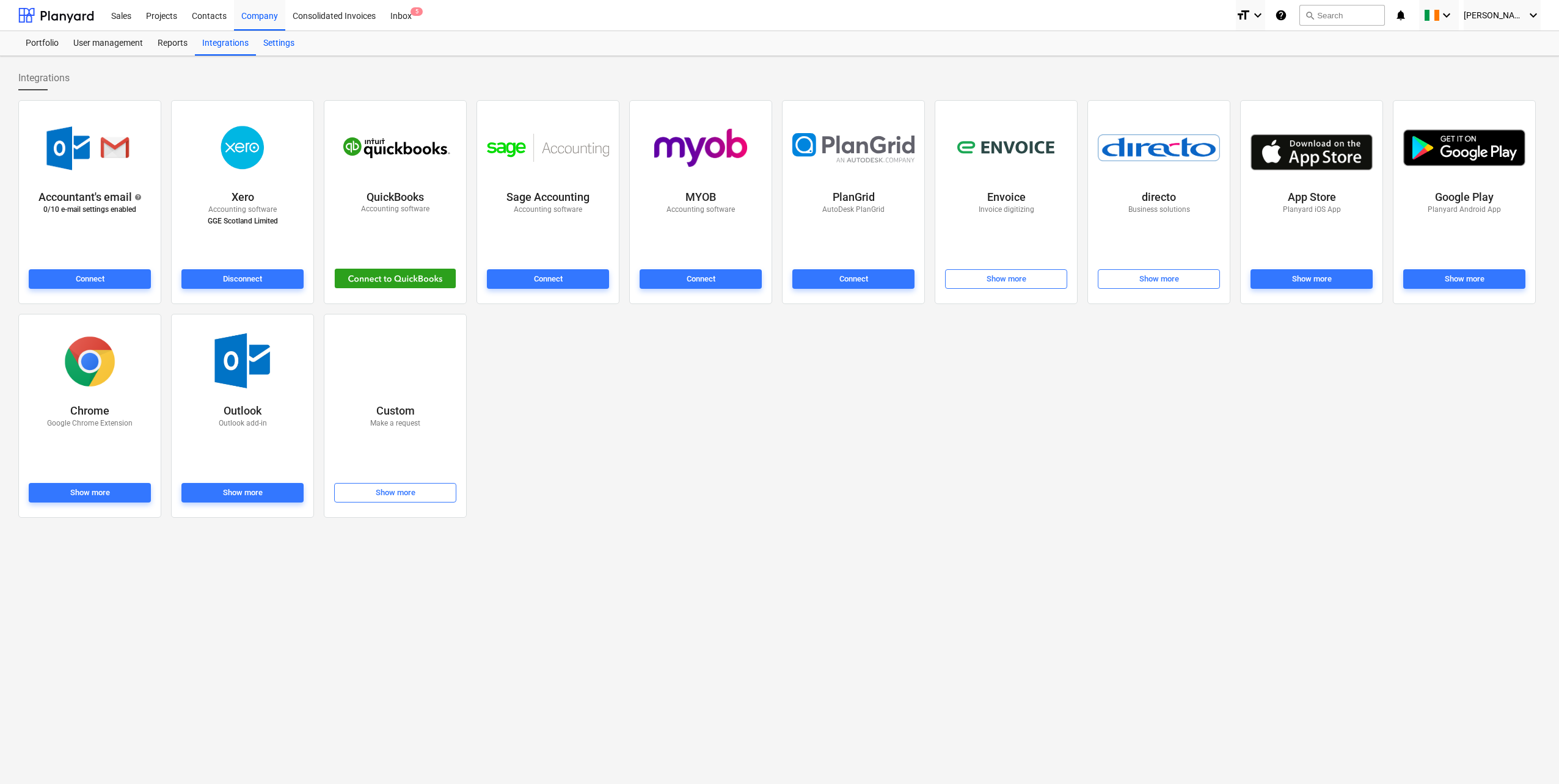
click at [272, 44] on div "Settings" at bounding box center [279, 44] width 46 height 25
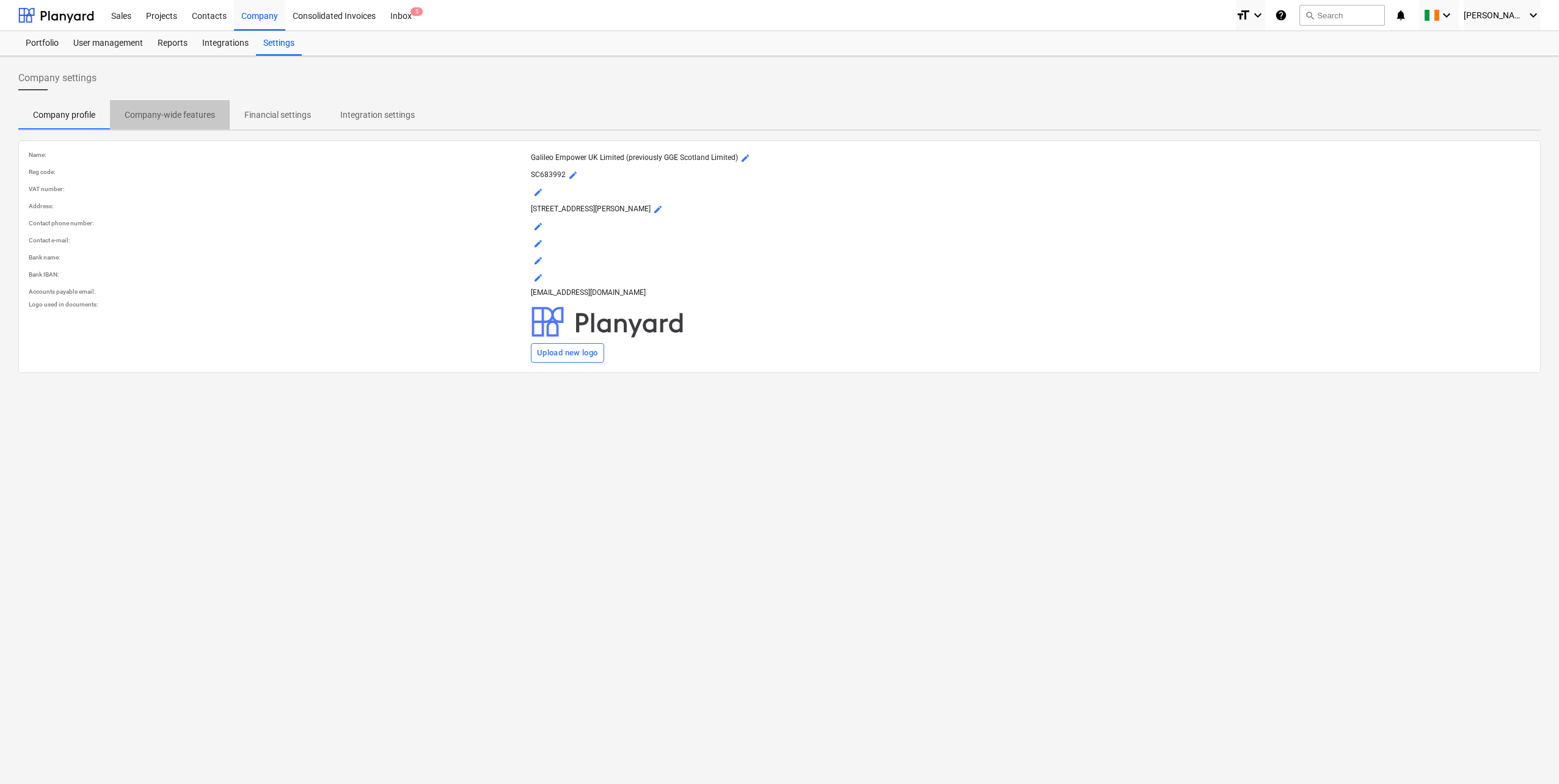
click at [156, 118] on p "Company-wide features" at bounding box center [169, 115] width 91 height 13
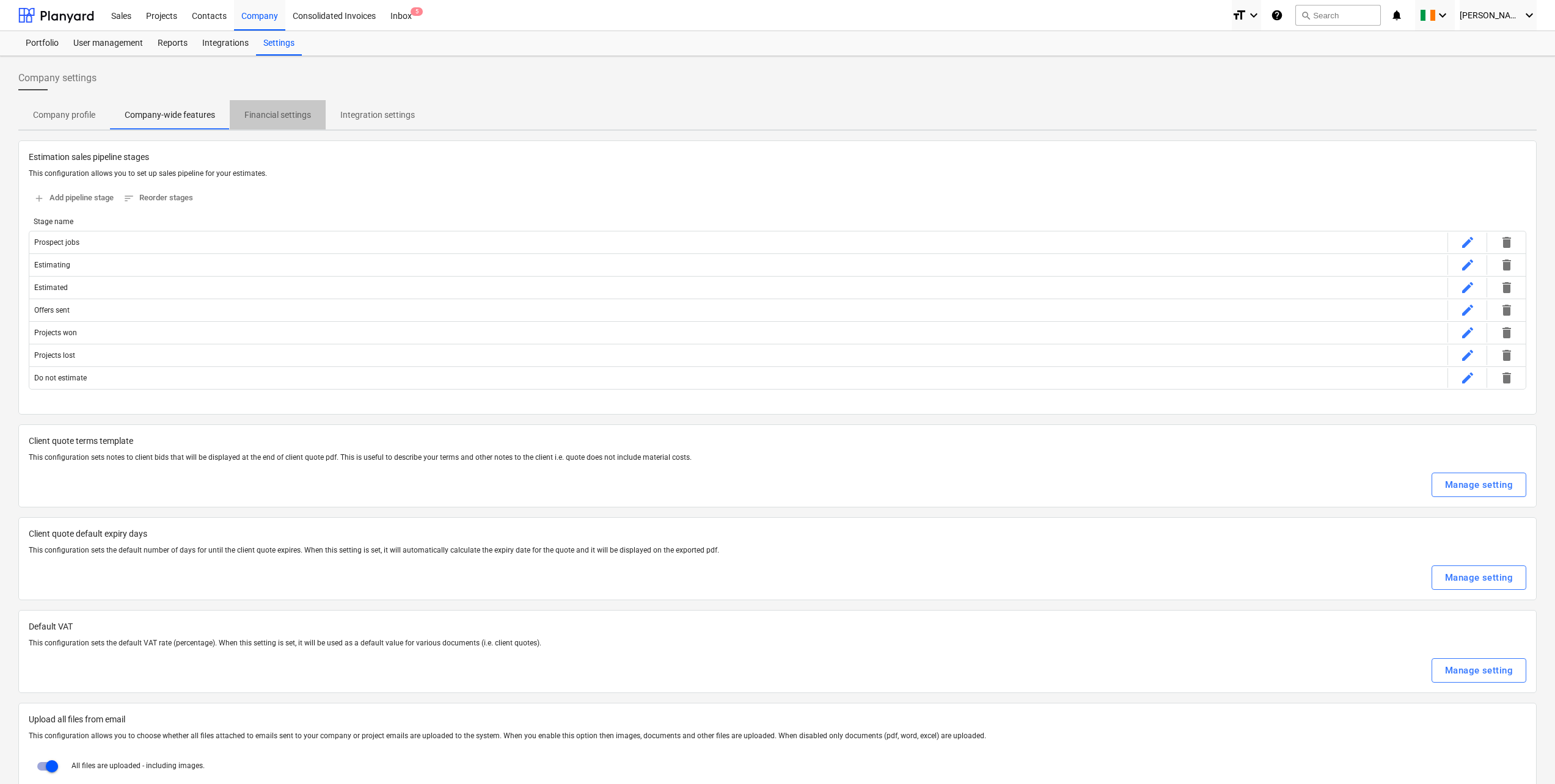
click at [272, 108] on span "Financial settings" at bounding box center [278, 115] width 96 height 20
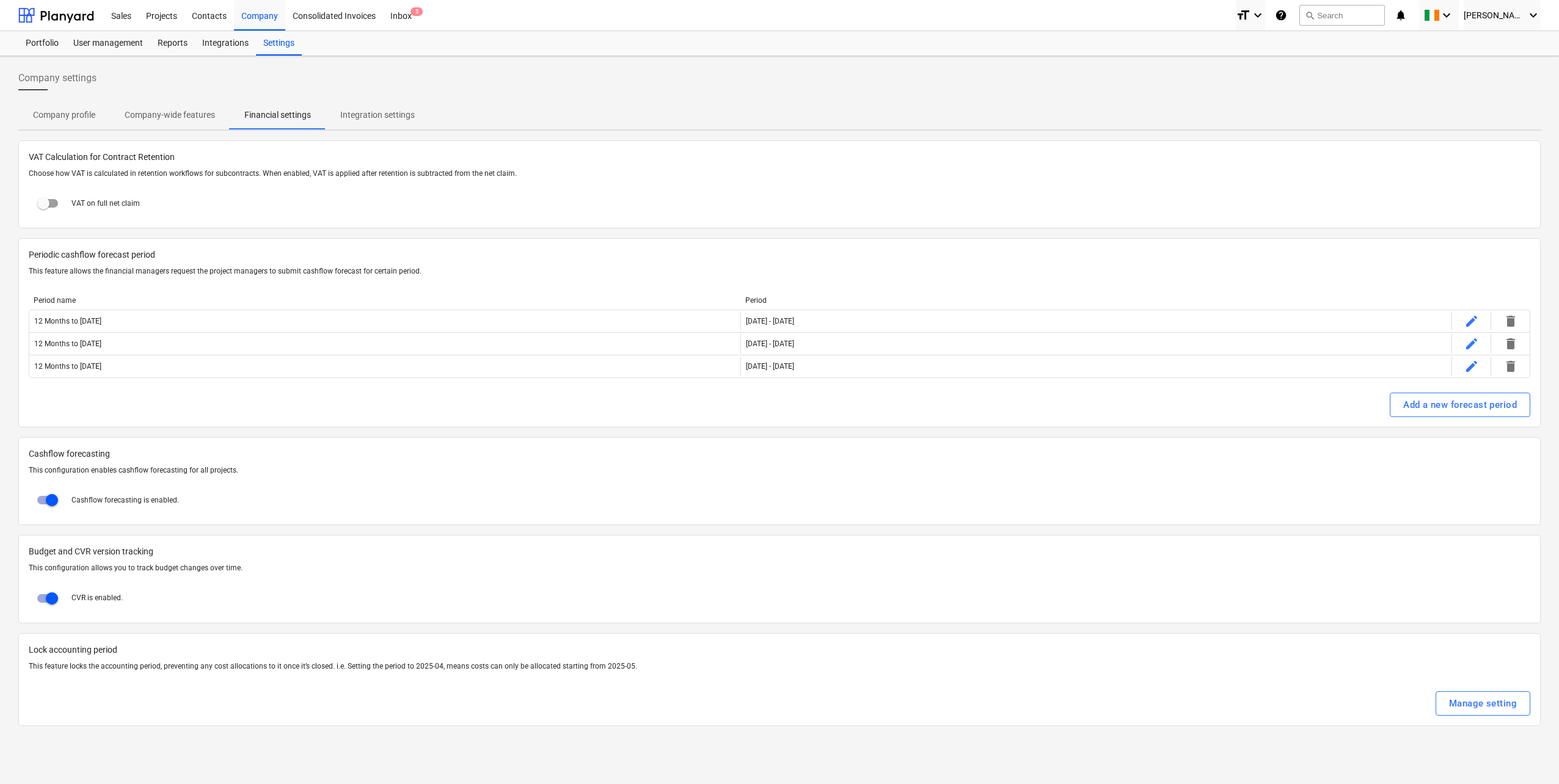
click at [373, 111] on p "Integration settings" at bounding box center [377, 115] width 75 height 13
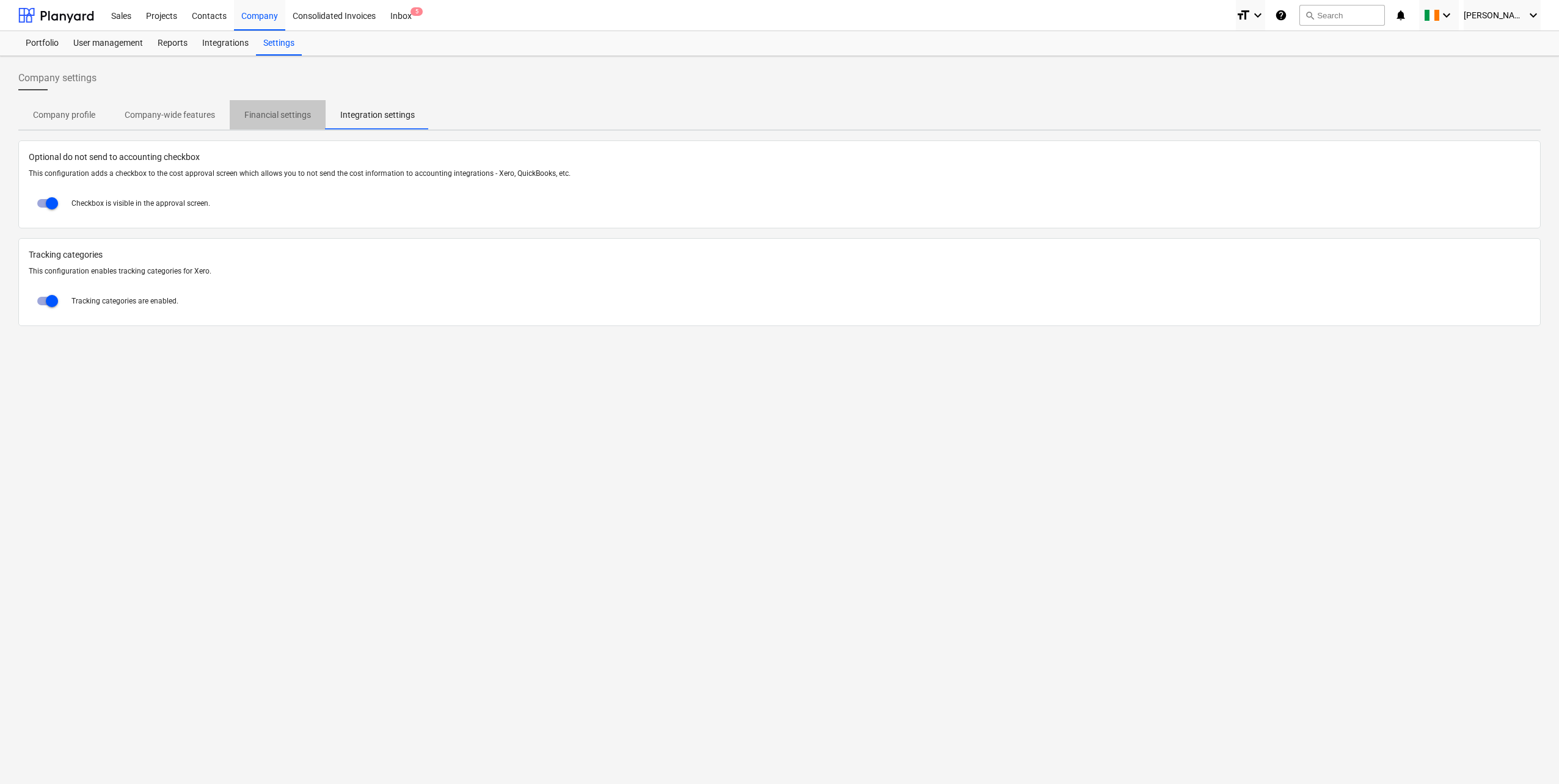
click at [280, 113] on p "Financial settings" at bounding box center [278, 115] width 67 height 13
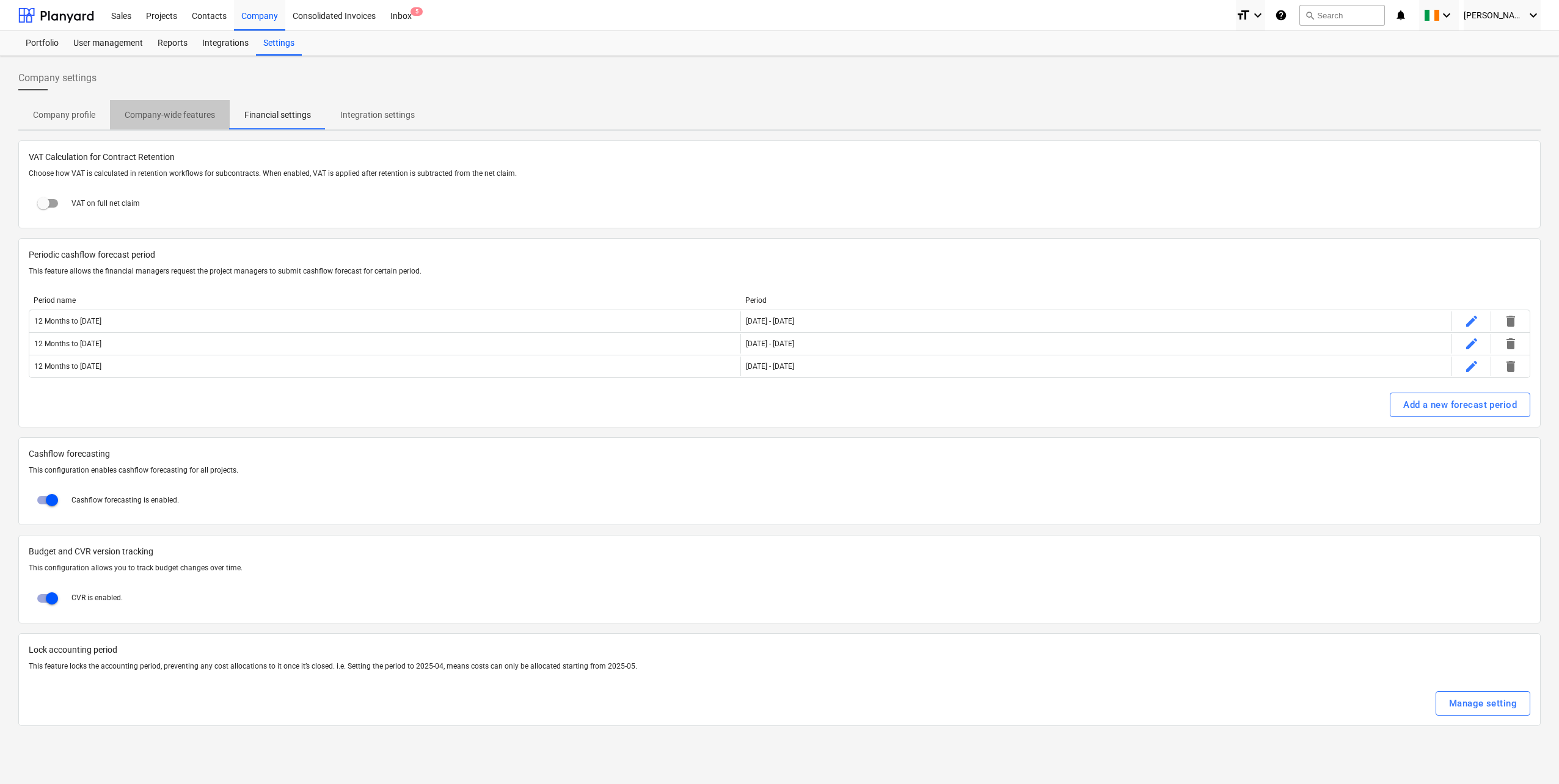
click at [195, 118] on p "Company-wide features" at bounding box center [169, 115] width 91 height 13
